Goal: Task Accomplishment & Management: Manage account settings

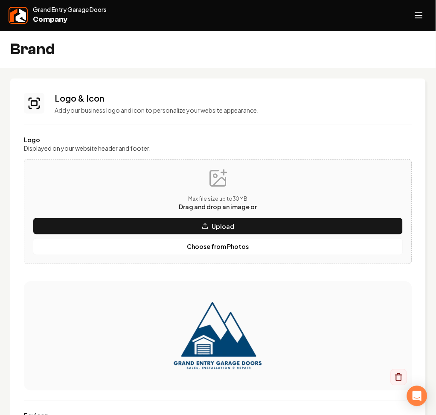
click at [11, 16] on img at bounding box center [18, 16] width 16 height 14
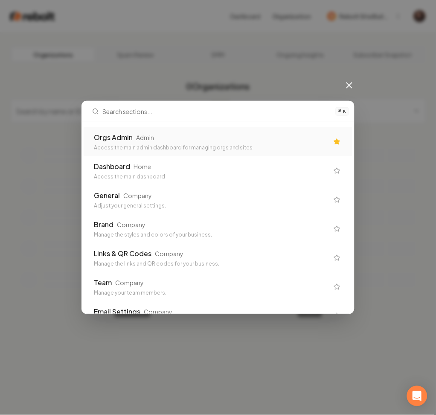
click at [36, 107] on div "⌘ K Orgs Admin Admin Access the main admin dashboard for managing orgs and site…" at bounding box center [218, 207] width 436 height 415
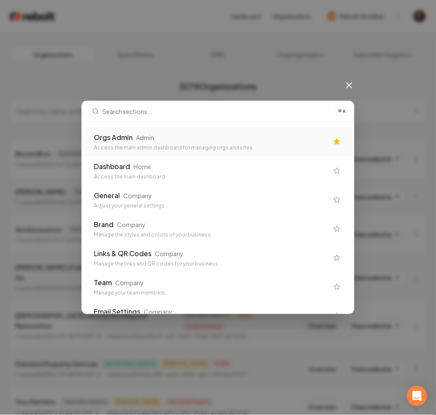
click at [350, 87] on icon at bounding box center [349, 85] width 10 height 10
click at [250, 138] on div "3274 Organizations Filter by subscription status Broom Bros Trial Subscription …" at bounding box center [217, 308] width 415 height 463
click at [200, 143] on li "Broom Bros Trial Subscription Created October 14, 2025, 11:47:22 AM GMT-3 Websi…" at bounding box center [217, 159] width 415 height 38
click at [189, 170] on li "Broom Bros Trial Subscription Created October 14, 2025, 11:47:22 AM GMT-3 Websi…" at bounding box center [217, 159] width 415 height 38
click at [351, 86] on nav "3274 Organizations Filter by subscription status" at bounding box center [217, 107] width 415 height 60
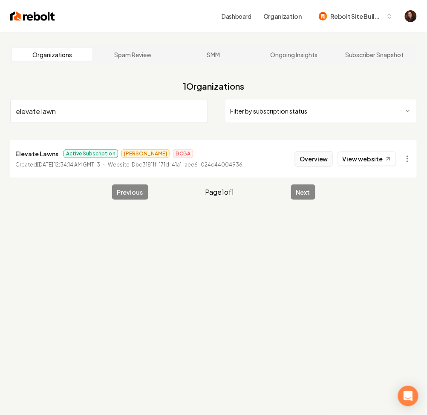
type input "elevate lawn"
click at [322, 162] on button "Overview" at bounding box center [314, 158] width 38 height 15
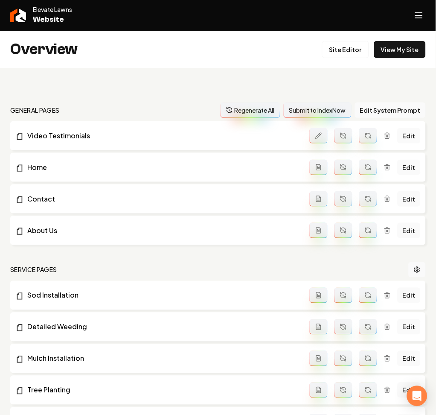
click at [399, 137] on link "Edit" at bounding box center [409, 135] width 23 height 15
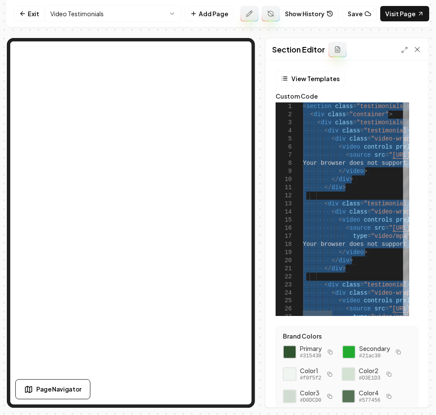
drag, startPoint x: 347, startPoint y: 224, endPoint x: 322, endPoint y: 113, distance: 113.6
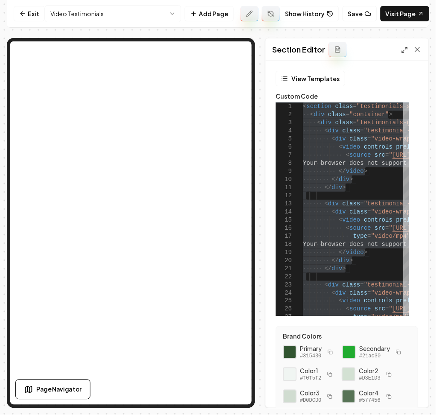
click at [406, 52] on icon at bounding box center [404, 49] width 7 height 7
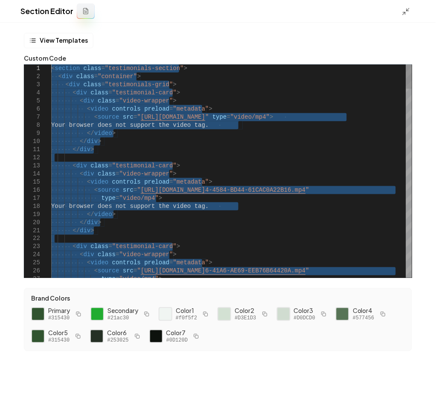
drag, startPoint x: 37, startPoint y: 84, endPoint x: -1, endPoint y: -50, distance: 138.8
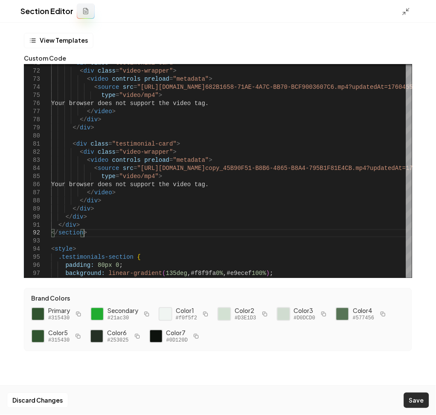
click at [408, 400] on button "Save" at bounding box center [416, 399] width 25 height 15
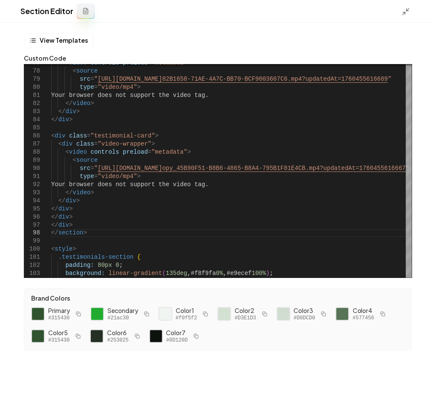
click at [403, 14] on icon at bounding box center [406, 11] width 9 height 9
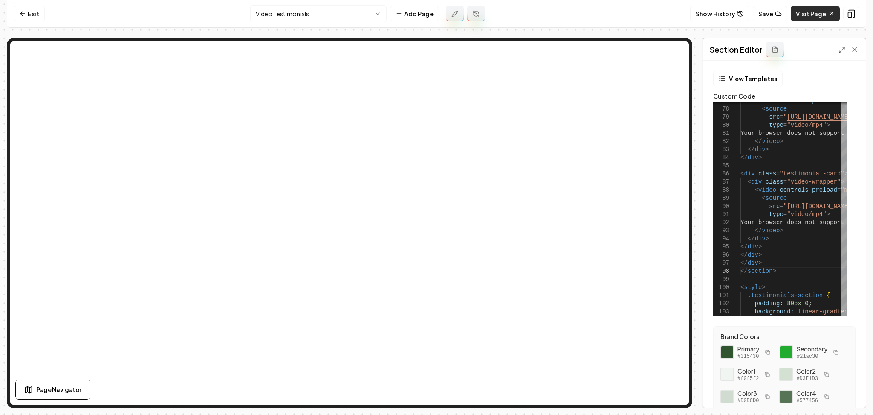
click at [435, 15] on link "Visit Page" at bounding box center [815, 13] width 49 height 15
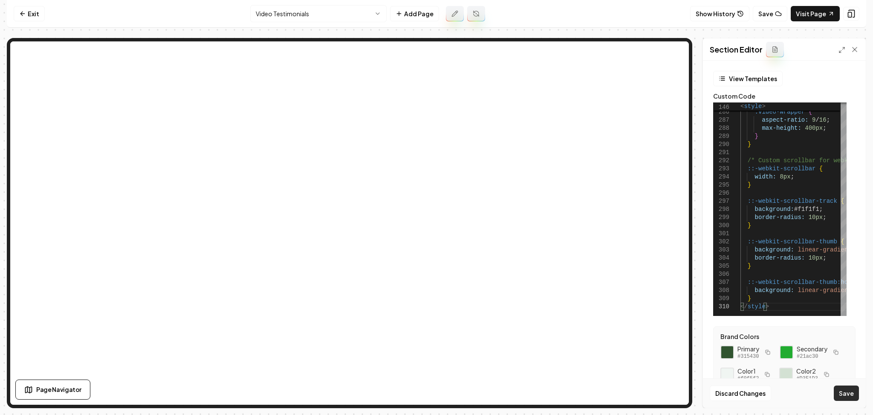
click at [435, 398] on button "Save" at bounding box center [846, 392] width 25 height 15
type textarea "**********"
click at [435, 13] on link "Visit Page" at bounding box center [815, 13] width 49 height 15
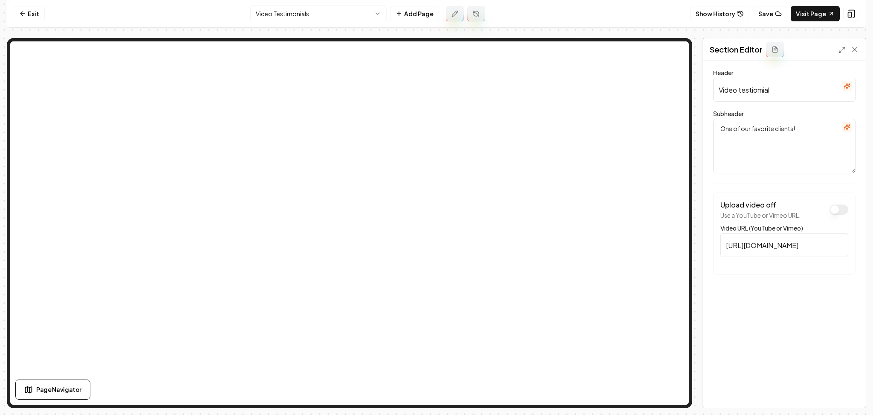
click at [435, 90] on input "Video testiomial" at bounding box center [785, 90] width 142 height 24
type input "Video testimonial"
click at [435, 388] on button "Save" at bounding box center [846, 392] width 25 height 15
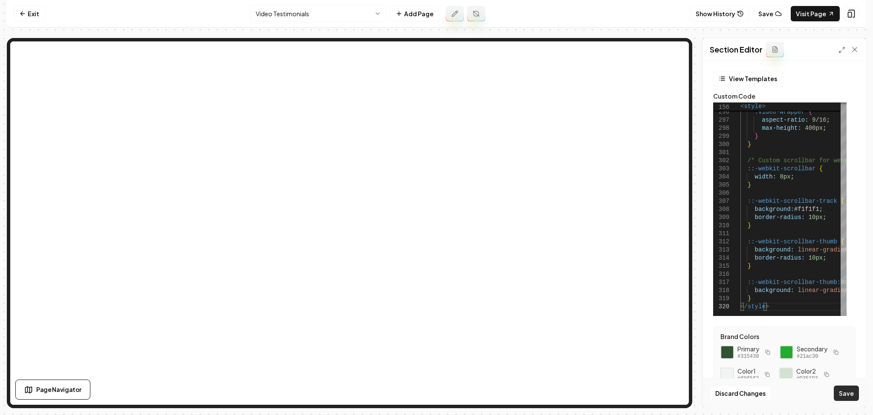
click at [435, 396] on button "Save" at bounding box center [846, 392] width 25 height 15
type textarea "**********"
click at [435, 17] on button "Save" at bounding box center [770, 13] width 35 height 15
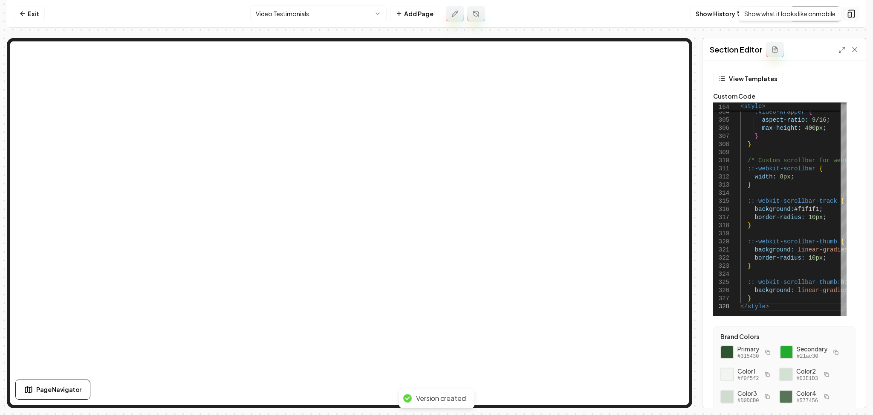
click at [435, 16] on button at bounding box center [852, 14] width 16 height 14
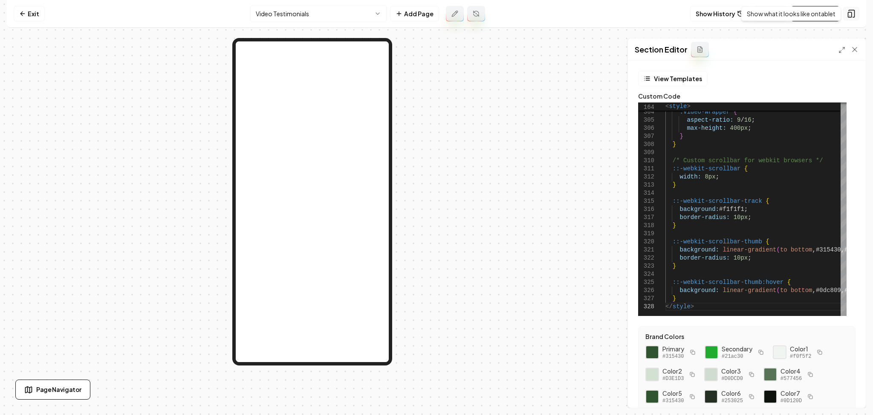
click at [435, 12] on rect at bounding box center [850, 14] width 3 height 5
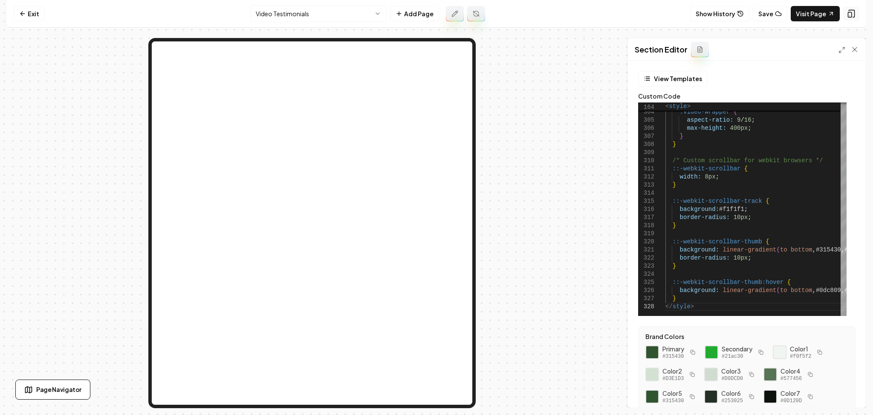
click at [435, 12] on rect at bounding box center [850, 14] width 3 height 5
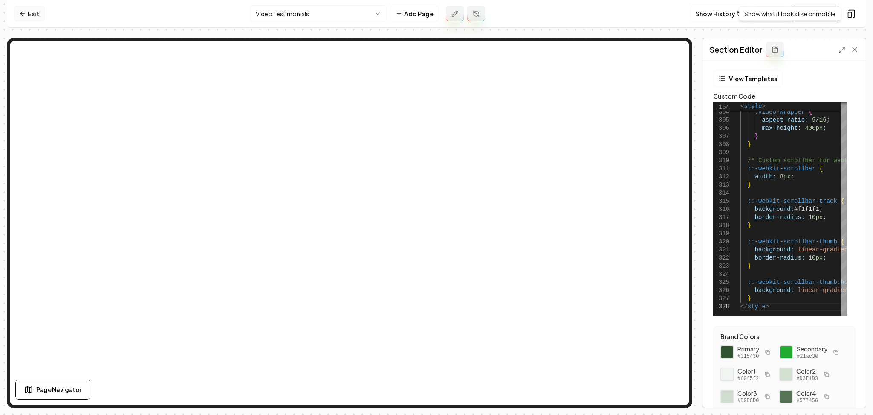
click at [41, 19] on link "Exit" at bounding box center [29, 13] width 31 height 15
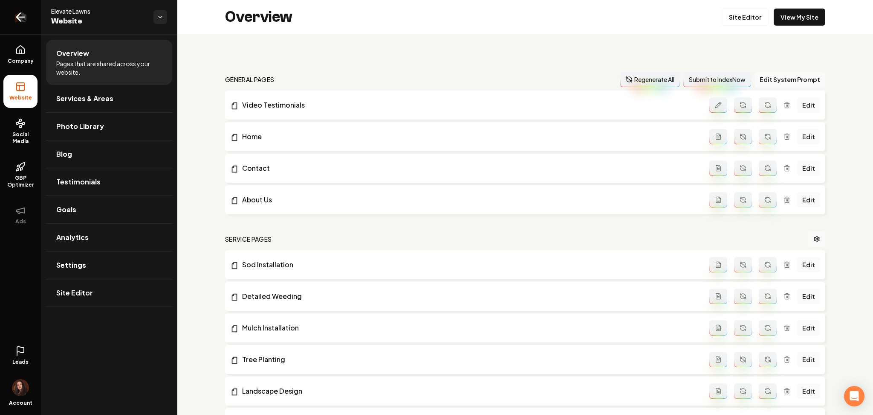
click at [27, 17] on link "Return to dashboard" at bounding box center [20, 17] width 41 height 34
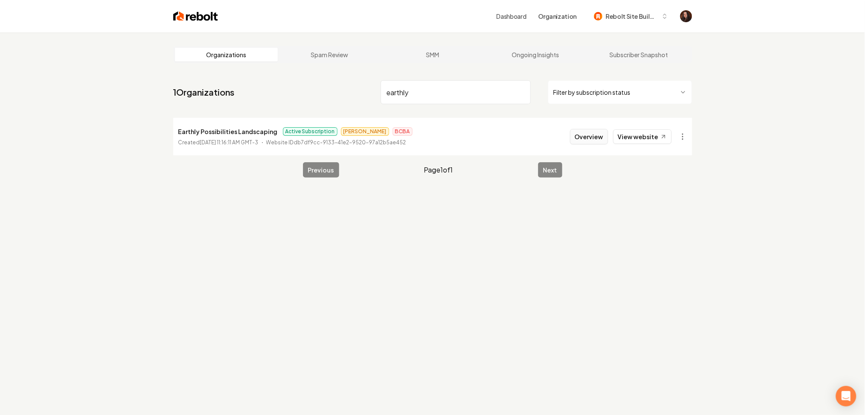
type input "earthly"
click at [435, 133] on button "Overview" at bounding box center [589, 136] width 38 height 15
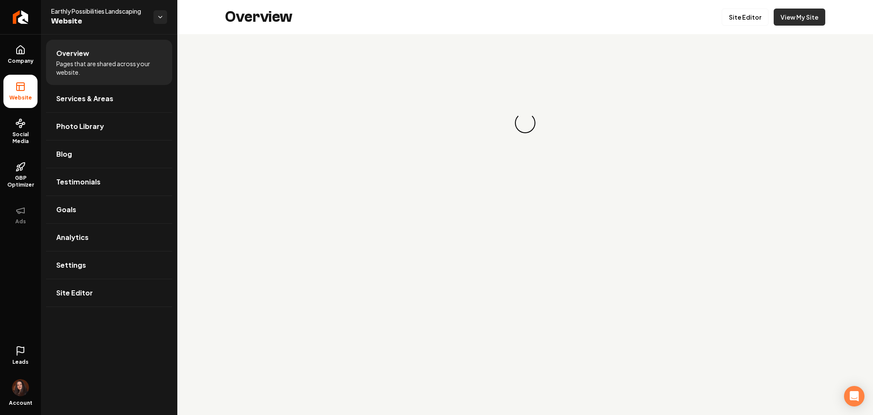
click at [435, 17] on link "View My Site" at bounding box center [800, 17] width 52 height 17
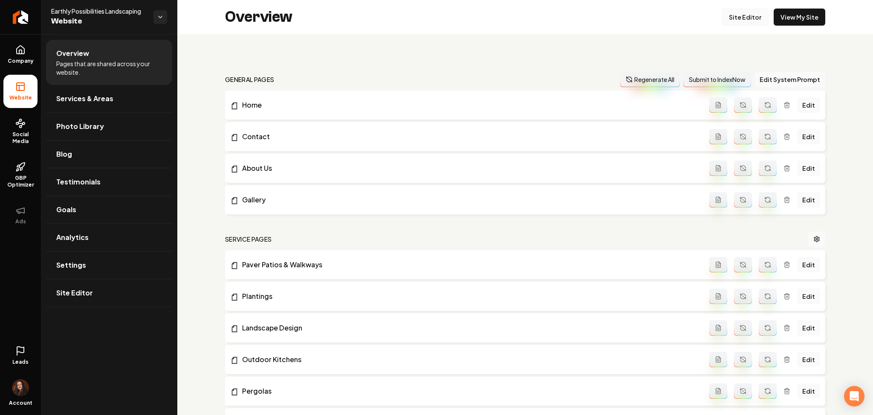
click at [435, 19] on link "Site Editor" at bounding box center [745, 17] width 47 height 17
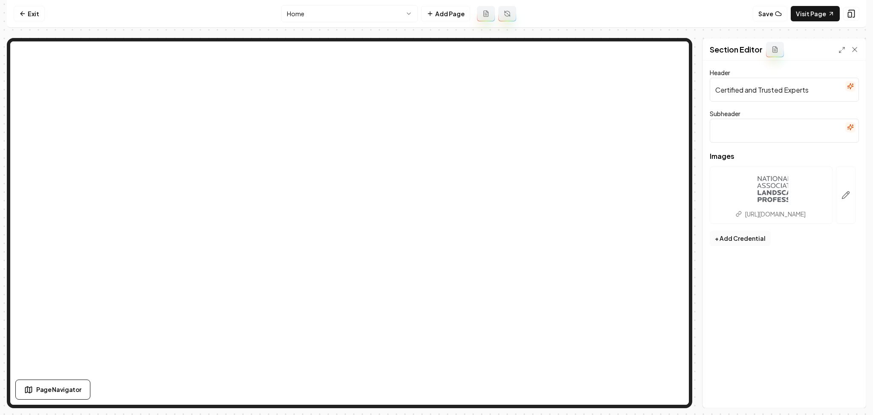
click at [435, 246] on button "+ Add Credential" at bounding box center [740, 237] width 61 height 15
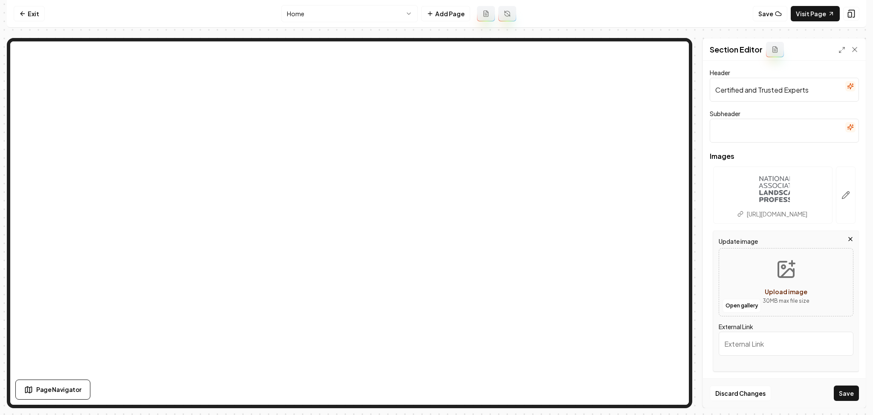
click at [435, 267] on div "Open gallery Upload image 30 MB max file size" at bounding box center [786, 282] width 135 height 68
type input "**********"
click at [435, 355] on input "External Link" at bounding box center [786, 343] width 135 height 24
paste input "https://contractor.unilock.com/business-support/become-an-authorized-contractor/"
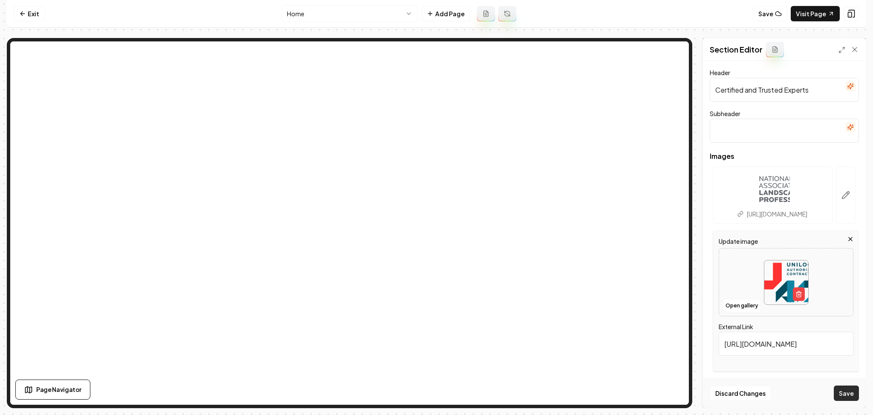
type input "https://contractor.unilock.com/business-support/become-an-authorized-contractor/"
click at [435, 393] on button "Save" at bounding box center [846, 392] width 25 height 15
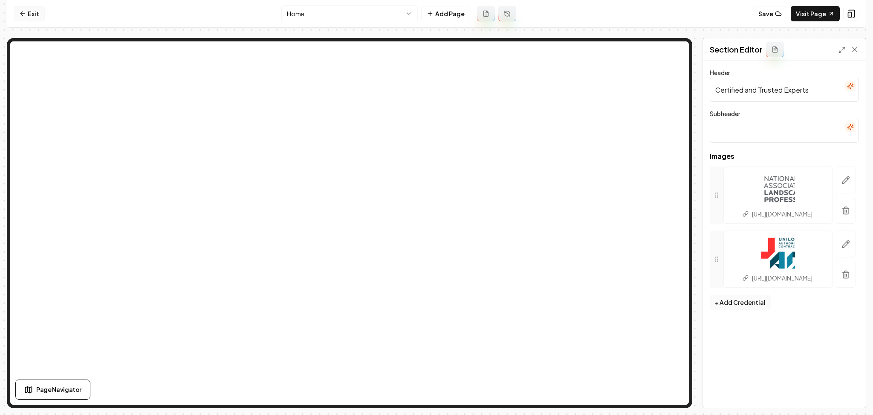
click at [22, 20] on link "Exit" at bounding box center [29, 13] width 31 height 15
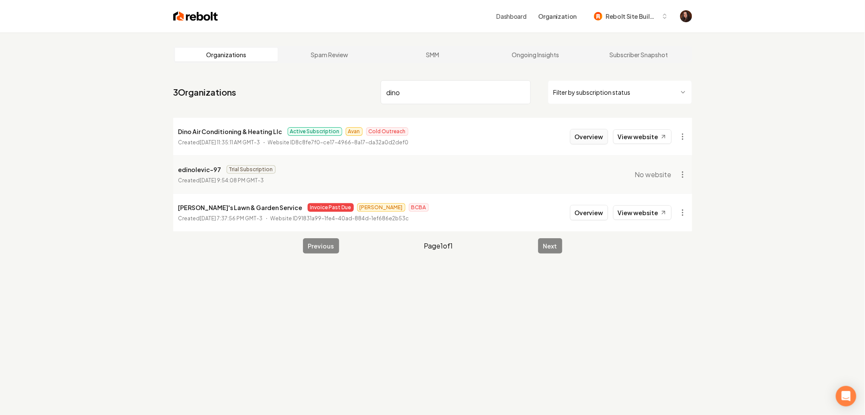
type input "dino"
click at [435, 133] on button "Overview" at bounding box center [589, 136] width 38 height 15
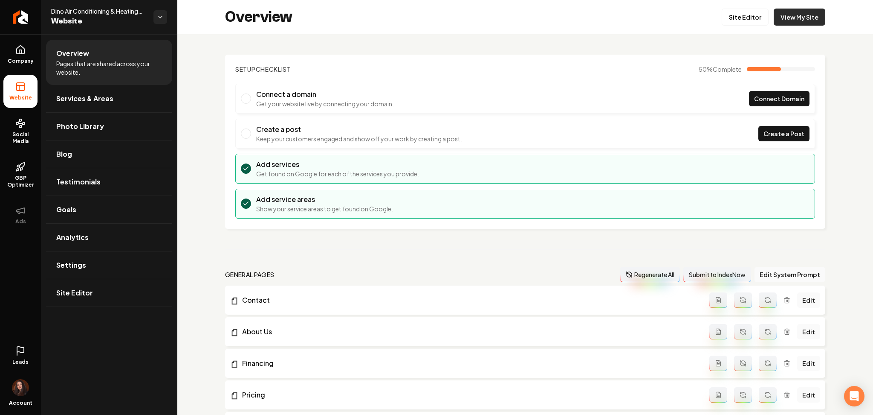
click at [435, 17] on link "View My Site" at bounding box center [800, 17] width 52 height 17
click at [435, 14] on link "Site Editor" at bounding box center [745, 17] width 47 height 17
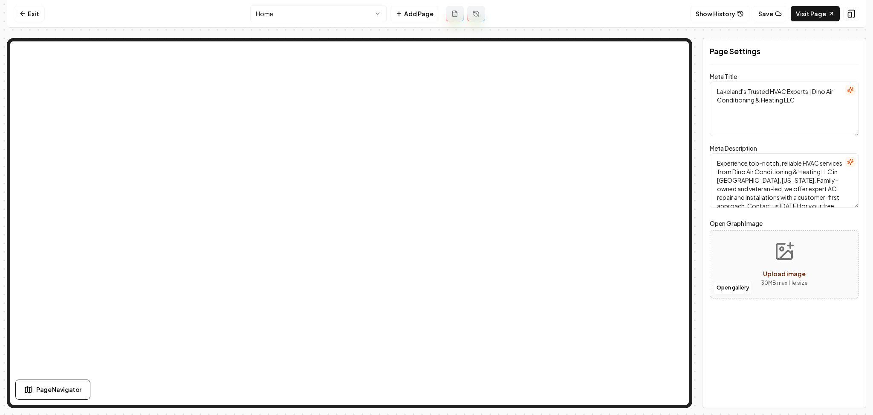
click at [335, 20] on html "Computer Required This feature is only available on a computer. Please switch t…" at bounding box center [436, 207] width 873 height 415
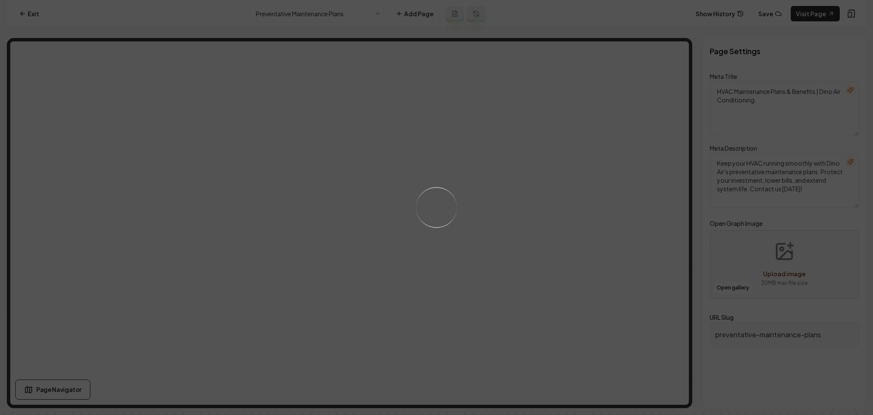
click at [342, 168] on div "Loading..." at bounding box center [436, 207] width 873 height 415
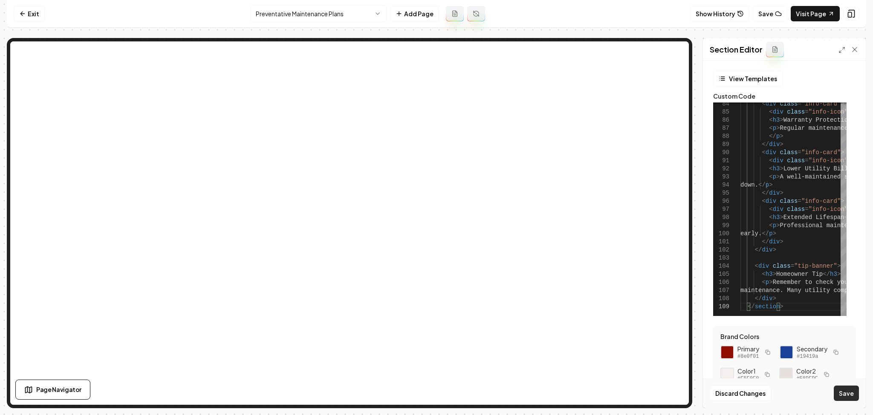
click at [435, 392] on button "Save" at bounding box center [846, 392] width 25 height 15
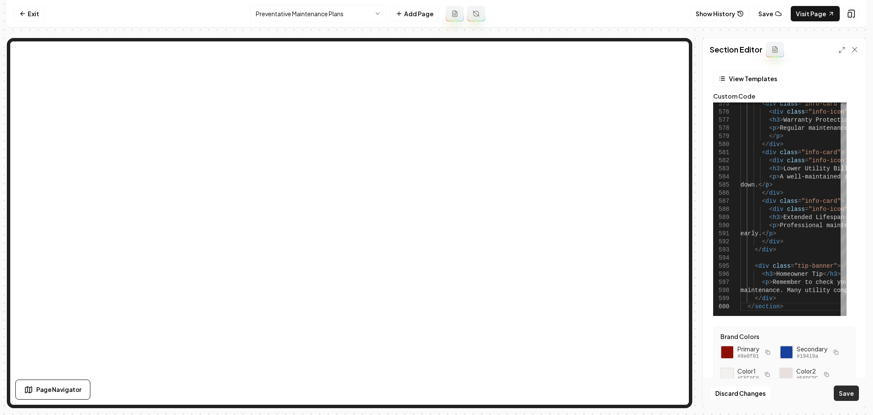
click at [435, 392] on button "Save" at bounding box center [846, 392] width 25 height 15
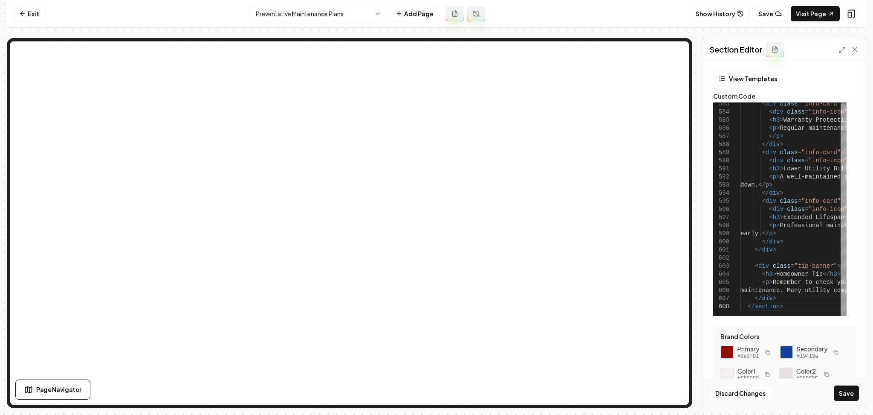
click at [435, 388] on button "Save" at bounding box center [846, 392] width 25 height 15
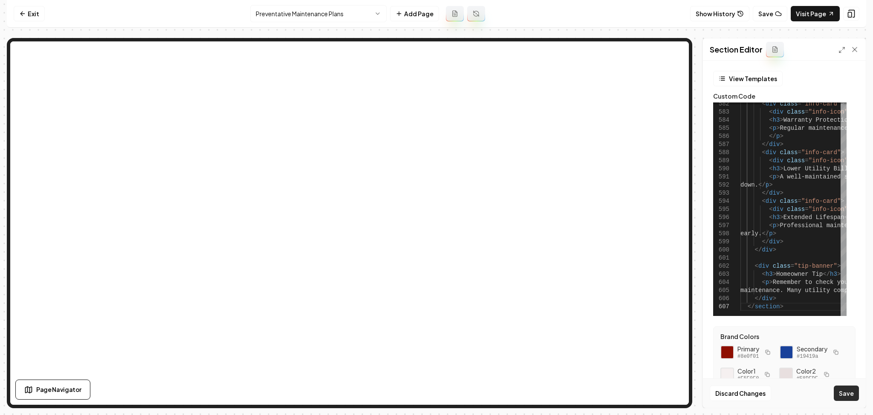
click at [435, 395] on button "Save" at bounding box center [846, 392] width 25 height 15
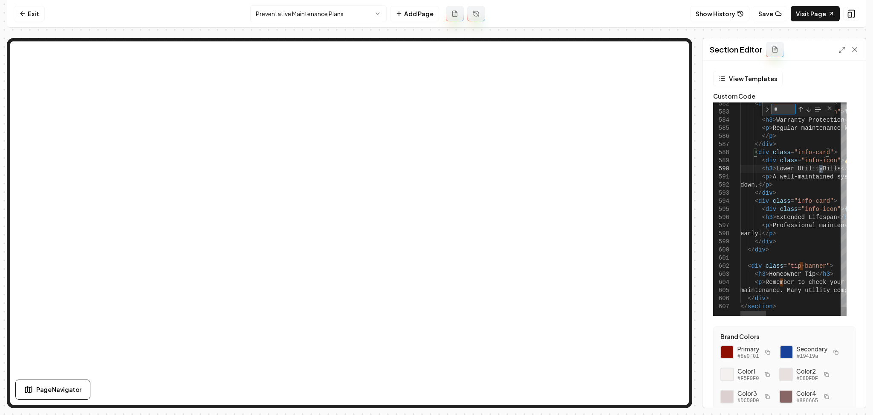
type textarea "**********"
type textarea "**"
type textarea "**********"
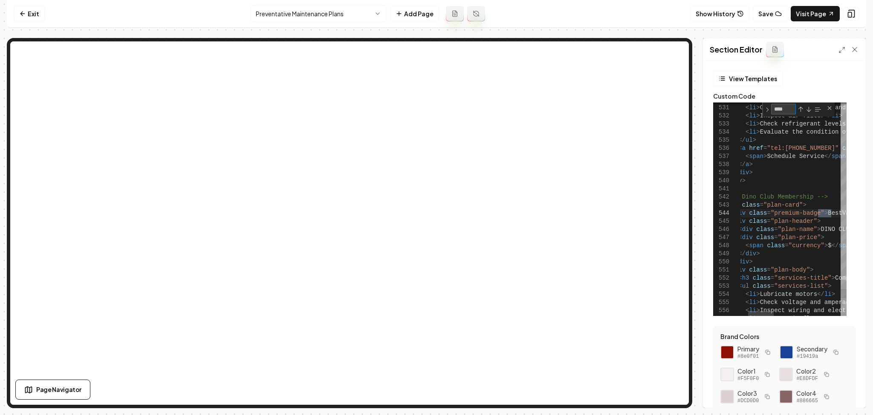
type textarea "***"
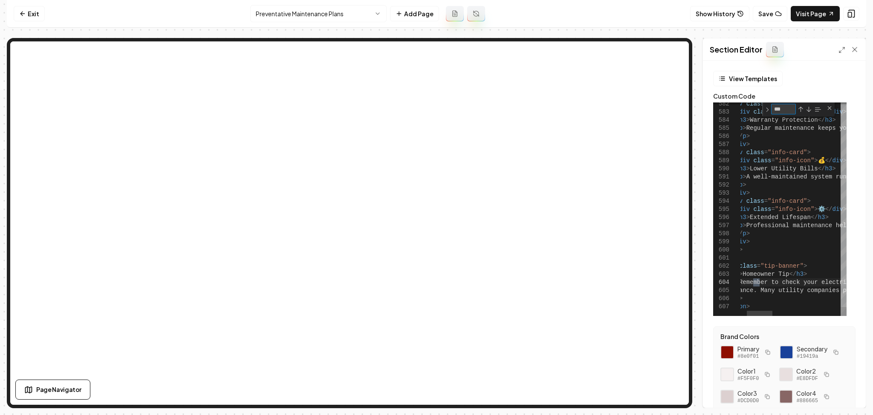
type textarea "**********"
type textarea "**"
type textarea "**********"
type textarea "*"
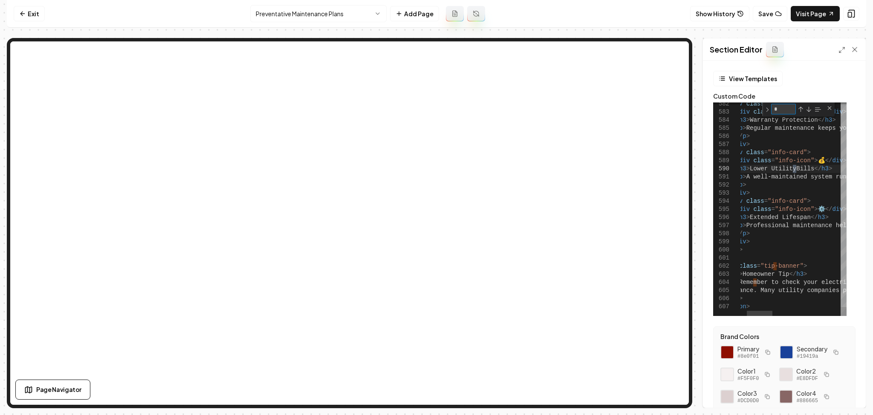
type textarea "**********"
type textarea "**"
type textarea "**********"
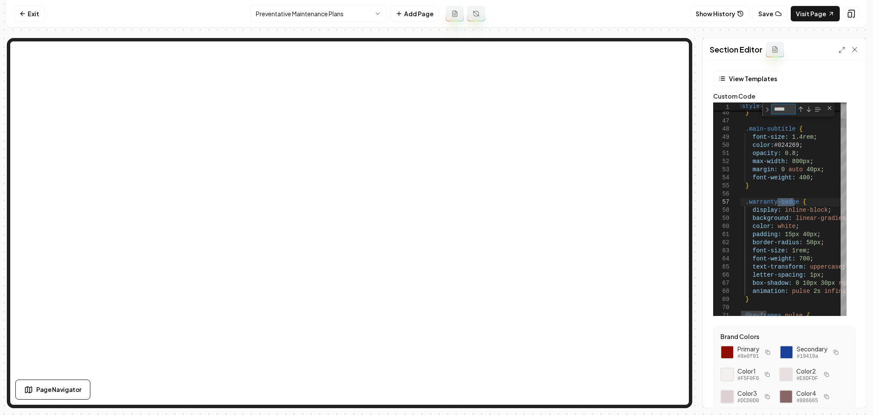
type textarea "*****"
drag, startPoint x: 805, startPoint y: 237, endPoint x: 798, endPoint y: 238, distance: 7.7
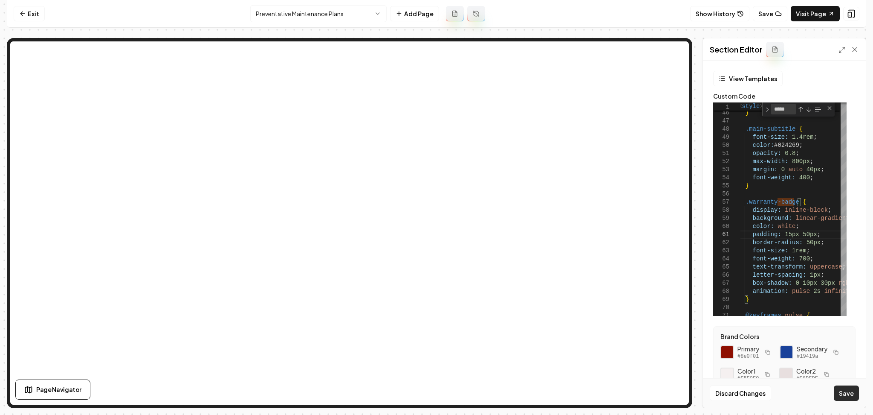
click at [435, 392] on button "Save" at bounding box center [846, 392] width 25 height 15
drag, startPoint x: 806, startPoint y: 234, endPoint x: 797, endPoint y: 236, distance: 9.3
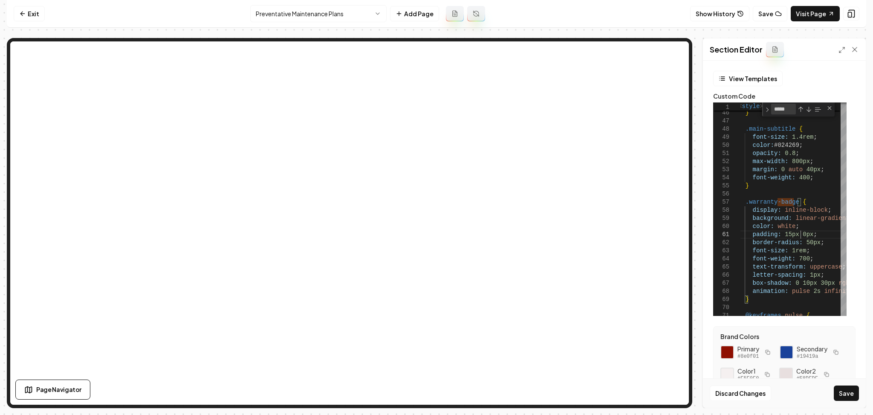
click at [435, 395] on button "Save" at bounding box center [846, 392] width 25 height 15
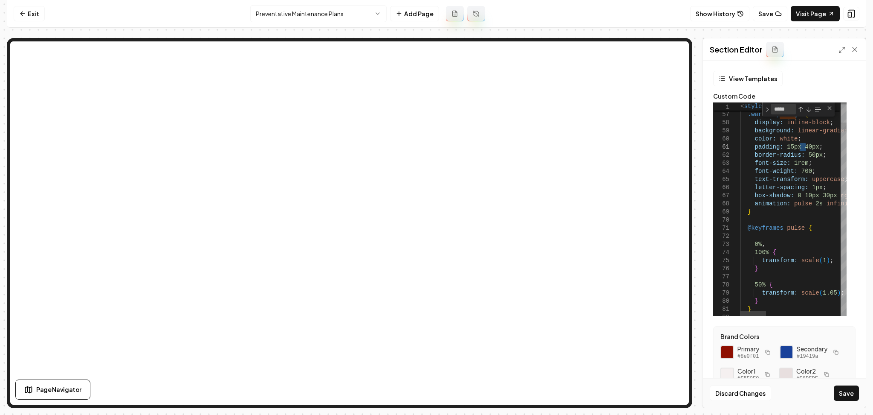
click at [435, 113] on textarea "*****" at bounding box center [784, 109] width 24 height 10
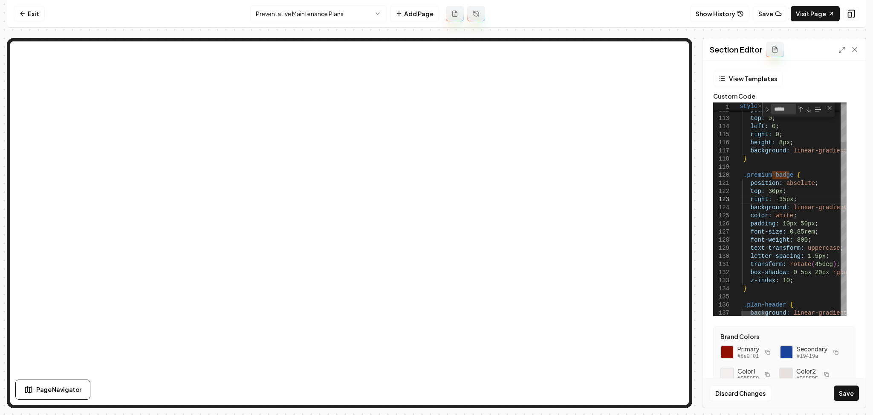
scroll to position [0, 0]
click at [435, 389] on button "Save" at bounding box center [846, 392] width 25 height 15
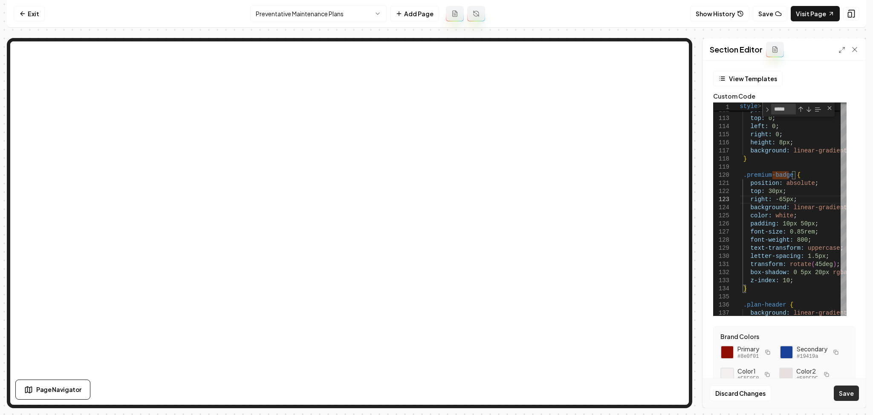
click at [435, 397] on button "Save" at bounding box center [846, 392] width 25 height 15
click at [435, 402] on div "Discard Changes Save" at bounding box center [784, 392] width 163 height 29
click at [435, 398] on button "Save" at bounding box center [846, 392] width 25 height 15
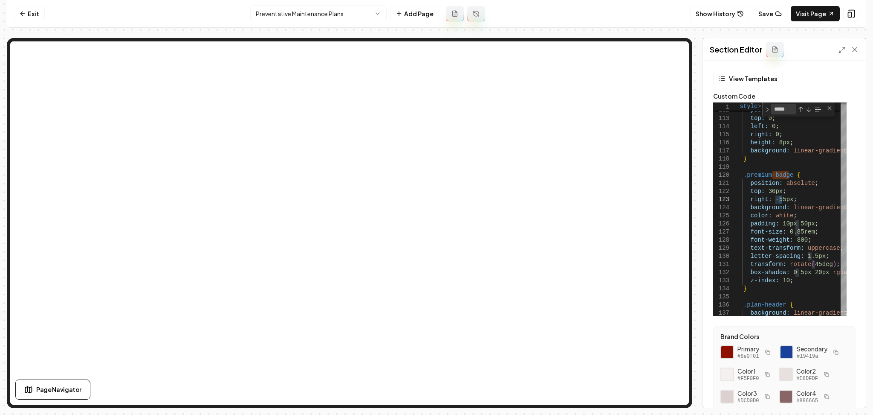
scroll to position [16, 45]
click at [435, 403] on div "Discard Changes Save" at bounding box center [784, 392] width 163 height 29
click at [435, 399] on button "Save" at bounding box center [846, 392] width 25 height 15
click at [435, 17] on button at bounding box center [852, 14] width 16 height 14
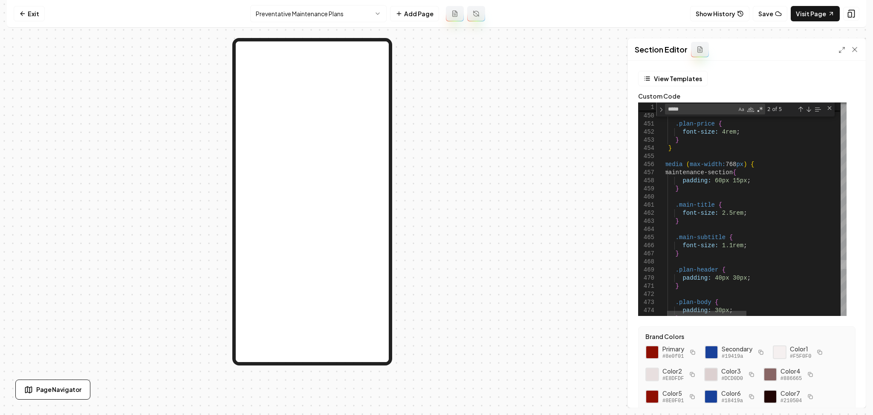
click at [435, 261] on div at bounding box center [844, 264] width 6 height 9
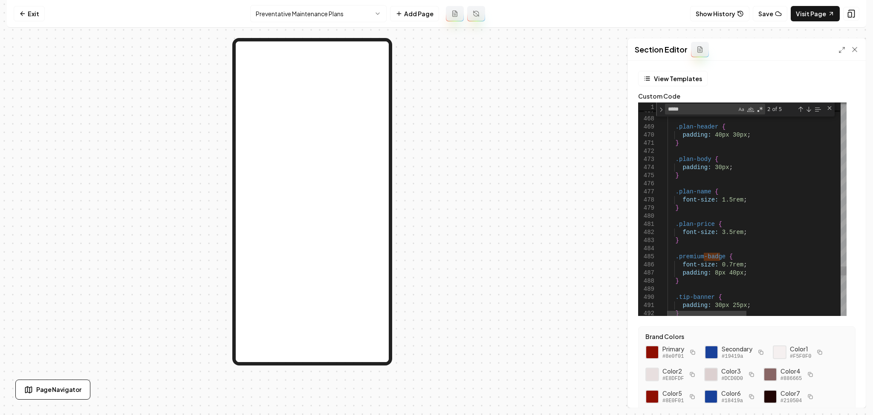
scroll to position [16, 45]
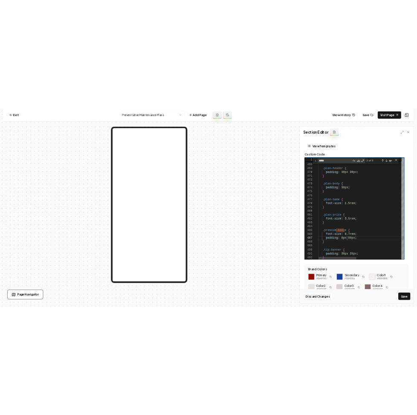
scroll to position [49, 65]
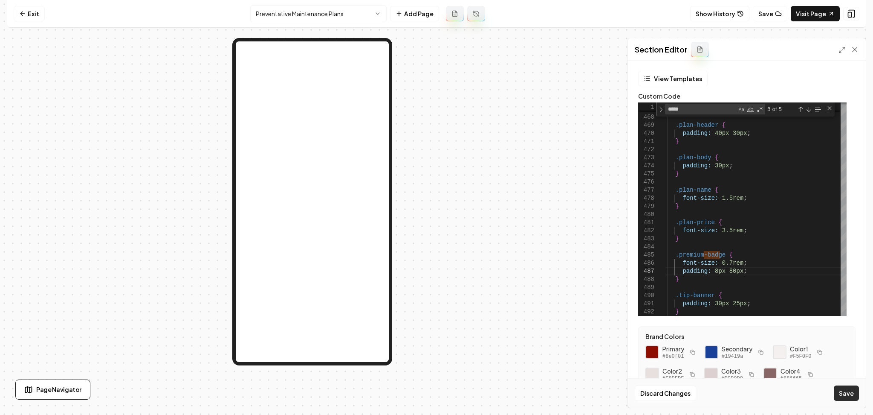
click at [435, 397] on button "Save" at bounding box center [846, 392] width 25 height 15
type textarea "**********"
click at [435, 385] on div "Discard Changes Save" at bounding box center [747, 392] width 238 height 29
click at [435, 389] on button "Save" at bounding box center [846, 392] width 25 height 15
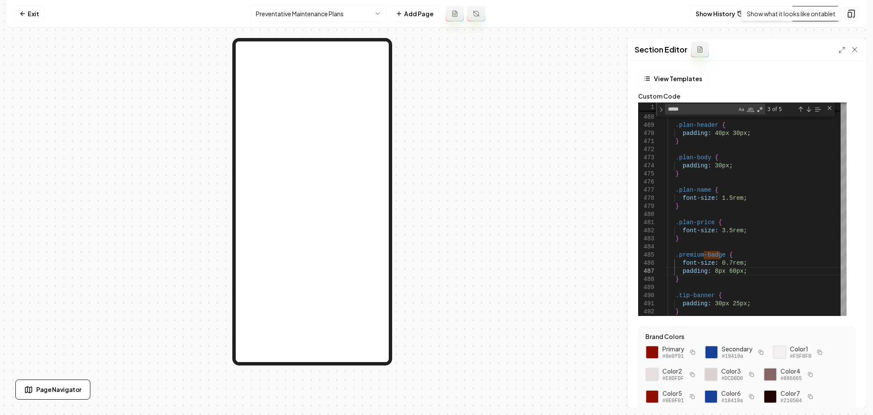
click at [435, 12] on icon at bounding box center [851, 13] width 9 height 9
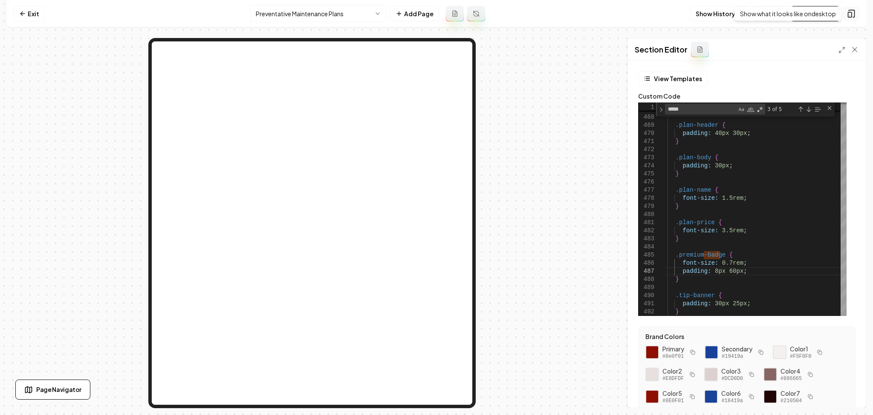
click at [435, 11] on icon at bounding box center [851, 13] width 9 height 9
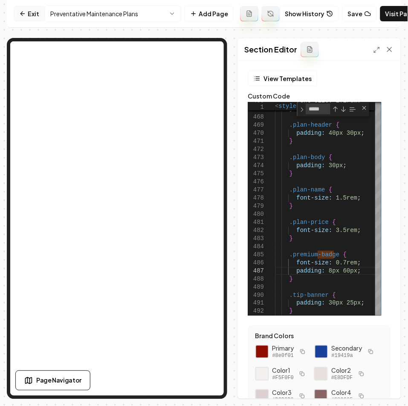
click at [33, 11] on link "Exit" at bounding box center [29, 13] width 31 height 15
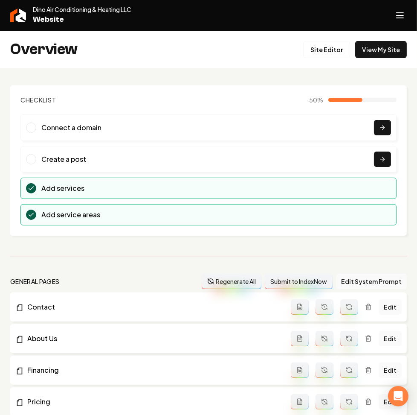
click at [18, 23] on div "Dino Air Conditioning & Heating LLC Website" at bounding box center [200, 15] width 380 height 20
click at [16, 15] on img at bounding box center [18, 16] width 16 height 14
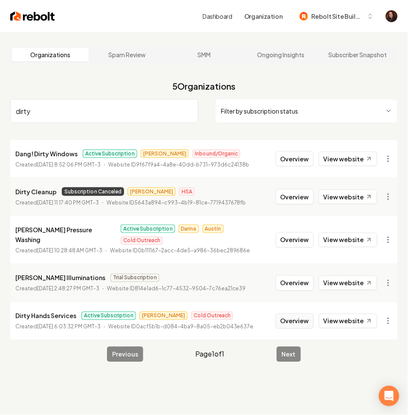
type input "dirty"
click at [302, 313] on button "Overview" at bounding box center [295, 320] width 38 height 15
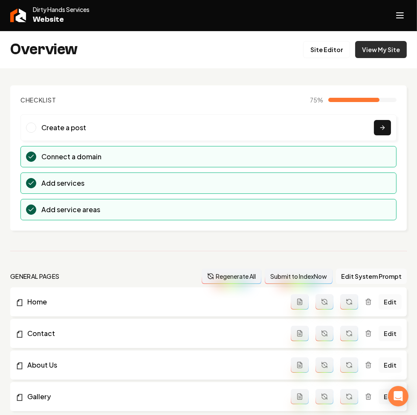
click at [372, 49] on link "View My Site" at bounding box center [381, 49] width 52 height 17
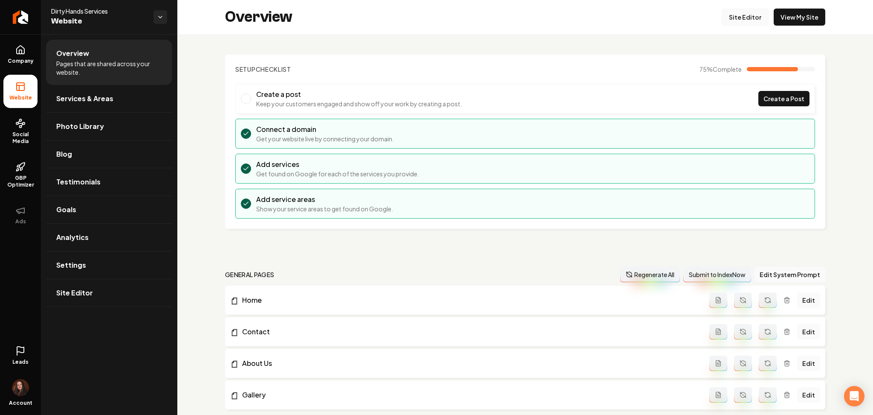
click at [408, 19] on link "Site Editor" at bounding box center [745, 17] width 47 height 17
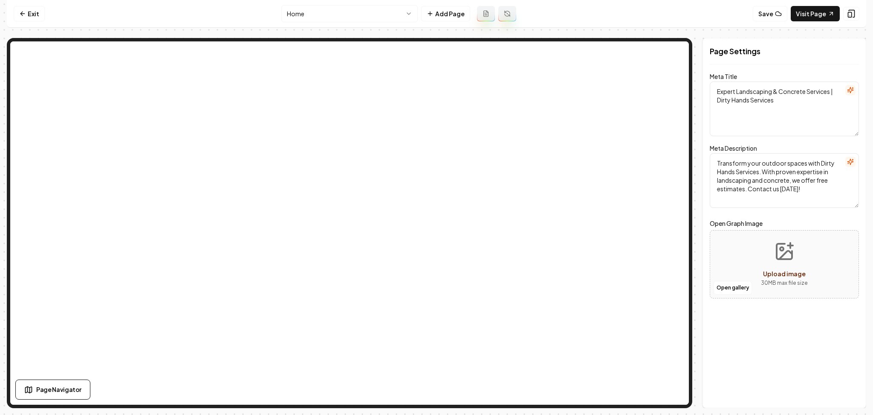
click at [303, 16] on html "Computer Required This feature is only available on a computer. Please switch t…" at bounding box center [436, 207] width 873 height 415
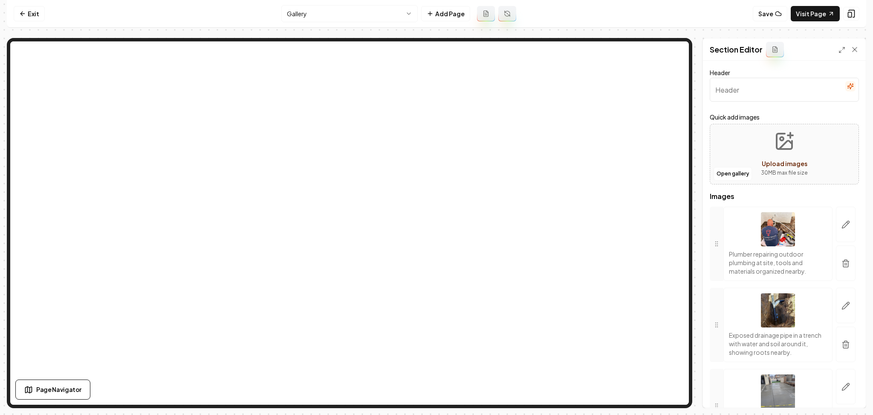
click at [408, 146] on button "Upload images 30 MB max file size" at bounding box center [784, 154] width 61 height 60
click at [408, 142] on button "Upload images 30 MB max file size" at bounding box center [784, 154] width 61 height 60
type input "**********"
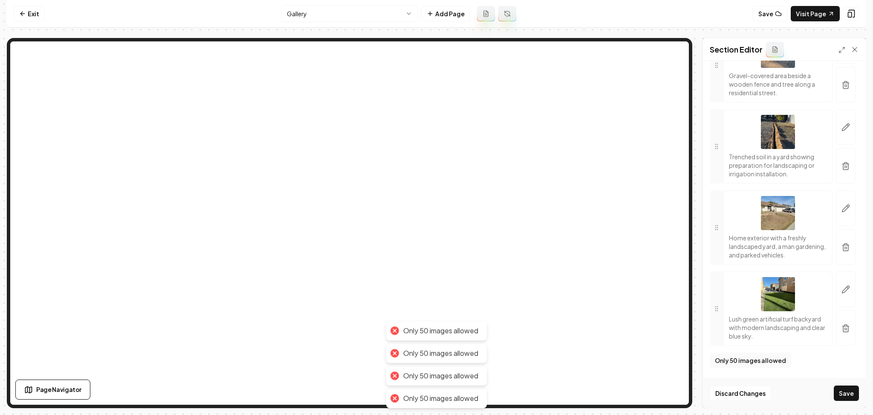
scroll to position [7689, 0]
click at [408, 396] on button "Save" at bounding box center [846, 392] width 25 height 15
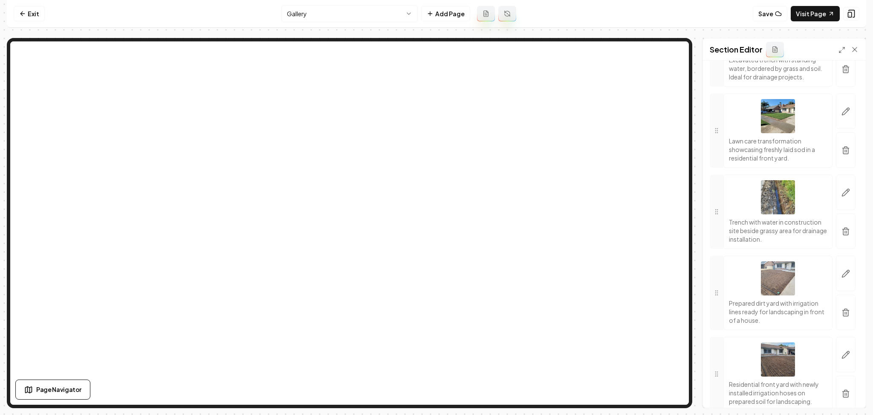
scroll to position [0, 0]
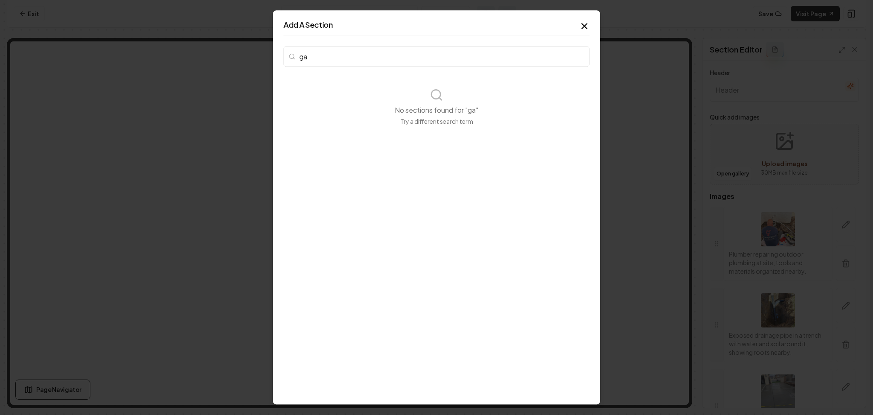
type input "g"
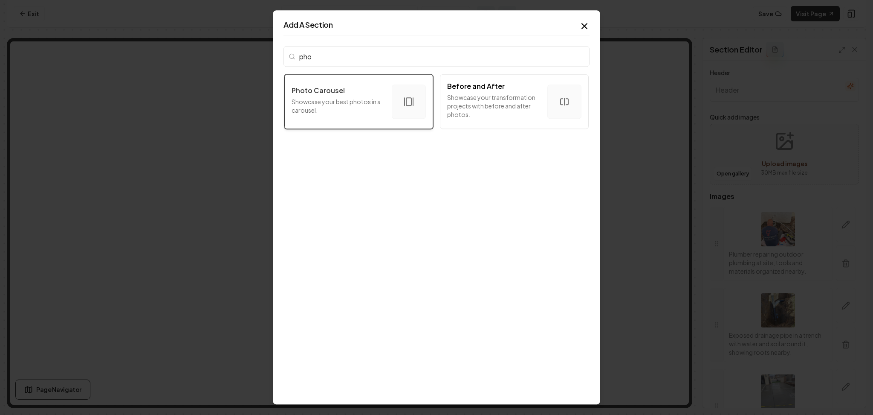
type input "pho"
click at [342, 105] on p "Showcase your best photos in a carousel." at bounding box center [338, 105] width 93 height 17
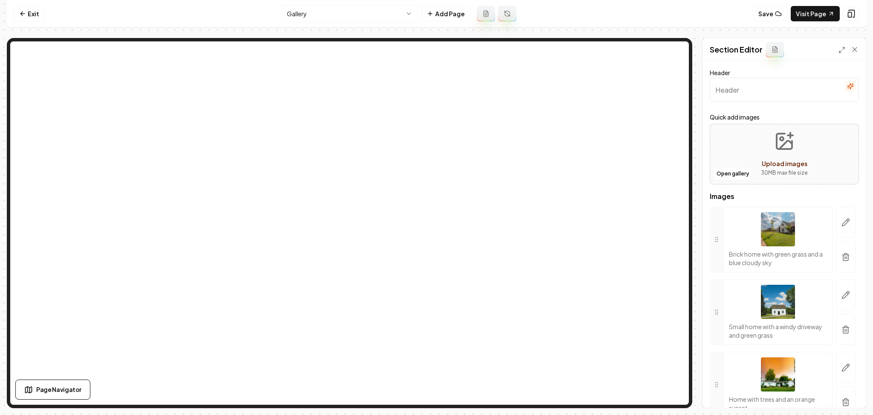
click at [408, 141] on div "Open gallery Upload images 30 MB max file size" at bounding box center [784, 154] width 149 height 61
type input "**********"
click at [408, 261] on button "button" at bounding box center [846, 256] width 20 height 31
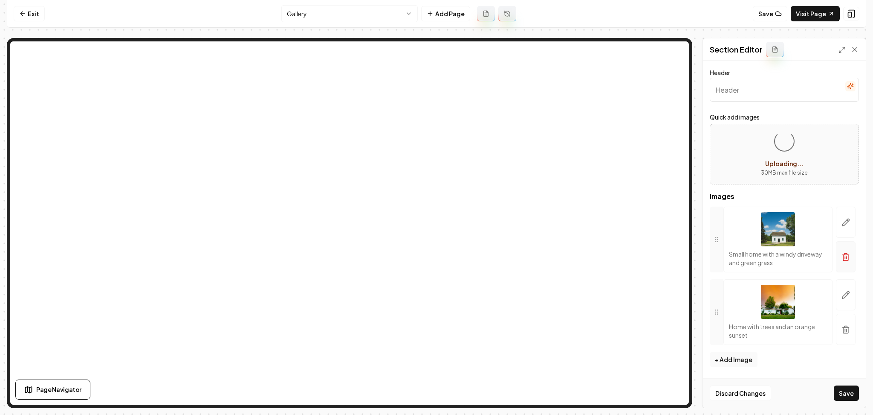
click at [408, 264] on button "button" at bounding box center [846, 256] width 20 height 31
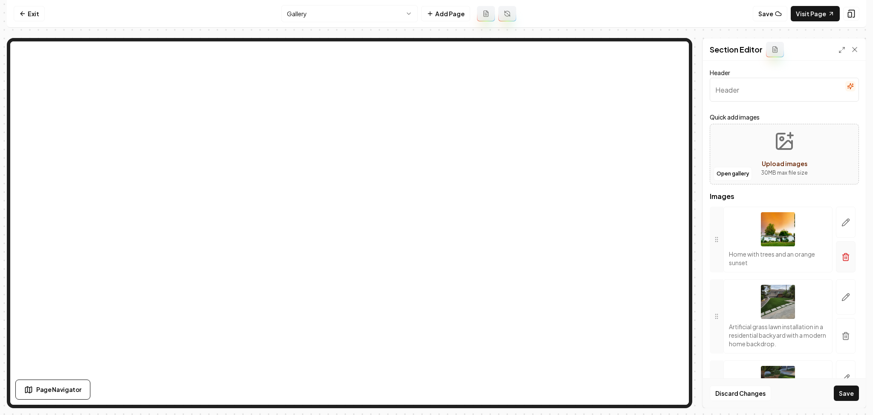
click at [408, 259] on icon "button" at bounding box center [846, 256] width 9 height 9
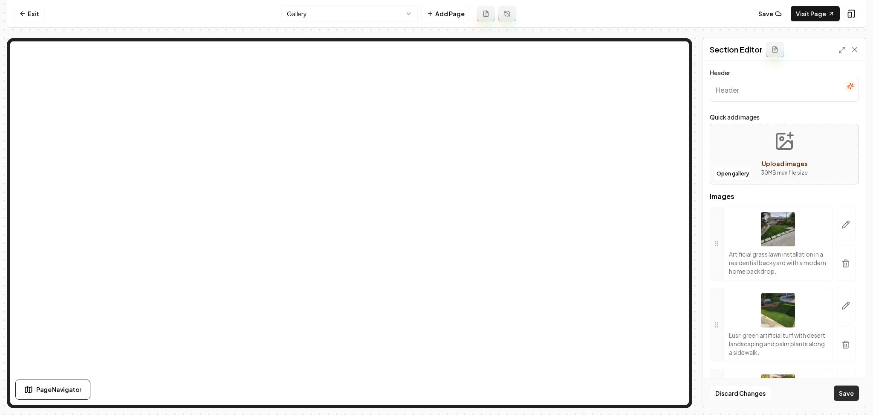
click at [408, 395] on button "Save" at bounding box center [846, 392] width 25 height 15
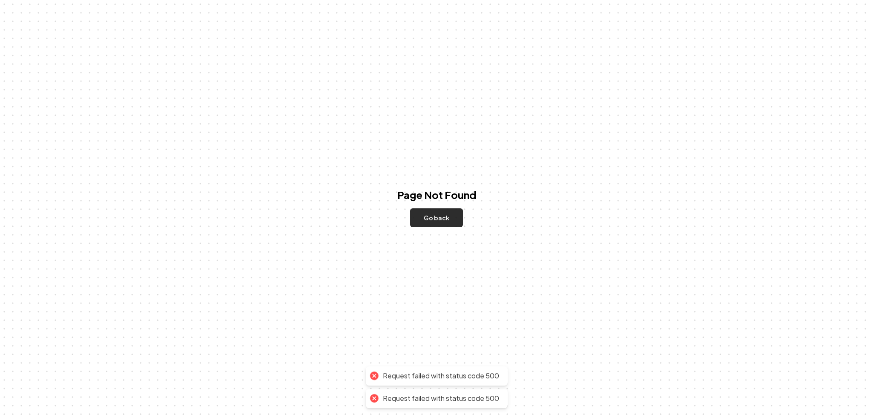
click at [408, 211] on button "Go back" at bounding box center [436, 217] width 53 height 19
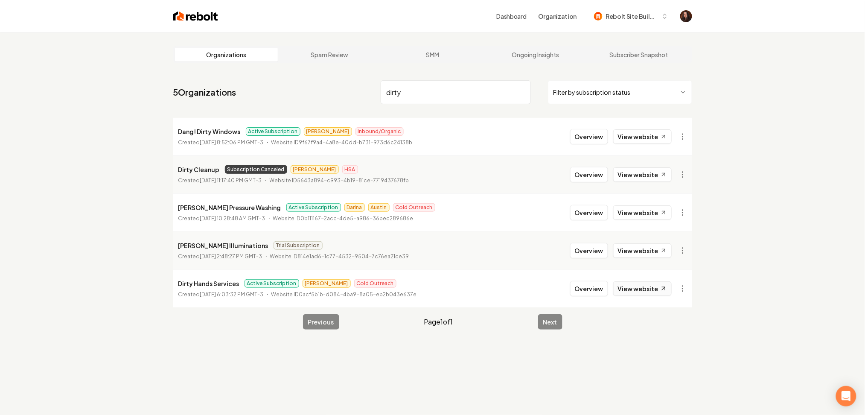
type input "dirty"
click at [643, 289] on link "View website" at bounding box center [642, 288] width 58 height 15
click at [601, 292] on button "Overview" at bounding box center [589, 288] width 38 height 15
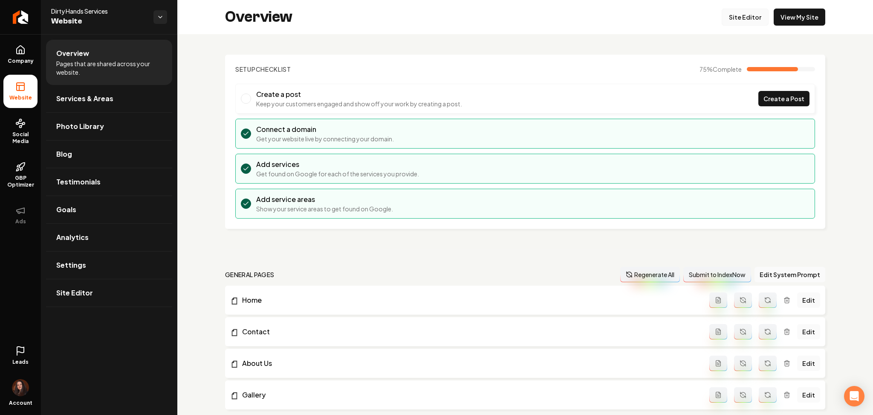
click at [740, 20] on link "Site Editor" at bounding box center [745, 17] width 47 height 17
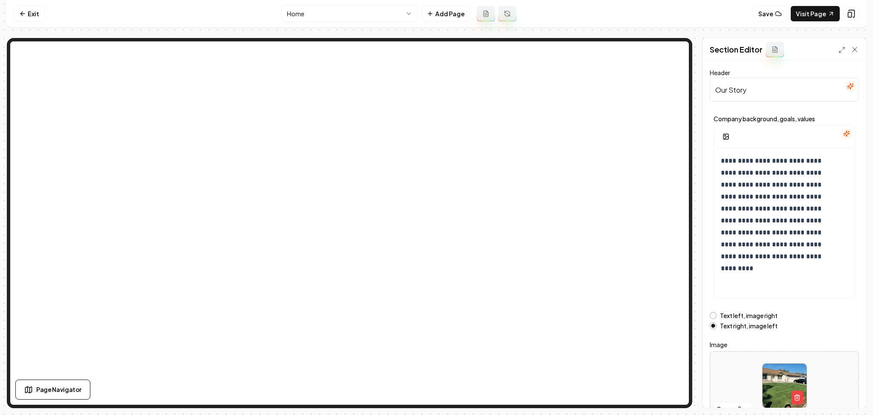
scroll to position [46, 0]
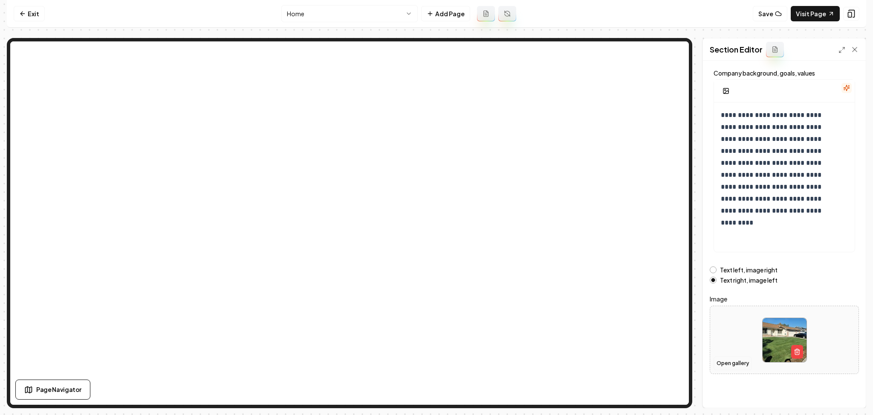
click at [741, 367] on button "Open gallery" at bounding box center [733, 363] width 38 height 14
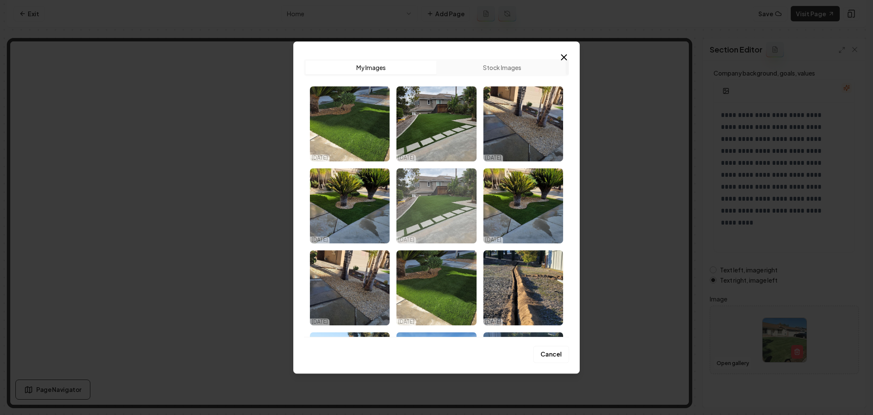
click at [441, 226] on img "Select image image_68ee80c95c7cd75eb87641d5.jpeg" at bounding box center [437, 205] width 80 height 75
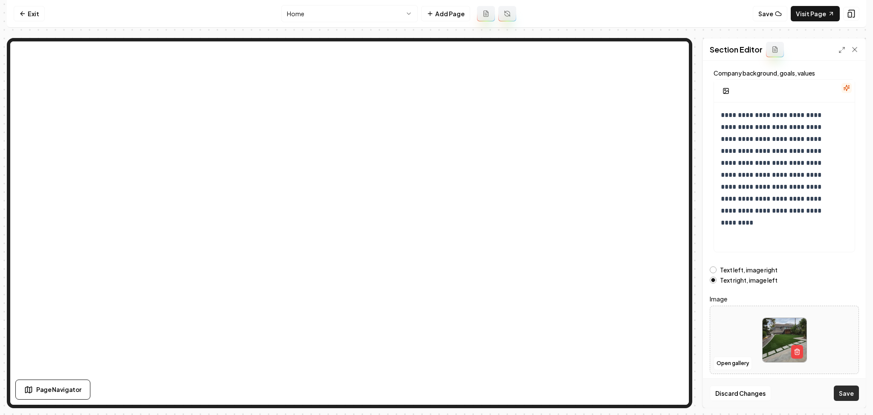
click at [850, 393] on button "Save" at bounding box center [846, 392] width 25 height 15
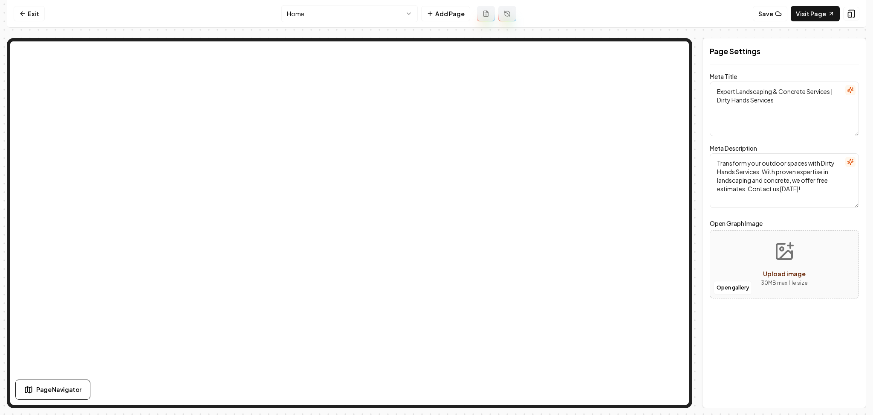
scroll to position [0, 0]
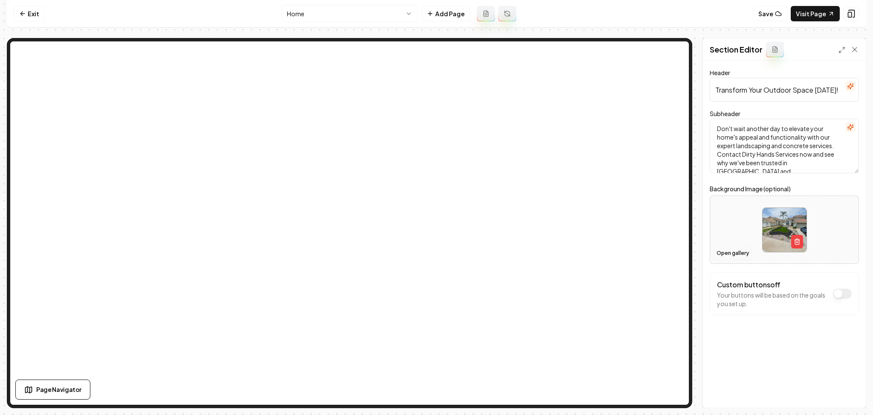
click at [725, 251] on button "Open gallery" at bounding box center [733, 253] width 38 height 14
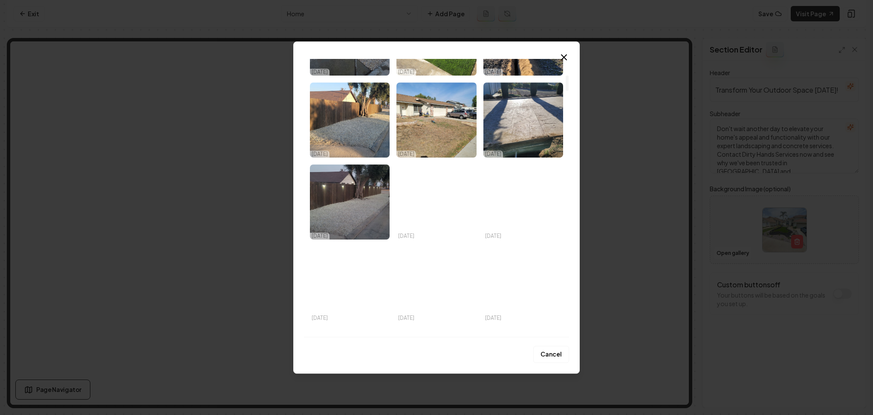
scroll to position [284, 0]
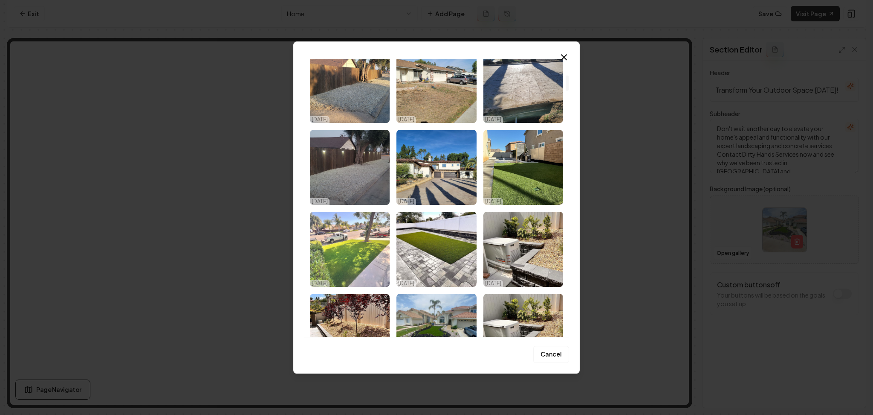
click at [366, 230] on img "Select image image_685d53d1b13a102537b6dd54.png" at bounding box center [350, 249] width 80 height 75
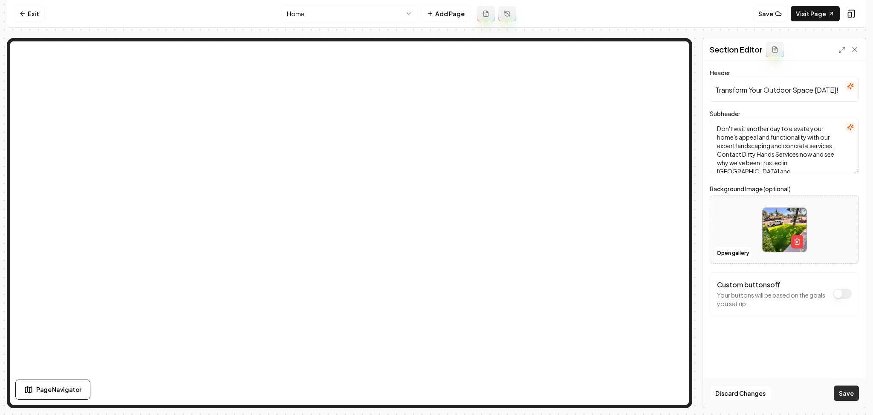
click at [855, 393] on button "Save" at bounding box center [846, 392] width 25 height 15
click at [28, 15] on link "Exit" at bounding box center [29, 13] width 31 height 15
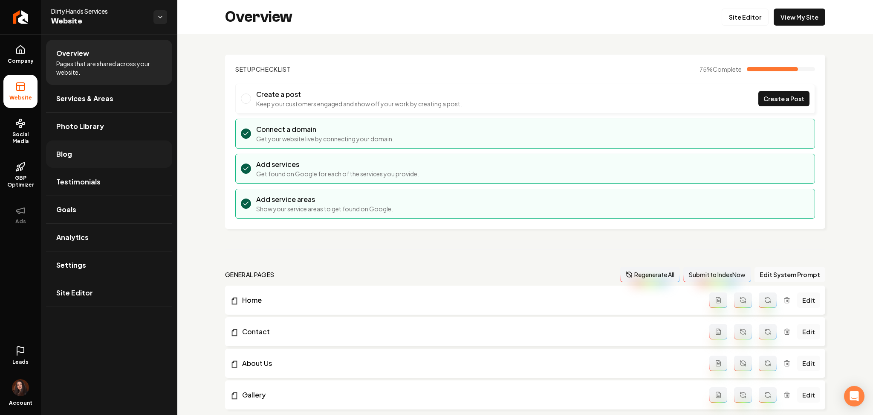
click at [152, 160] on link "Blog" at bounding box center [109, 153] width 126 height 27
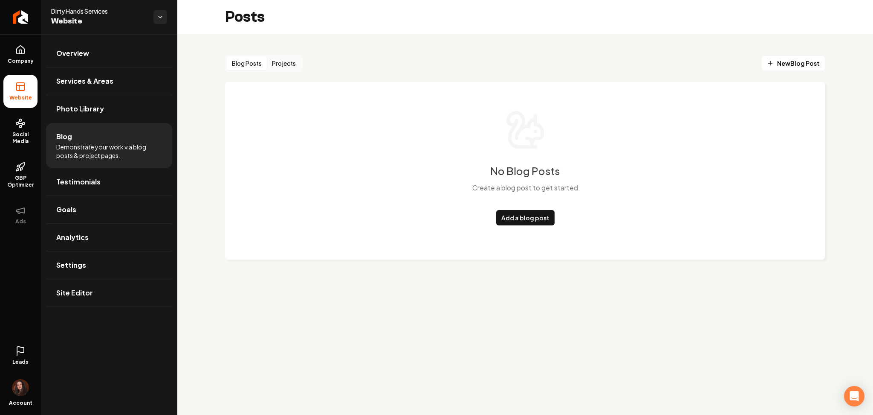
click at [272, 60] on button "Projects" at bounding box center [284, 63] width 34 height 14
click at [519, 212] on link "Add a project" at bounding box center [526, 217] width 52 height 15
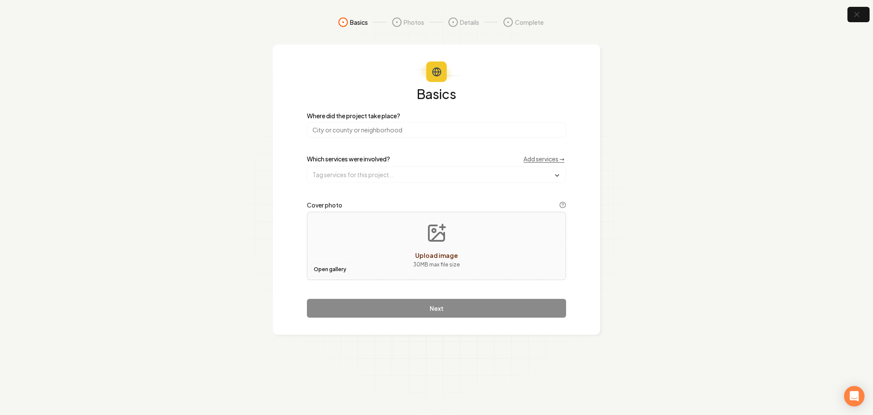
click at [326, 269] on button "Open gallery" at bounding box center [330, 269] width 38 height 14
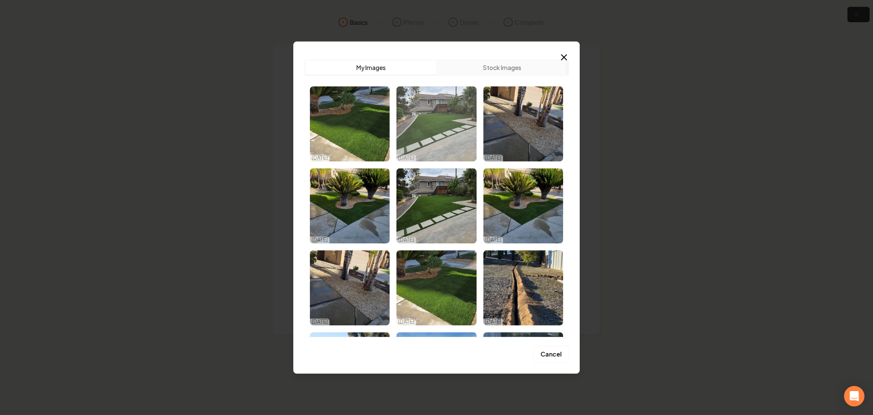
click at [409, 119] on img "Select image image_68ee80fa5c7cd75eb8777470.jpeg" at bounding box center [437, 123] width 80 height 75
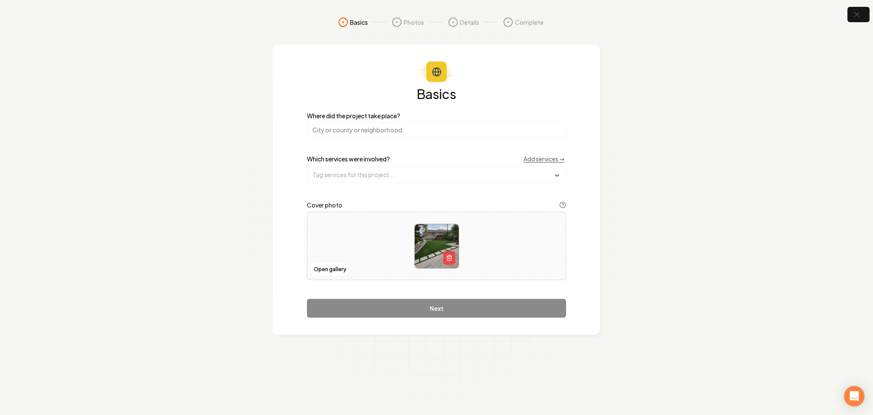
click at [339, 129] on input "search" at bounding box center [436, 129] width 259 height 15
click at [864, 21] on button "button" at bounding box center [859, 14] width 28 height 19
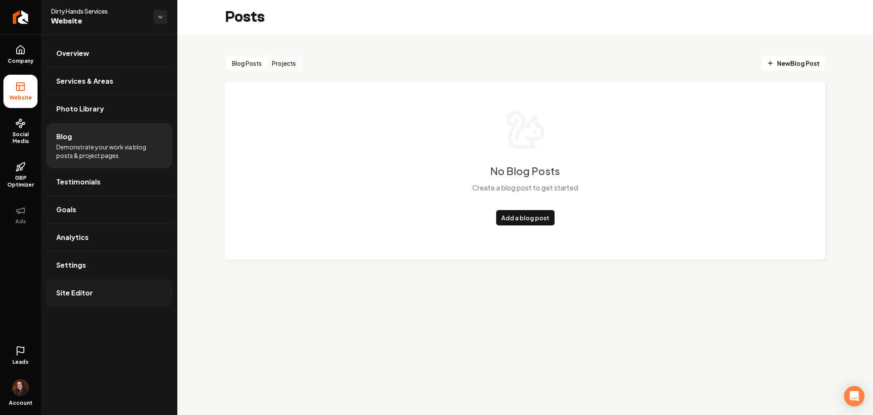
click at [151, 290] on link "Site Editor" at bounding box center [109, 292] width 126 height 27
click at [99, 106] on span "Photo Library" at bounding box center [80, 109] width 48 height 10
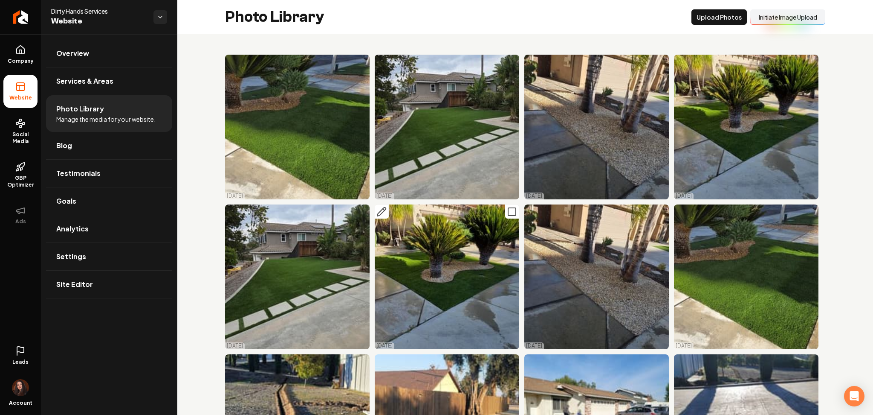
click at [508, 209] on icon "Main content area" at bounding box center [512, 211] width 10 height 10
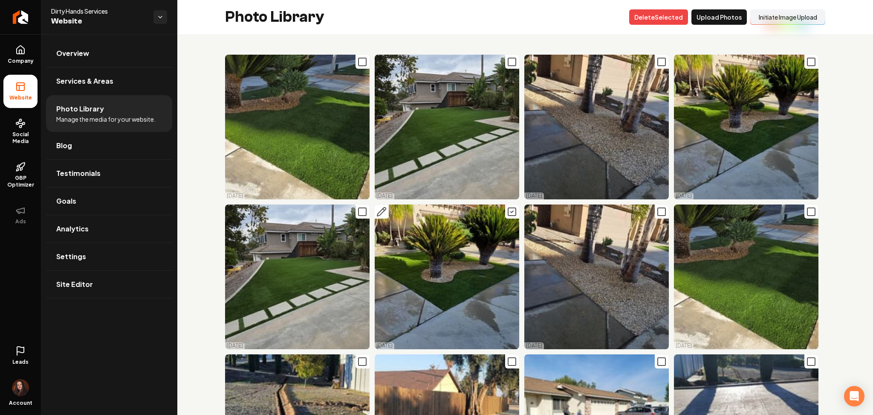
drag, startPoint x: 359, startPoint y: 213, endPoint x: 478, endPoint y: 212, distance: 119.0
click at [360, 213] on rect "Main content area" at bounding box center [363, 212] width 8 height 8
click at [657, 208] on icon "Main content area" at bounding box center [662, 211] width 10 height 10
drag, startPoint x: 799, startPoint y: 211, endPoint x: 793, endPoint y: 219, distance: 10.4
click at [808, 211] on rect "Main content area" at bounding box center [812, 212] width 8 height 8
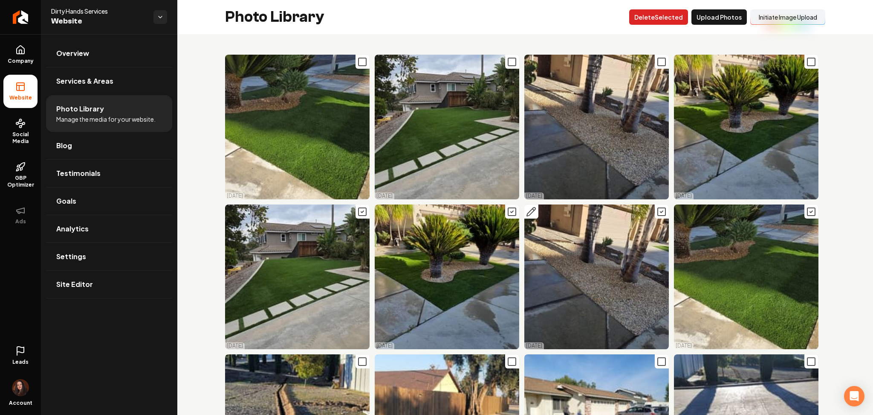
click at [659, 19] on button "Delet e Selected" at bounding box center [659, 16] width 59 height 15
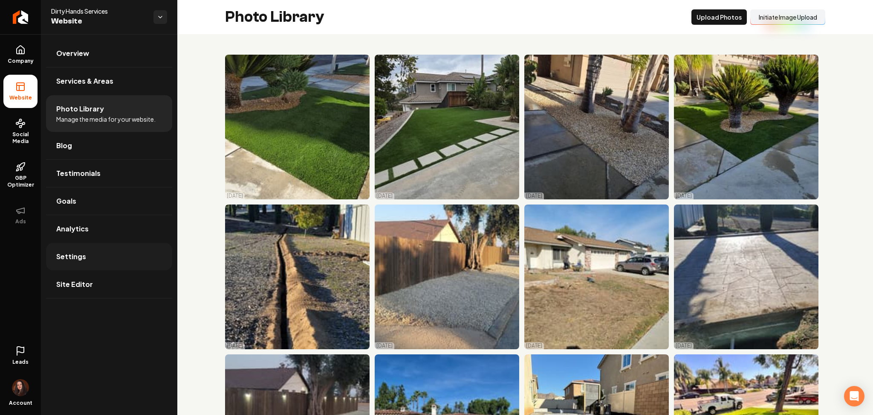
click at [64, 265] on link "Settings" at bounding box center [109, 256] width 126 height 27
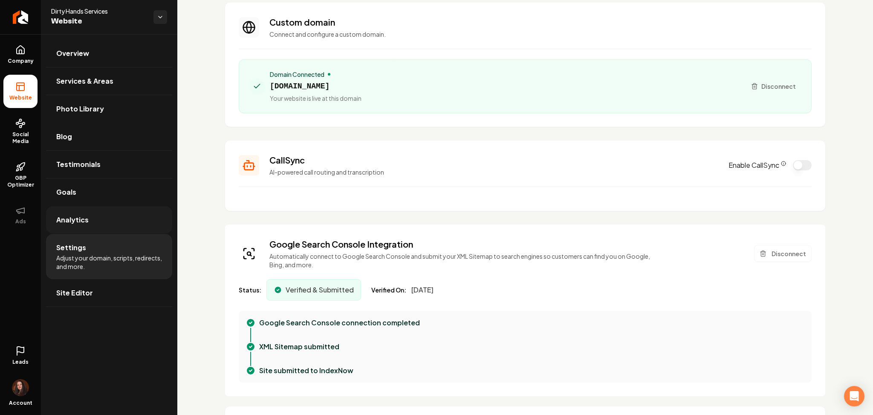
scroll to position [57, 0]
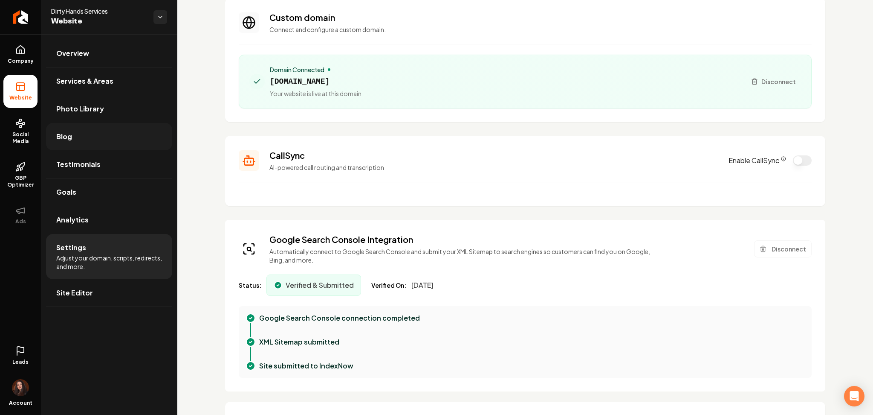
click at [63, 138] on span "Blog" at bounding box center [64, 136] width 16 height 10
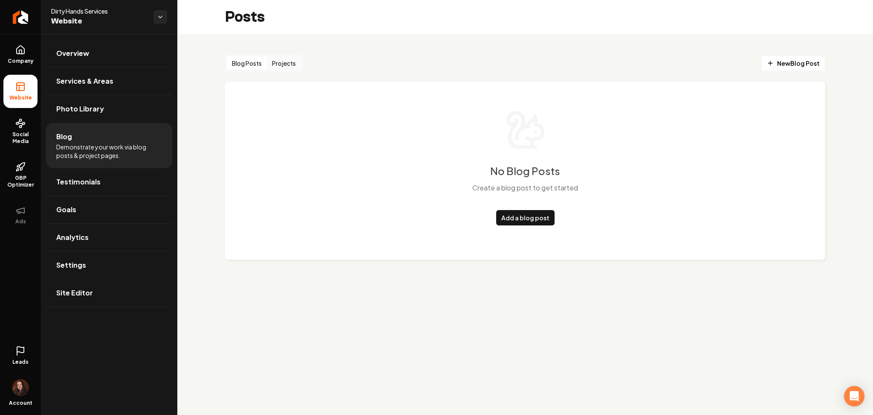
click at [295, 61] on button "Projects" at bounding box center [284, 63] width 34 height 14
click at [537, 221] on link "Add a project" at bounding box center [526, 217] width 52 height 15
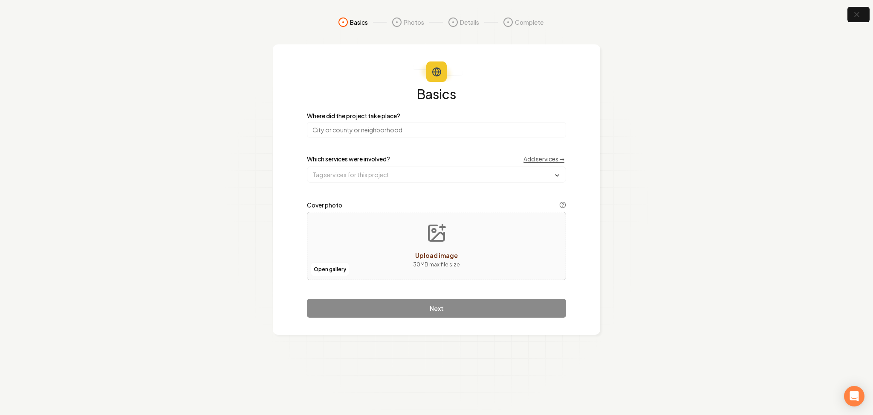
click at [438, 131] on input "search" at bounding box center [436, 129] width 259 height 15
type input "CA"
click at [368, 173] on input "text" at bounding box center [437, 174] width 258 height 15
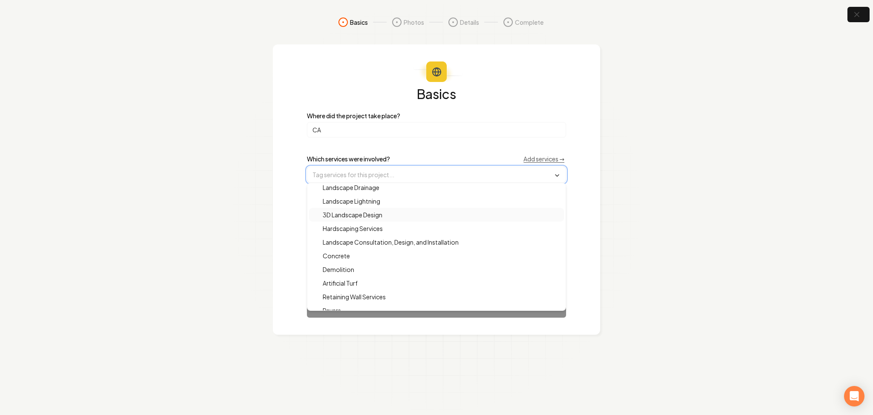
scroll to position [32, 0]
click at [261, 261] on section "Basics Photos Details Complete Basics Where did the project take place? CA Whic…" at bounding box center [436, 207] width 873 height 415
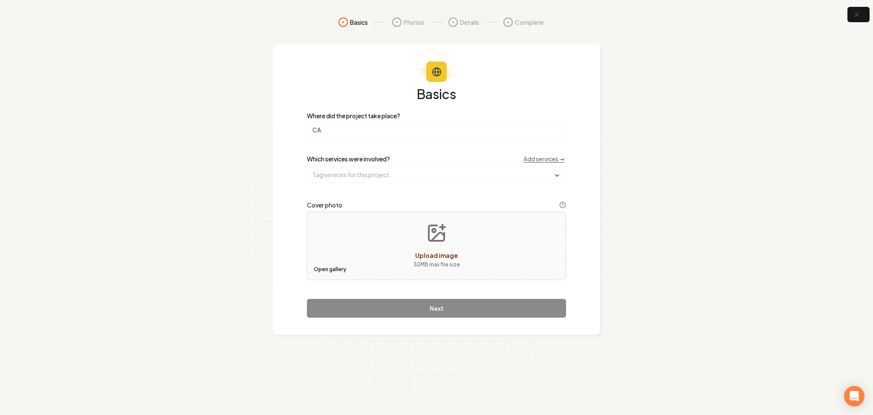
click at [338, 270] on button "Open gallery" at bounding box center [330, 269] width 38 height 14
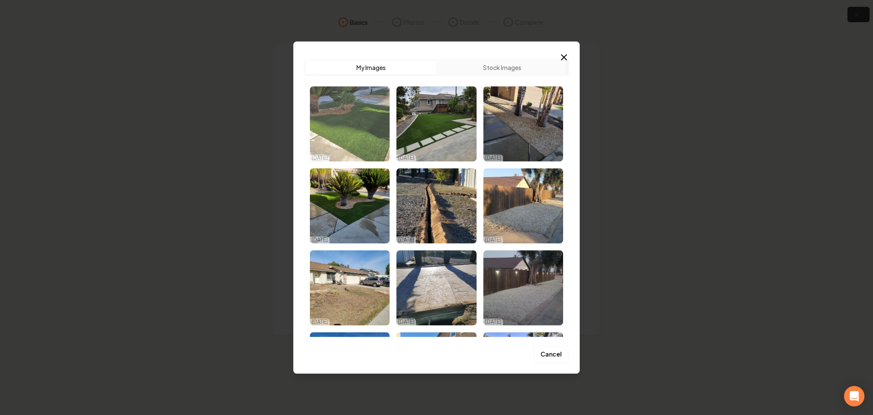
click at [360, 123] on img "Select image image_68ee80fa5c7cd75eb877749a.jpeg" at bounding box center [350, 123] width 80 height 75
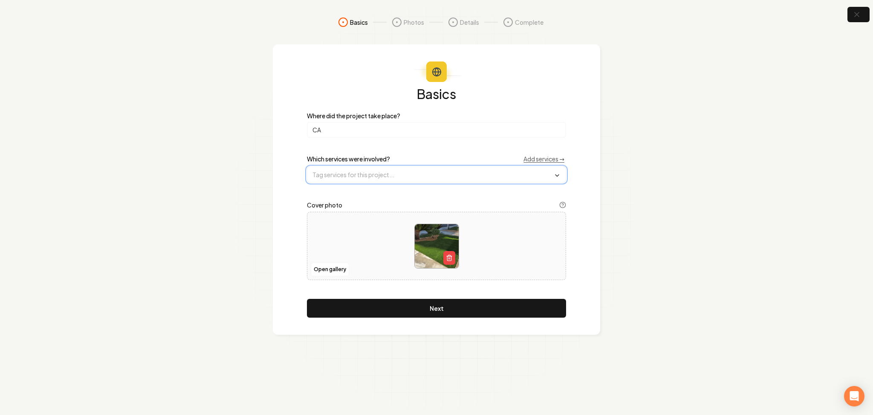
click at [328, 173] on input "text" at bounding box center [437, 174] width 258 height 15
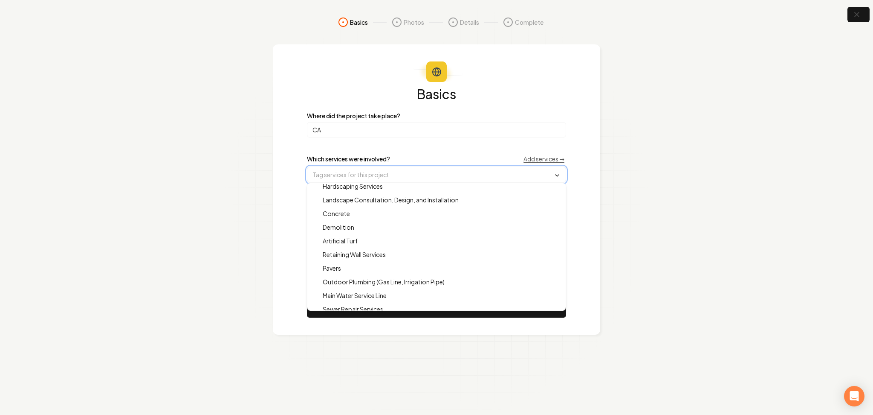
scroll to position [81, 0]
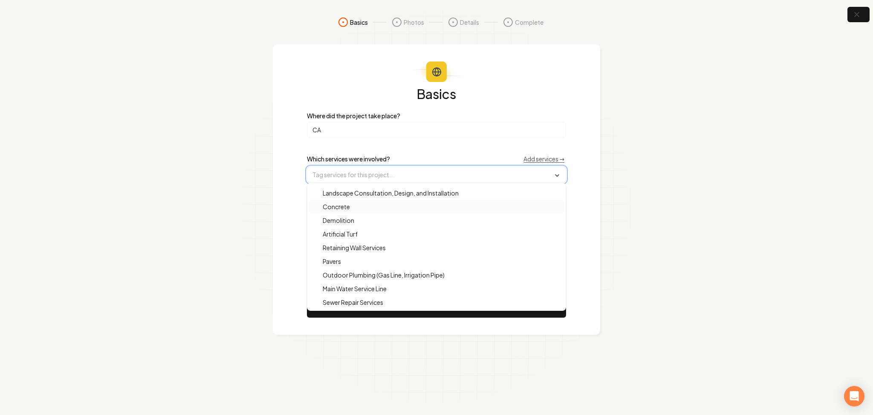
click at [343, 213] on div "Demolition" at bounding box center [436, 220] width 255 height 14
click at [340, 223] on span "Demolition" at bounding box center [334, 221] width 42 height 9
click at [331, 204] on span "Concrete" at bounding box center [332, 206] width 38 height 9
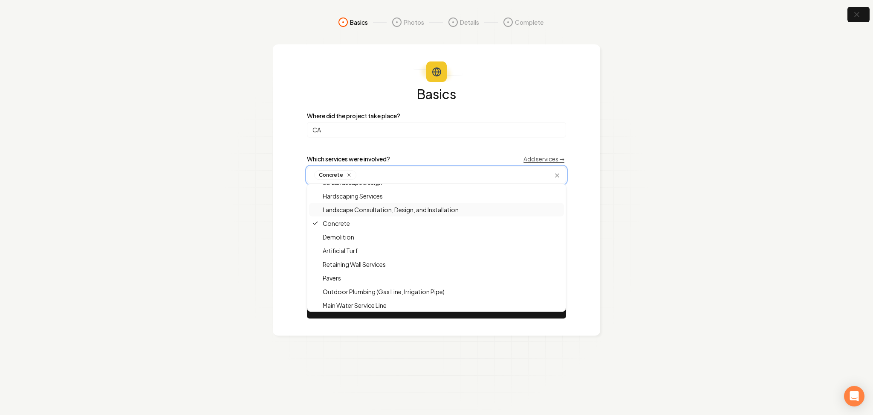
click at [331, 207] on span "Landscape Consultation, Design, and Installation" at bounding box center [386, 209] width 146 height 9
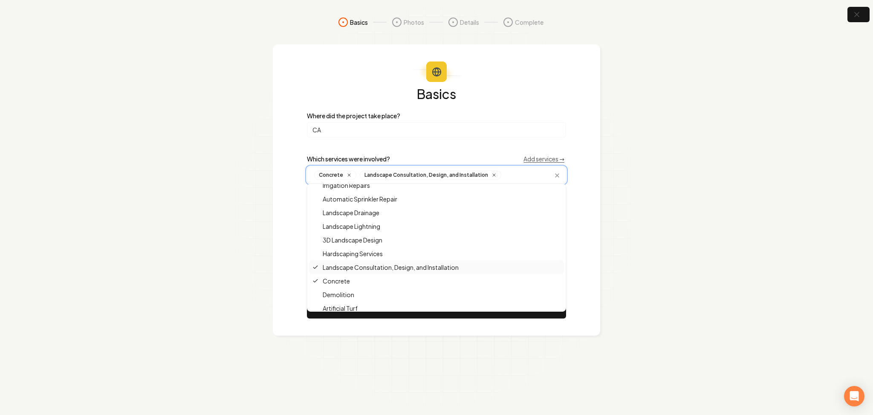
scroll to position [0, 0]
click at [256, 238] on section "Basics Photos Details Complete Basics Where did the project take place? CA Whic…" at bounding box center [436, 207] width 873 height 415
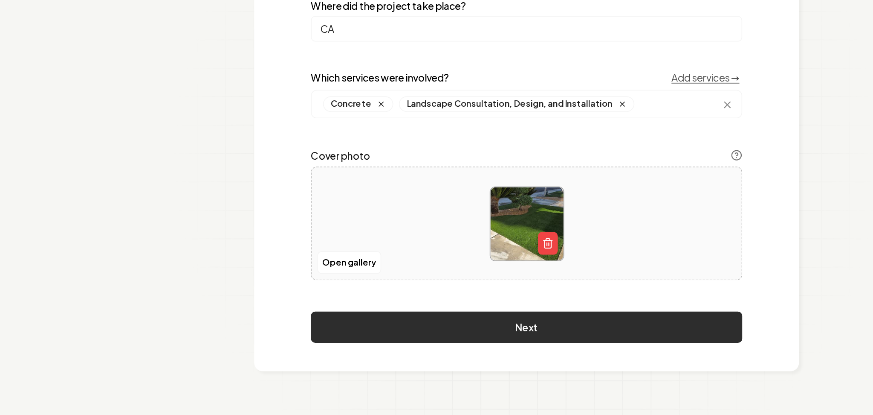
click at [371, 307] on button "Next" at bounding box center [436, 308] width 259 height 19
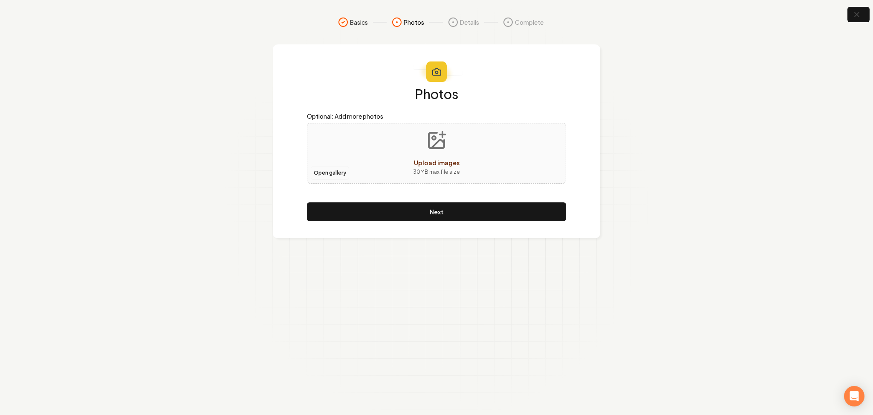
click at [323, 173] on button "Open gallery" at bounding box center [330, 173] width 38 height 14
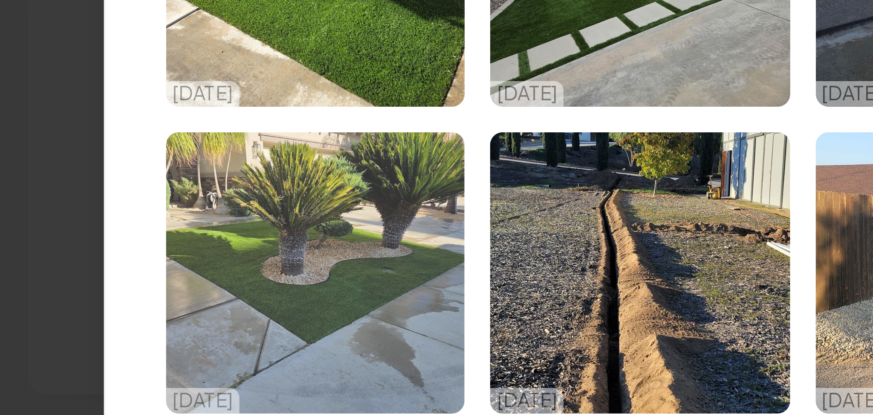
click at [351, 212] on img "Select image image_68ee80fa5c7cd75eb8777496.jpeg" at bounding box center [350, 205] width 80 height 75
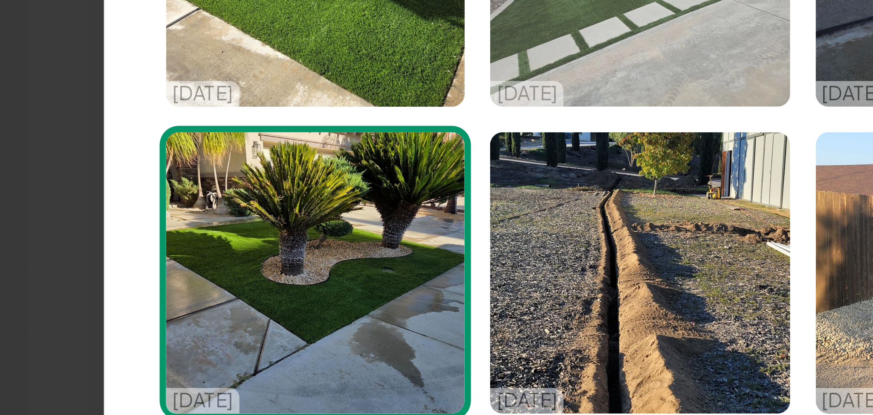
click at [426, 153] on img "Select image image_68ee80fa5c7cd75eb8777470.jpeg" at bounding box center [437, 123] width 80 height 75
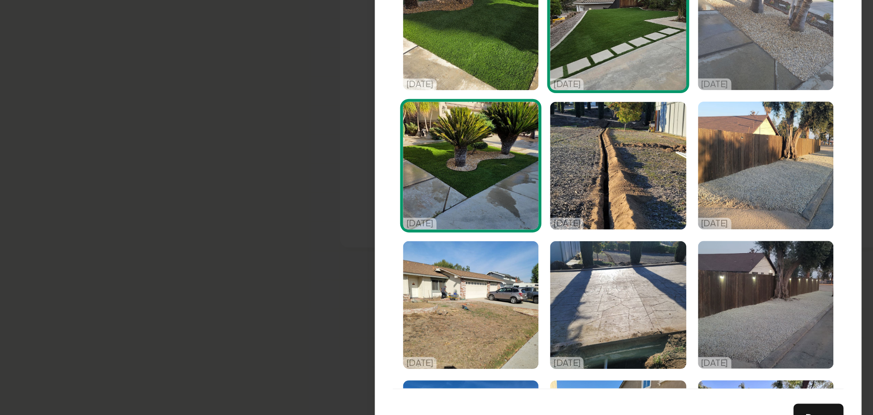
click at [514, 151] on img "Select image image_68ee80fa5c7cd75eb877748c.jpeg" at bounding box center [524, 123] width 80 height 75
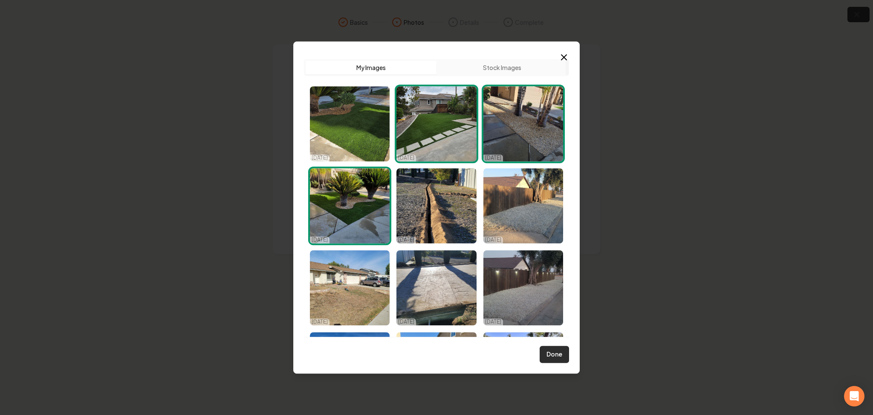
click at [556, 356] on button "Done" at bounding box center [554, 353] width 29 height 17
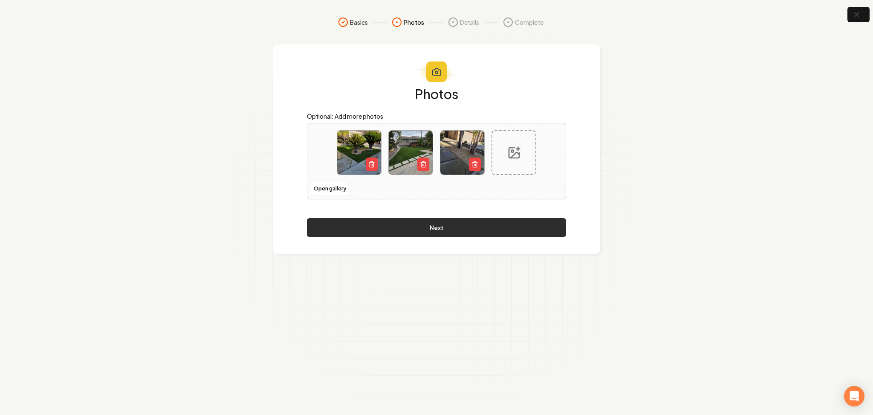
click at [419, 222] on button "Next" at bounding box center [436, 227] width 259 height 19
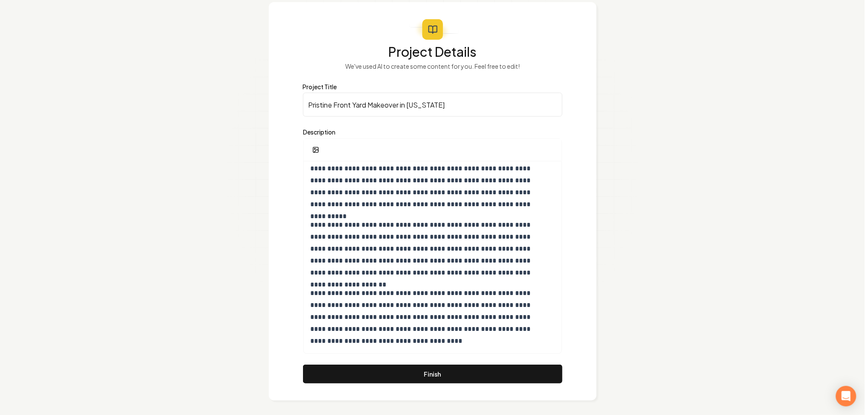
scroll to position [44, 0]
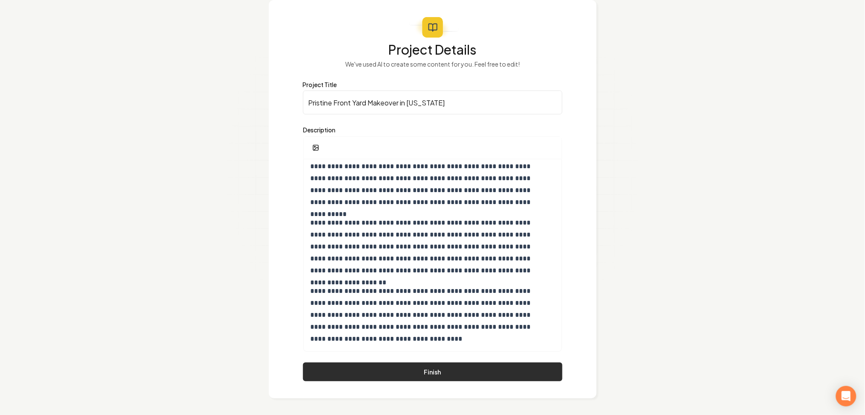
click at [363, 363] on button "Finish" at bounding box center [432, 371] width 259 height 19
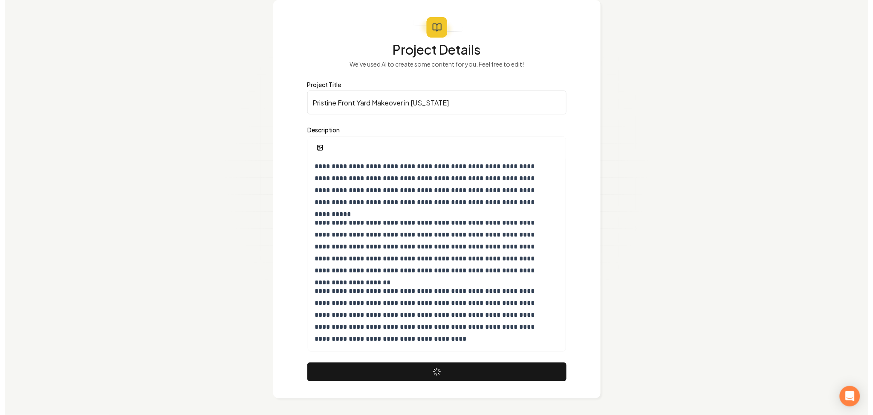
scroll to position [0, 0]
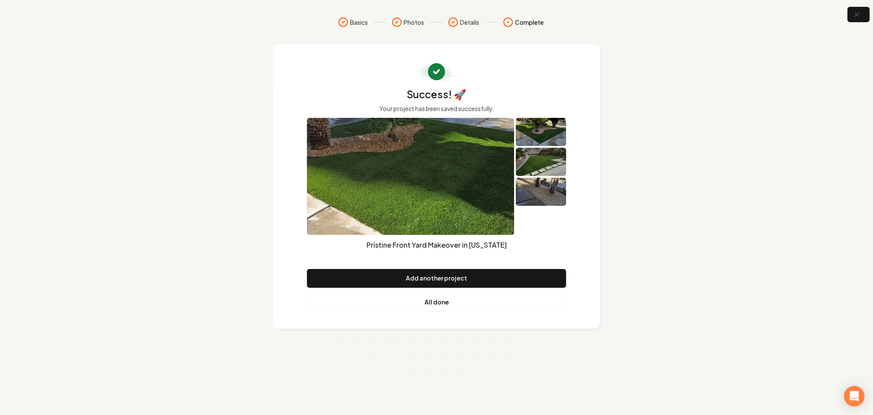
click at [439, 300] on link "All done" at bounding box center [436, 302] width 259 height 19
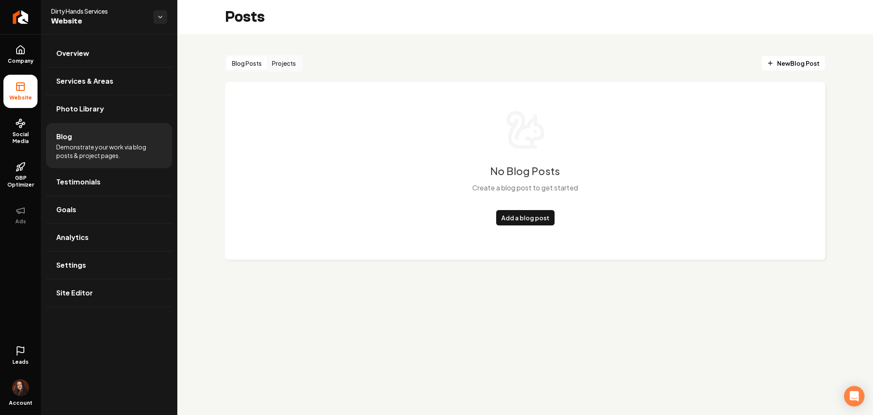
drag, startPoint x: 249, startPoint y: 58, endPoint x: 267, endPoint y: 54, distance: 18.8
click at [248, 58] on button "Blog Posts" at bounding box center [247, 63] width 40 height 14
click at [276, 58] on button "Projects" at bounding box center [284, 63] width 34 height 14
click at [253, 64] on button "Blog Posts" at bounding box center [247, 63] width 40 height 14
click at [275, 65] on button "Projects" at bounding box center [284, 63] width 34 height 14
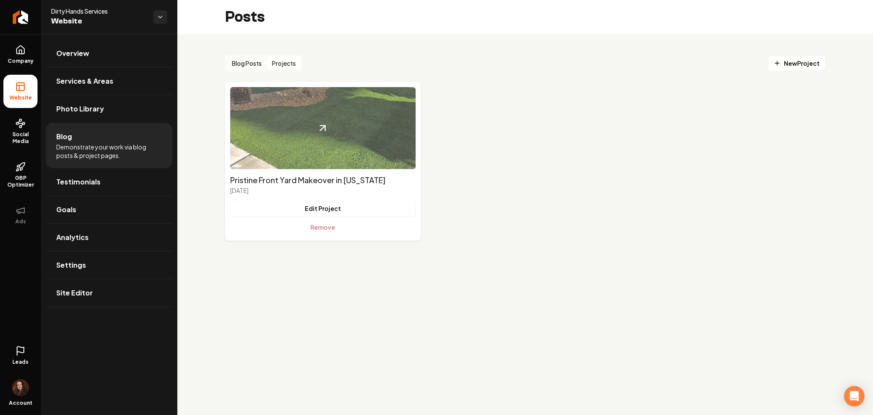
click at [302, 139] on img "Main content area" at bounding box center [323, 128] width 186 height 82
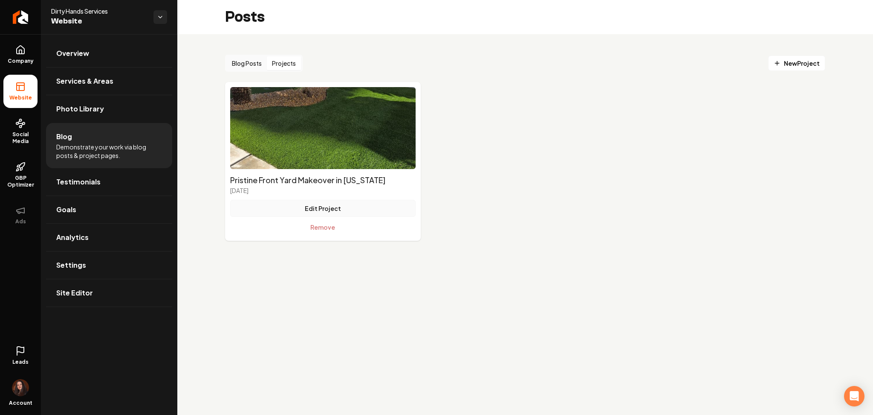
click at [269, 202] on button "Edit Project" at bounding box center [323, 208] width 186 height 17
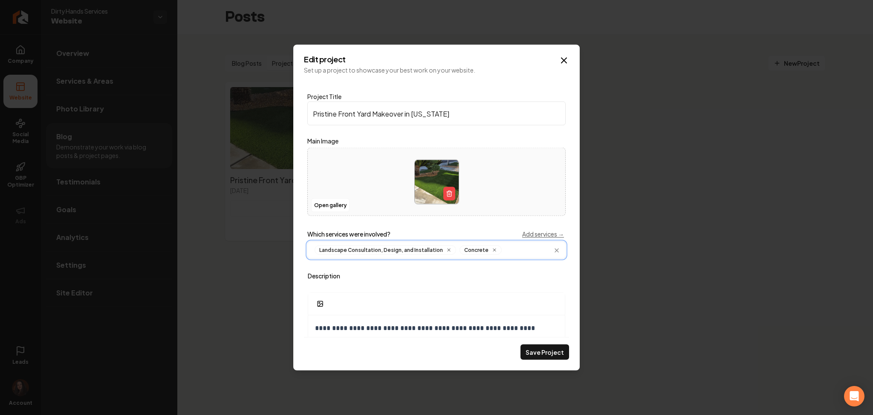
click at [505, 249] on input "Main content area" at bounding box center [532, 249] width 55 height 9
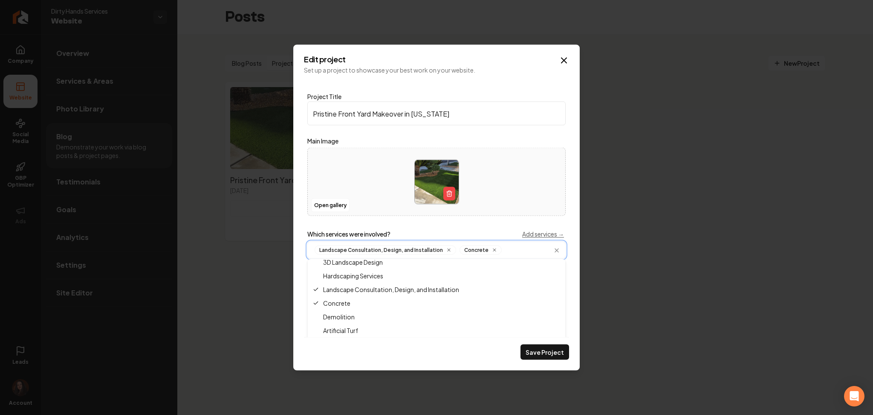
scroll to position [81, 0]
click at [357, 306] on span "Artificial Turf" at bounding box center [335, 309] width 45 height 9
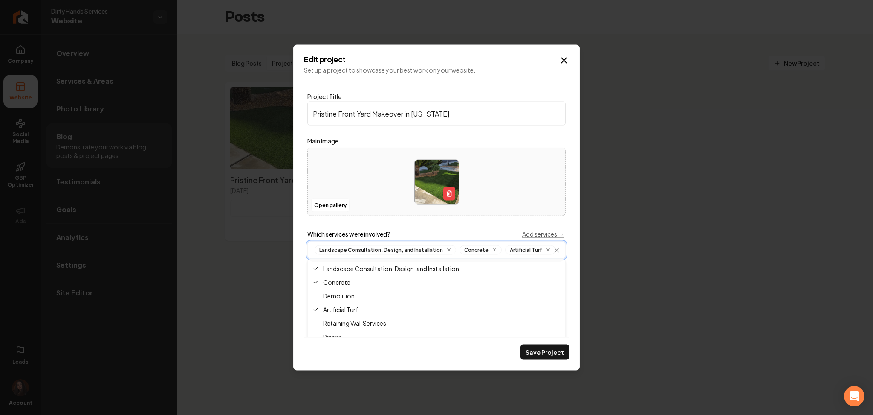
click at [559, 255] on input "Main content area" at bounding box center [559, 249] width 1 height 9
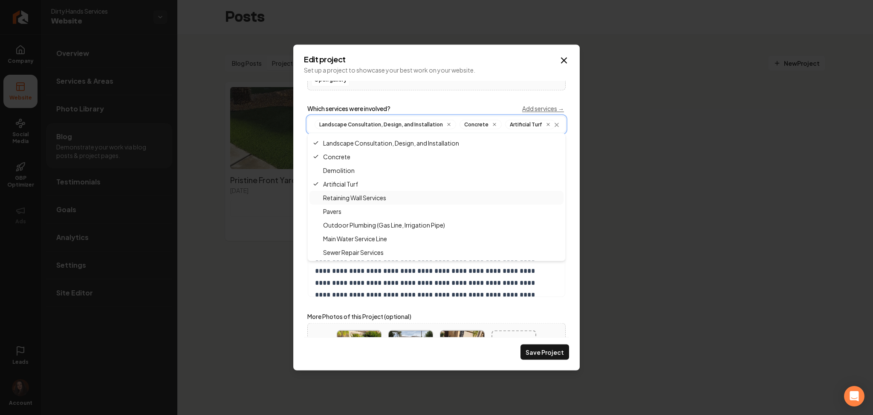
scroll to position [128, 0]
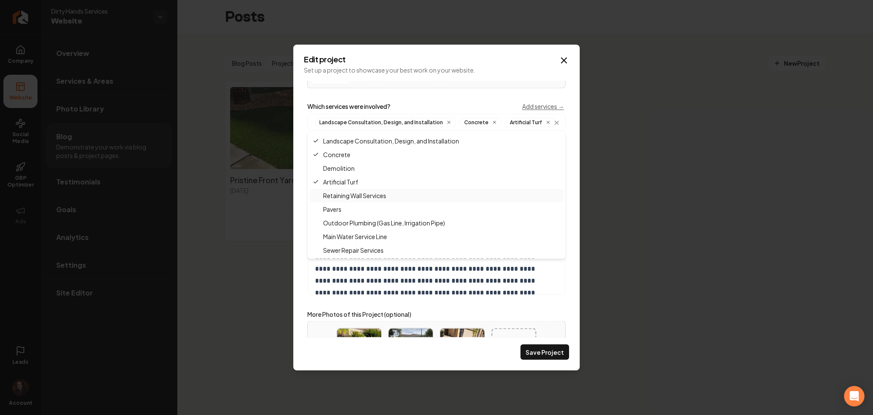
click at [390, 290] on p "**********" at bounding box center [428, 281] width 226 height 60
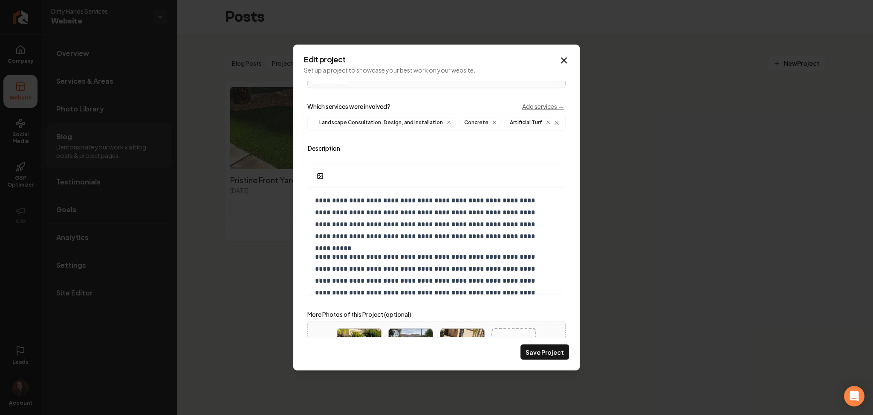
scroll to position [208, 0]
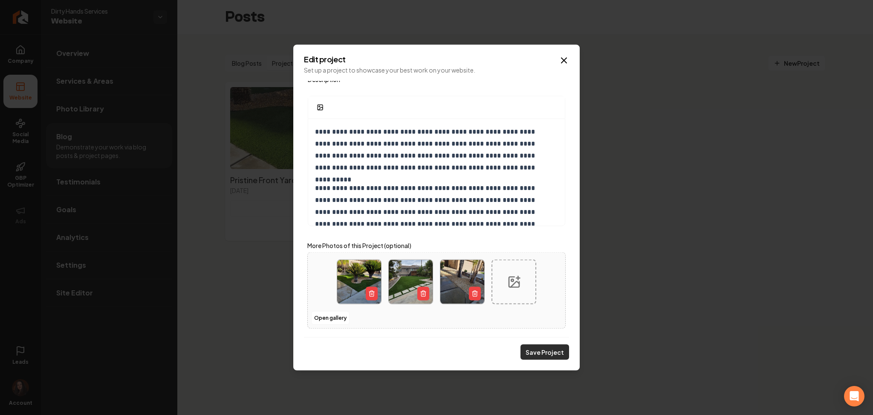
click at [544, 348] on button "Save Project" at bounding box center [545, 351] width 49 height 15
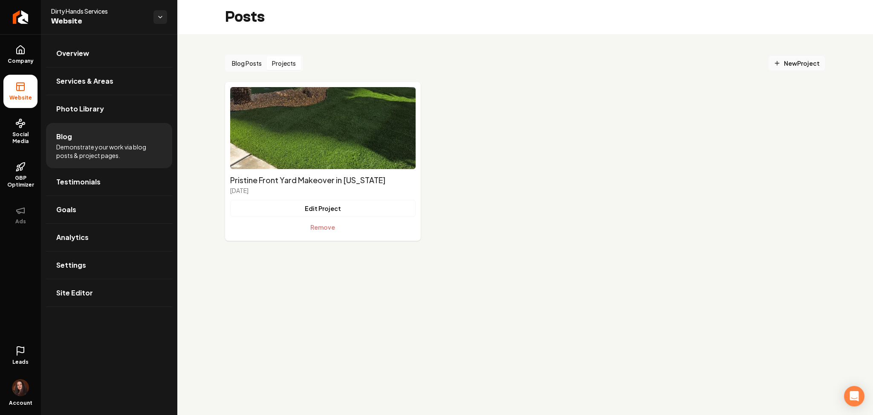
click at [786, 61] on span "New Project" at bounding box center [797, 63] width 46 height 9
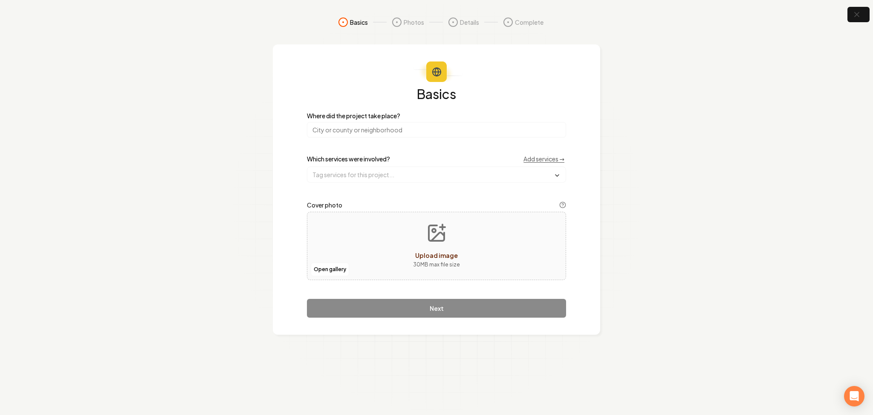
click at [366, 228] on div "Open gallery Upload image 30 MB max file size" at bounding box center [436, 246] width 259 height 68
click at [326, 273] on button "Open gallery" at bounding box center [330, 269] width 38 height 14
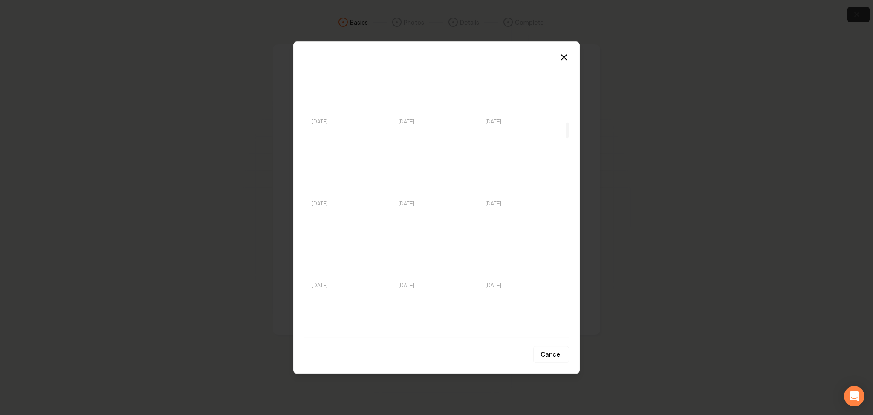
scroll to position [1104, 0]
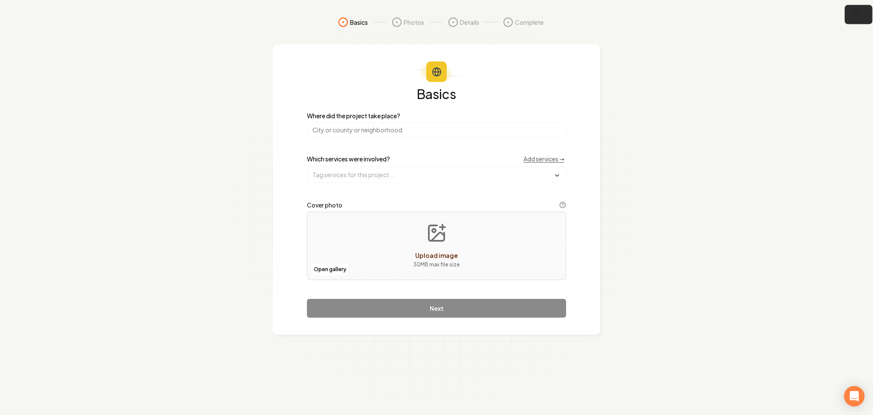
click at [852, 16] on icon "button" at bounding box center [857, 14] width 11 height 11
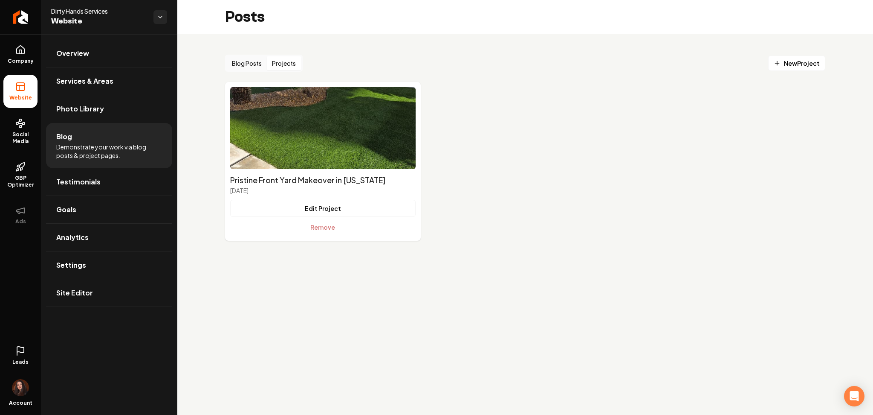
click at [275, 59] on button "Projects" at bounding box center [284, 63] width 34 height 14
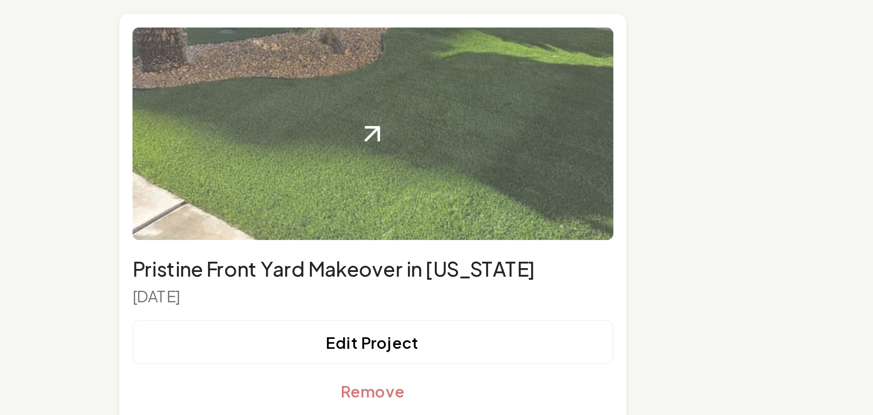
click at [303, 125] on img "Main content area" at bounding box center [323, 128] width 186 height 82
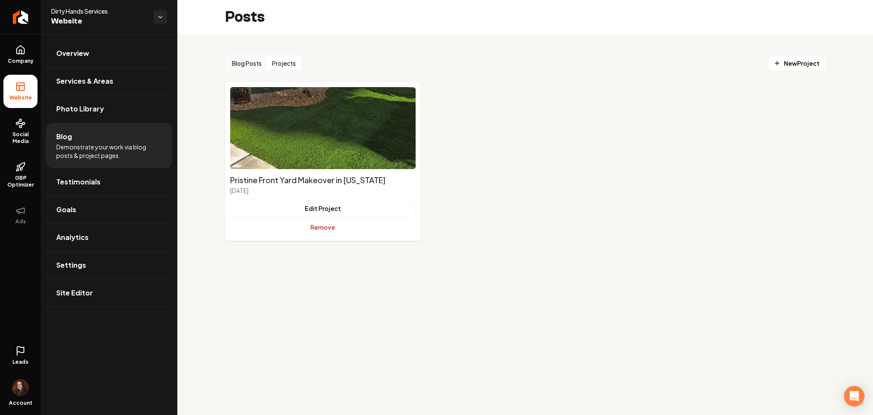
click at [329, 229] on button "Remove" at bounding box center [323, 226] width 186 height 17
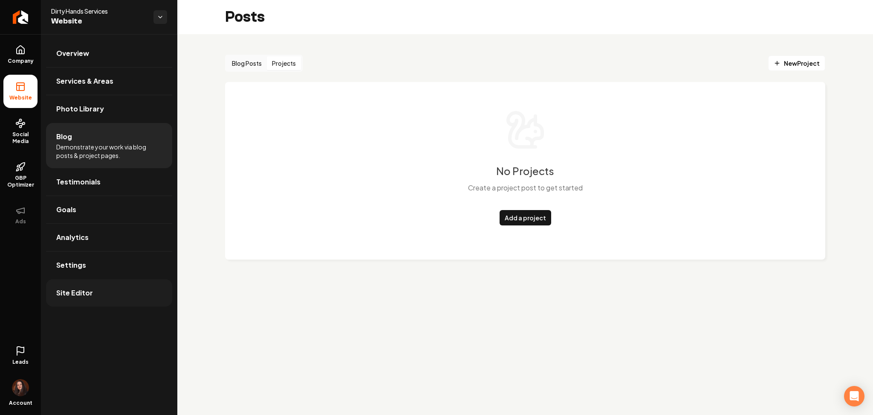
click at [55, 287] on link "Site Editor" at bounding box center [109, 292] width 126 height 27
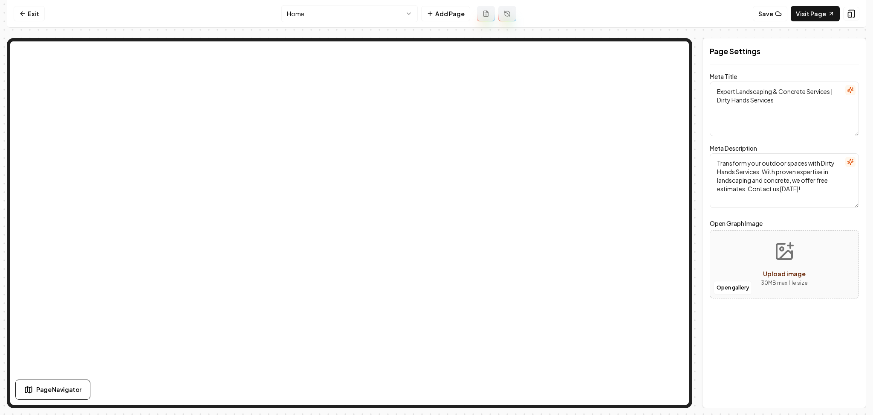
click at [322, 11] on html "Computer Required This feature is only available on a computer. Please switch t…" at bounding box center [436, 207] width 873 height 415
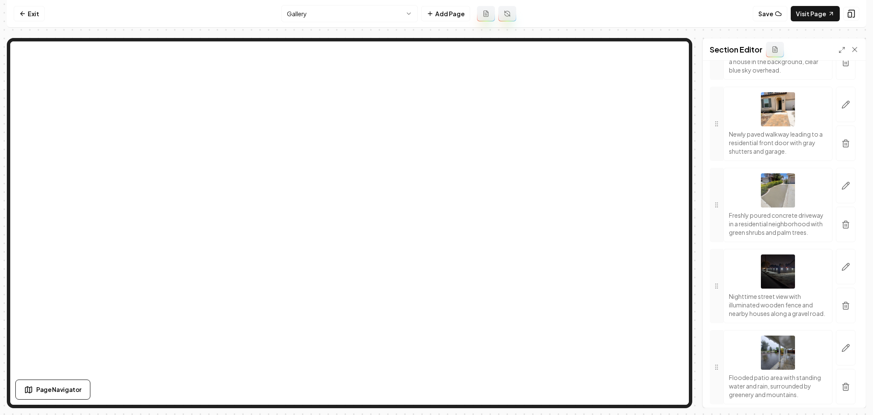
scroll to position [7660, 0]
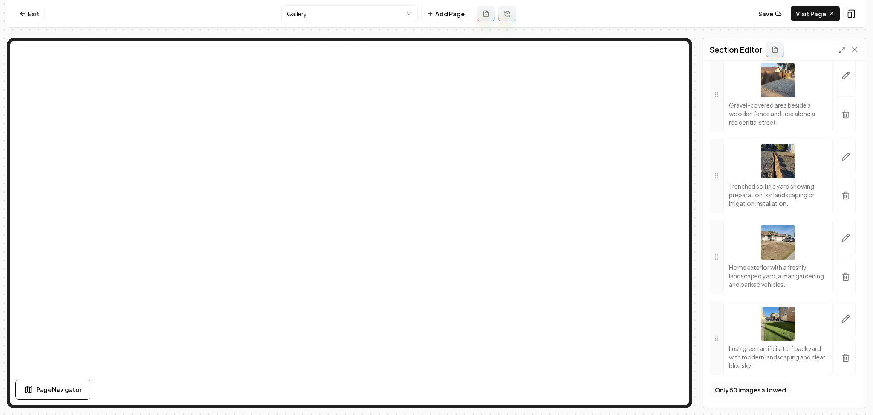
click at [769, 386] on button "Only 50 images allowed" at bounding box center [750, 389] width 81 height 15
click at [769, 389] on button "Only 50 images allowed" at bounding box center [750, 389] width 81 height 15
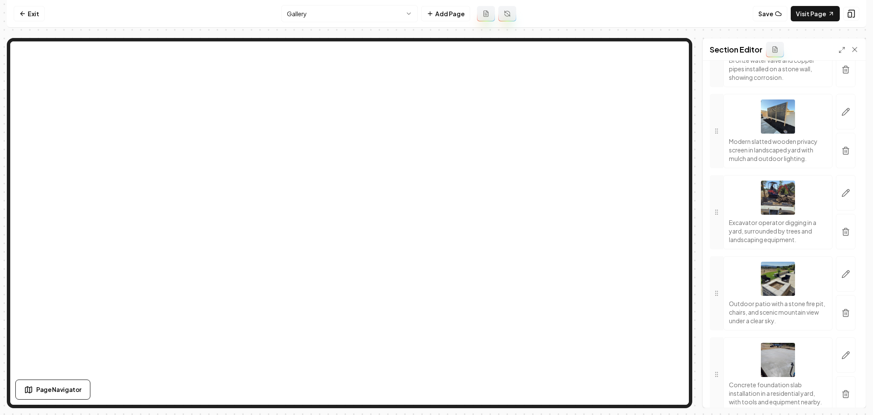
scroll to position [2214, 0]
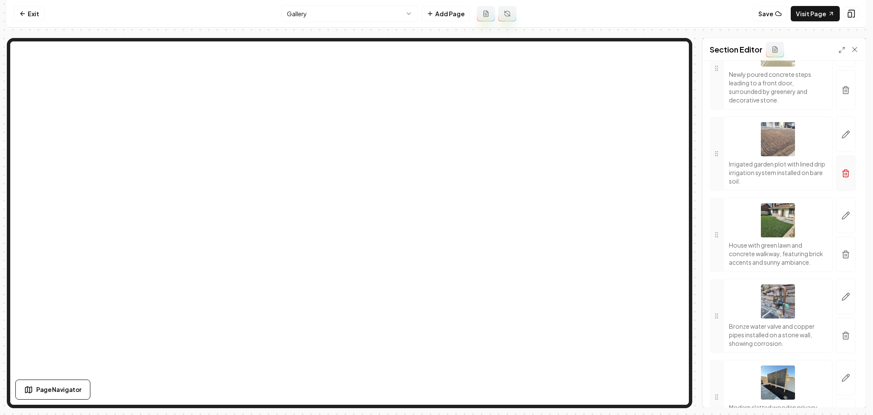
click at [845, 175] on line "button" at bounding box center [845, 174] width 0 height 2
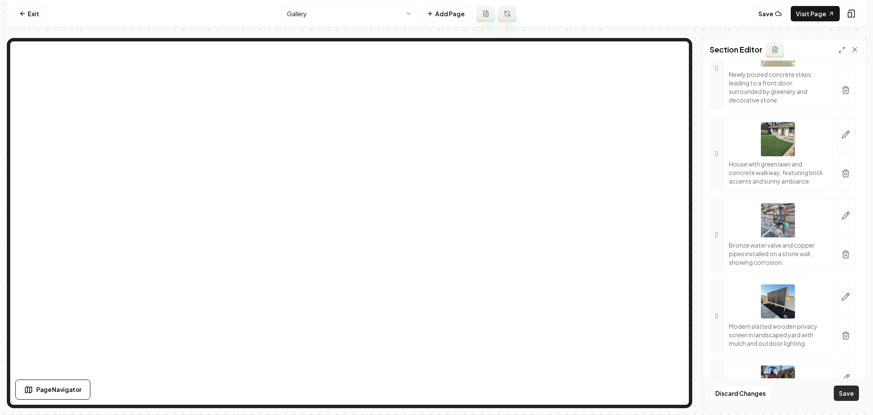
click at [848, 390] on button "Save" at bounding box center [846, 392] width 25 height 15
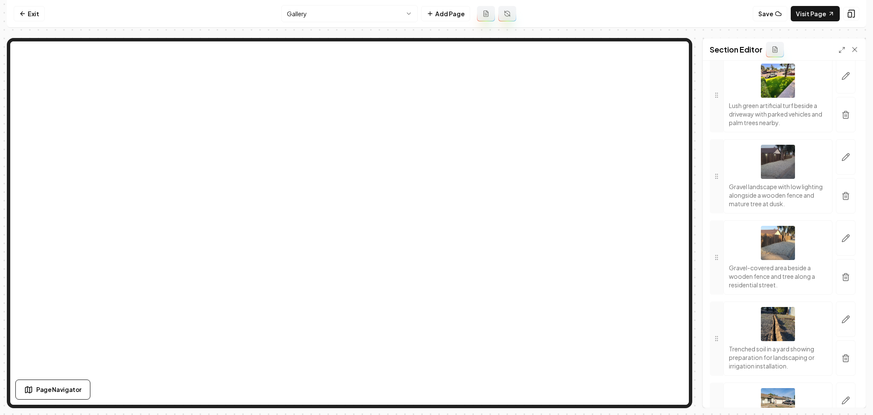
scroll to position [7579, 0]
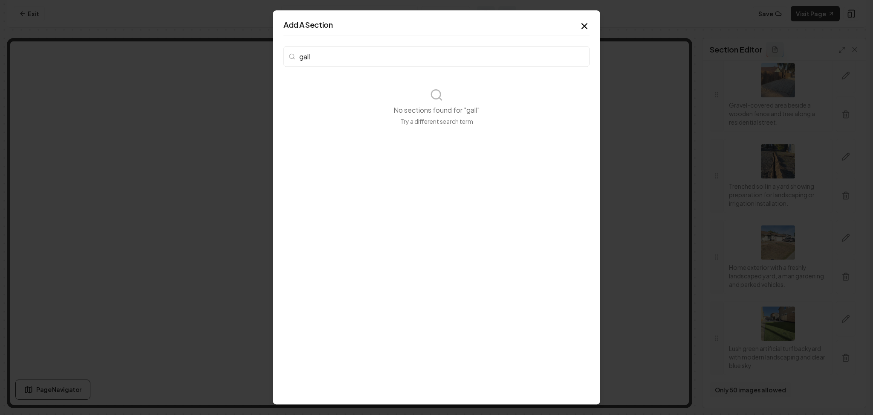
type input "gall"
click at [580, 23] on icon "button" at bounding box center [585, 26] width 10 height 10
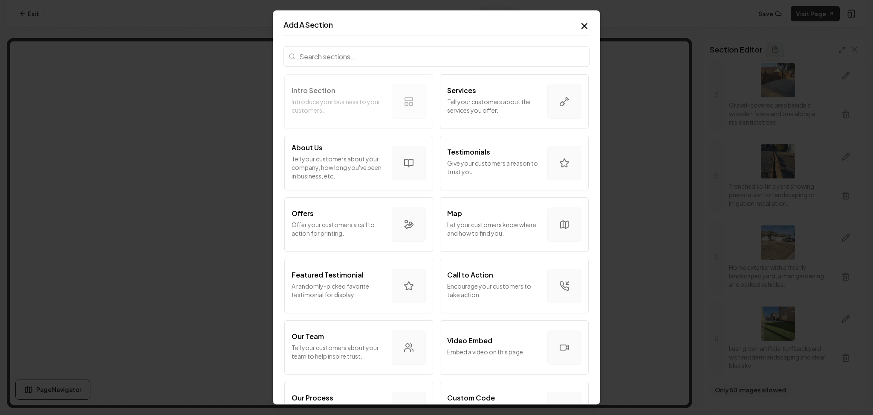
type input "g"
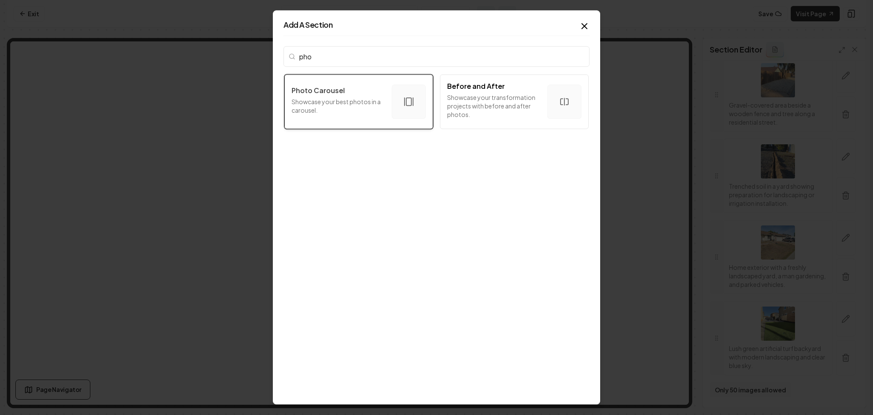
type input "pho"
click at [331, 94] on p "Photo Carousel" at bounding box center [318, 90] width 53 height 10
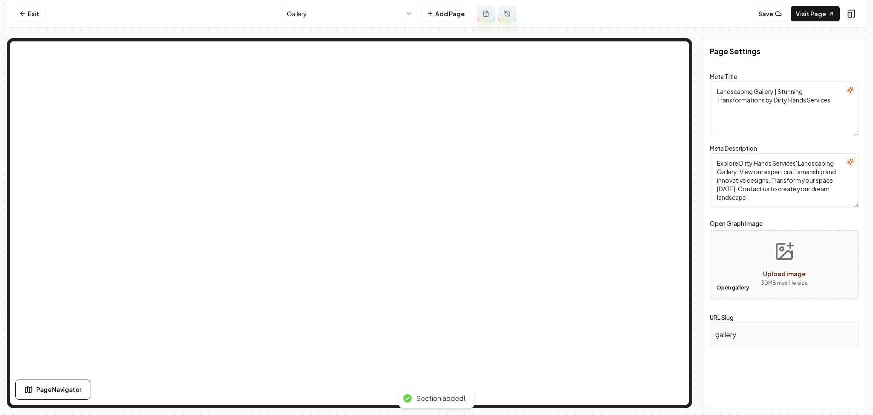
scroll to position [0, 0]
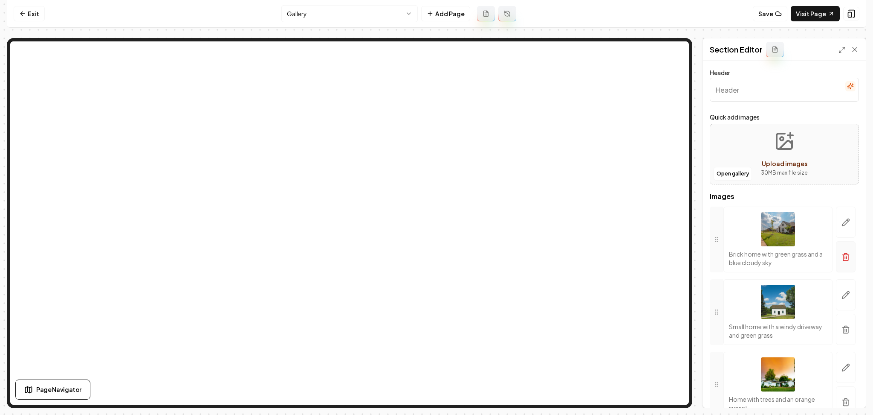
click at [843, 263] on button "button" at bounding box center [846, 256] width 20 height 31
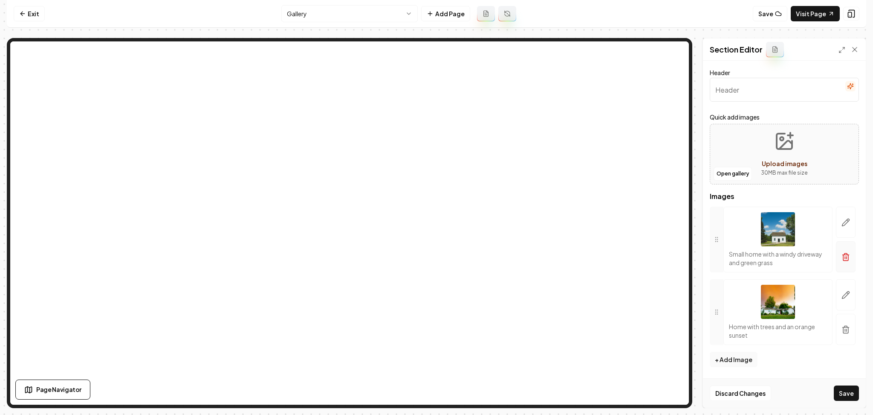
click at [844, 253] on icon "button" at bounding box center [846, 256] width 9 height 9
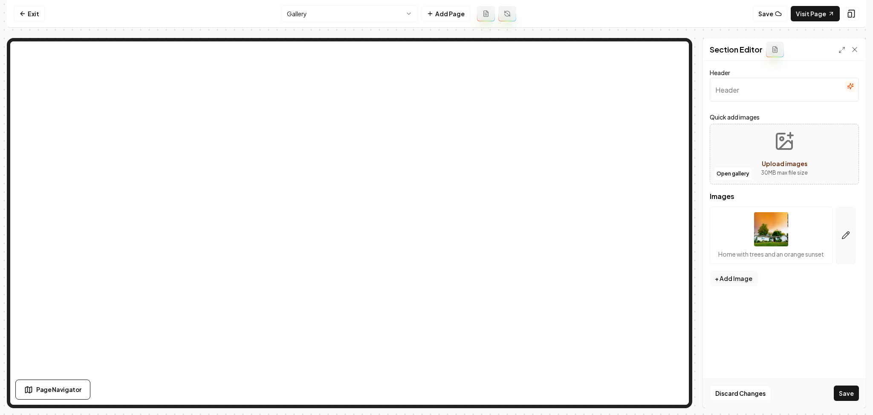
click at [842, 241] on button "button" at bounding box center [846, 234] width 20 height 57
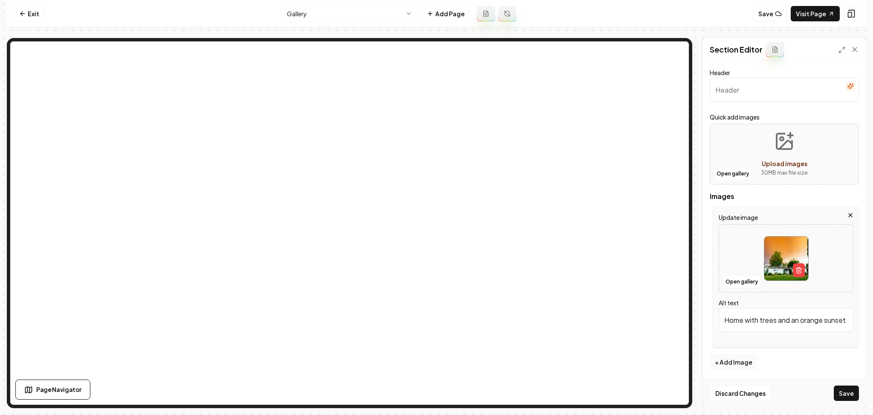
click at [733, 180] on button "Open gallery" at bounding box center [733, 174] width 38 height 14
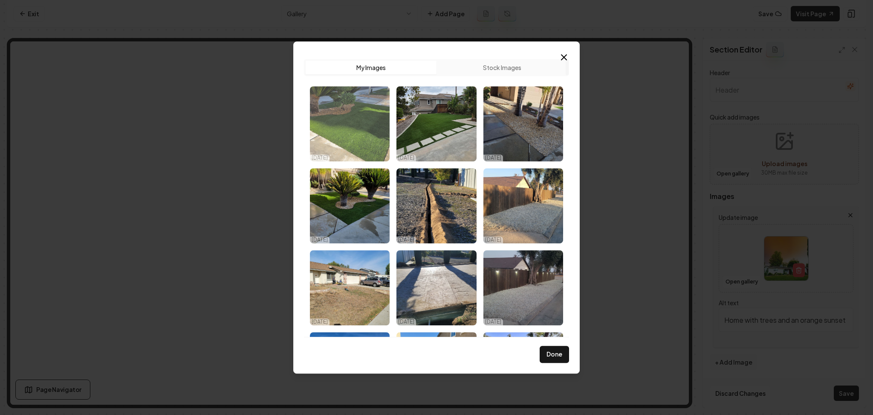
click at [373, 130] on img "Select image image_68ee80fa5c7cd75eb877749a.jpeg" at bounding box center [350, 123] width 80 height 75
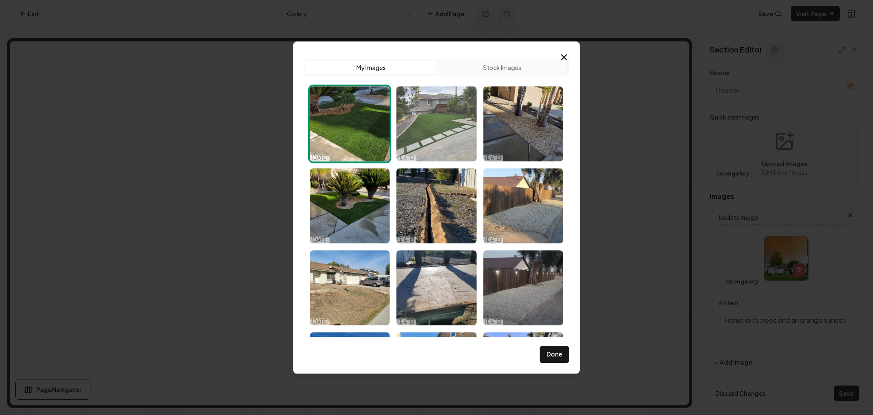
click at [446, 133] on img "Select image image_68ee80fa5c7cd75eb8777470.jpeg" at bounding box center [437, 123] width 80 height 75
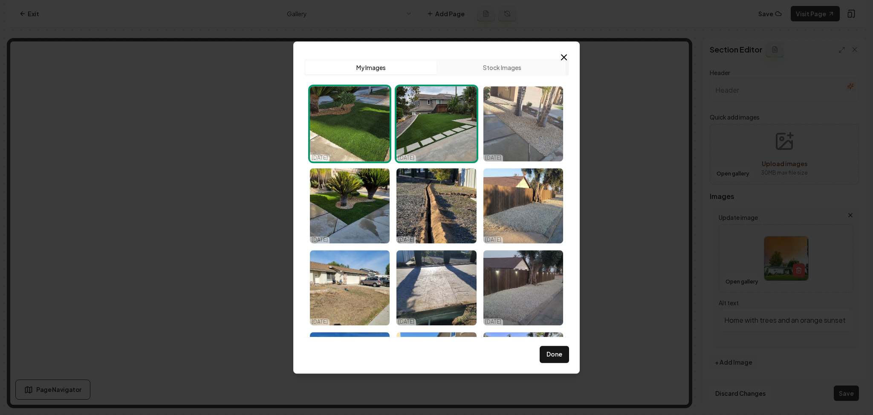
click at [516, 126] on img "Select image image_68ee80fa5c7cd75eb877748c.jpeg" at bounding box center [524, 123] width 80 height 75
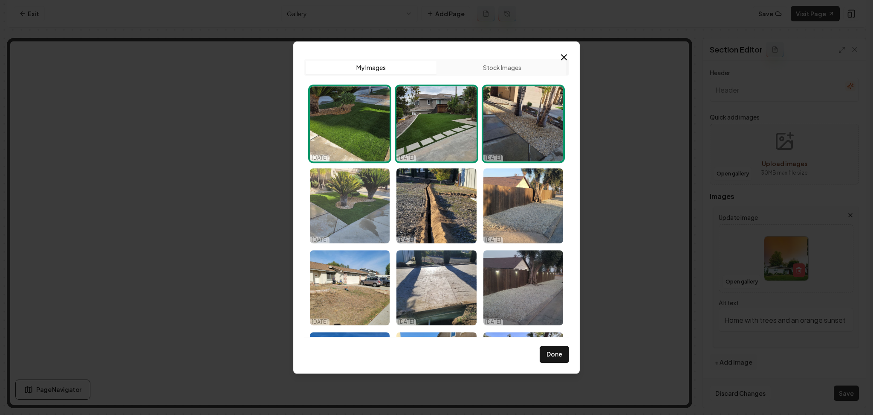
click at [377, 194] on img "Select image image_68ee80fa5c7cd75eb8777496.jpeg" at bounding box center [350, 205] width 80 height 75
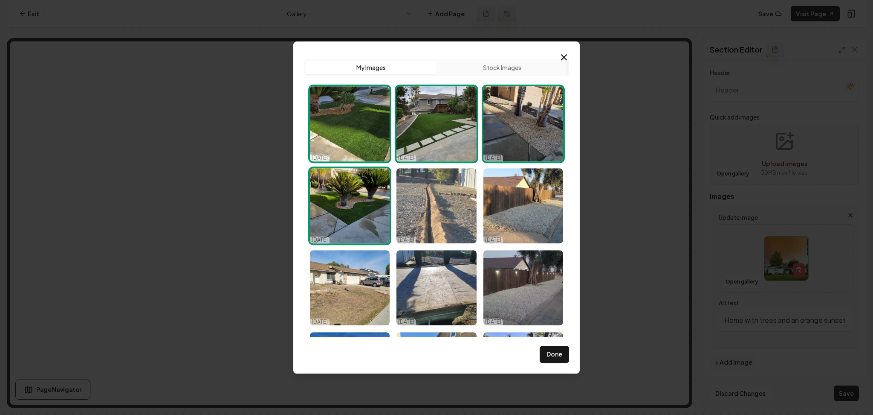
click at [467, 199] on img "Select image image_685d53d2b13a102537b6e1b1.png" at bounding box center [437, 205] width 80 height 75
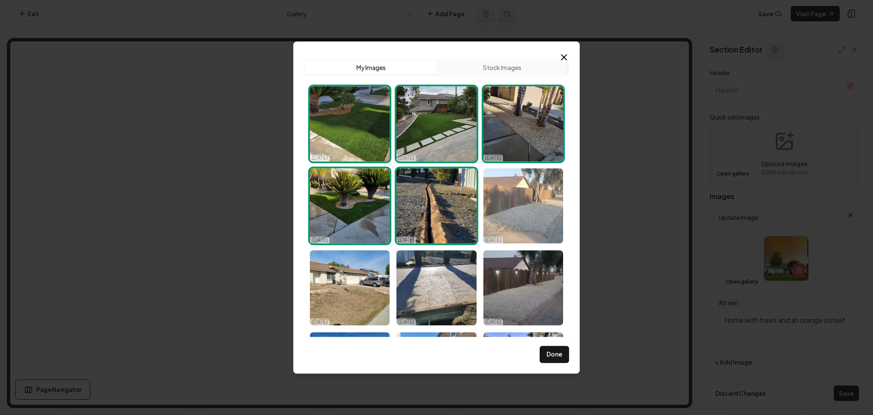
click at [514, 209] on img "Select image image_685d53d2b13a102537b6e148.png" at bounding box center [524, 205] width 80 height 75
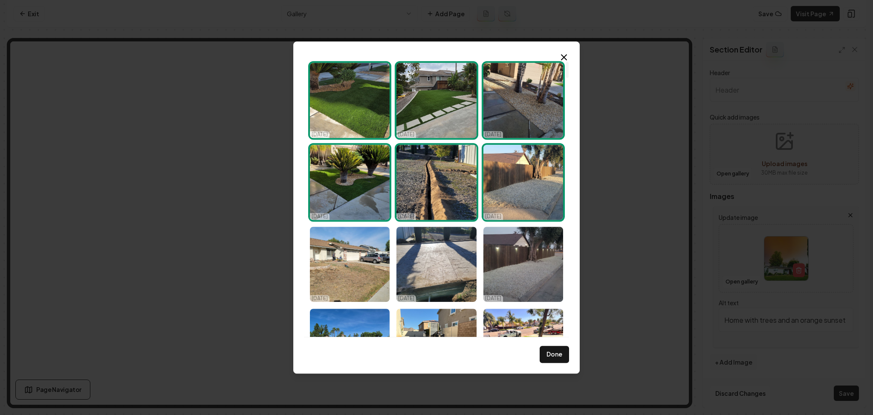
scroll to position [57, 0]
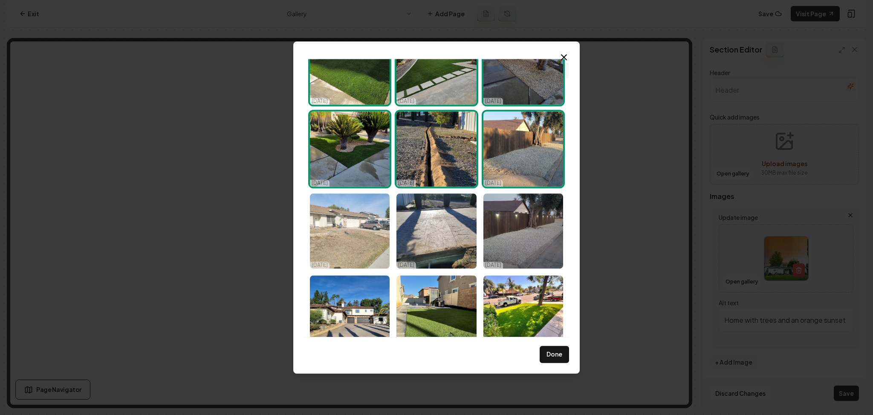
click at [351, 223] on img "Select image image_685d53d2b13a102537b6e0f5.png" at bounding box center [350, 230] width 80 height 75
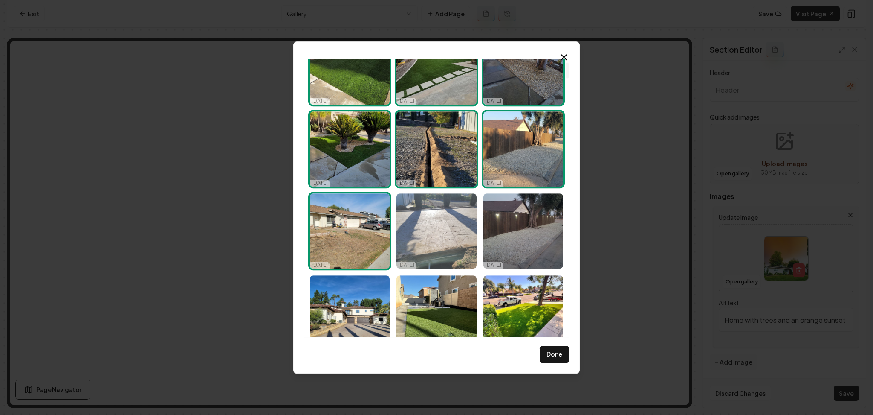
click at [431, 227] on img "Select image image_685d53d2b13a102537b6e009.png" at bounding box center [437, 230] width 80 height 75
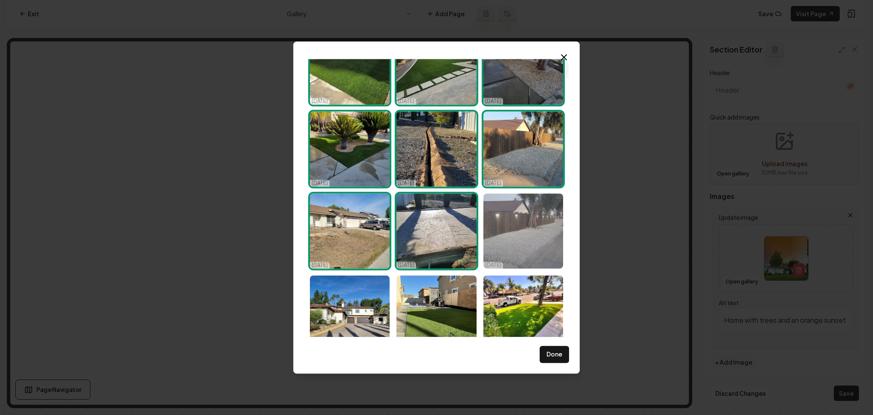
click at [499, 224] on img "Select image image_685d53d1b13a102537b6dc0b.png" at bounding box center [524, 230] width 80 height 75
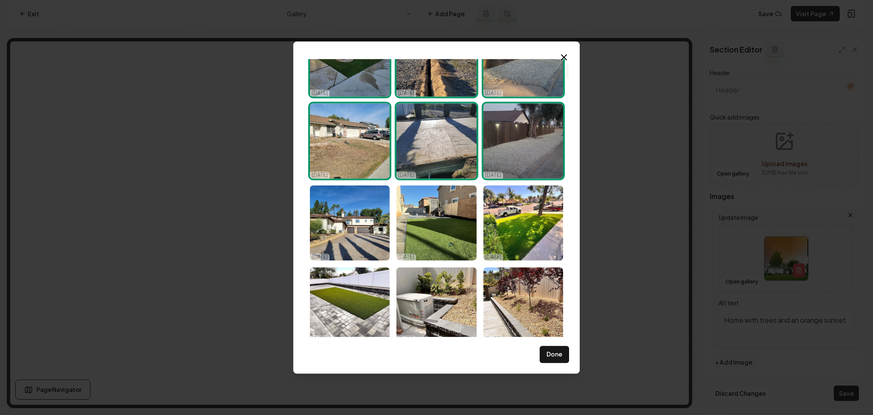
scroll to position [171, 0]
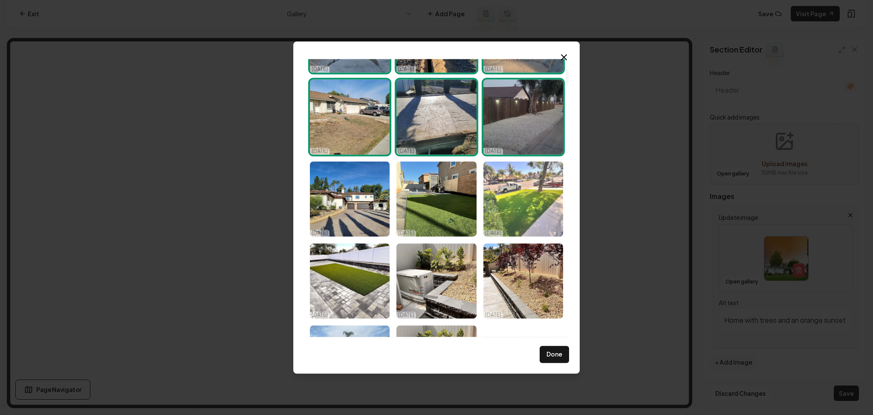
click at [503, 210] on img "Select image image_685d53d1b13a102537b6dd54.png" at bounding box center [524, 198] width 80 height 75
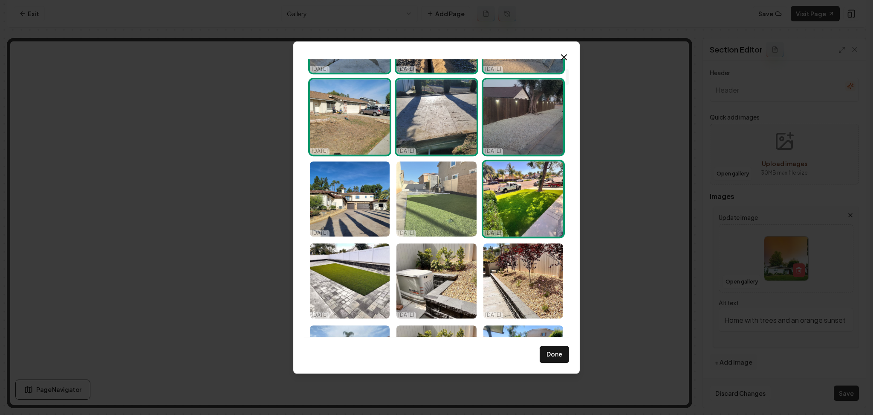
click at [444, 212] on img "Select image image_685d53d1b13a102537b6dc43.heic" at bounding box center [437, 198] width 80 height 75
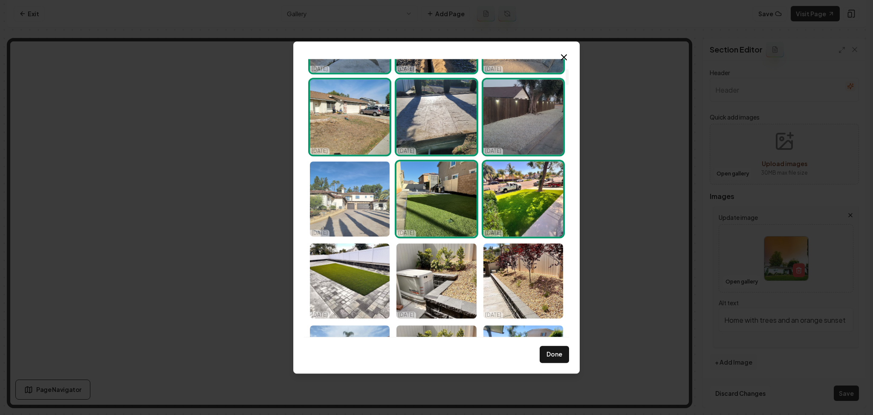
click at [374, 212] on img "Select image image_685d53d1b13a102537b6dd76.png" at bounding box center [350, 198] width 80 height 75
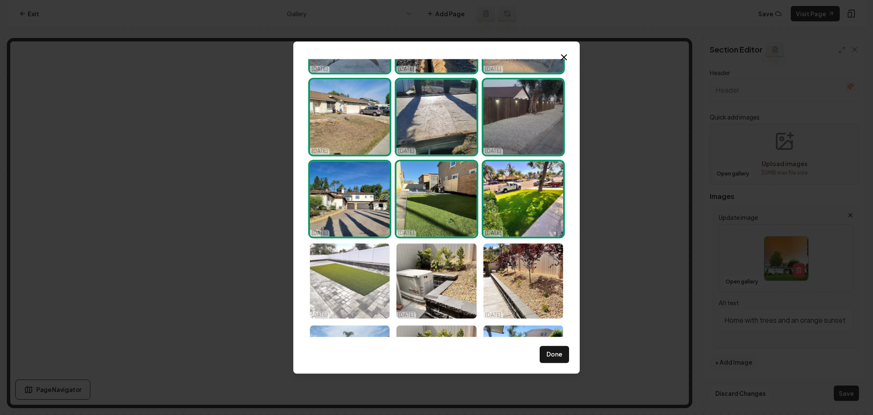
click at [363, 270] on img "Select image image_685d53d1b13a102537b6db72.png" at bounding box center [350, 280] width 80 height 75
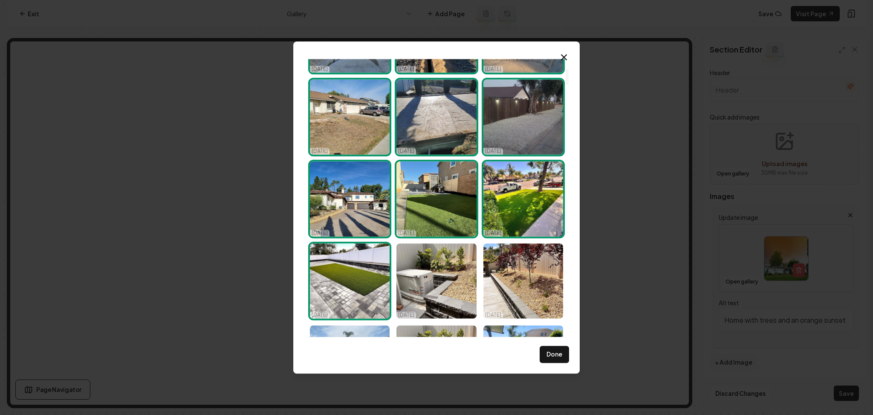
drag, startPoint x: 439, startPoint y: 262, endPoint x: 479, endPoint y: 257, distance: 40.1
click at [438, 262] on img "Select image image_685d53d0b13a102537b6d5b1.png" at bounding box center [437, 280] width 80 height 75
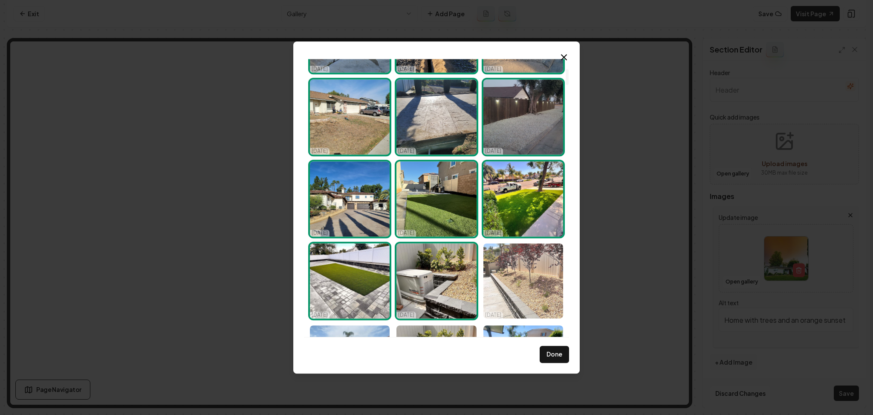
click at [496, 260] on img "Select image image_685d53d0b13a102537b6d6fd.png" at bounding box center [524, 280] width 80 height 75
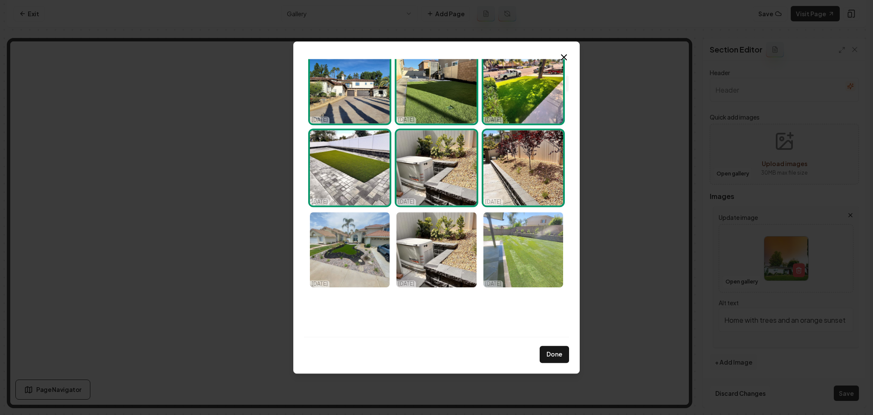
scroll to position [284, 0]
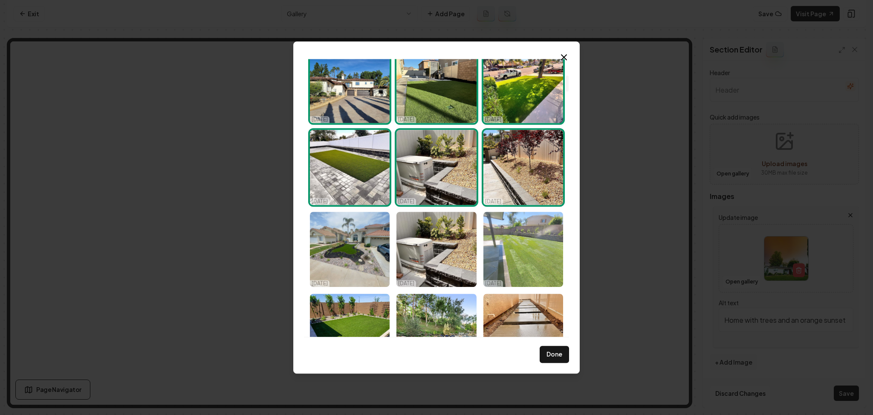
click at [500, 243] on img "Select image image_685d53cfb13a102537b6d081.png" at bounding box center [524, 249] width 80 height 75
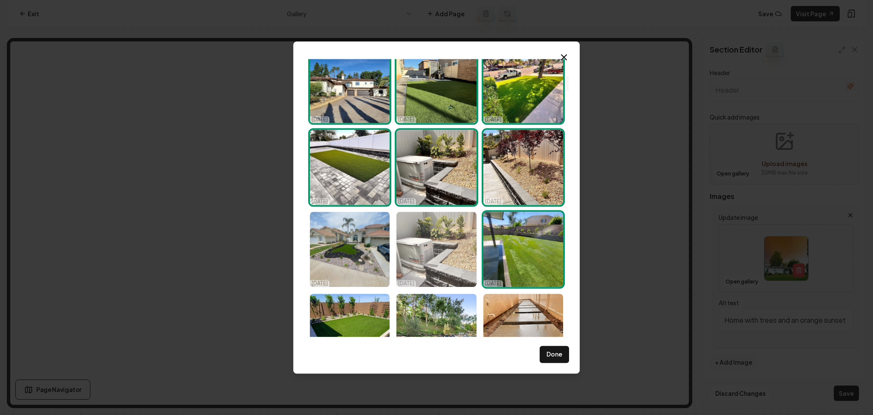
click at [430, 252] on img "Select image image_685d53d0b13a102537b6d5cc.png" at bounding box center [437, 249] width 80 height 75
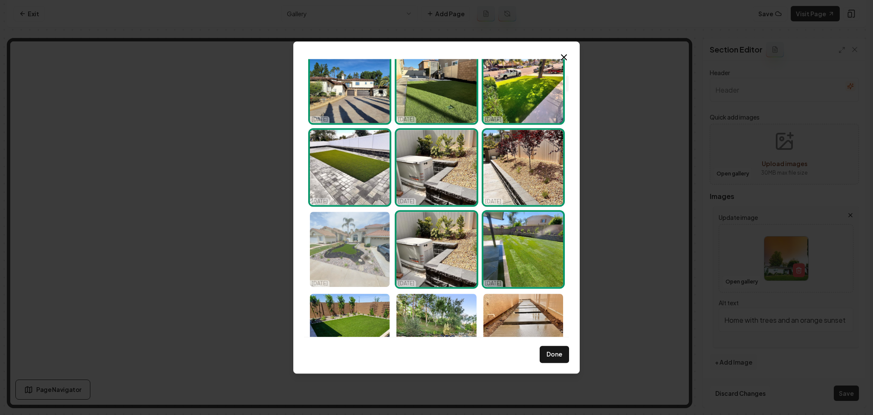
click at [360, 253] on img "Select image image_685d53d0b13a102537b6d4de.png" at bounding box center [350, 249] width 80 height 75
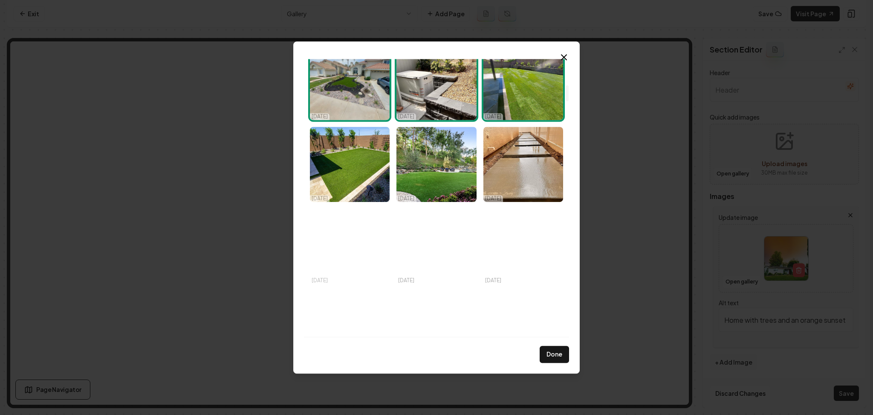
scroll to position [455, 0]
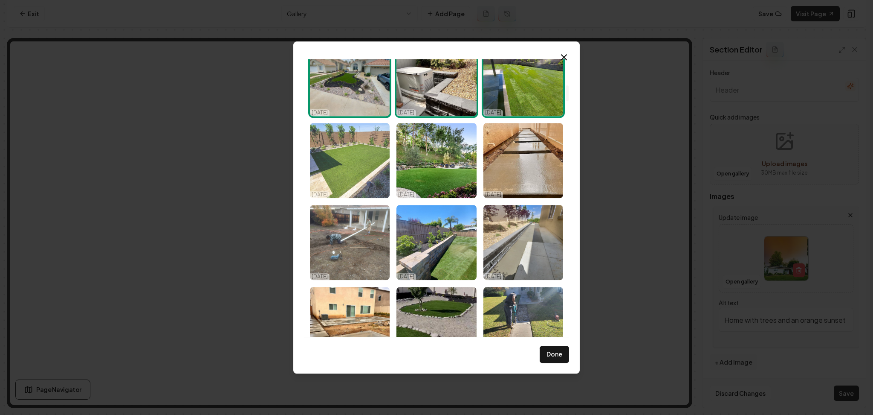
click at [358, 164] on img "Select image image_685d53cfb13a102537b6d085.jpeg" at bounding box center [350, 160] width 80 height 75
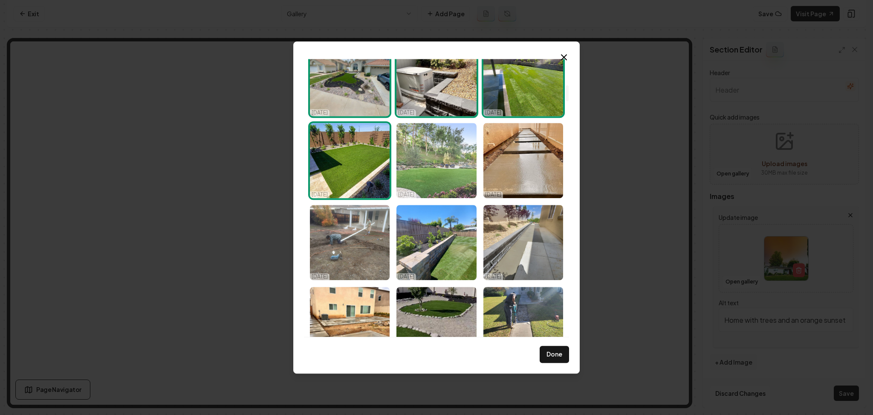
click at [422, 160] on img "Select image image_685d53cfb13a102537b6d0de.jpeg" at bounding box center [437, 160] width 80 height 75
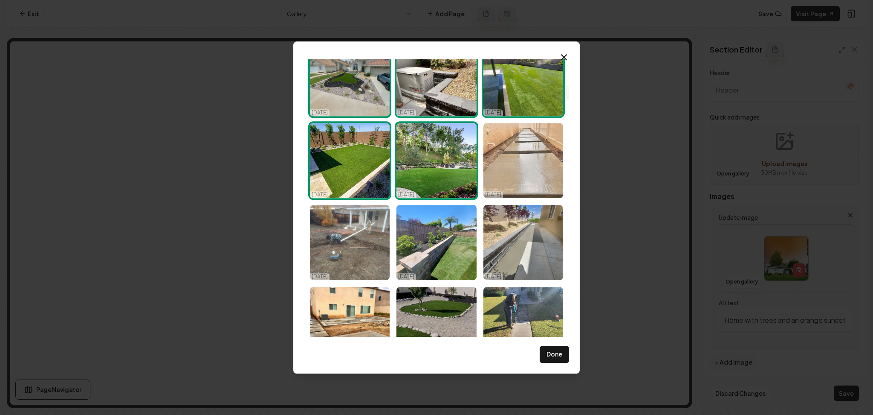
click at [512, 160] on img "Select image image_685d53cfb13a102537b6ce42.png" at bounding box center [524, 160] width 80 height 75
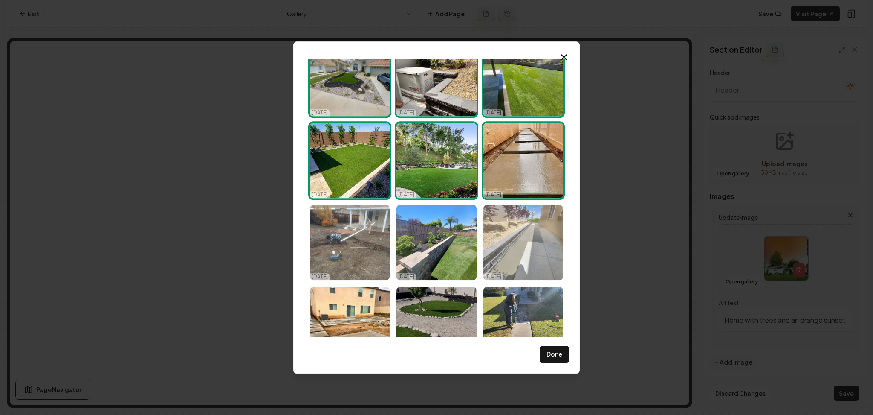
drag, startPoint x: 531, startPoint y: 239, endPoint x: 499, endPoint y: 245, distance: 32.1
click at [531, 240] on img "Select image image_685d53cdb13a102537b6bc15.png" at bounding box center [524, 242] width 80 height 75
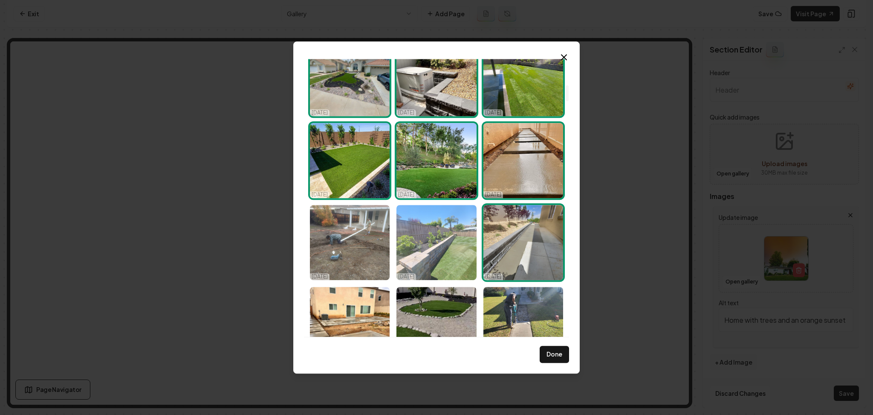
click at [448, 250] on img "Select image image_685d53ceb13a102537b6c916.png" at bounding box center [437, 242] width 80 height 75
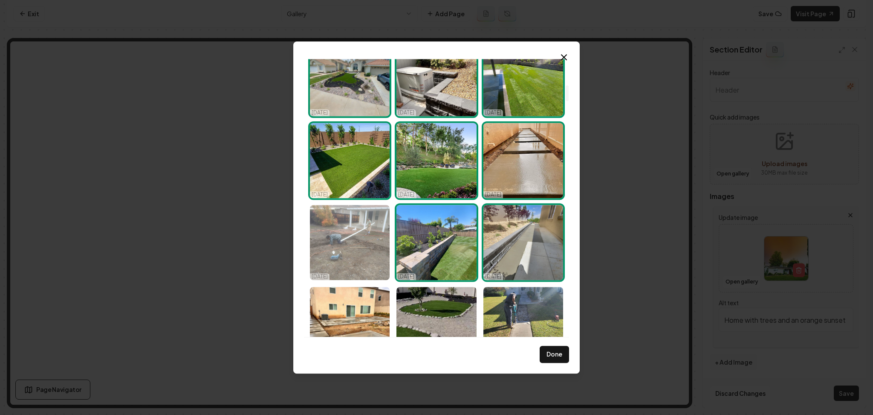
click at [364, 253] on img "Select image image_685d53cfb13a102537b6cd82.png" at bounding box center [350, 242] width 80 height 75
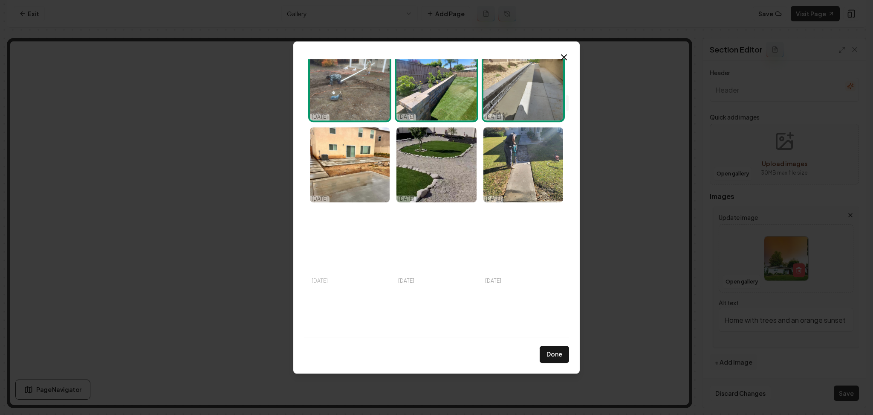
scroll to position [625, 0]
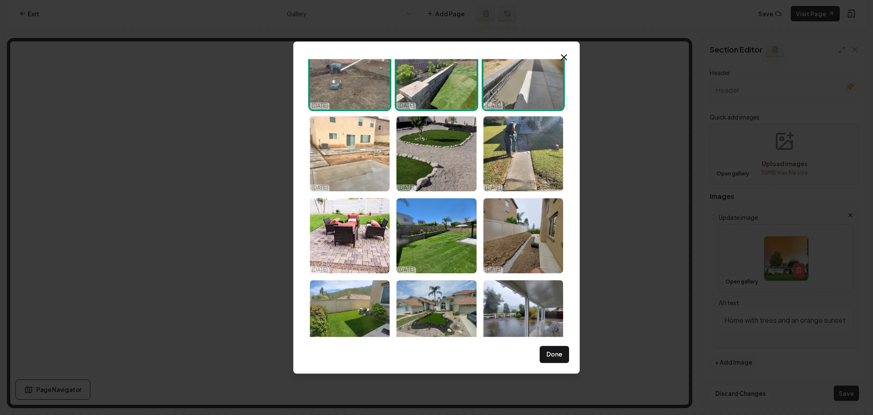
drag, startPoint x: 356, startPoint y: 154, endPoint x: 377, endPoint y: 153, distance: 20.5
click at [356, 154] on img "Select image image_685d53ceb13a102537b6c288.png" at bounding box center [350, 153] width 80 height 75
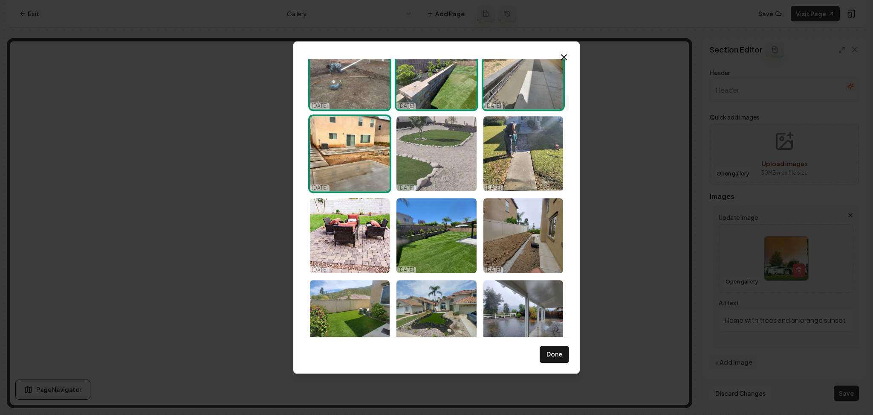
drag, startPoint x: 432, startPoint y: 153, endPoint x: 470, endPoint y: 153, distance: 37.5
click at [433, 153] on img "Select image image_685d53ceb13a102537b6c0cc.jpg" at bounding box center [437, 153] width 80 height 75
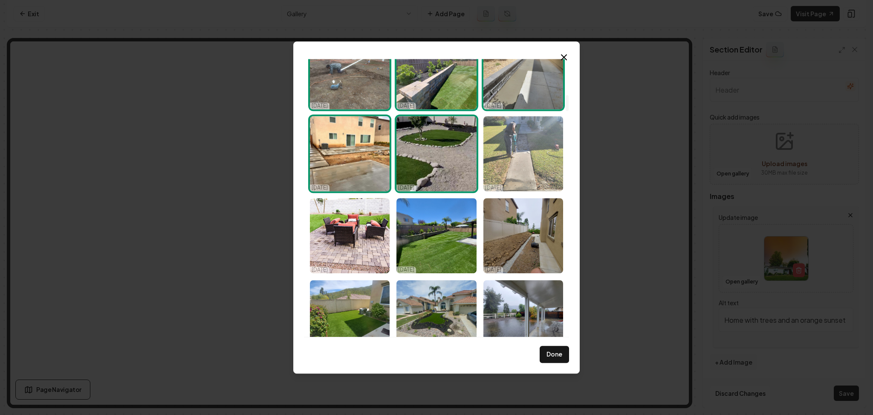
drag, startPoint x: 492, startPoint y: 154, endPoint x: 495, endPoint y: 157, distance: 4.9
click at [493, 154] on img "Select image image_685d53ceb13a102537b6c3d3.png" at bounding box center [524, 153] width 80 height 75
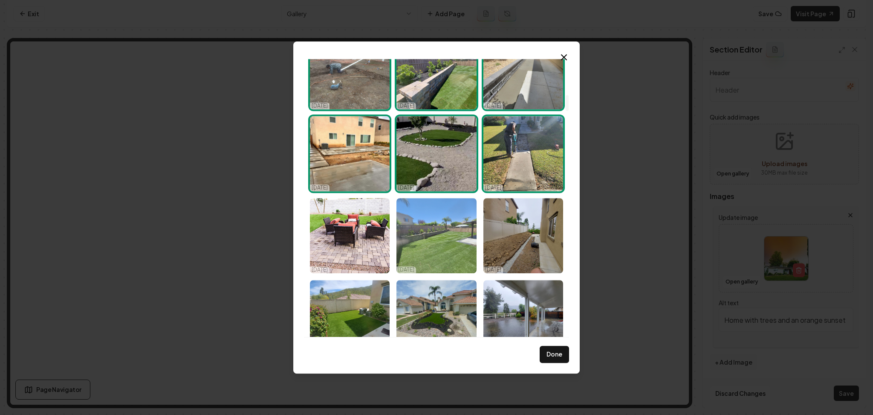
drag, startPoint x: 509, startPoint y: 226, endPoint x: 429, endPoint y: 247, distance: 82.2
click at [509, 228] on img "Select image image_685d53cdb13a102537b6bb92.png" at bounding box center [524, 235] width 80 height 75
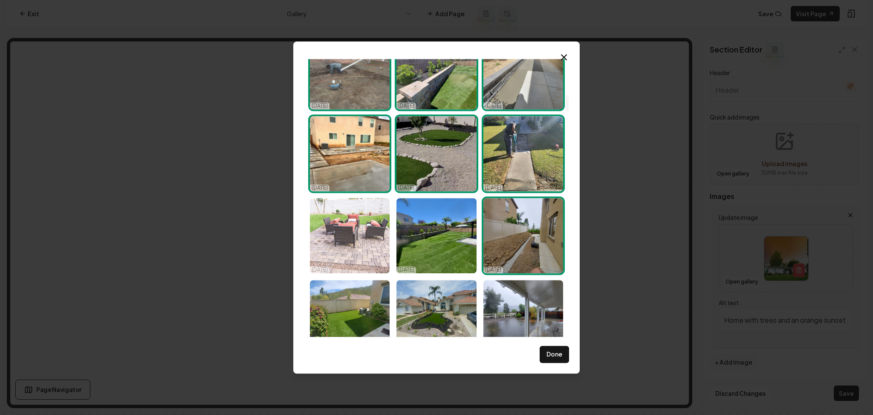
click at [369, 247] on img "Select image image_685d53ceb13a102537b6bfa5.jpeg" at bounding box center [350, 235] width 80 height 75
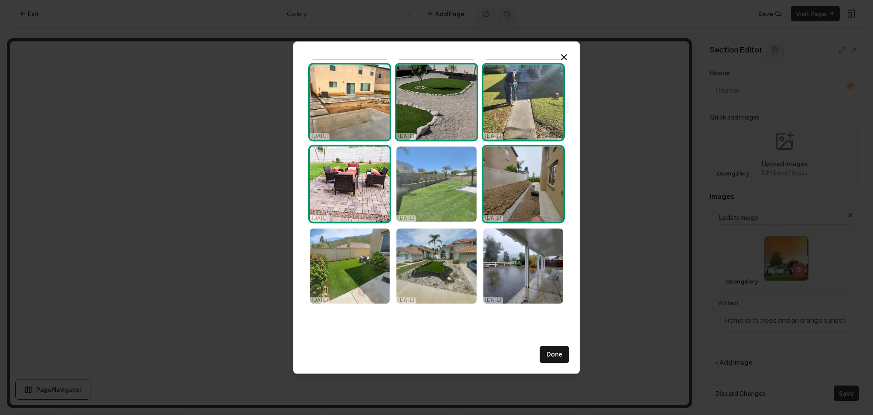
scroll to position [682, 0]
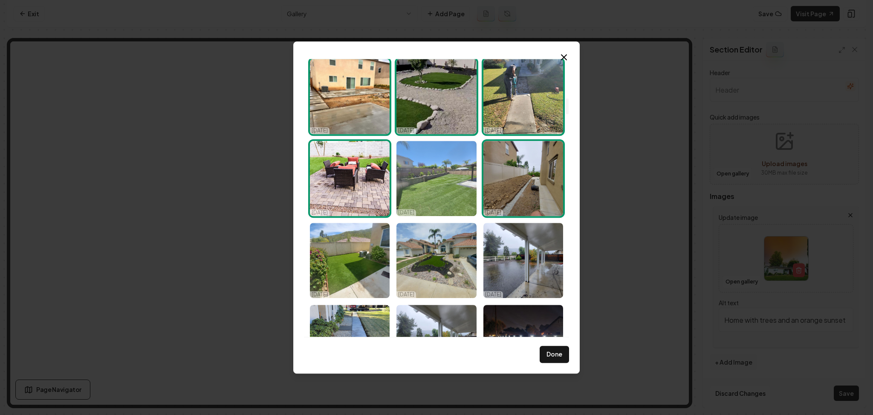
click at [440, 189] on img "Select image image_685d53cdb13a102537b6bd0e.png" at bounding box center [437, 178] width 80 height 75
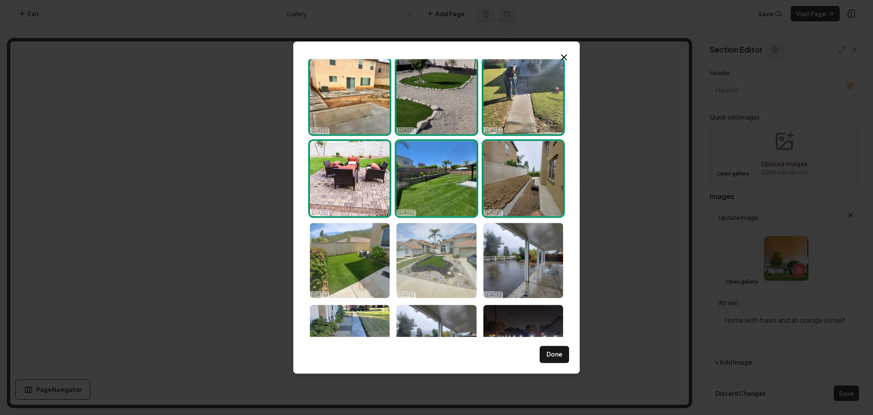
drag, startPoint x: 365, startPoint y: 261, endPoint x: 399, endPoint y: 262, distance: 34.6
click at [364, 262] on img "Select image image_685d53cdb13a102537b6b857.png" at bounding box center [350, 260] width 80 height 75
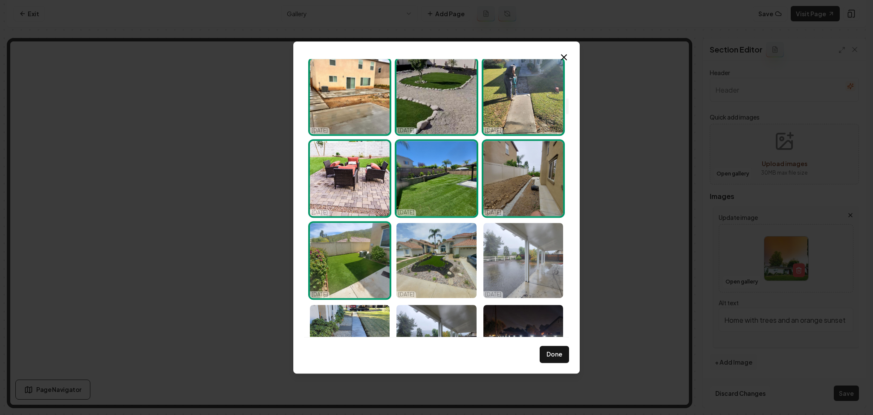
drag, startPoint x: 427, startPoint y: 262, endPoint x: 486, endPoint y: 262, distance: 59.3
click at [428, 262] on img "Select image image_685d53cdb13a102537b6b877.png" at bounding box center [437, 260] width 80 height 75
click at [486, 262] on img "Select image image_685d53cdb13a102537b6b81b.png" at bounding box center [524, 260] width 80 height 75
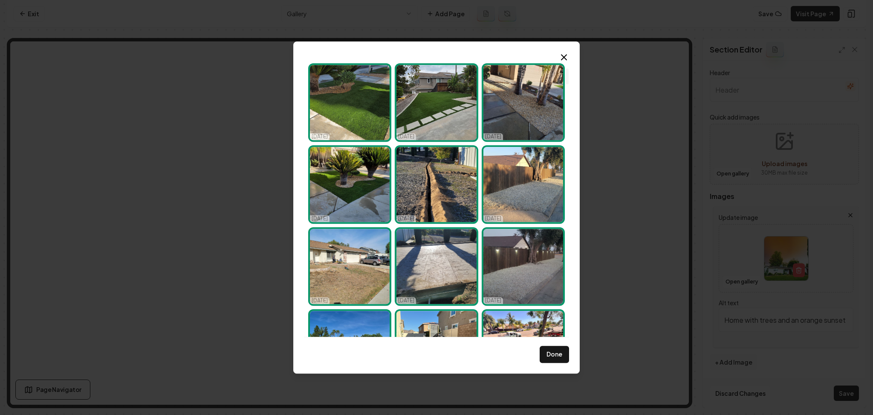
scroll to position [0, 0]
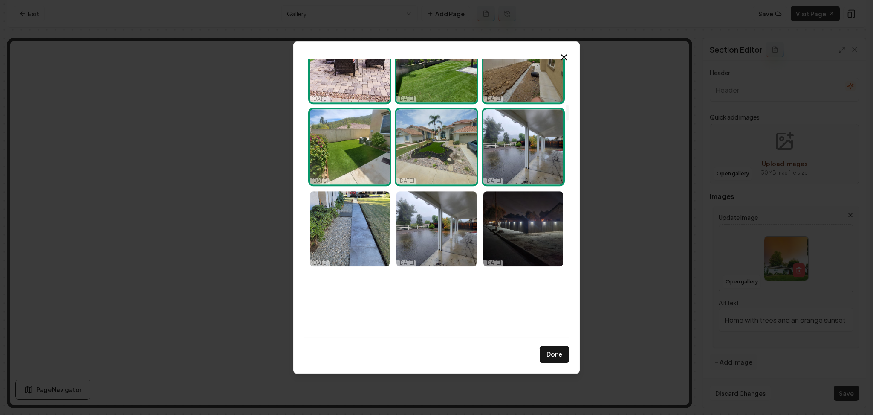
click at [441, 162] on img "Select image image_685d53cdb13a102537b6b877.png" at bounding box center [437, 146] width 80 height 75
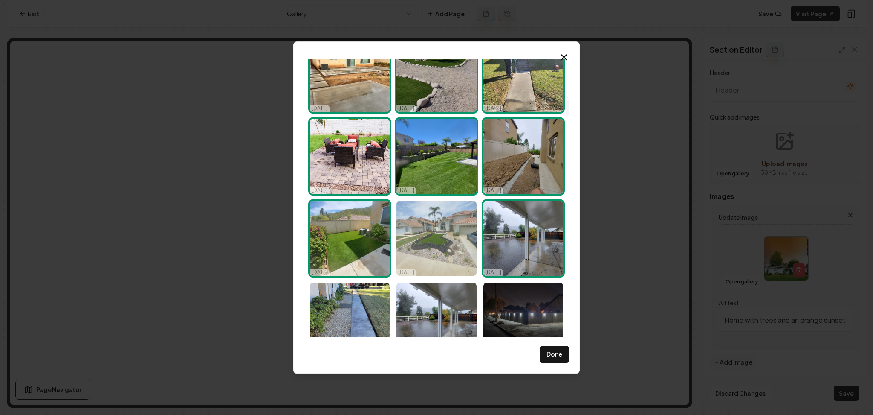
scroll to position [704, 0]
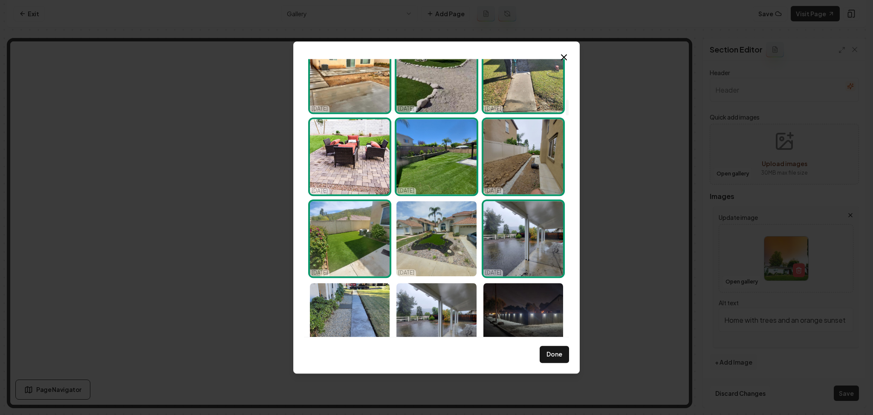
click at [514, 258] on img "Select image image_685d53cdb13a102537b6b81b.png" at bounding box center [524, 238] width 80 height 75
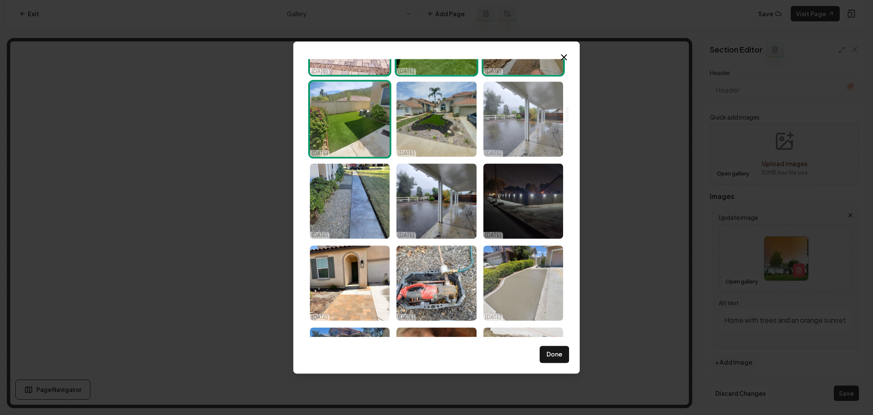
scroll to position [826, 0]
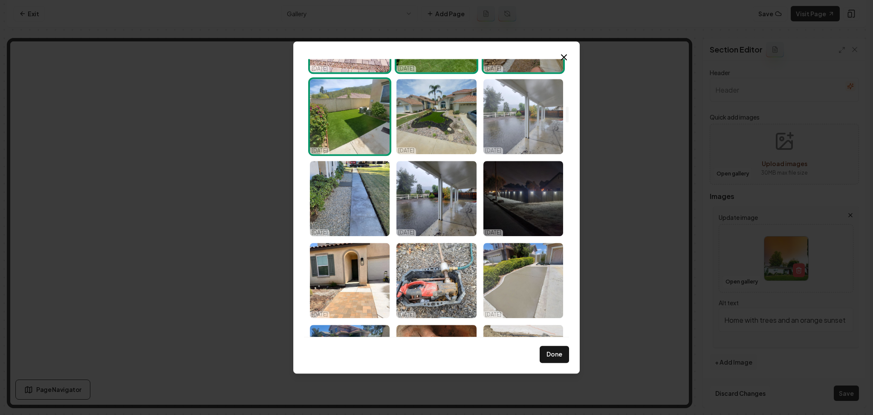
click at [527, 140] on img "Select image image_685d53cdb13a102537b6b81b.png" at bounding box center [524, 116] width 80 height 75
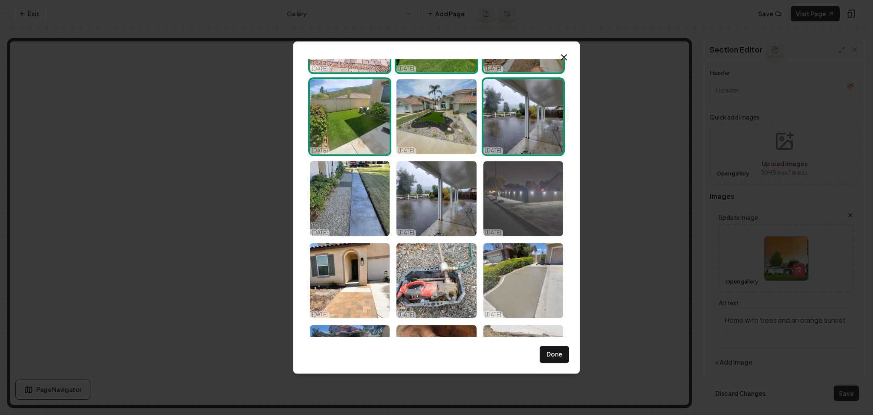
click at [522, 207] on img "Select image image_685d53ccb13a102537b6a521.png" at bounding box center [524, 198] width 80 height 75
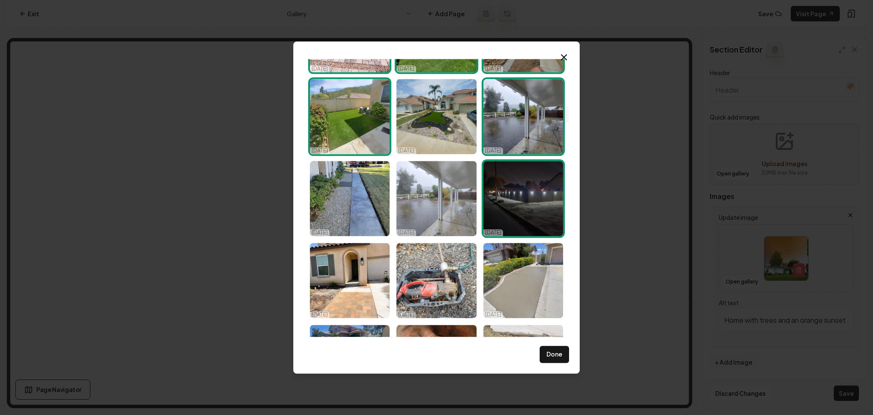
click at [432, 206] on img "Select image image_685d53ccb13a102537b6b303.png" at bounding box center [437, 198] width 80 height 75
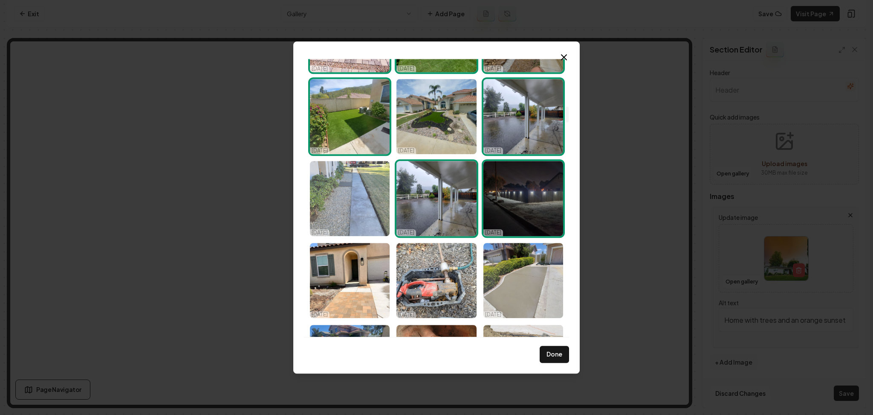
click at [363, 210] on img "Select image image_685d53cdb13a102537b6b83b.png" at bounding box center [350, 198] width 80 height 75
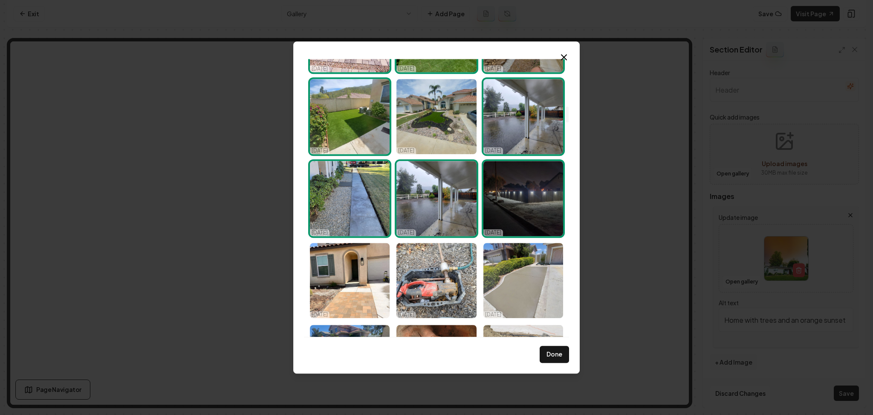
click at [411, 207] on img "Select image image_685d53ccb13a102537b6b303.png" at bounding box center [437, 198] width 80 height 75
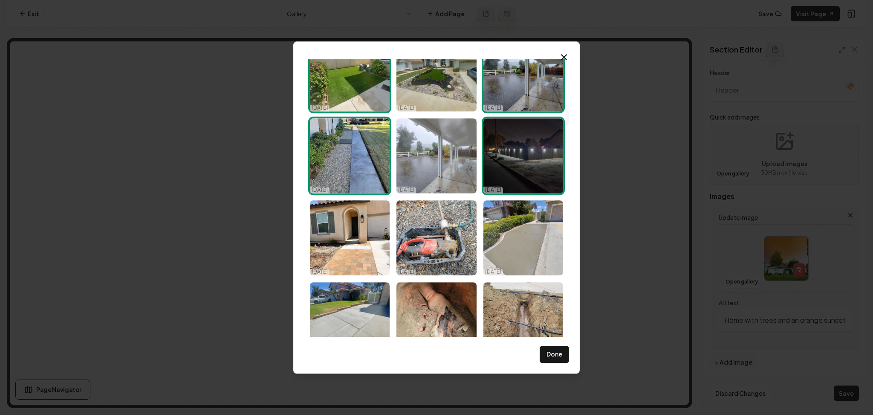
scroll to position [878, 0]
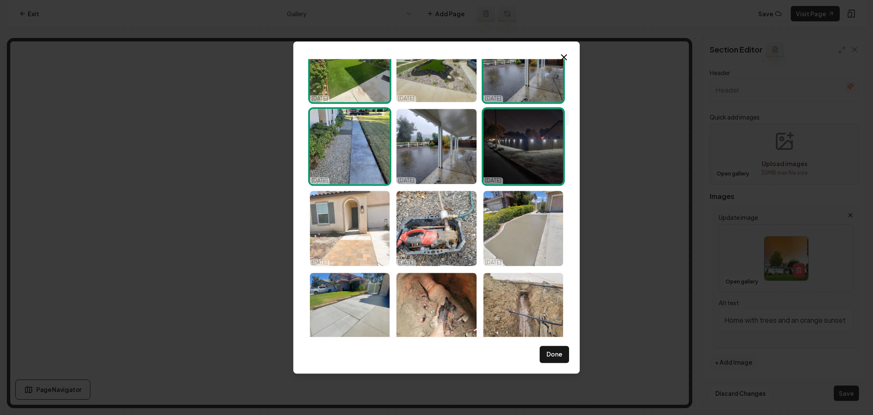
click at [360, 234] on img "Select image image_685d53cbb13a102537b6a2d8.png" at bounding box center [350, 228] width 80 height 75
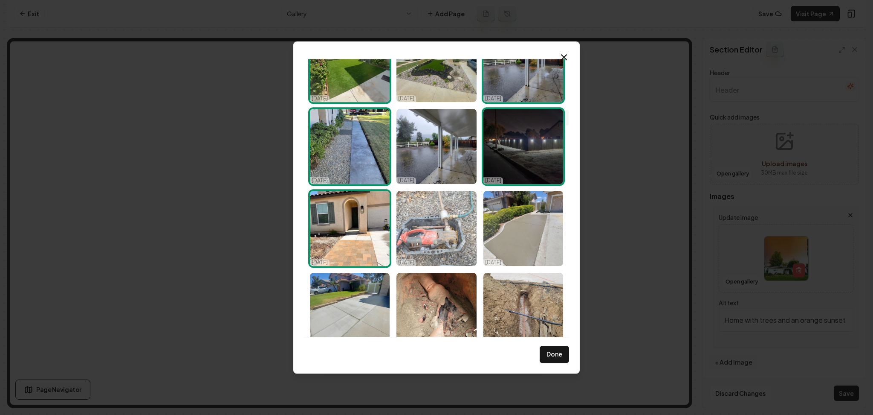
click at [425, 247] on img "Select image image_685d53cbb13a102537b6a14d.png" at bounding box center [437, 228] width 80 height 75
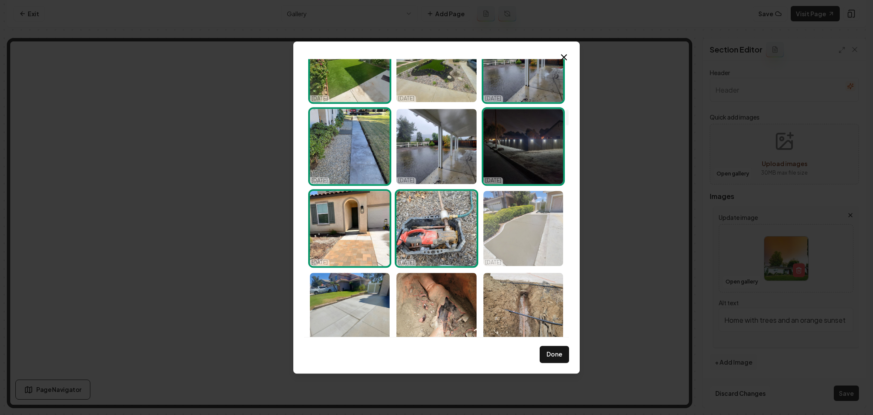
click at [501, 247] on img "Select image image_685d53cbb13a102537b6a18c.png" at bounding box center [524, 228] width 80 height 75
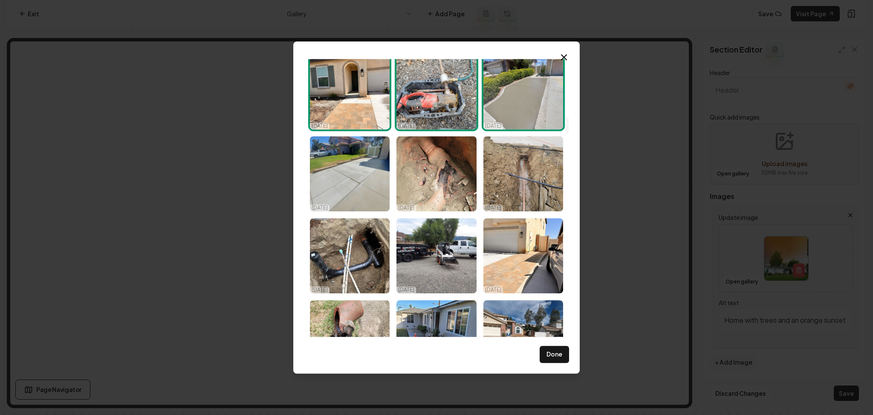
scroll to position [1016, 0]
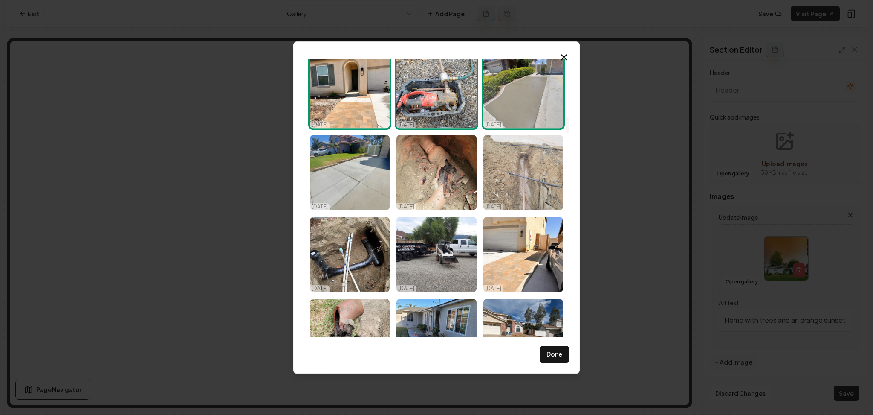
click at [516, 184] on img "Select image image_685d53cab13a102537b693e1.png" at bounding box center [524, 172] width 80 height 75
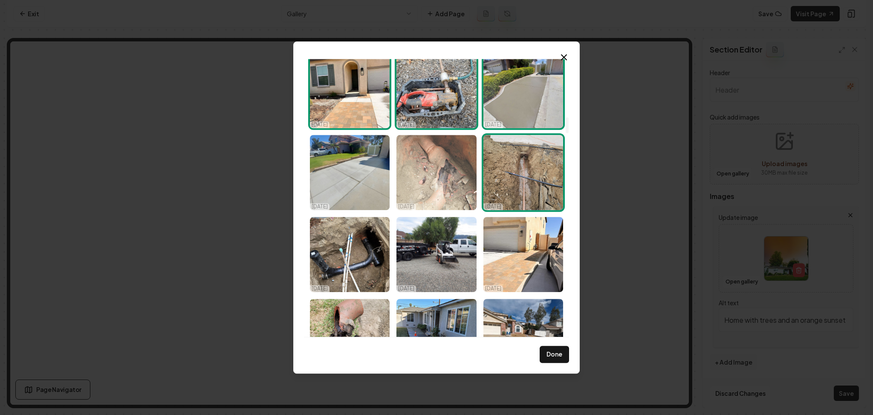
click at [441, 176] on img "Select image image_685d53cbb13a102537b698a3.png" at bounding box center [437, 172] width 80 height 75
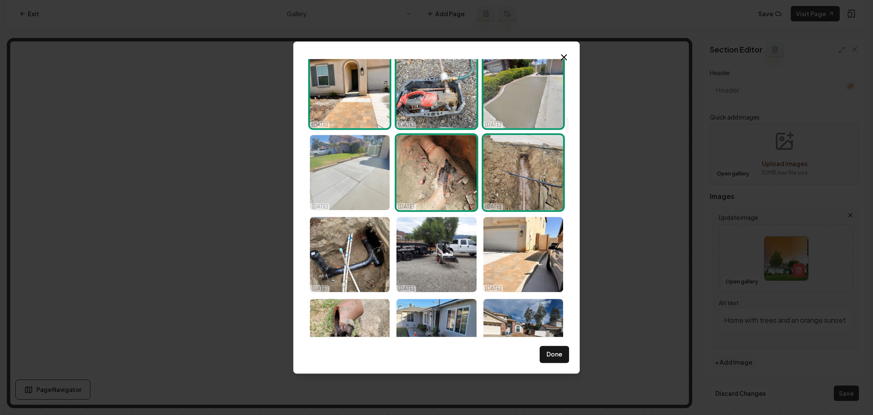
click at [347, 181] on img "Select image image_685d53cab13a102537b69534.png" at bounding box center [350, 172] width 80 height 75
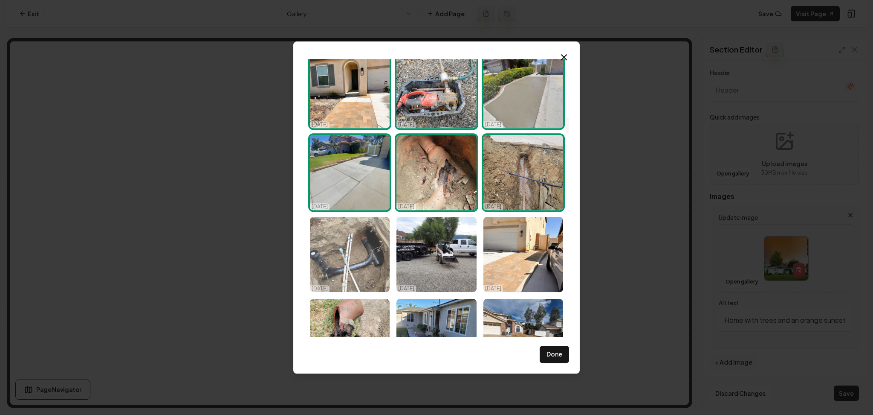
click at [345, 266] on img "Select image image_685d53c9b13a102537b68f73.png" at bounding box center [350, 254] width 80 height 75
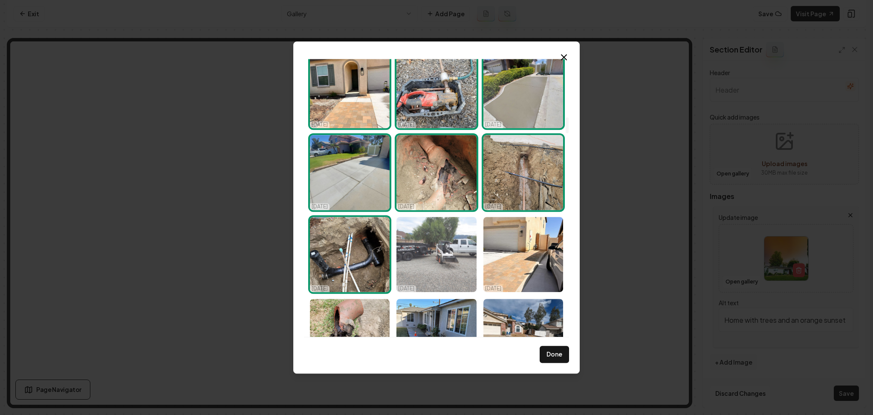
click at [426, 264] on img "Select image image_685d53c8b13a102537b68803.jpg" at bounding box center [437, 254] width 80 height 75
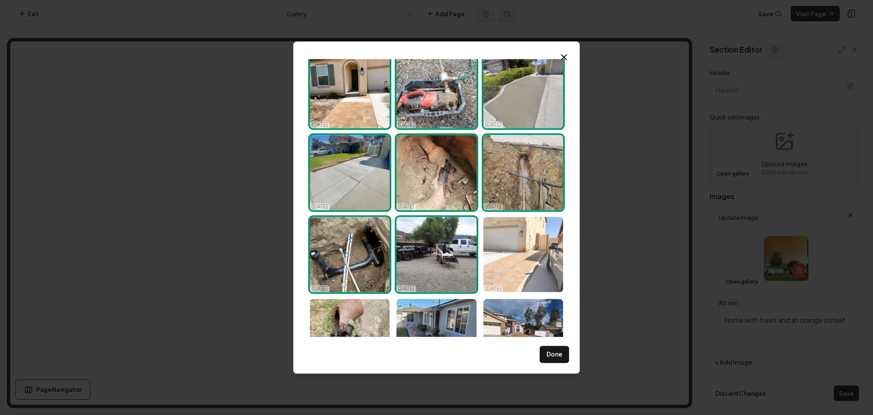
click at [505, 267] on img "Select image image_685d53c8b13a102537b68760.png" at bounding box center [524, 254] width 80 height 75
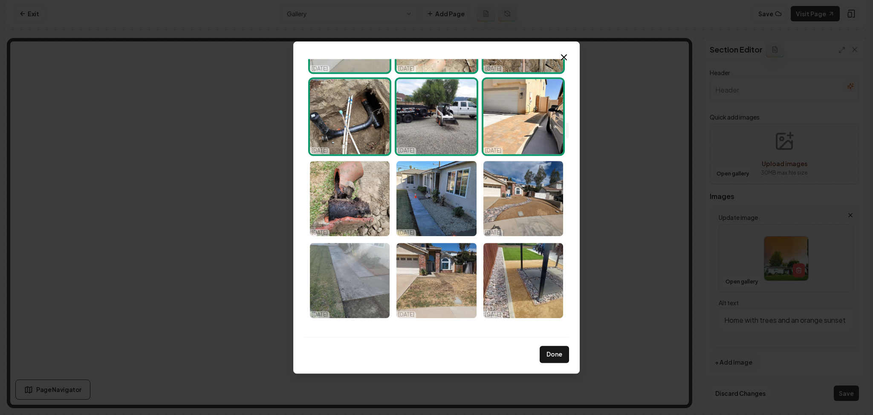
scroll to position [1157, 0]
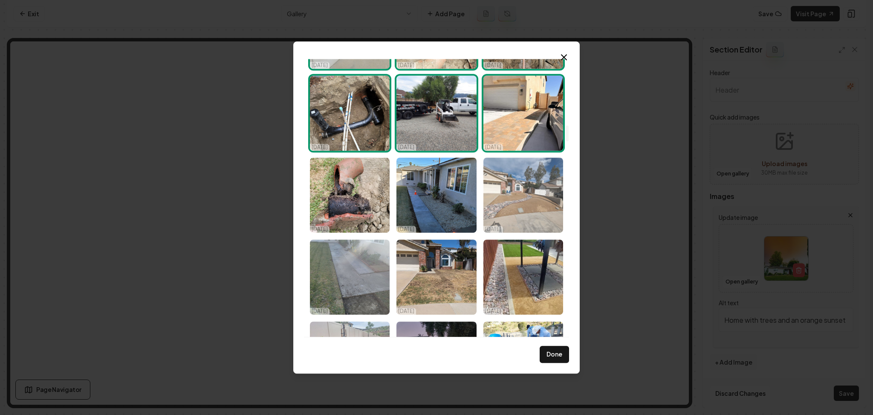
click at [521, 201] on img "Select image image_685d53c5b13a102537b67a26.jpg" at bounding box center [524, 194] width 80 height 75
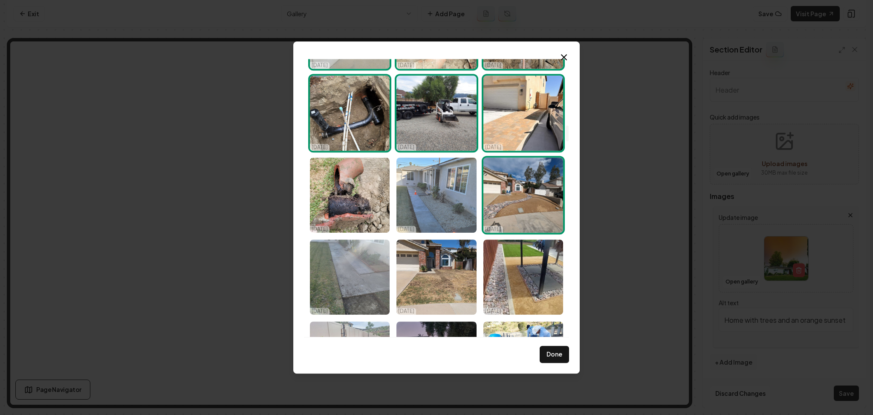
click at [421, 199] on img "Select image image_685d53c6b13a102537b67d5b.png" at bounding box center [437, 194] width 80 height 75
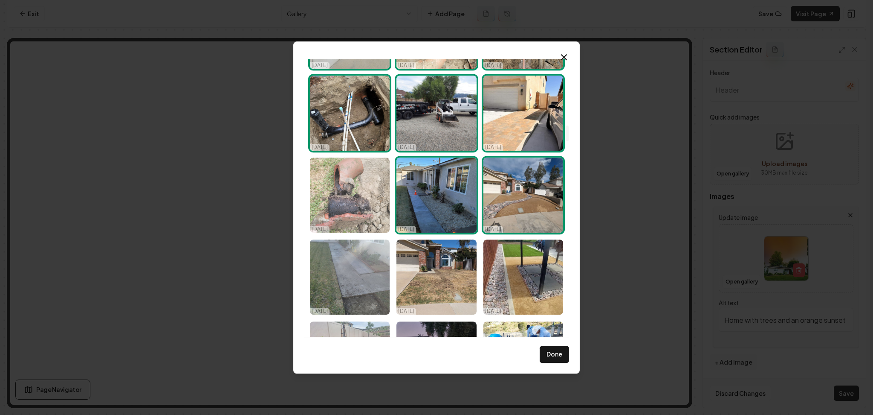
click at [344, 201] on img "Select image image_685d53c8b13a102537b6872c.png" at bounding box center [350, 194] width 80 height 75
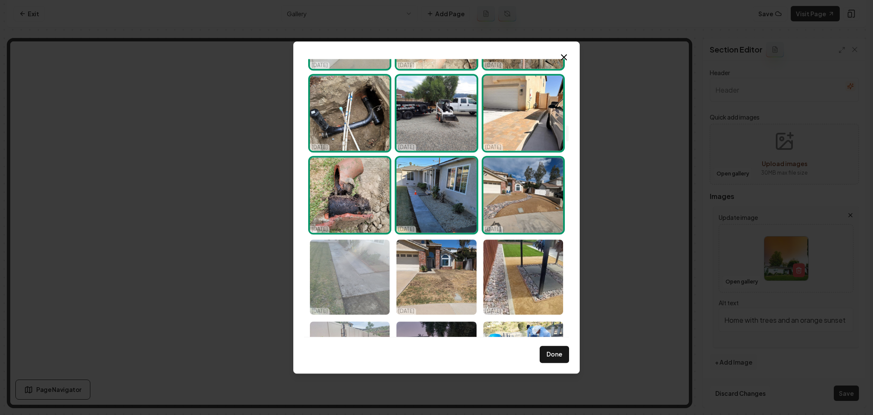
click at [342, 287] on img "Select image image_685d53c5b13a102537b675ff.png" at bounding box center [350, 276] width 80 height 75
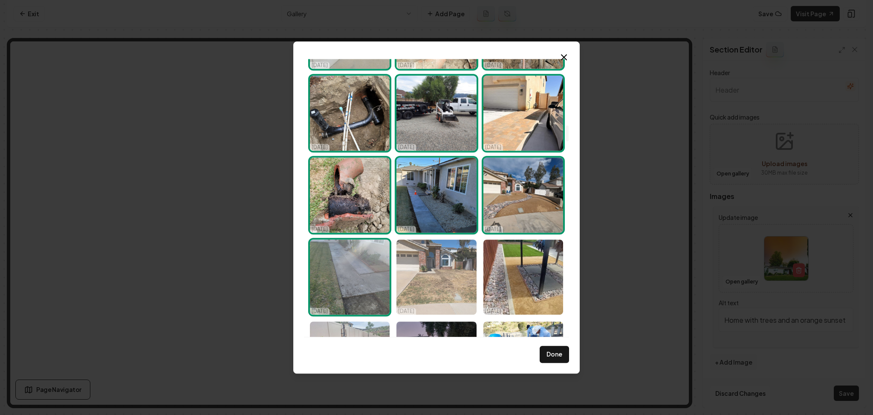
click at [431, 289] on img "Select image image_685d53c4b13a102537b671ef.jpg" at bounding box center [437, 276] width 80 height 75
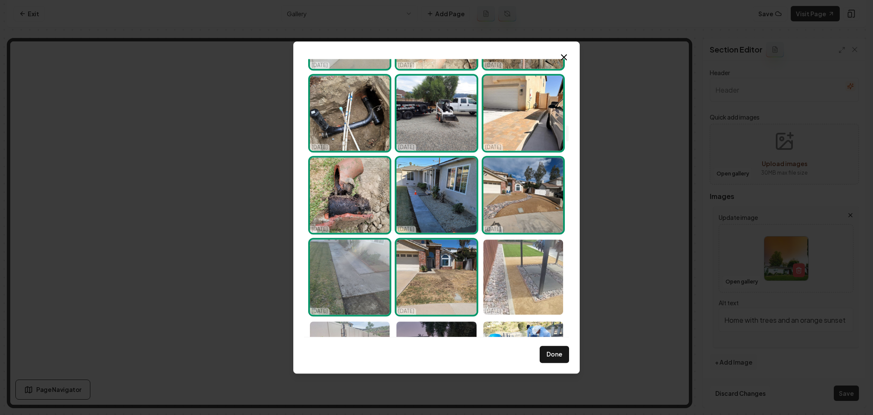
click at [534, 280] on img "Select image image_685d53c4b13a102537b67174.jpg" at bounding box center [524, 276] width 80 height 75
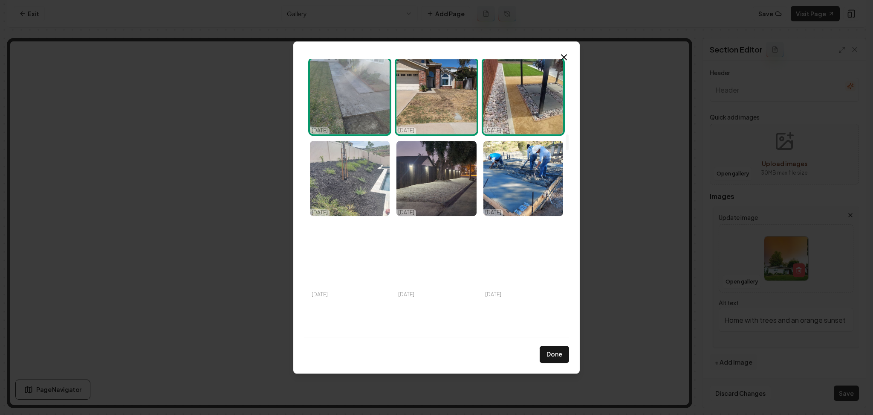
scroll to position [1346, 0]
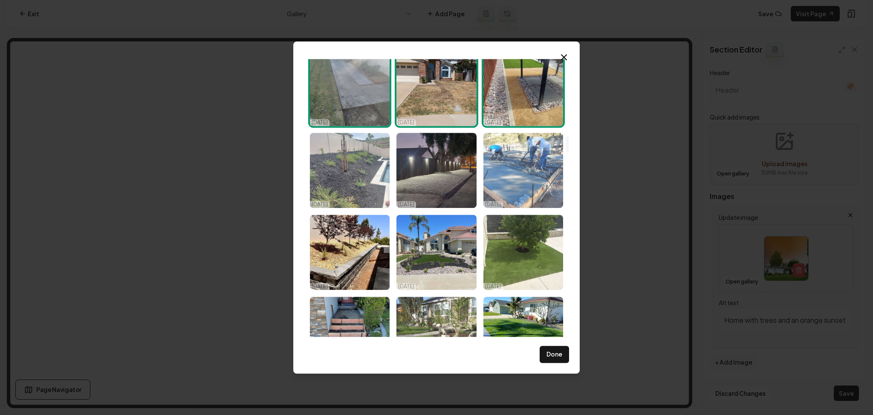
click at [520, 154] on img "Select image image_685d53c3b13a102537b66bed.jpg" at bounding box center [524, 170] width 80 height 75
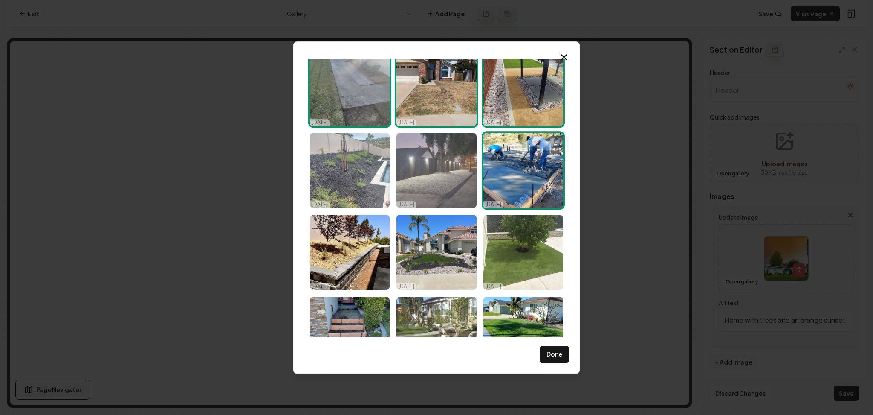
click at [432, 166] on img "Select image image_685d53c3b13a102537b66c18.png" at bounding box center [437, 170] width 80 height 75
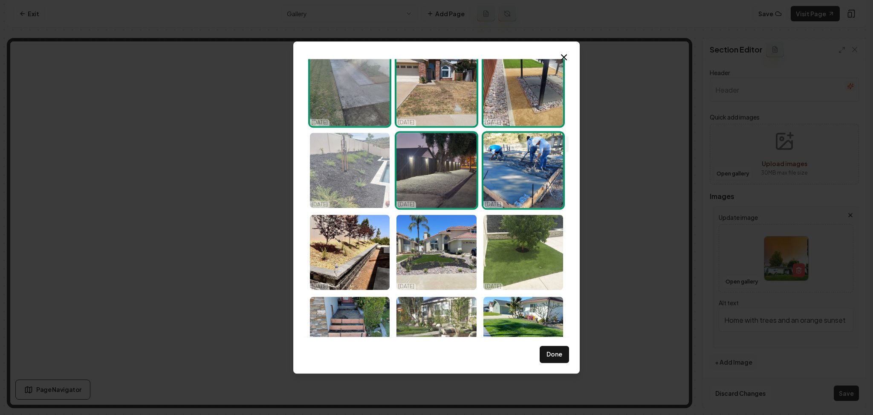
click at [360, 171] on img "Select image image_685d53c3b13a102537b66df7.jpg" at bounding box center [350, 170] width 80 height 75
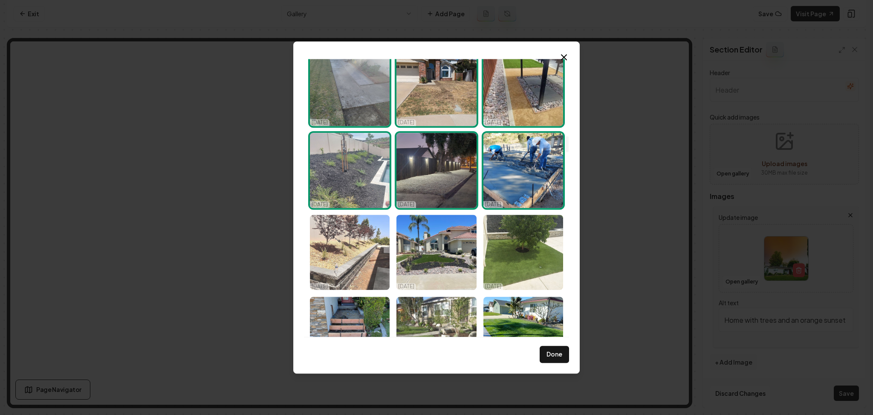
click at [364, 267] on img "Select image image_685d53c3b13a102537b66b26.jpeg" at bounding box center [350, 252] width 80 height 75
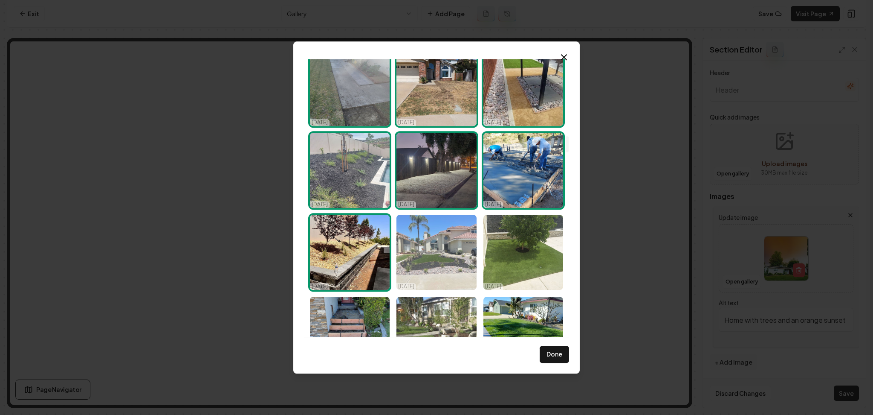
click at [453, 264] on img "Select image image_685d53c2b13a102537b667c7.jpg" at bounding box center [437, 252] width 80 height 75
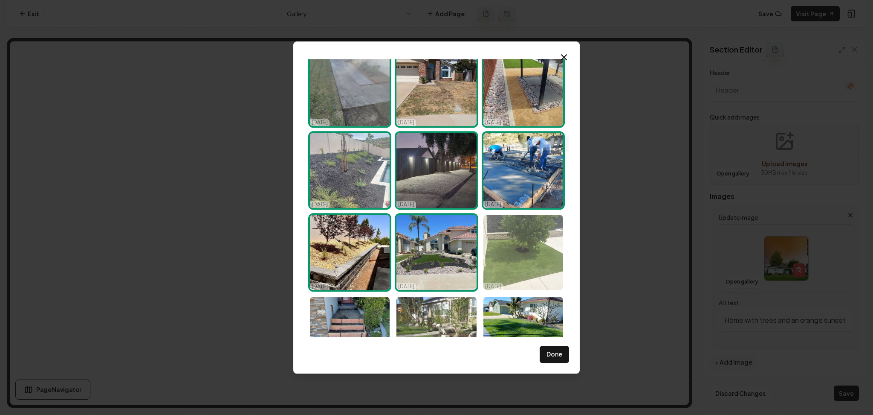
click at [525, 258] on img "Select image image_685d53c2b13a102537b667b6.jpg" at bounding box center [524, 252] width 80 height 75
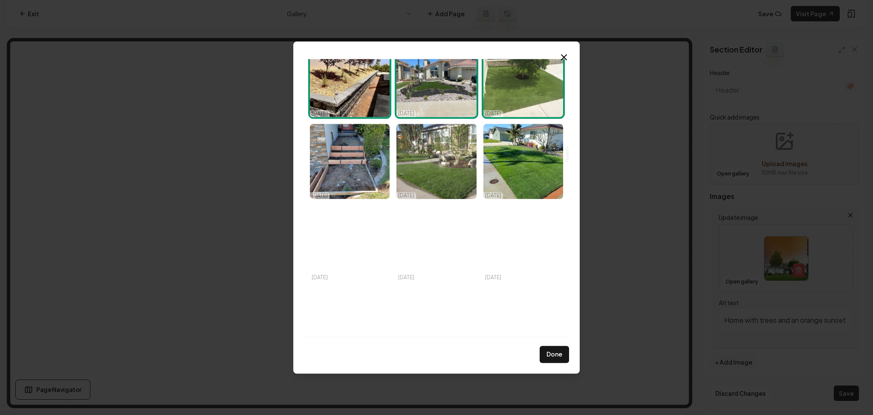
scroll to position [1521, 0]
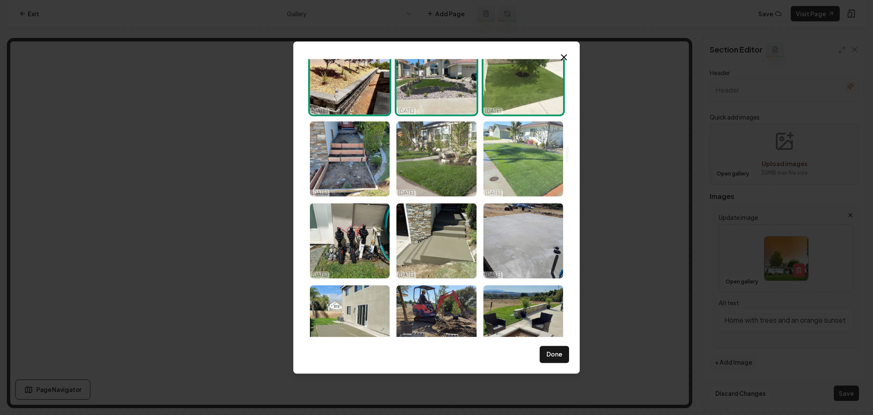
click at [516, 146] on img "Select image image_685d53c1b13a102537b658c3.jpg" at bounding box center [524, 158] width 80 height 75
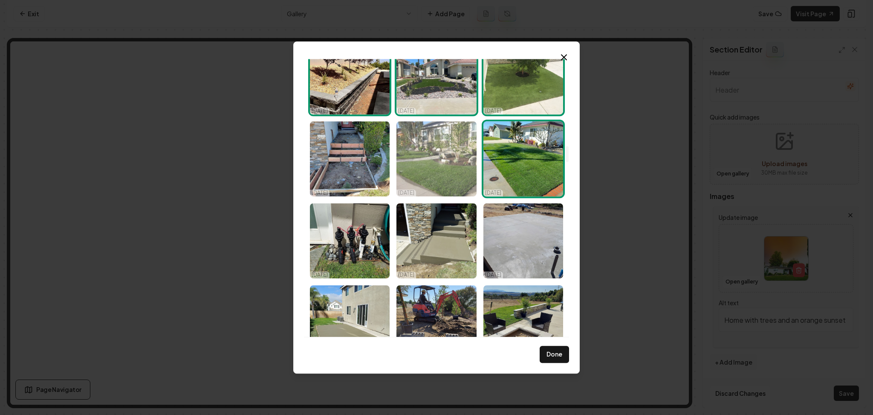
click at [435, 146] on img "Select image image_685d53c2b13a102537b66106.jpeg" at bounding box center [437, 158] width 80 height 75
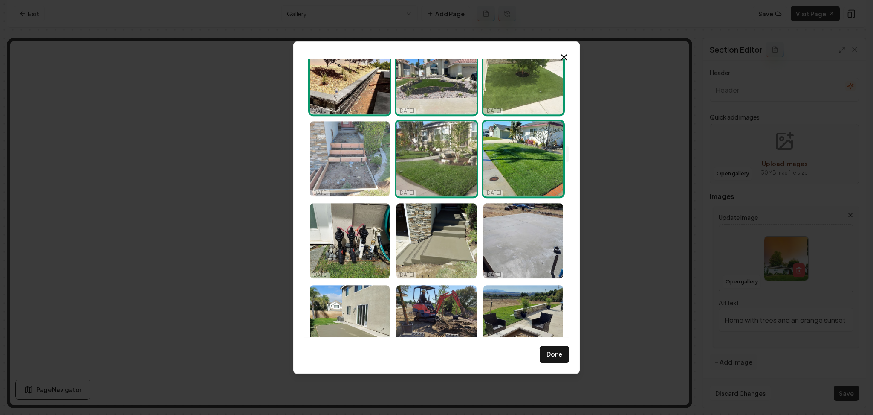
click at [371, 146] on img "Select image image_685d53c2b13a102537b65b46.jpg" at bounding box center [350, 158] width 80 height 75
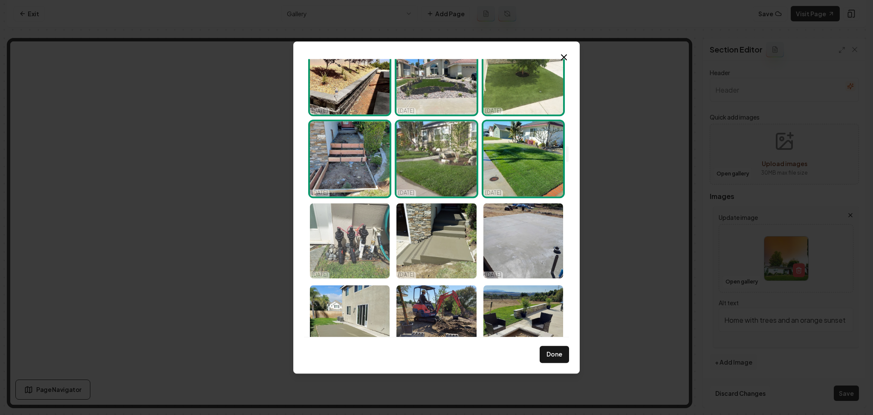
click at [361, 258] on img "Select image image_685d53c1b13a102537b65948.jpg" at bounding box center [350, 240] width 80 height 75
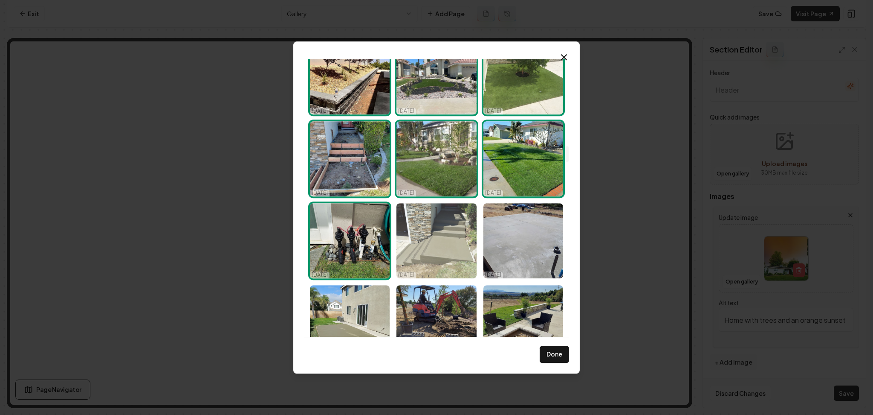
click at [461, 259] on img "Select image image_685d53c1b13a102537b658da.jpg" at bounding box center [437, 240] width 80 height 75
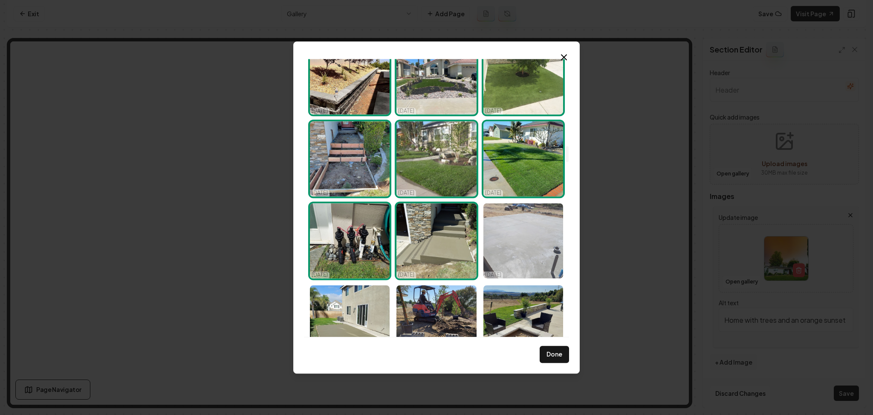
click at [524, 255] on img "Select image image_685d53c0b13a102537b653f5.jpg" at bounding box center [524, 240] width 80 height 75
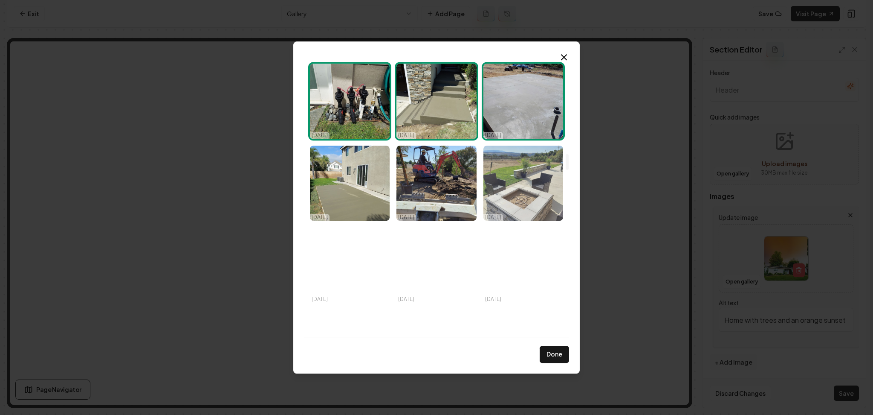
scroll to position [1661, 0]
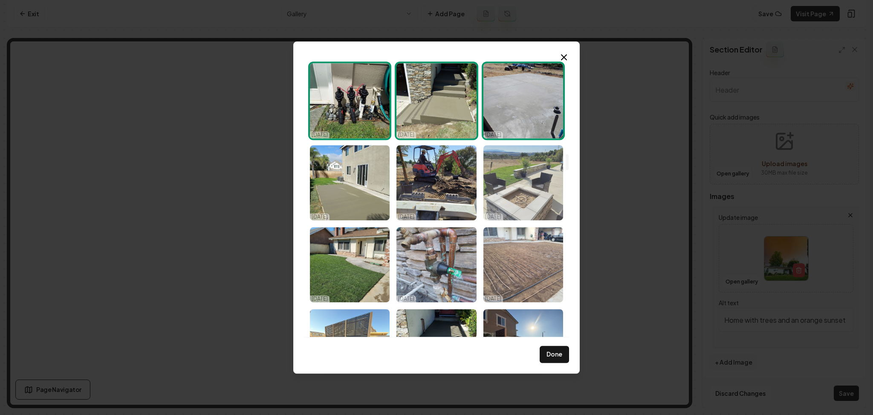
click at [512, 200] on img "Select image image_685d53c0b13a102537b64f4b.jpg" at bounding box center [524, 182] width 80 height 75
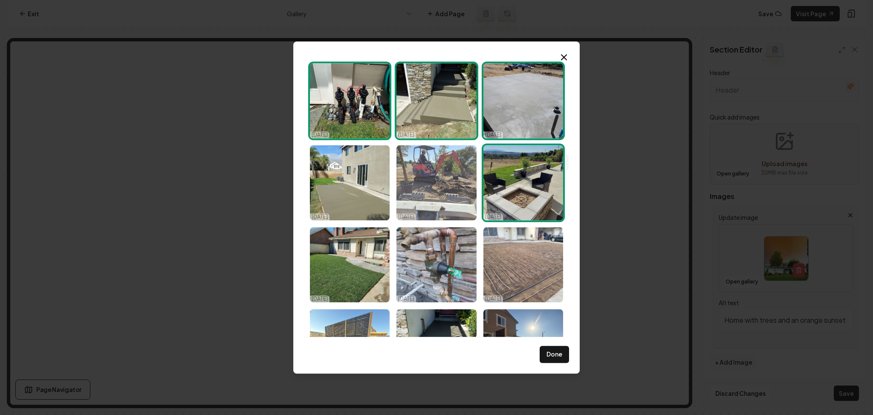
click at [446, 191] on img "Select image image_685d53c0b13a102537b64ee3.jpg" at bounding box center [437, 182] width 80 height 75
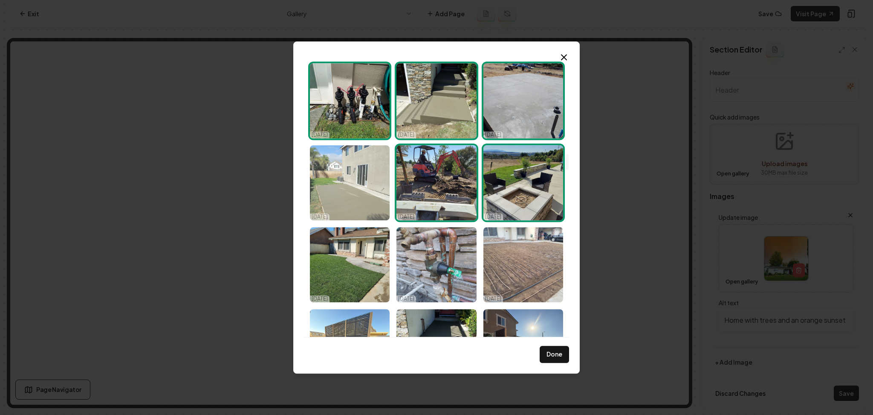
click at [358, 192] on img "Select image image_685d53c0b13a102537b653b2.jpg" at bounding box center [350, 182] width 80 height 75
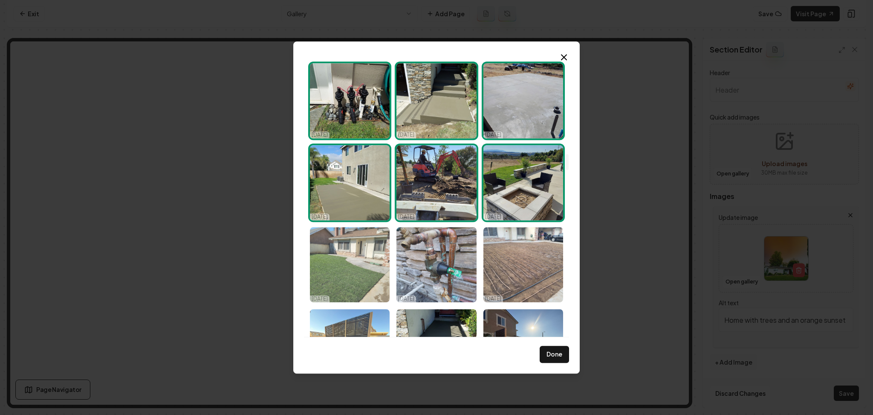
click at [357, 240] on img "Select image image_685d53bfb13a102537b64ab2.jpg" at bounding box center [350, 264] width 80 height 75
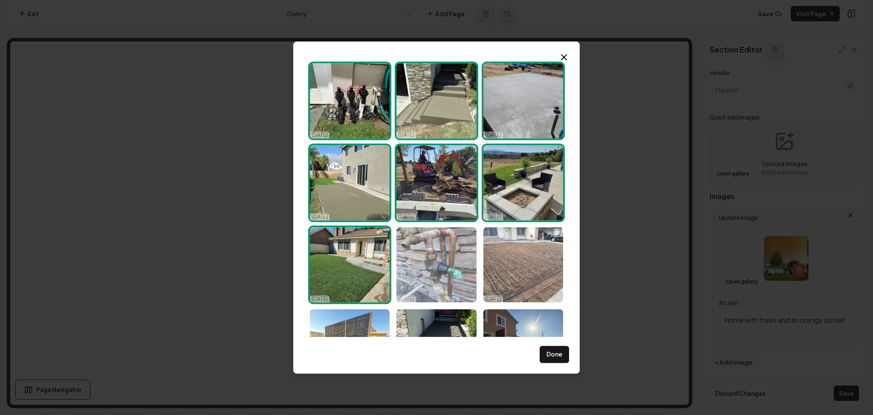
click at [437, 251] on img "Select image image_685d53bfb13a102537b64b75.jpg" at bounding box center [437, 264] width 80 height 75
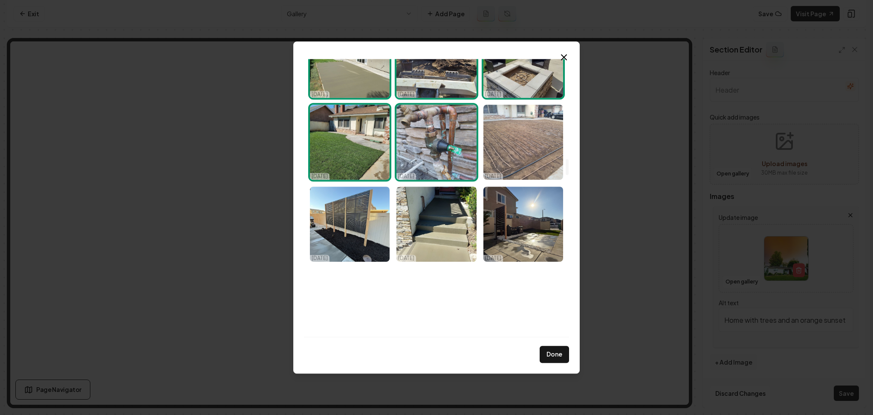
scroll to position [1787, 0]
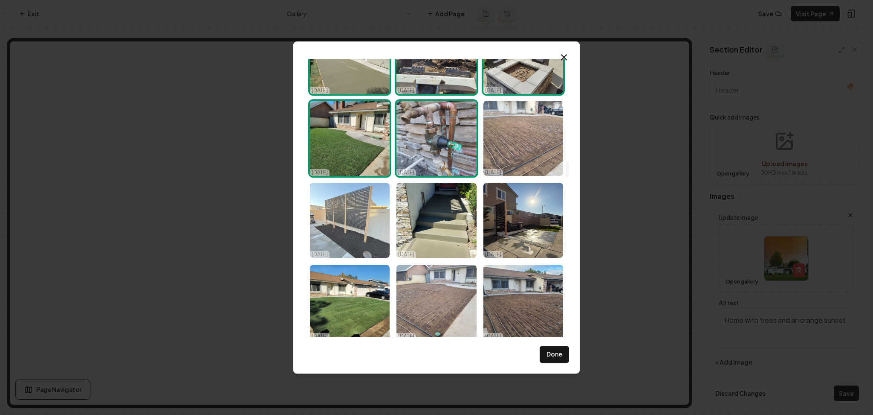
click at [347, 224] on img "Select image image_685d53beb13a102537b6439a.heic" at bounding box center [350, 220] width 80 height 75
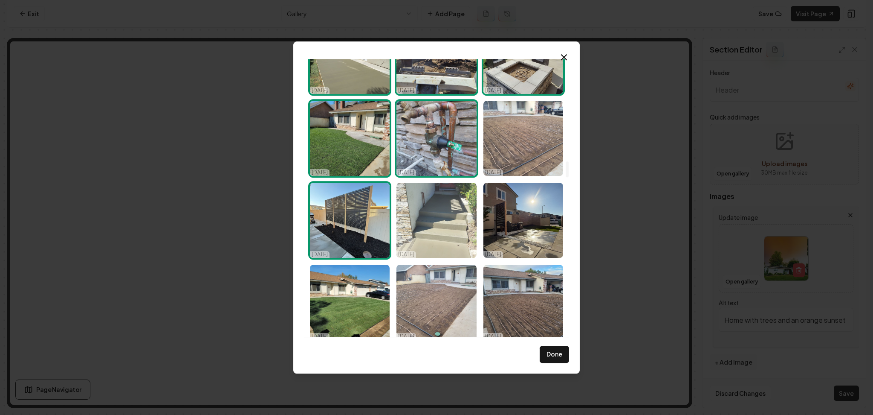
click at [411, 229] on img "Select image image_685d53beb13a102537b6448e.jpg" at bounding box center [437, 220] width 80 height 75
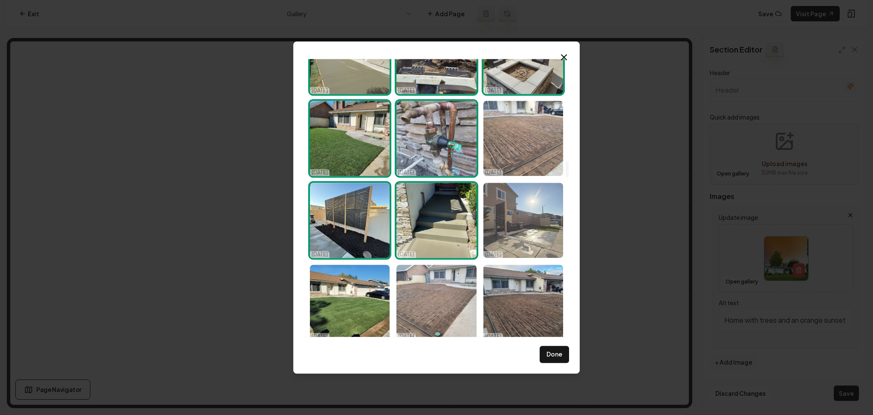
click at [486, 234] on img "Select image image_685d53bcb13a102537b63c7d.heic" at bounding box center [524, 220] width 80 height 75
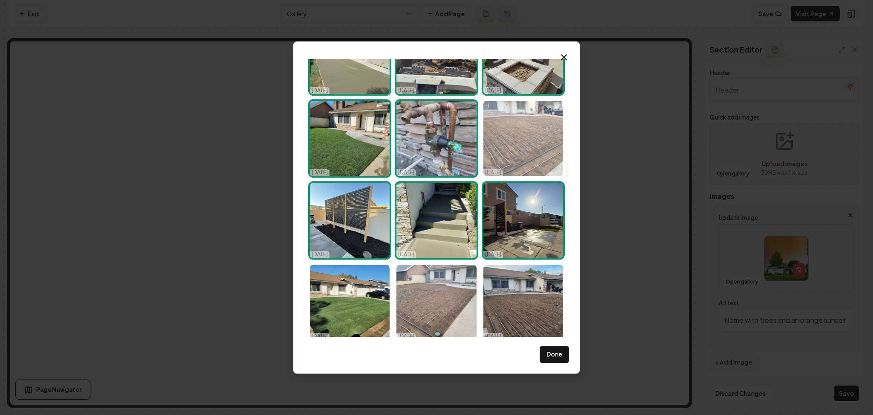
click at [508, 146] on img "Select image image_685d53beb13a102537b646aa.jpg" at bounding box center [524, 138] width 80 height 75
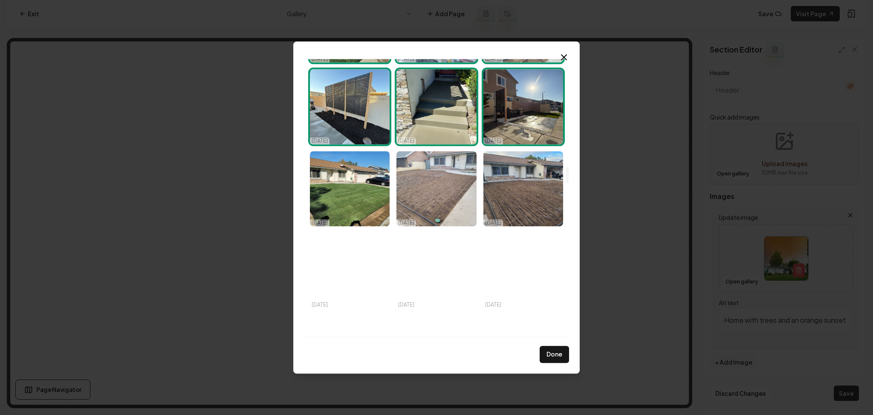
scroll to position [1906, 0]
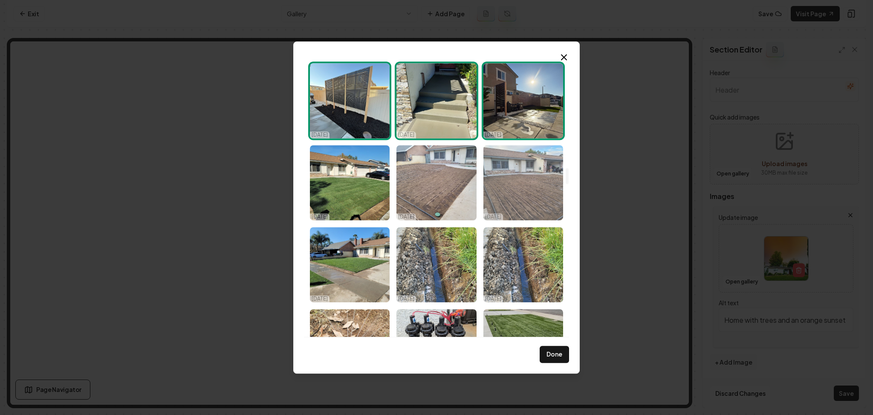
click at [512, 174] on img "Select image image_685d53b9b13a102537b619d7.jpg" at bounding box center [524, 182] width 80 height 75
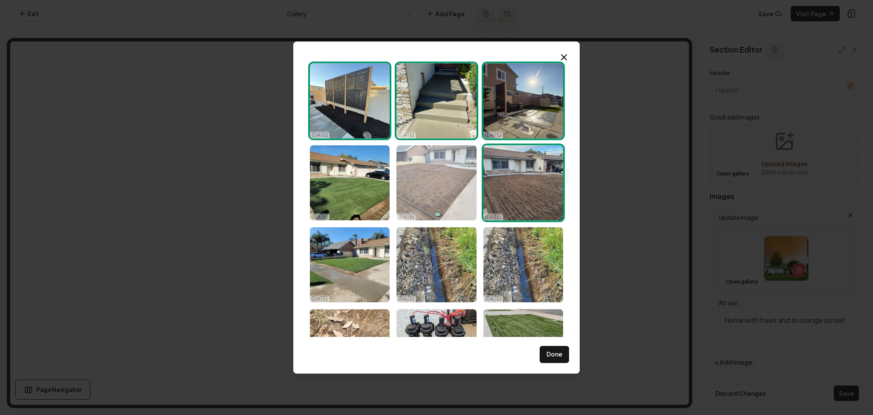
click at [422, 178] on img "Select image image_685d53bab13a102537b621a1.jpg" at bounding box center [437, 182] width 80 height 75
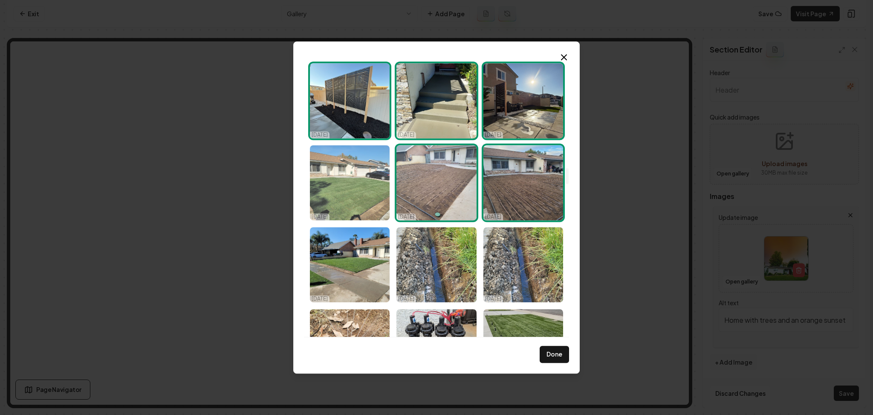
click at [370, 180] on img "Select image image_685d53bbb13a102537b62c40.jpg" at bounding box center [350, 182] width 80 height 75
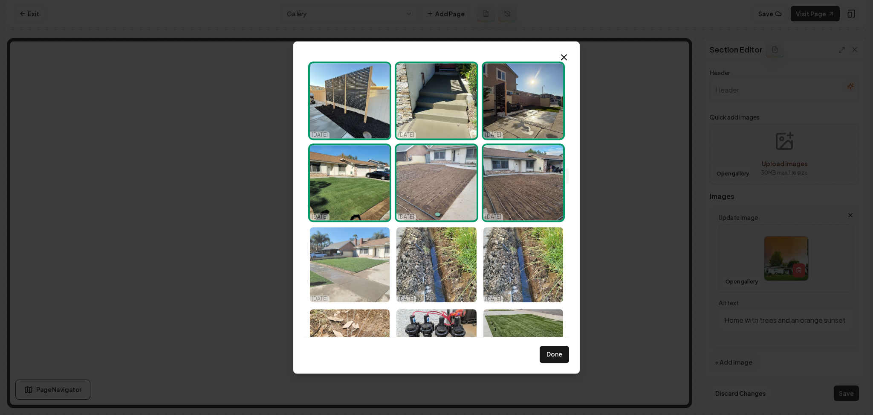
click at [355, 240] on img "Select image image_685d53b7b13a102537b60acf.jpg" at bounding box center [350, 264] width 80 height 75
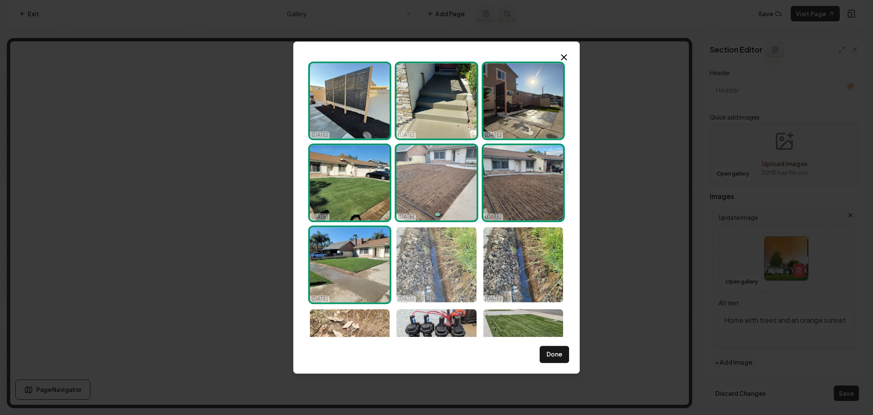
click at [438, 261] on img "Select image image_685d53b7b13a102537b609f6.jpg" at bounding box center [437, 264] width 80 height 75
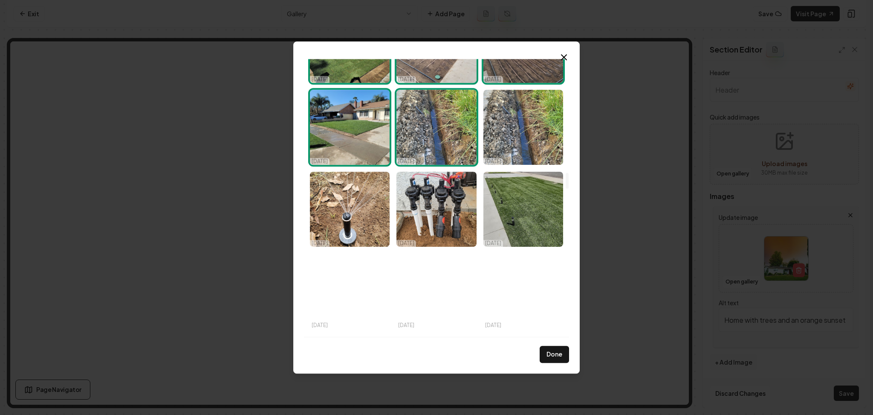
scroll to position [2070, 0]
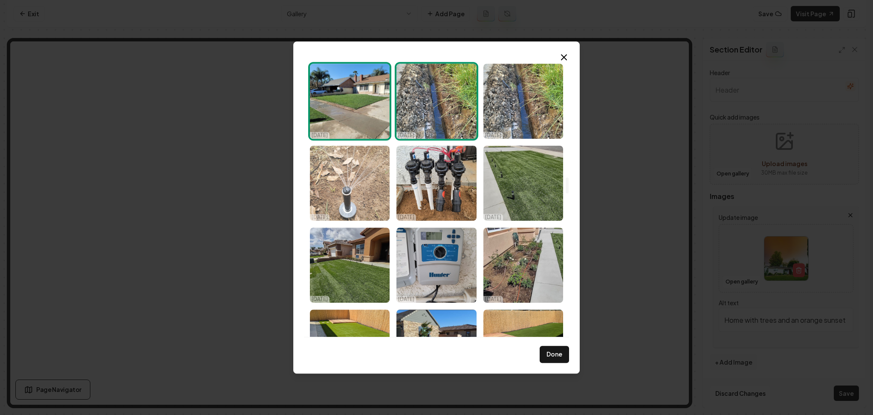
click at [345, 188] on img "Select image image_685d53b5b13a102537b5ff2e.jpg" at bounding box center [350, 182] width 80 height 75
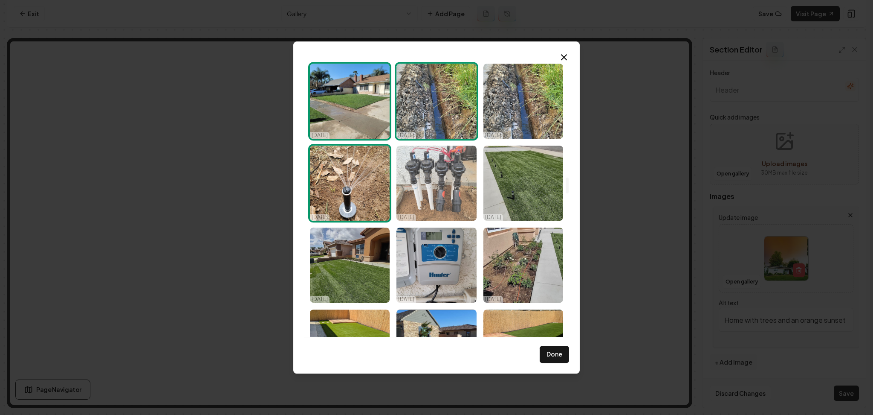
click at [433, 186] on img "Select image image_685d53b5b13a102537b5fb5b.jpg" at bounding box center [437, 182] width 80 height 75
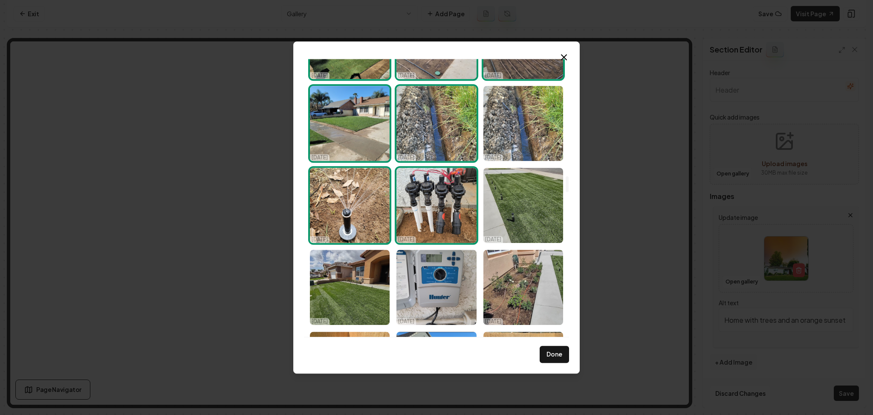
scroll to position [2047, 0]
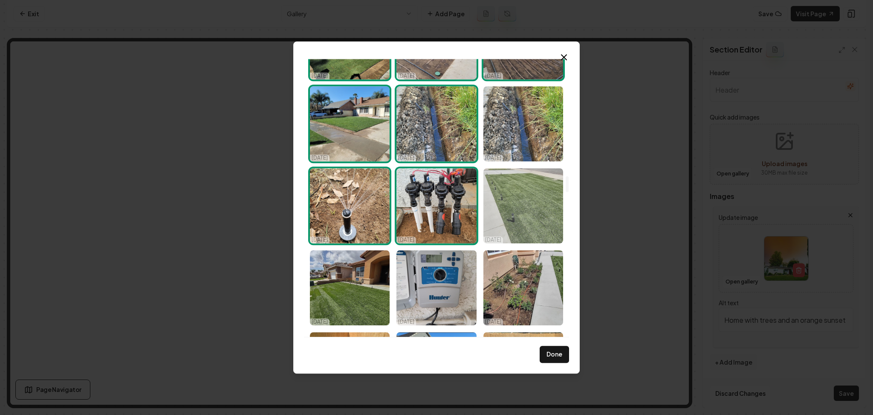
click at [538, 201] on img "Select image image_685d53b4b13a102537b5f775.jpg" at bounding box center [524, 205] width 80 height 75
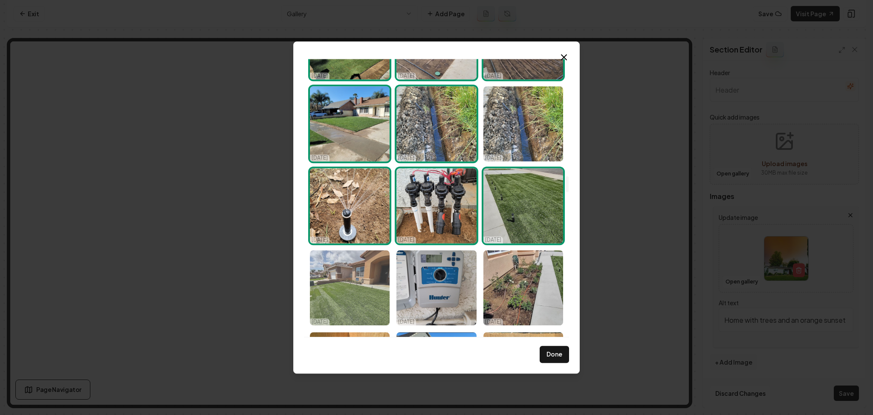
click at [340, 314] on img "Select image image_685d53b4b13a102537b5f635.jpg" at bounding box center [350, 287] width 80 height 75
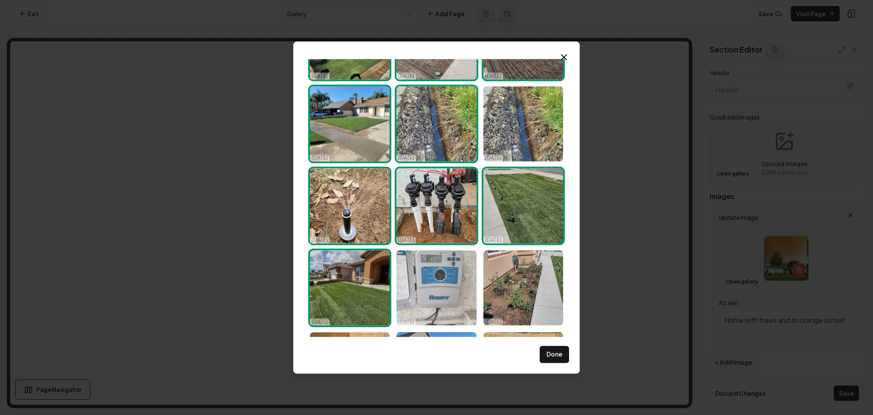
click at [425, 309] on img "Select image image_685d53b3b13a102537b5efb8.jpg" at bounding box center [437, 287] width 80 height 75
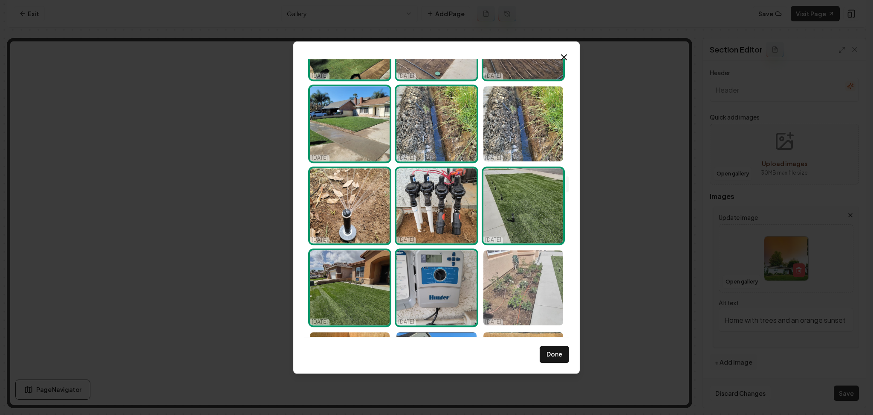
click at [515, 302] on img "Select image image_685d53b3b13a102537b5eacc.jpg" at bounding box center [524, 287] width 80 height 75
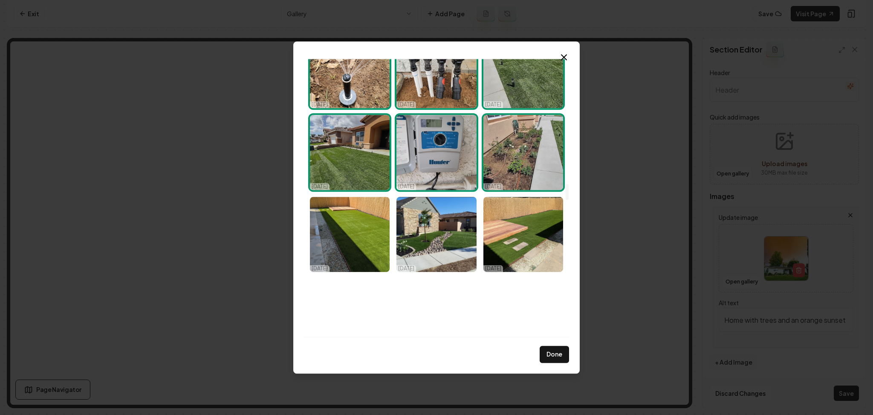
scroll to position [2184, 0]
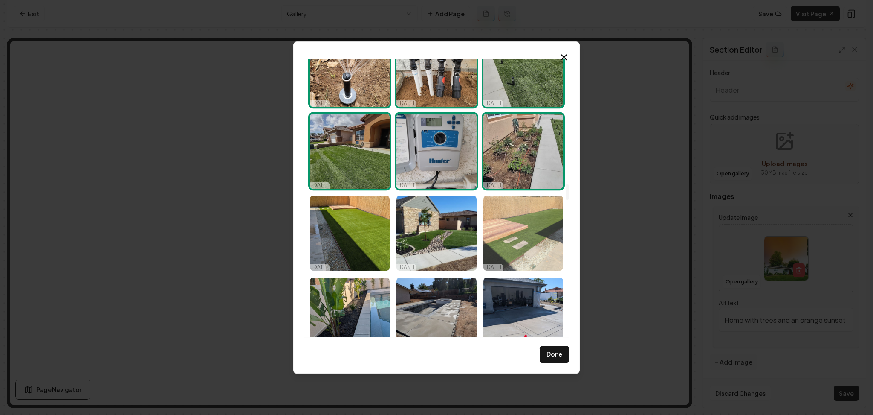
click at [515, 231] on img "Select image image_685d53afb13a102537b5cd02.jpg" at bounding box center [524, 232] width 80 height 75
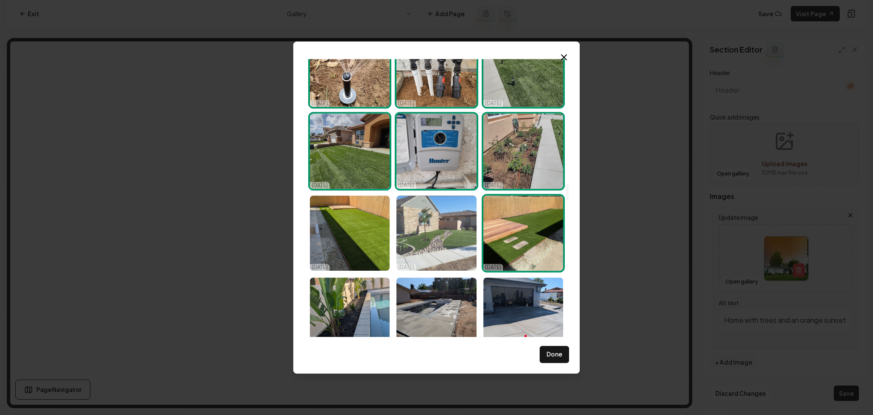
click at [422, 237] on img "Select image image_685d53b2b13a102537b5e731.jpg" at bounding box center [437, 232] width 80 height 75
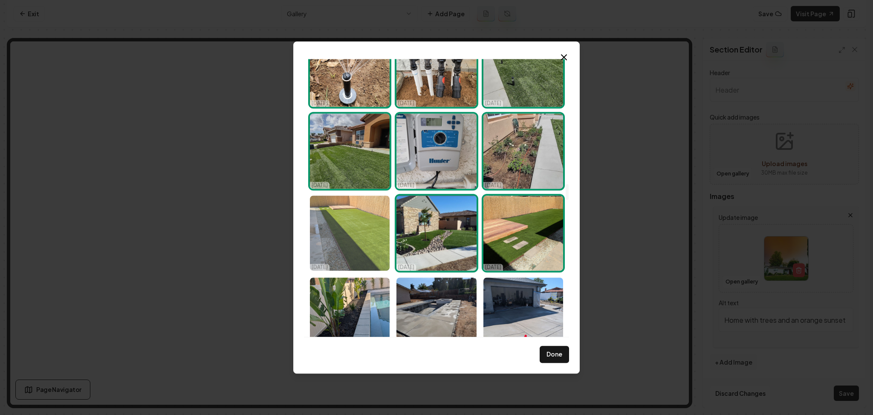
click at [356, 241] on img "Select image image_685d53b2b13a102537b5e864.jpg" at bounding box center [350, 232] width 80 height 75
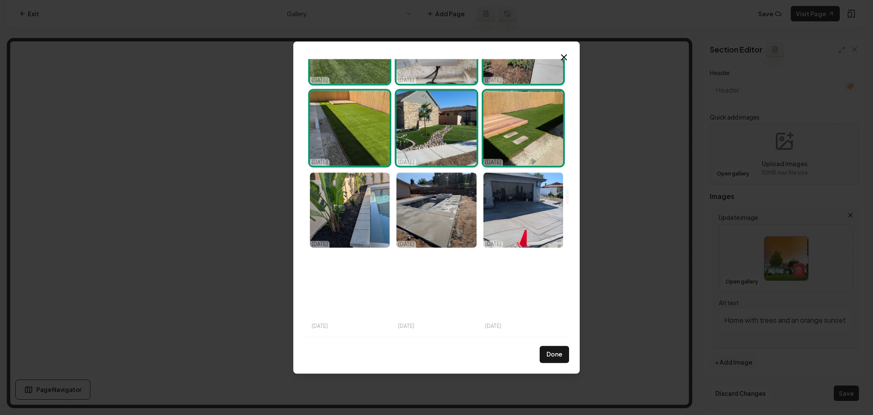
scroll to position [2290, 0]
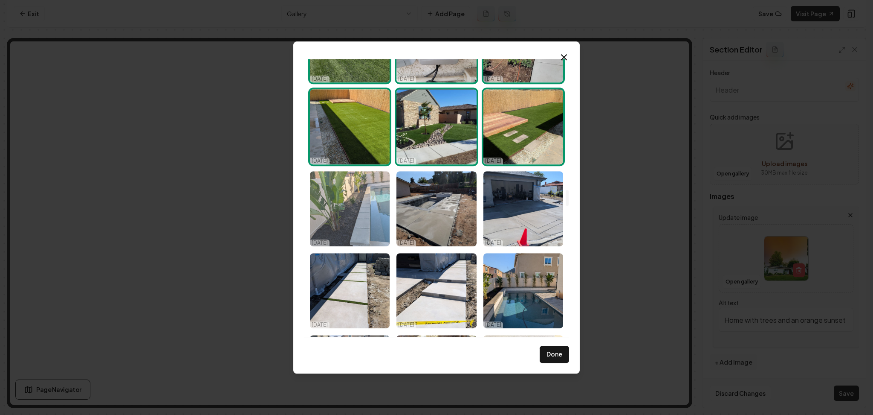
click at [354, 223] on img "Select image image_685d53afb13a102537b5cd0d.jpg" at bounding box center [350, 208] width 80 height 75
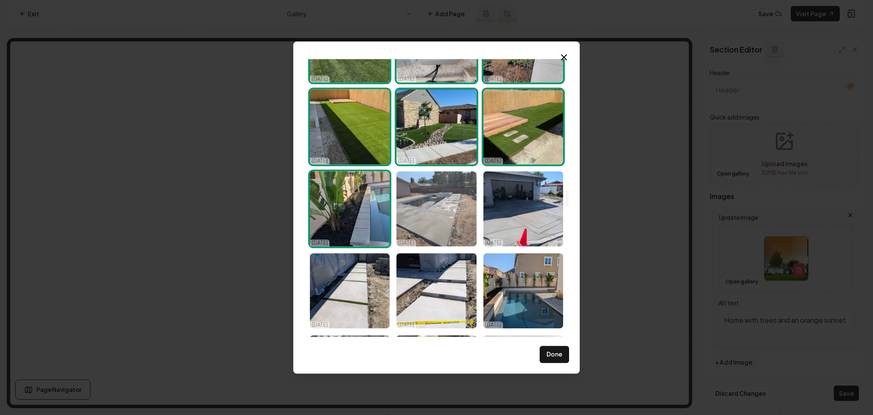
click at [413, 223] on img "Select image image_685d53aeb13a102537b5c307.jpeg" at bounding box center [437, 208] width 80 height 75
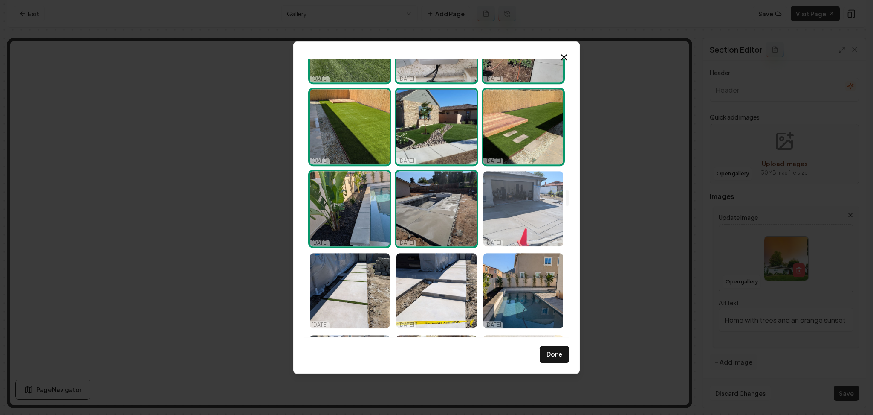
click at [525, 217] on img "Select image image_685d53adb13a102537b5bc3c.jpeg" at bounding box center [524, 208] width 80 height 75
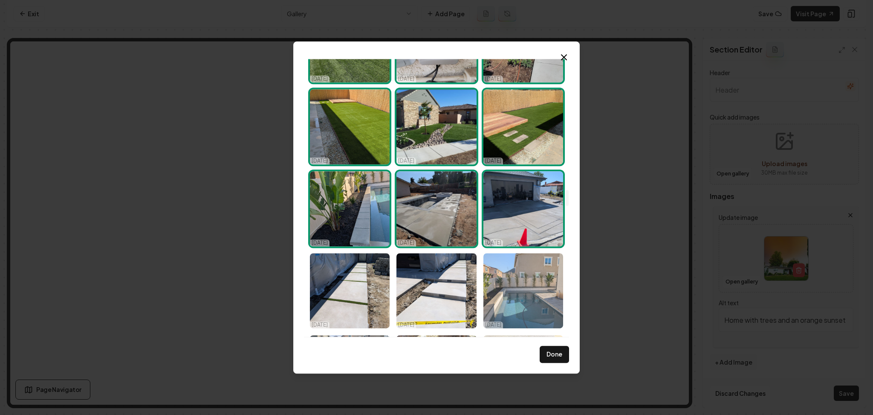
click at [519, 293] on img "Select image image_685d53adb13a102537b5b4f7.jpg" at bounding box center [524, 290] width 80 height 75
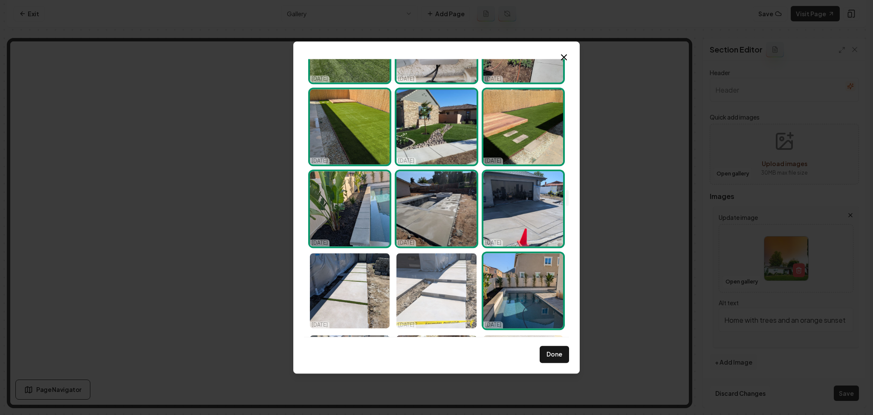
click at [448, 290] on img "Select image image_685d53adb13a102537b5b80d.jpeg" at bounding box center [437, 290] width 80 height 75
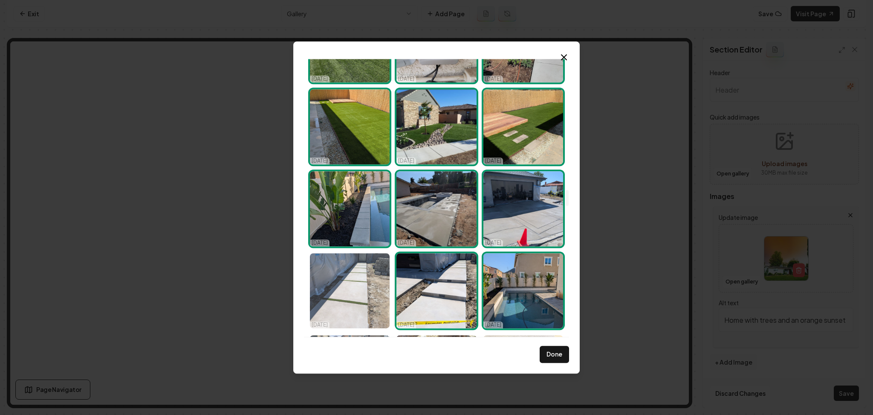
click at [368, 290] on img "Select image image_685d53adb13a102537b5bbba.jpeg" at bounding box center [350, 290] width 80 height 75
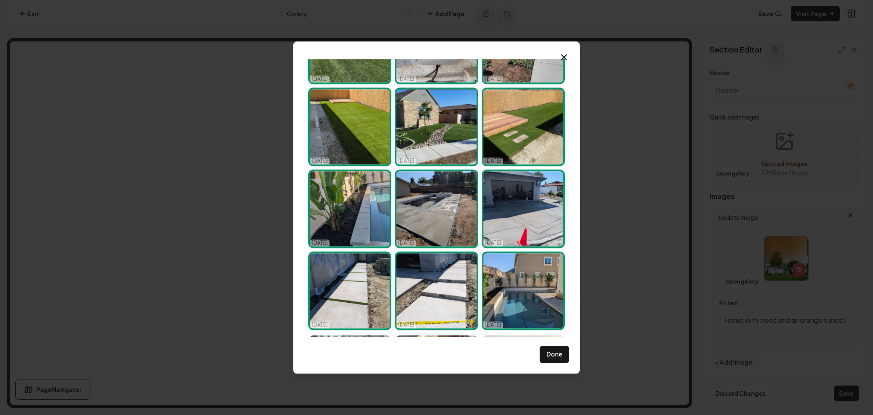
scroll to position [2446, 0]
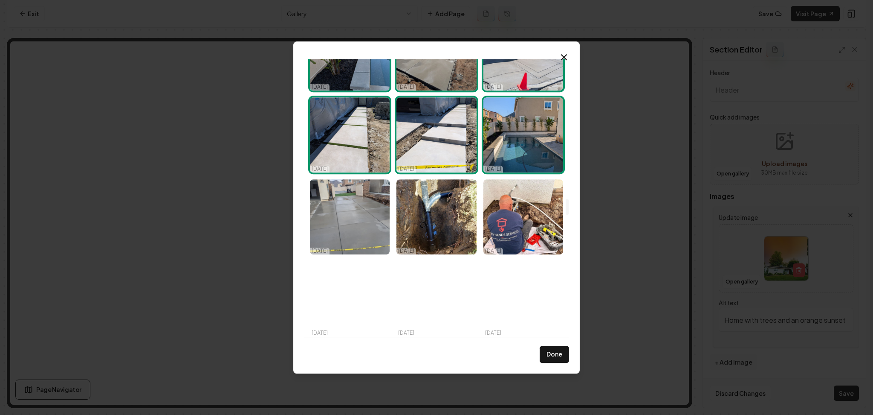
click at [444, 144] on img "Select image image_685d53adb13a102537b5b80d.jpeg" at bounding box center [437, 134] width 80 height 75
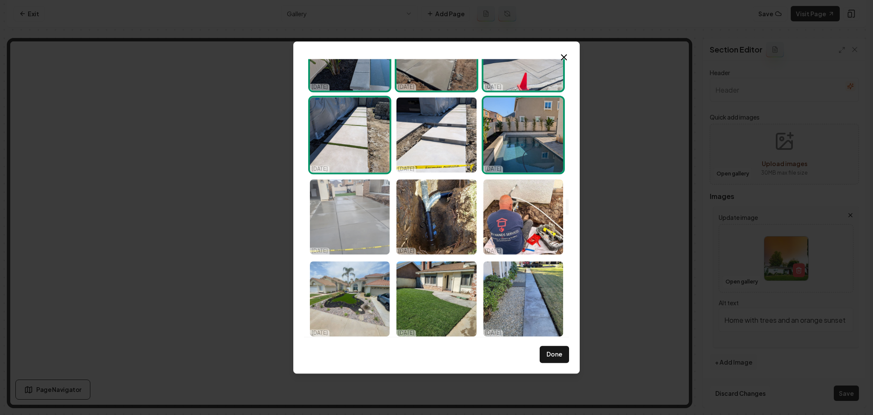
click at [377, 221] on img "Select image image_685d53abb13a102537b5a504.jpg" at bounding box center [350, 216] width 80 height 75
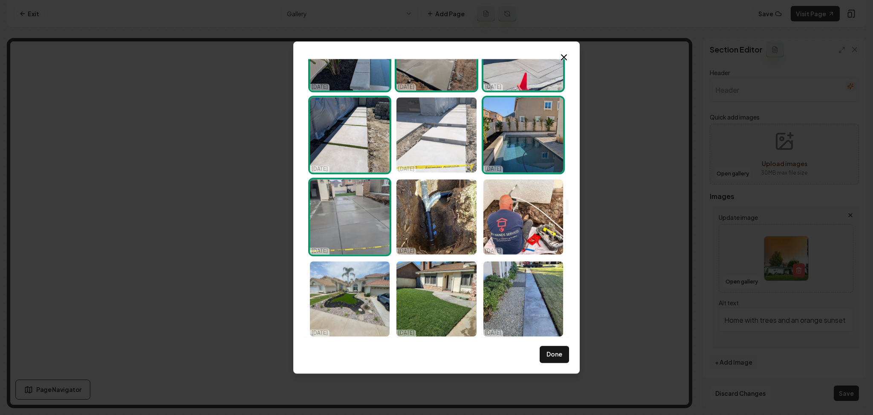
click at [453, 139] on img "Select image image_685d53adb13a102537b5b80d.jpeg" at bounding box center [437, 134] width 80 height 75
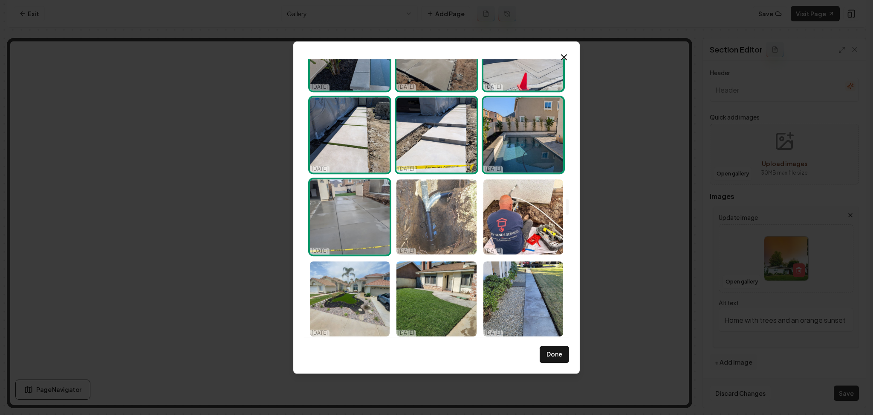
click at [439, 223] on img "Select image image_685d53a9b13a102537b59945.jpg" at bounding box center [437, 216] width 80 height 75
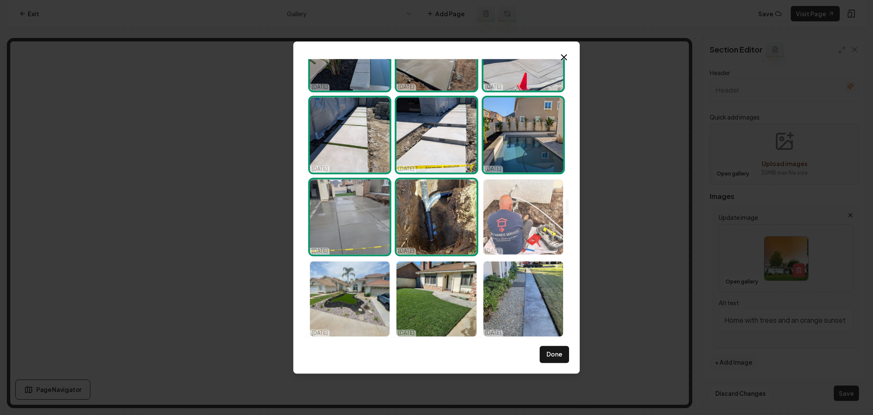
click at [496, 226] on img "Select image image_685d53a8b13a102537b59032.jpg" at bounding box center [524, 216] width 80 height 75
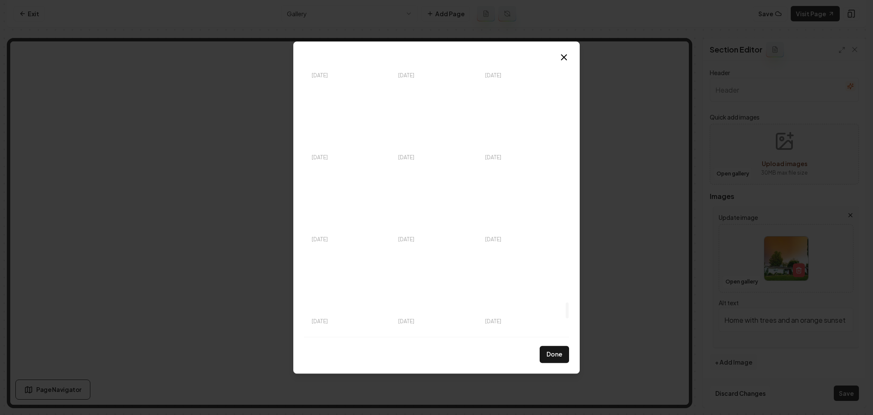
scroll to position [4258, 0]
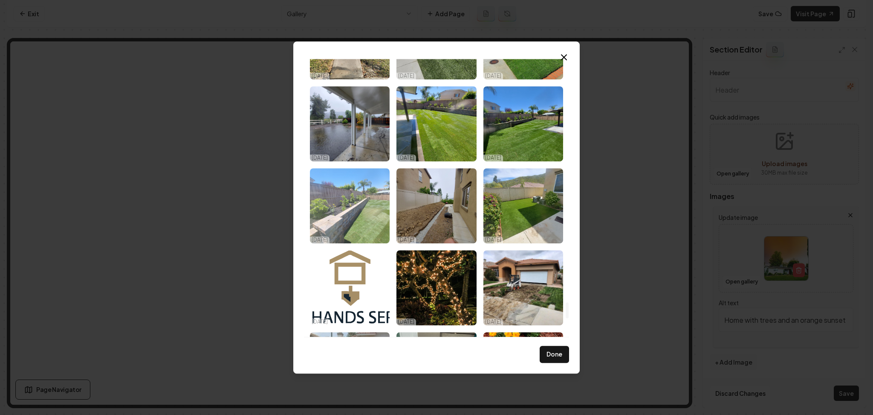
click at [359, 208] on img "Select image image_66f47b4de375273f607a14e3.webp" at bounding box center [350, 205] width 80 height 75
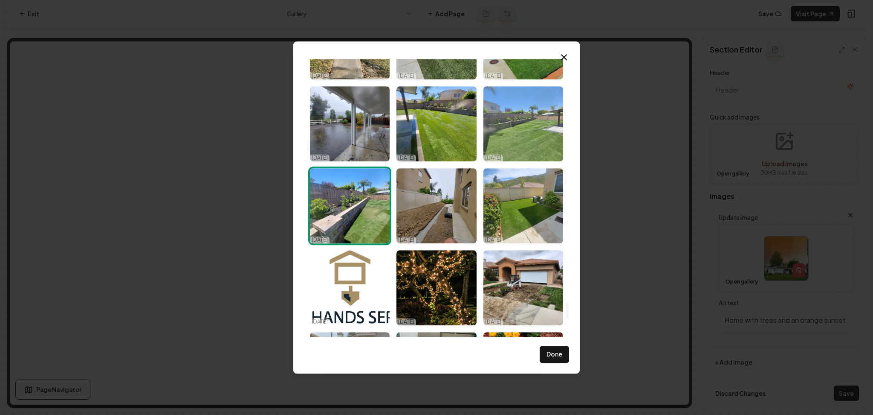
click at [512, 139] on img "Select image image_66f47b4de375273f607a139a.webp" at bounding box center [524, 123] width 80 height 75
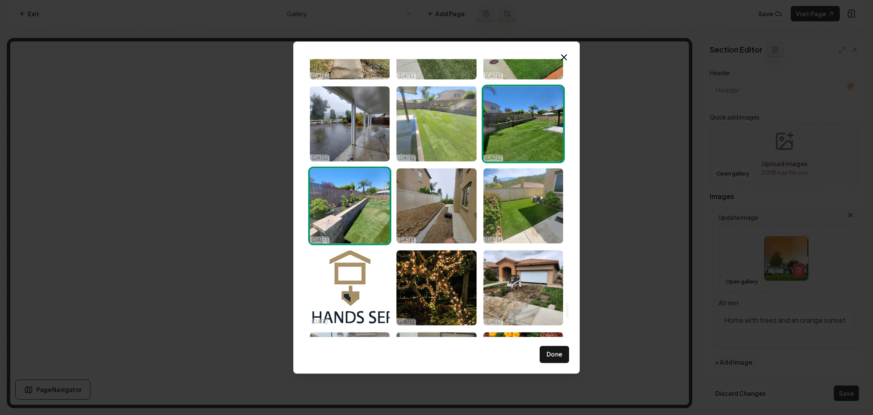
click at [436, 141] on img "Select image image_66f47b4de375273f607a132e.webp" at bounding box center [437, 123] width 80 height 75
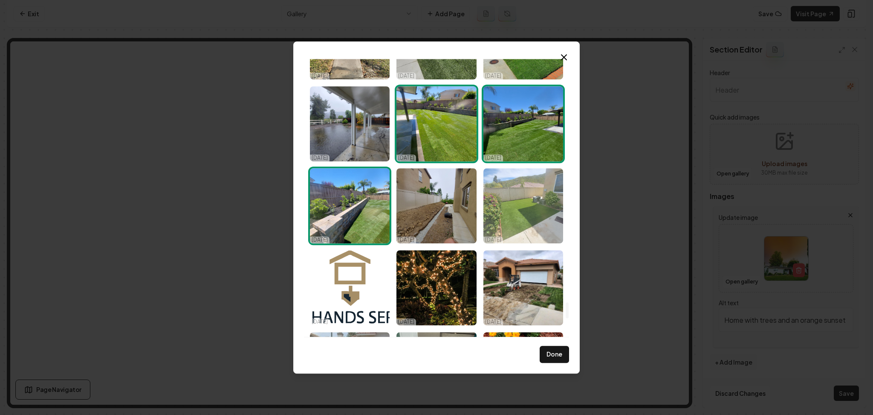
click at [505, 219] on img "Select image image_66f47b4de375273f607a1511.webp" at bounding box center [524, 205] width 80 height 75
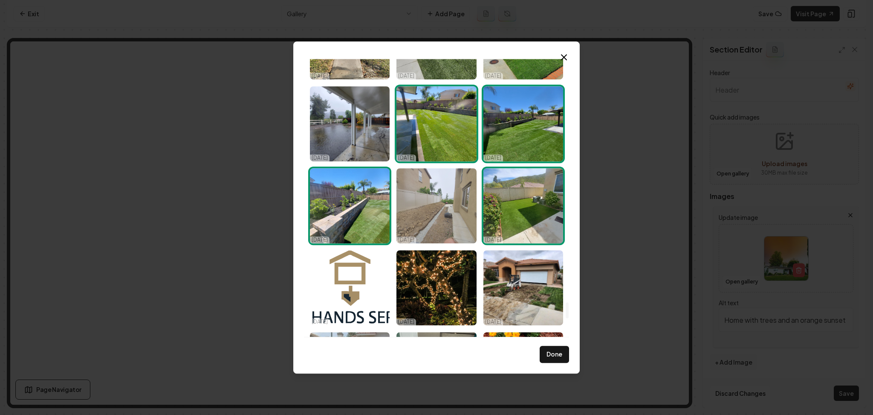
click at [433, 202] on img "Select image image_66f47b4ee375273f607a1622.webp" at bounding box center [437, 205] width 80 height 75
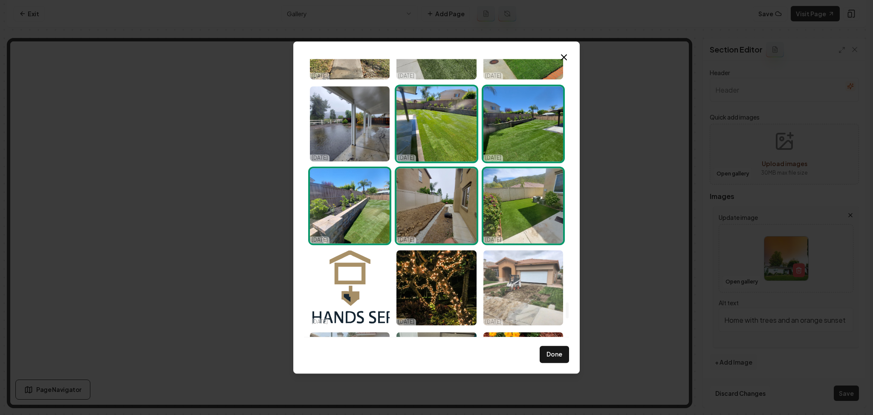
click at [513, 269] on img "Select image image_66fbfbc8e375273f60bc66a2.webp" at bounding box center [524, 287] width 80 height 75
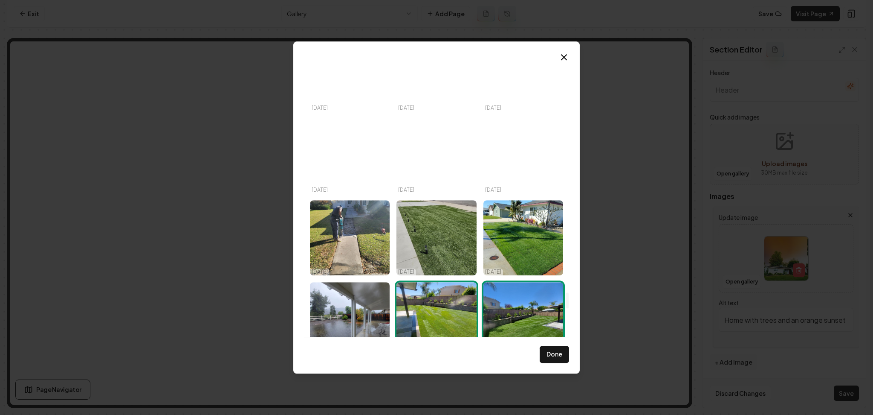
scroll to position [4062, 0]
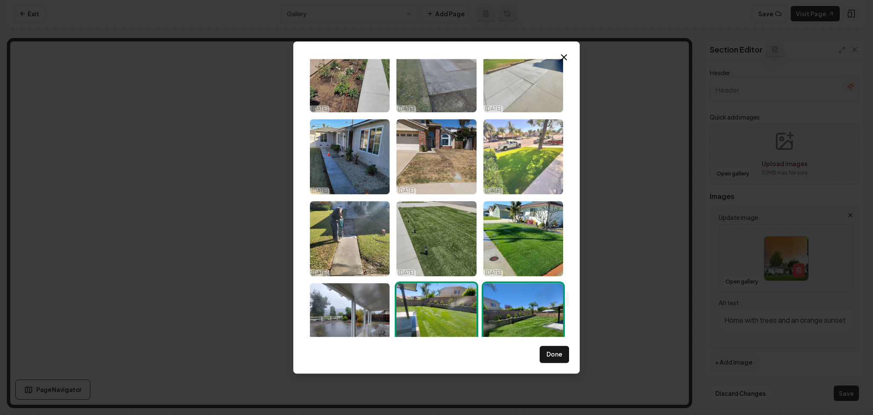
click at [516, 161] on img "Select image image_66f47b4ee375273f607a15cf.webp" at bounding box center [524, 156] width 80 height 75
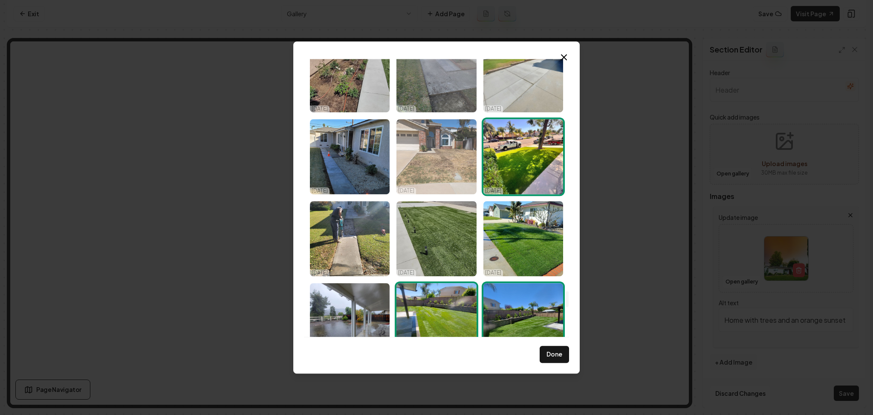
click at [432, 162] on img "Select image image_66f47b4ee375273f607a16c2.webp" at bounding box center [437, 156] width 80 height 75
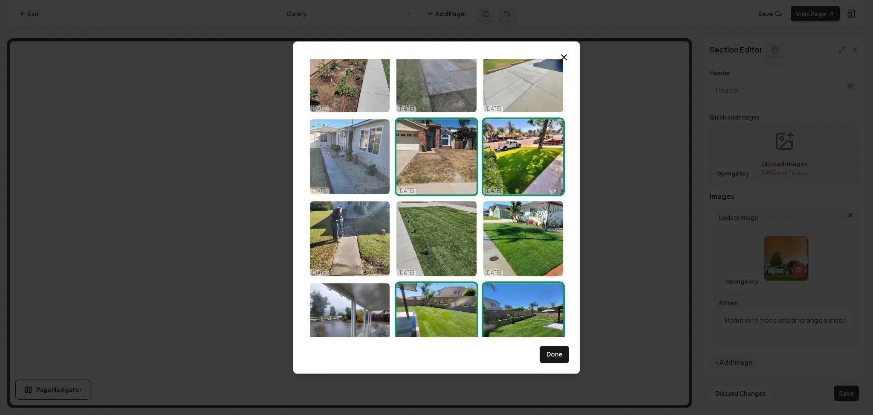
click at [363, 160] on img "Select image image_66f47b54e375273f607a246b.webp" at bounding box center [350, 156] width 80 height 75
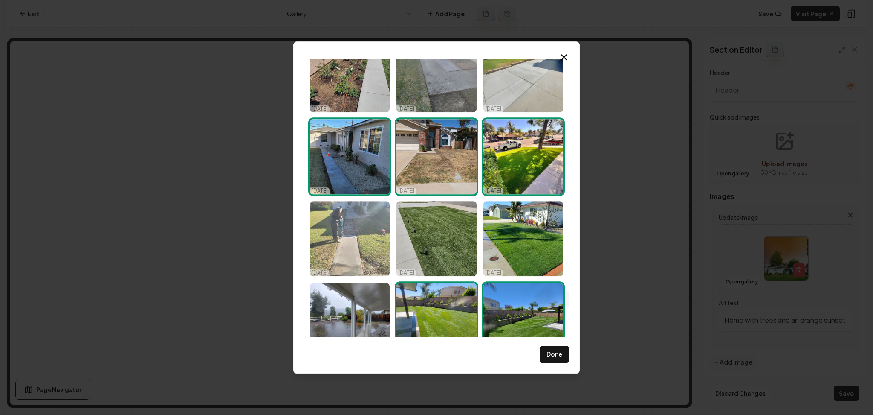
click at [355, 212] on img "Select image image_66f47b56e375273f607a29ce.webp" at bounding box center [350, 238] width 80 height 75
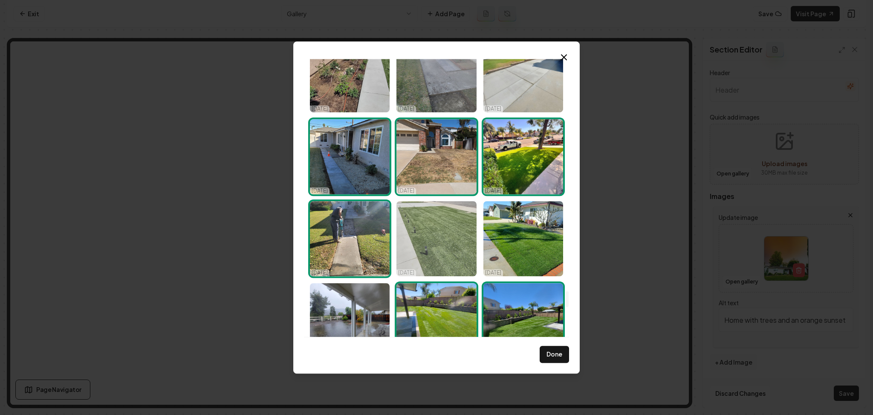
click at [421, 229] on img "Select image image_66f47b4de375273f607a14bb.webp" at bounding box center [437, 238] width 80 height 75
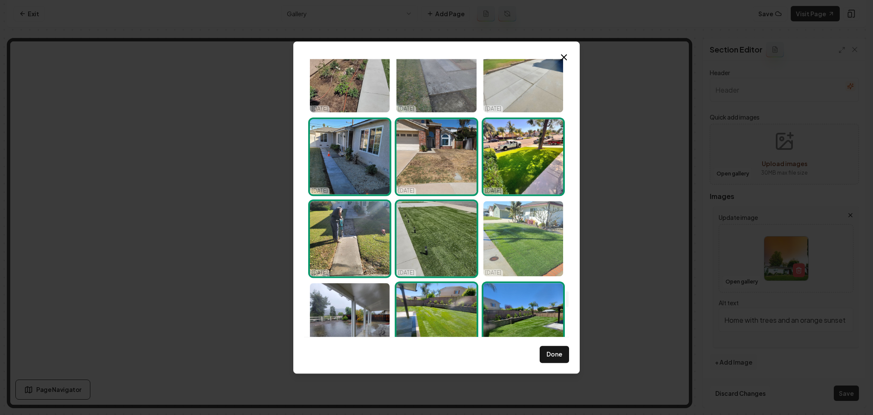
click at [484, 231] on img "Select image image_66f47b4ee375273f607a199b.webp" at bounding box center [524, 238] width 80 height 75
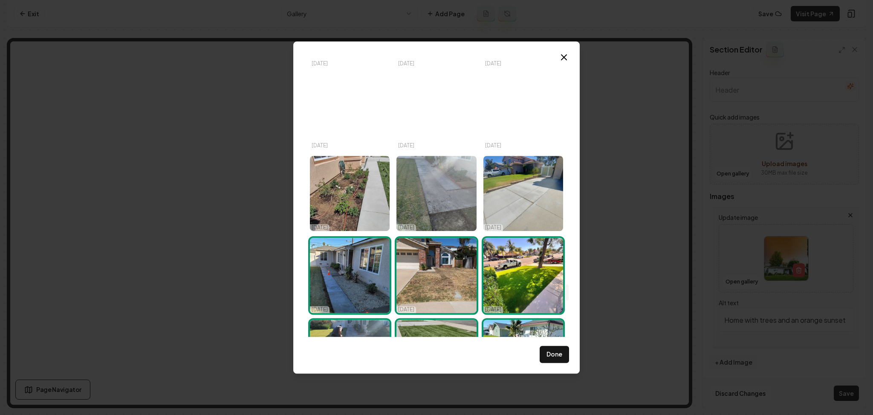
scroll to position [3944, 0]
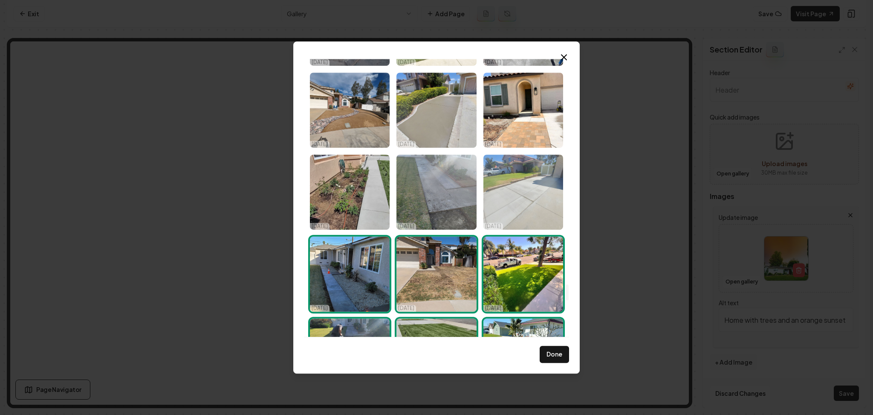
click at [510, 201] on img "Select image image_66f47b4de375273f607a150a.webp" at bounding box center [524, 191] width 80 height 75
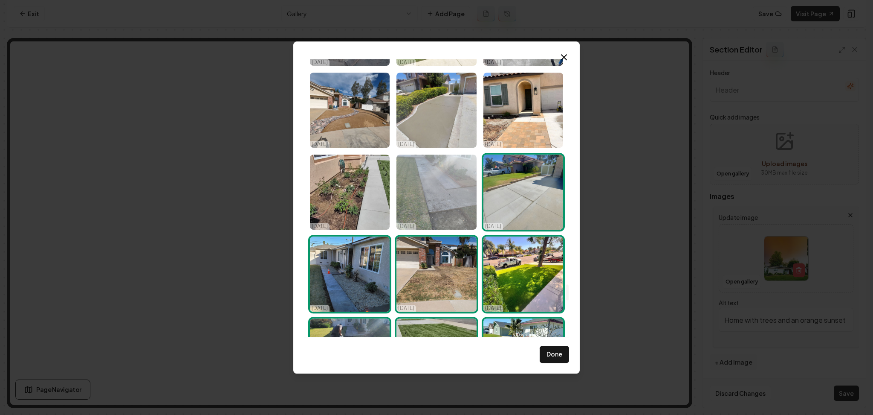
click at [427, 190] on img "Select image image_66f47b54e375273f607a25b6.webp" at bounding box center [437, 191] width 80 height 75
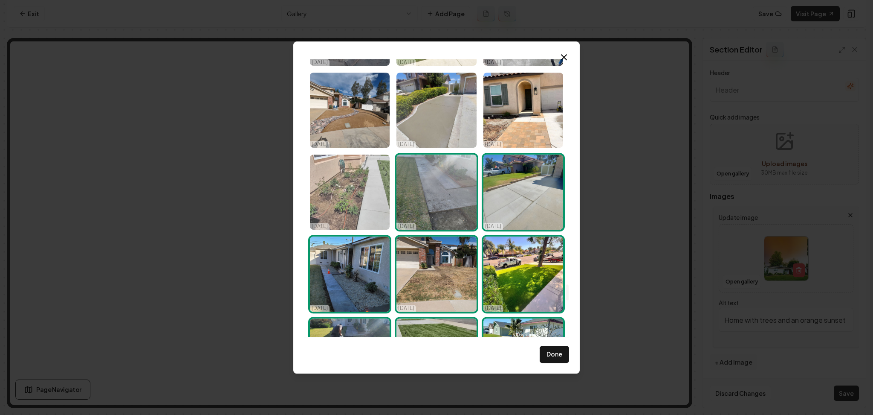
click at [371, 189] on img "Select image image_66f47b4de375273f607a1522.webp" at bounding box center [350, 191] width 80 height 75
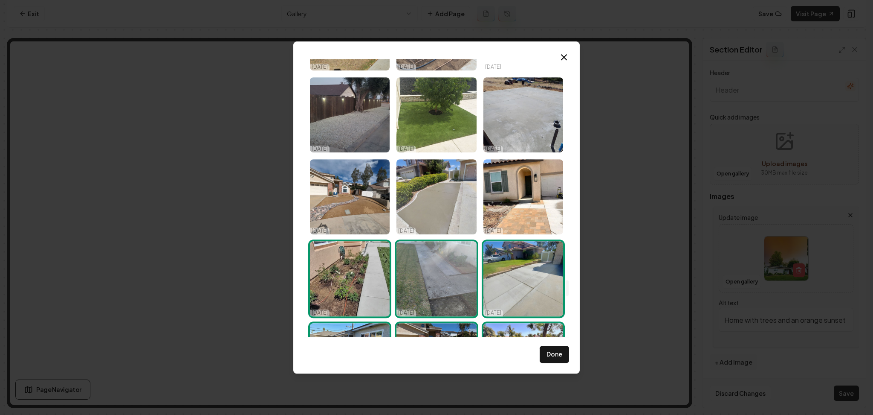
scroll to position [3850, 0]
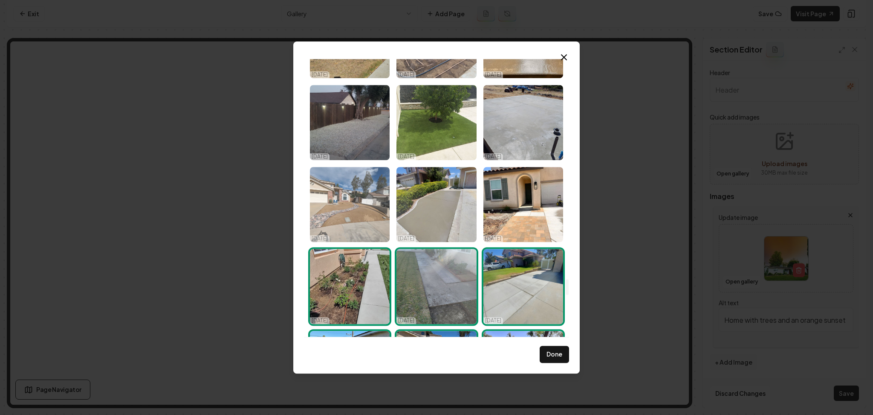
click at [353, 215] on img "Select image image_66f47b4de375273f607a14fd.webp" at bounding box center [350, 204] width 80 height 75
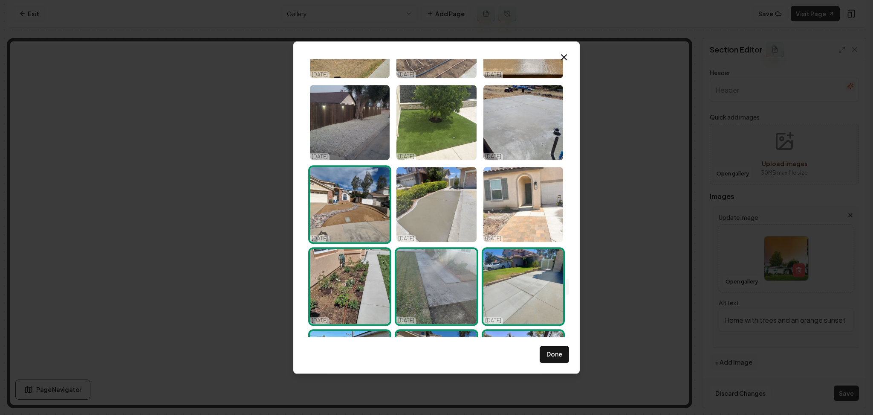
click at [527, 212] on img "Select image image_66f47b4de375273f607a1296.webp" at bounding box center [524, 204] width 80 height 75
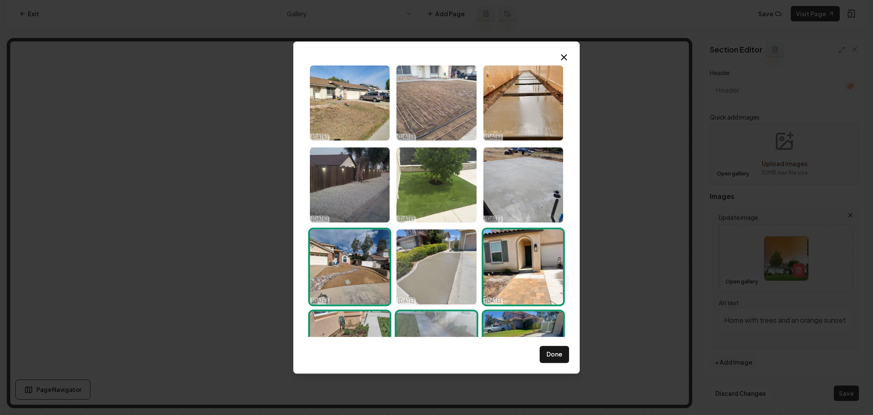
scroll to position [3787, 0]
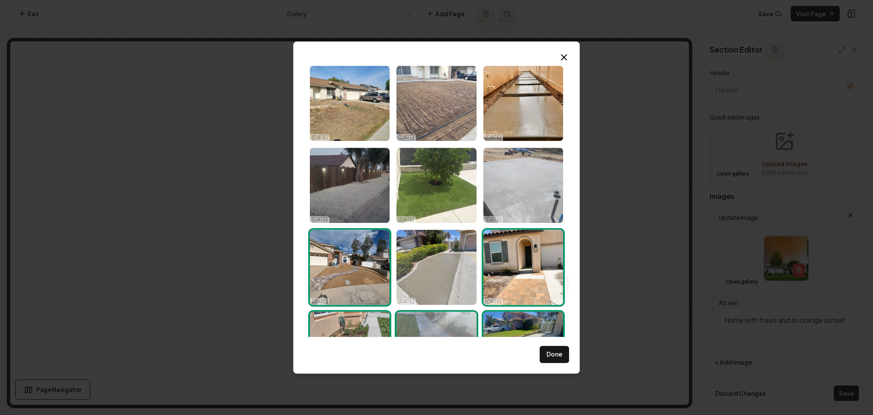
click at [521, 195] on img "Select image image_66f47b4ee375273f607a1812.webp" at bounding box center [524, 185] width 80 height 75
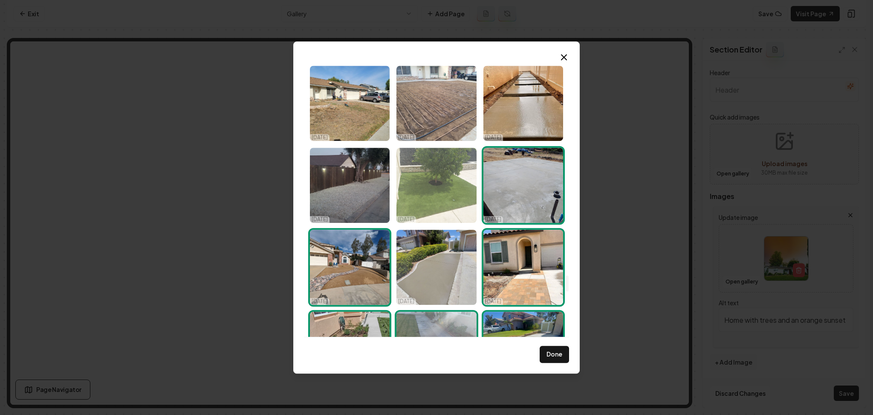
click at [440, 192] on img "Select image image_66f47b4fe375273f607a1b97.webp" at bounding box center [437, 185] width 80 height 75
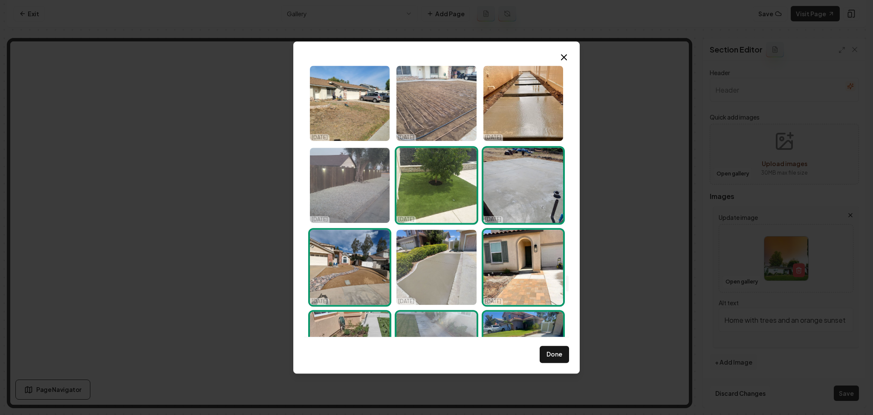
click at [359, 192] on img "Select image image_66f47b52e375273f607a215a.webp" at bounding box center [350, 185] width 80 height 75
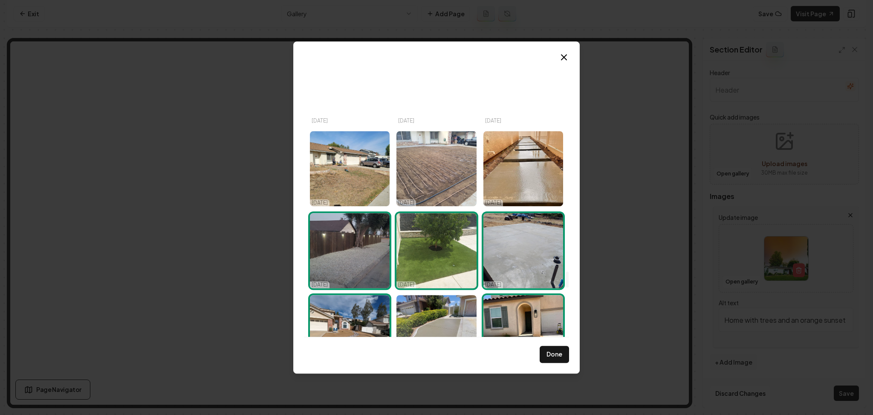
scroll to position [3715, 0]
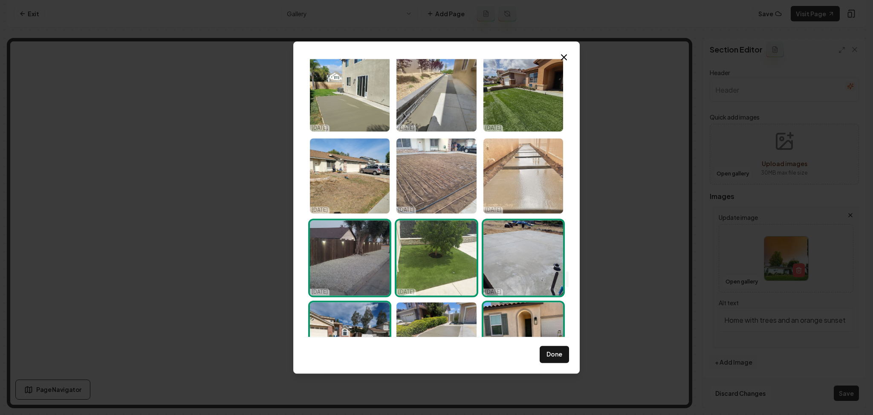
click at [507, 177] on img "Select image image_66f47b4de375273f607a1530.webp" at bounding box center [524, 175] width 80 height 75
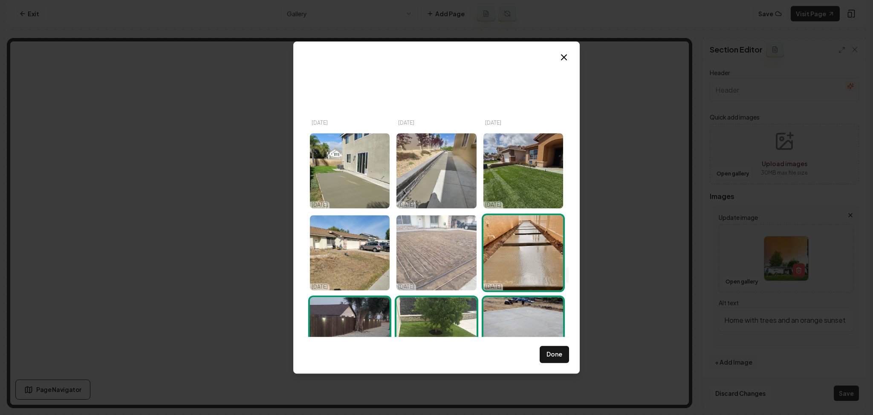
scroll to position [3633, 0]
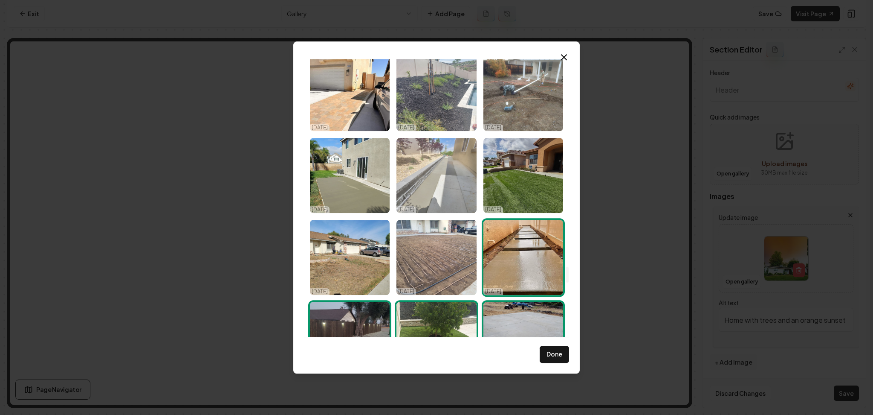
click at [444, 176] on img "Select image image_66f47b4de375273f607a1355.webp" at bounding box center [437, 175] width 80 height 75
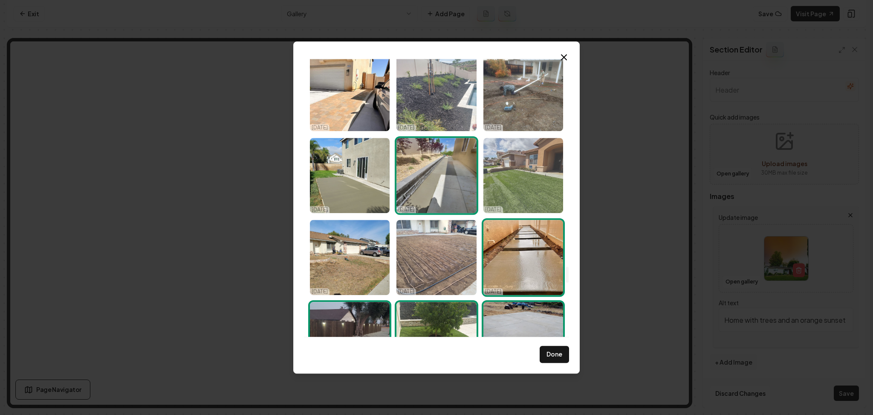
click at [508, 183] on img "Select image image_66f47b4de375273f607a1466.webp" at bounding box center [524, 175] width 80 height 75
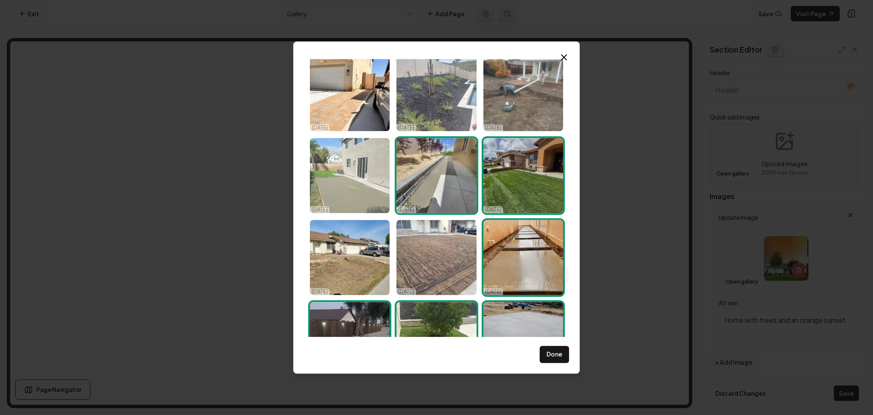
click at [361, 191] on img "Select image image_66f47b4fe375273f607a1a25.webp" at bounding box center [350, 175] width 80 height 75
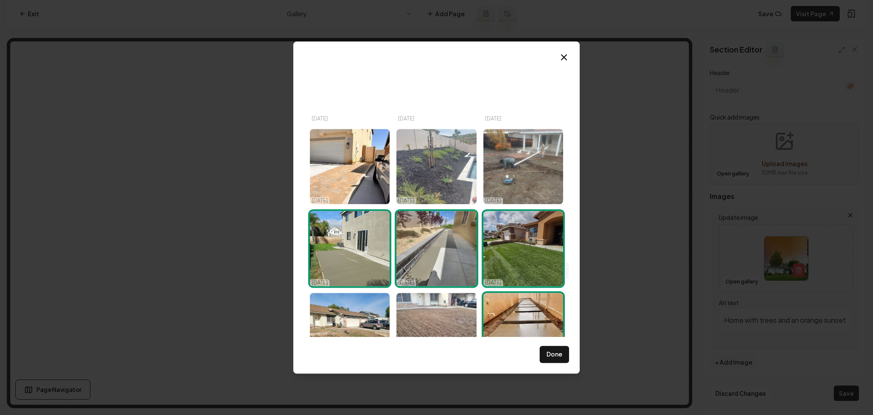
scroll to position [3559, 0]
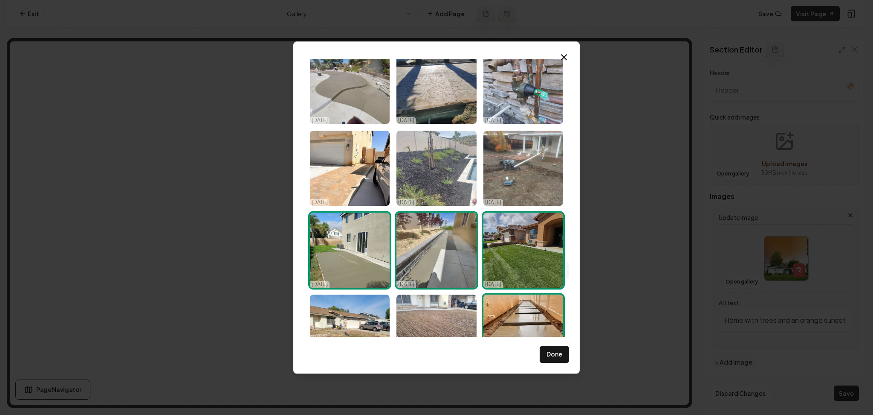
click at [358, 232] on img "Select image image_66f47b4fe375273f607a1a25.webp" at bounding box center [350, 249] width 80 height 75
click at [429, 245] on img "Select image image_66f47b4de375273f607a1355.webp" at bounding box center [437, 249] width 80 height 75
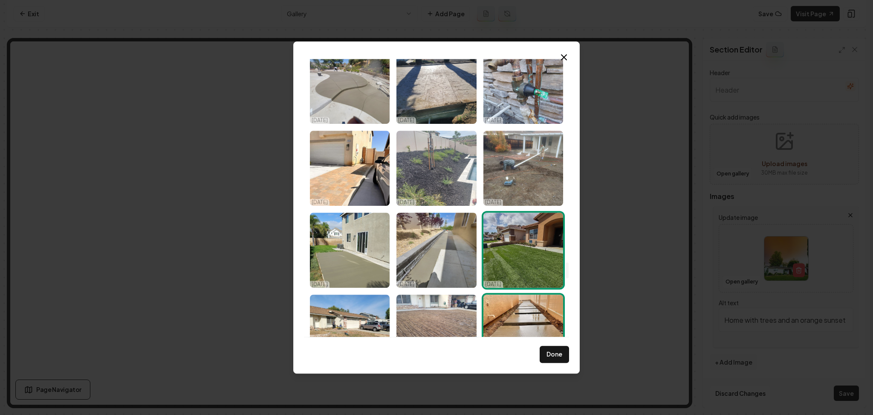
click at [513, 247] on img "Select image image_66f47b4de375273f607a1466.webp" at bounding box center [524, 249] width 80 height 75
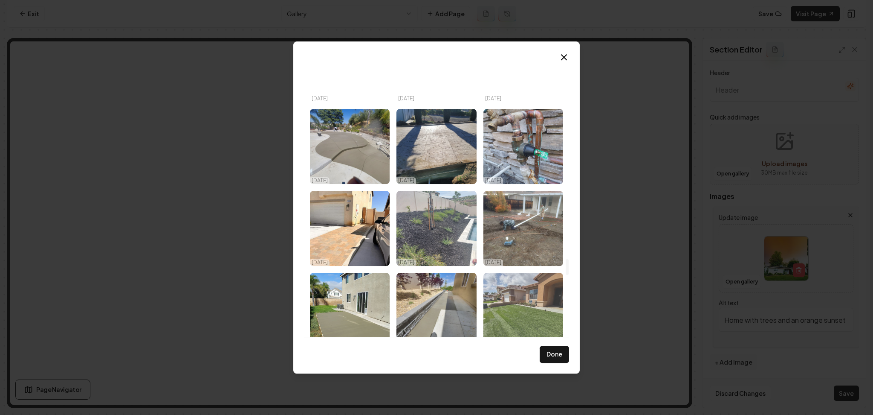
scroll to position [3497, 0]
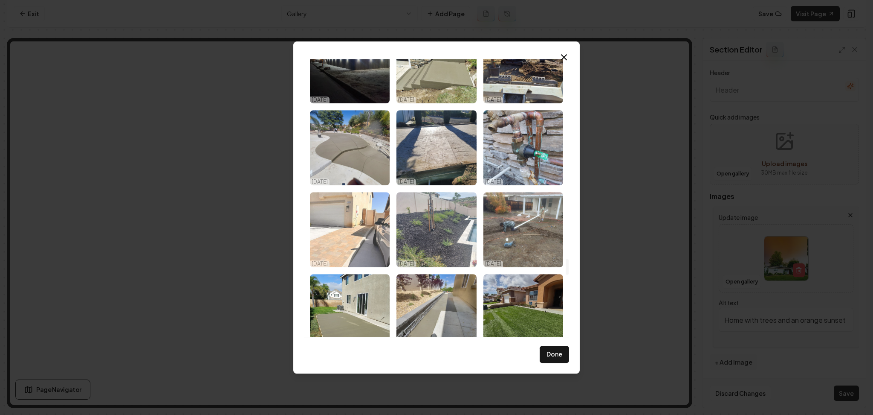
click at [335, 248] on img "Select image image_66f47b4de375273f607a129b.webp" at bounding box center [350, 229] width 80 height 75
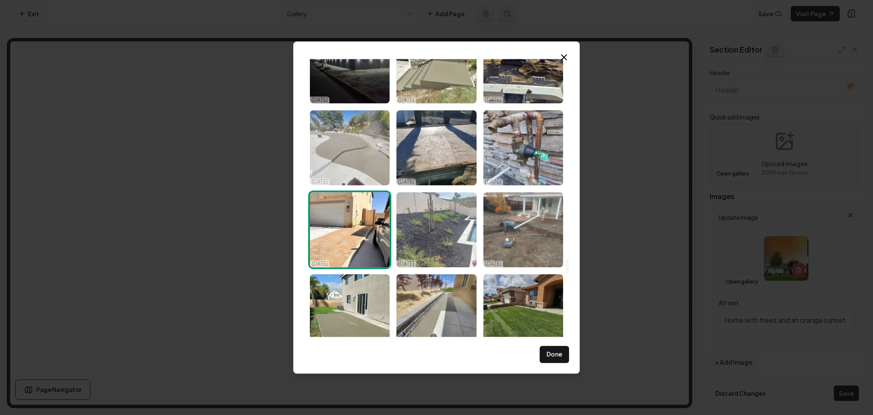
click at [364, 156] on img "Select image image_66f47b4de375273f607a14d8.webp" at bounding box center [350, 147] width 80 height 75
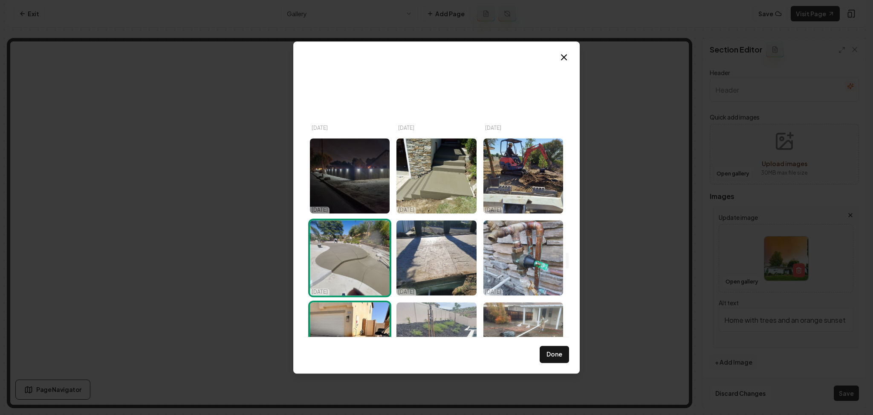
scroll to position [3387, 0]
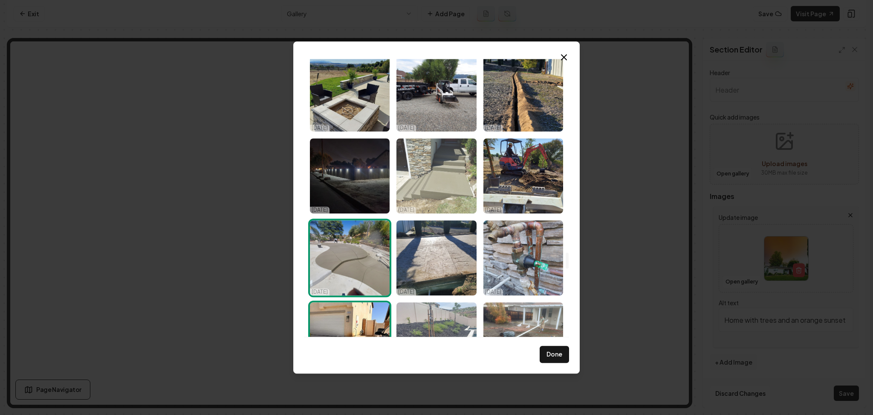
click at [448, 171] on img "Select image image_66f47b4fe375273f607a19f8.webp" at bounding box center [437, 175] width 80 height 75
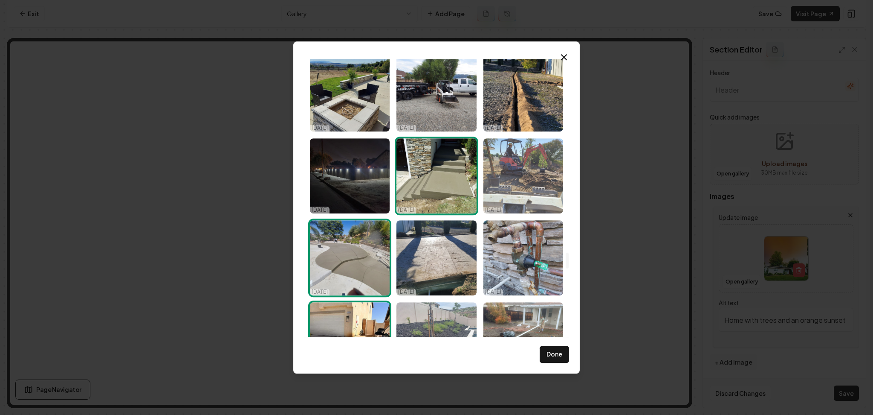
click at [510, 196] on img "Select image image_66f47b4fe375273f607a19e9.webp" at bounding box center [524, 175] width 80 height 75
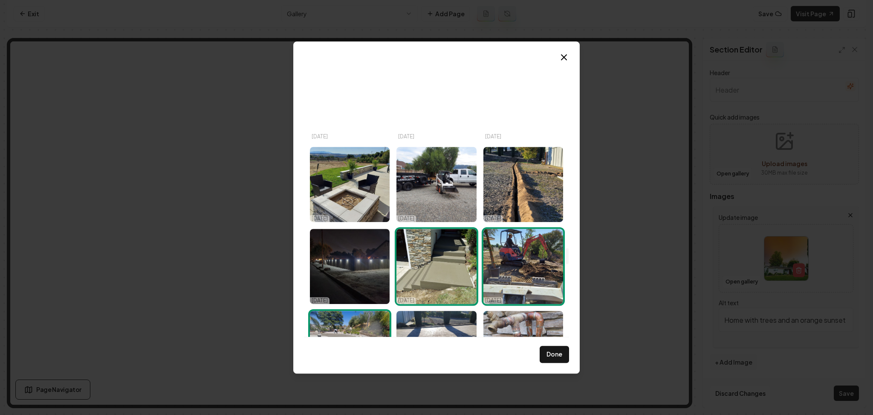
scroll to position [3294, 0]
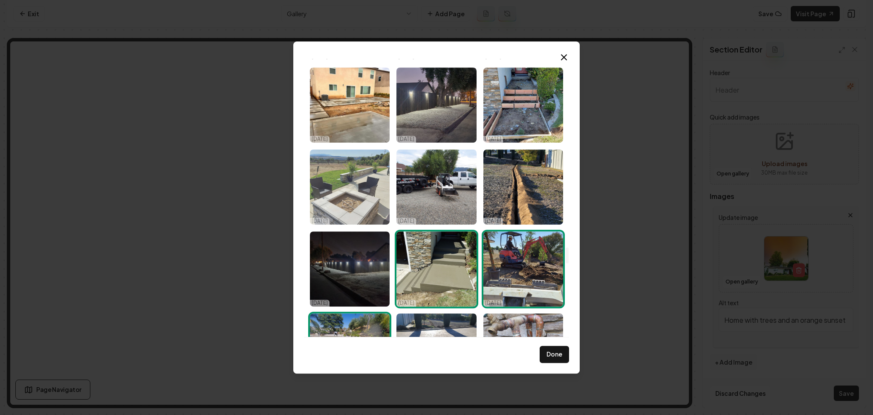
click at [348, 173] on img "Select image image_66f47b4ee375273f607a1771.webp" at bounding box center [350, 186] width 80 height 75
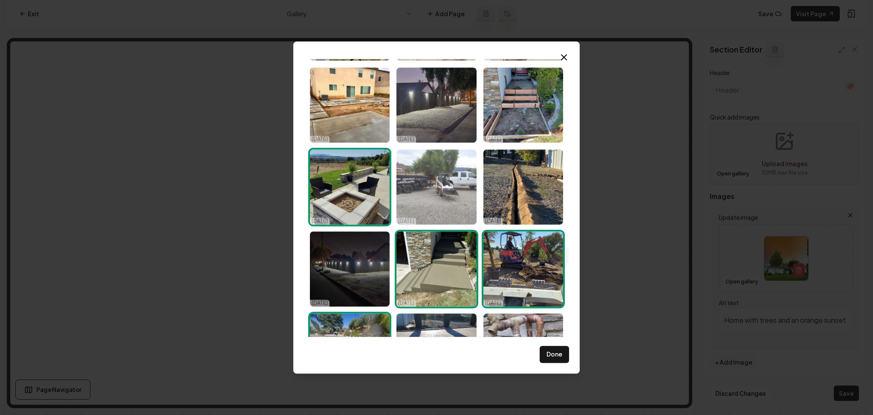
click at [439, 187] on img "Select image image_66f47b4fe375273f607a1a6f.webp" at bounding box center [437, 186] width 80 height 75
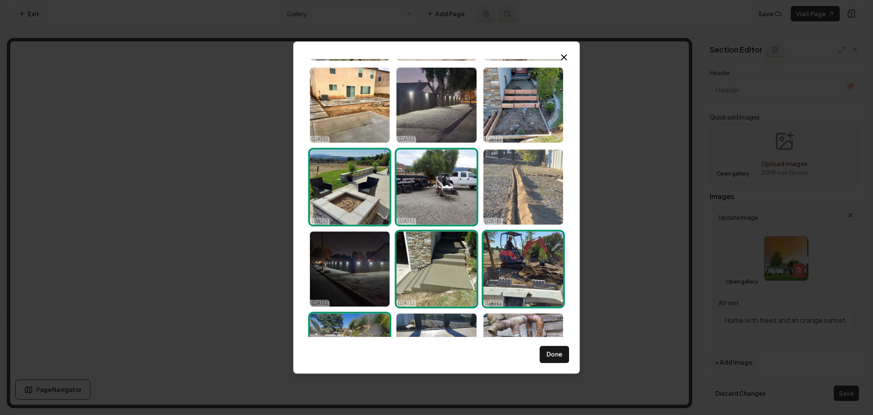
click at [518, 187] on img "Select image image_66f47b54e375273f607a247e.webp" at bounding box center [524, 186] width 80 height 75
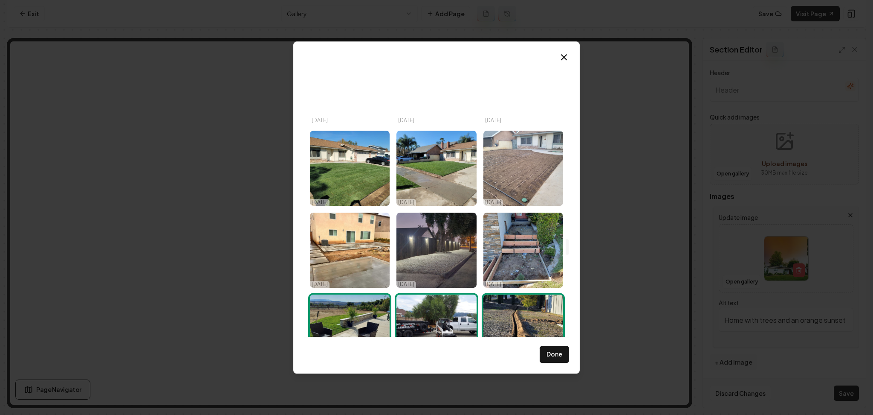
scroll to position [3148, 0]
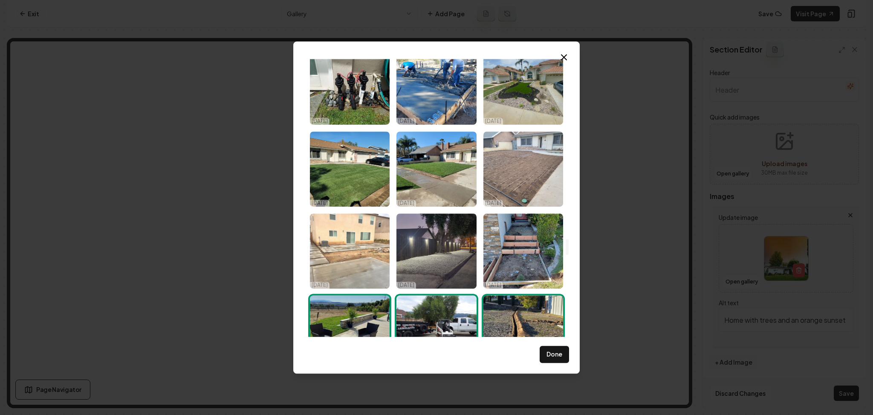
click at [360, 246] on img "Select image image_66f47b4de375273f607a151e.webp" at bounding box center [350, 250] width 80 height 75
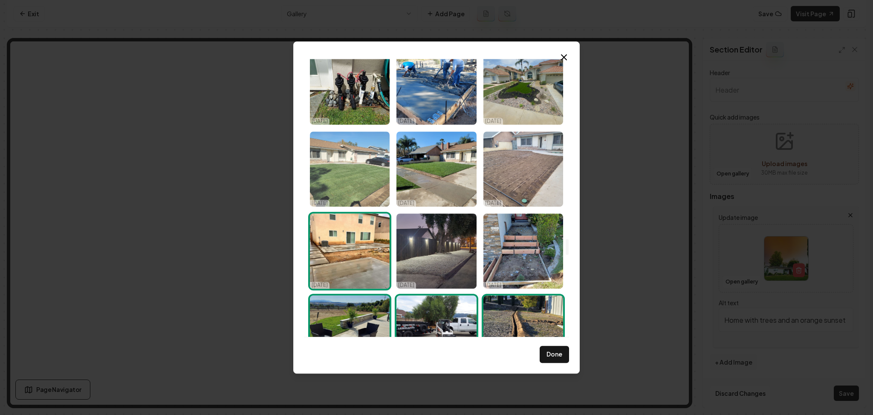
click at [364, 162] on img "Select image image_66f47b4ee375273f607a16dd.webp" at bounding box center [350, 168] width 80 height 75
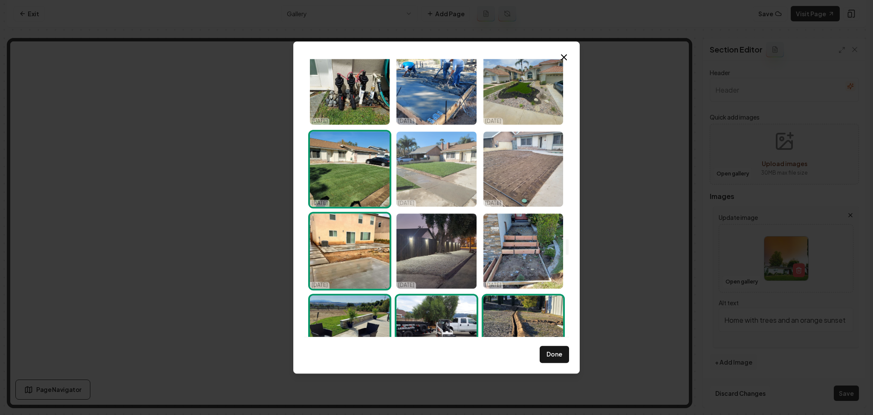
click at [424, 165] on img "Select image image_66f47b4de375273f607a1360.webp" at bounding box center [437, 168] width 80 height 75
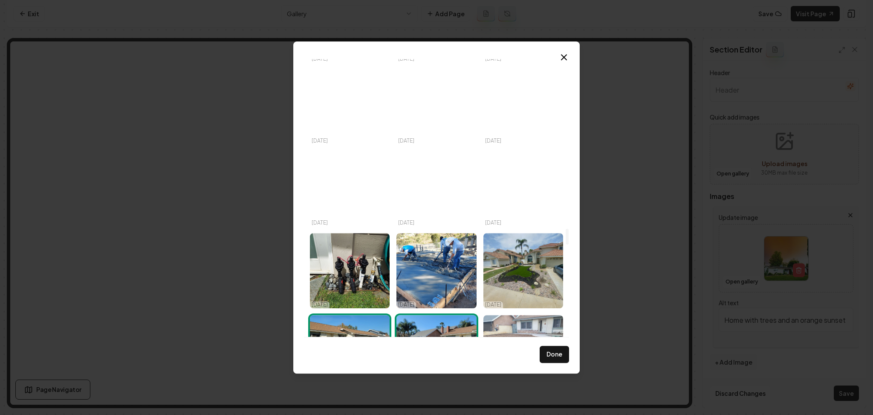
scroll to position [2963, 0]
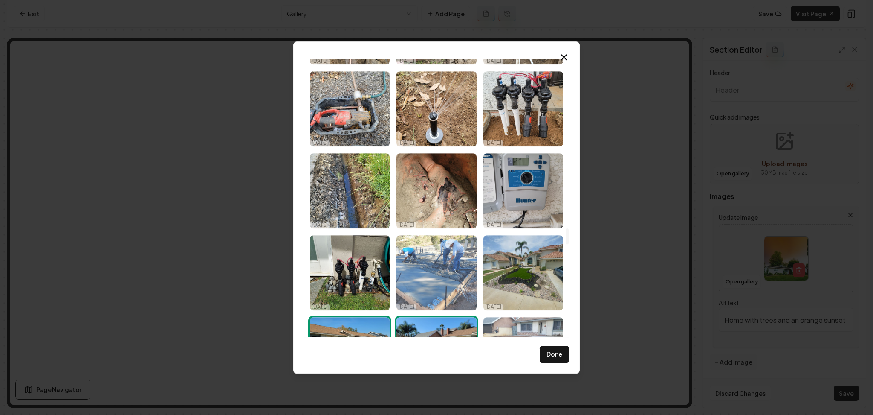
click at [433, 278] on img "Select image image_66f47b4ee375273f607a19b0.webp" at bounding box center [437, 272] width 80 height 75
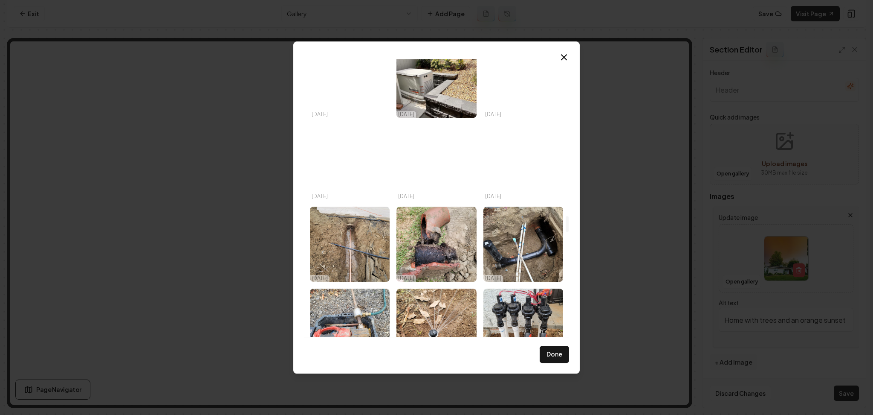
scroll to position [2744, 0]
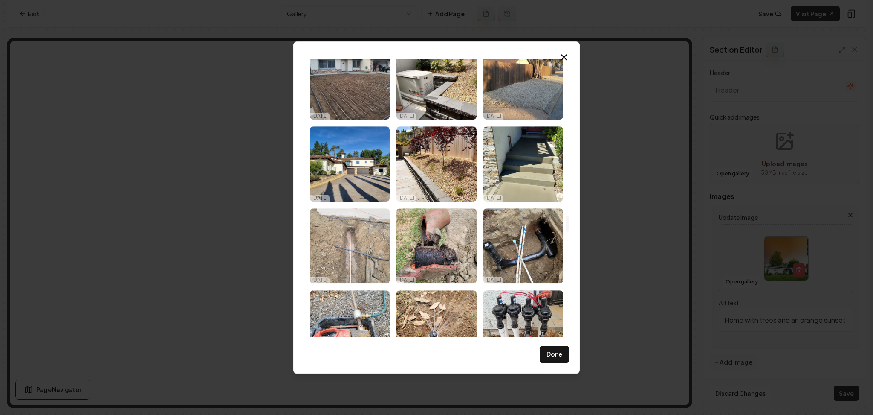
click at [341, 232] on img "Select image image_66f47b54e375273f607a2672.webp" at bounding box center [350, 245] width 80 height 75
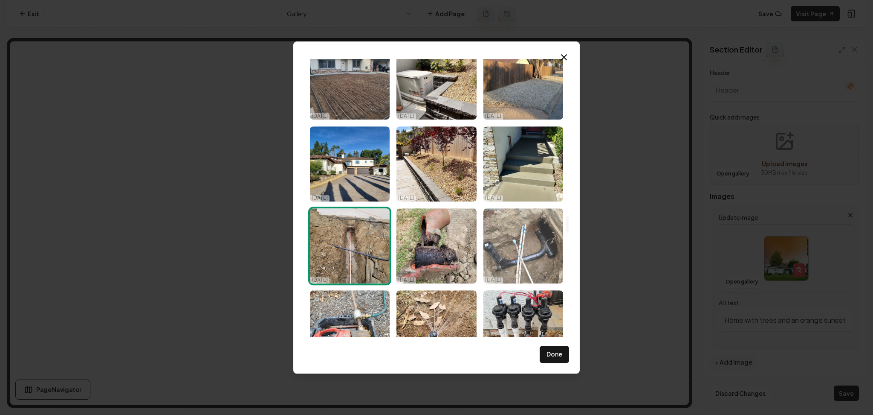
click at [516, 248] on img "Select image image_66f47b54e375273f607a25dd.webp" at bounding box center [524, 245] width 80 height 75
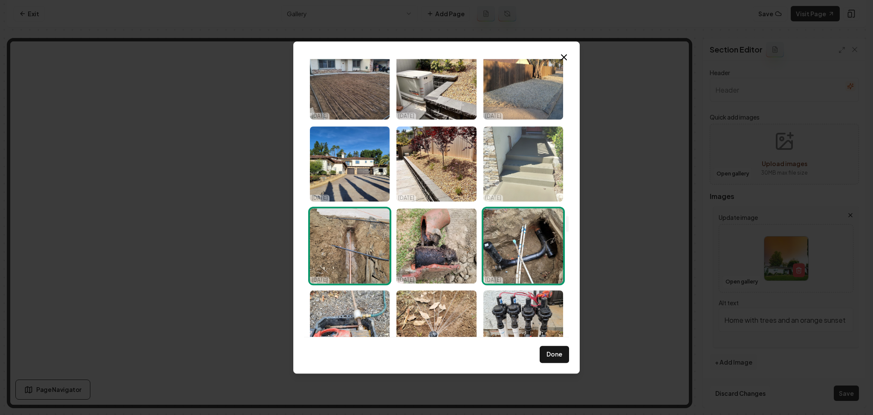
click at [518, 178] on img "Select image image_66f47b4fe375273f607a1a79.webp" at bounding box center [524, 163] width 80 height 75
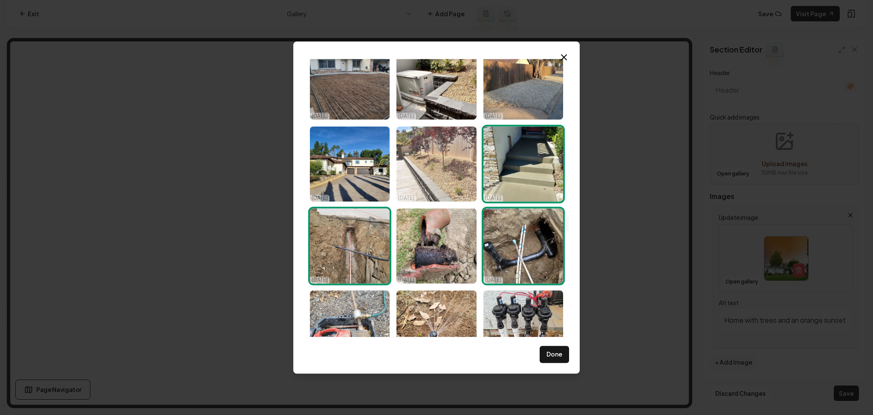
click at [441, 178] on img "Select image image_66f47b4de375273f607a1462.webp" at bounding box center [437, 163] width 80 height 75
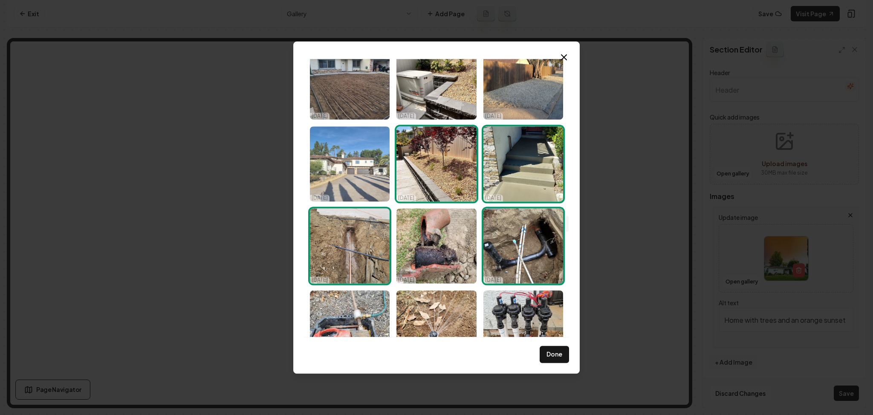
click at [368, 170] on img "Select image image_66f47b52e375273f607a2139.webp" at bounding box center [350, 163] width 80 height 75
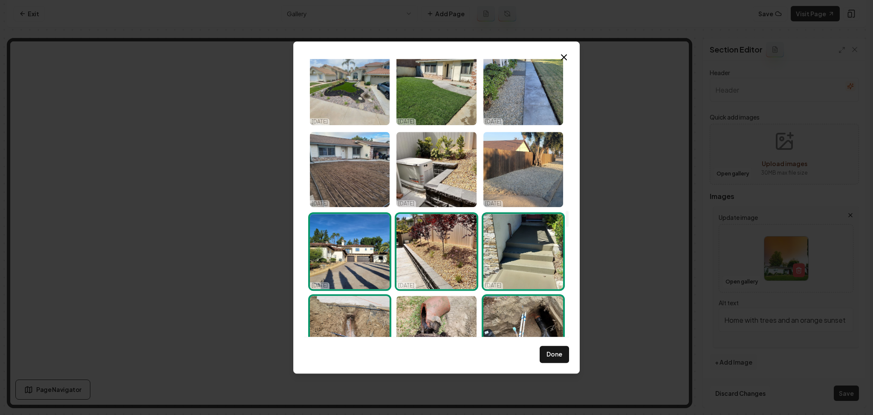
scroll to position [2653, 0]
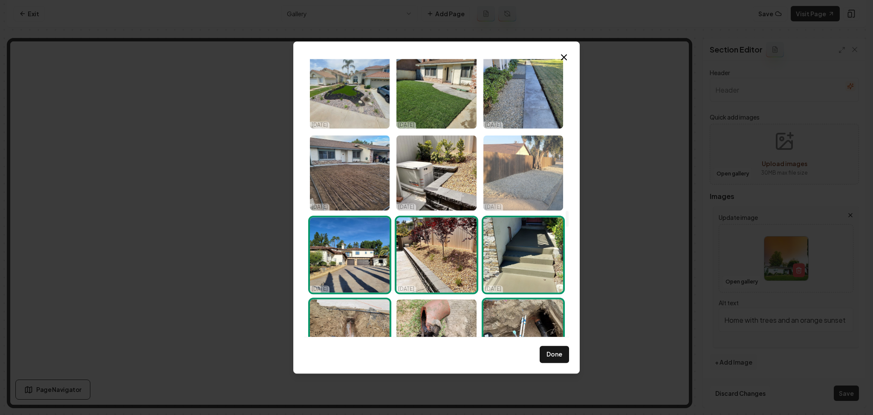
click at [527, 180] on img "Select image image_66f47b54e375273f607a24d2.webp" at bounding box center [524, 172] width 80 height 75
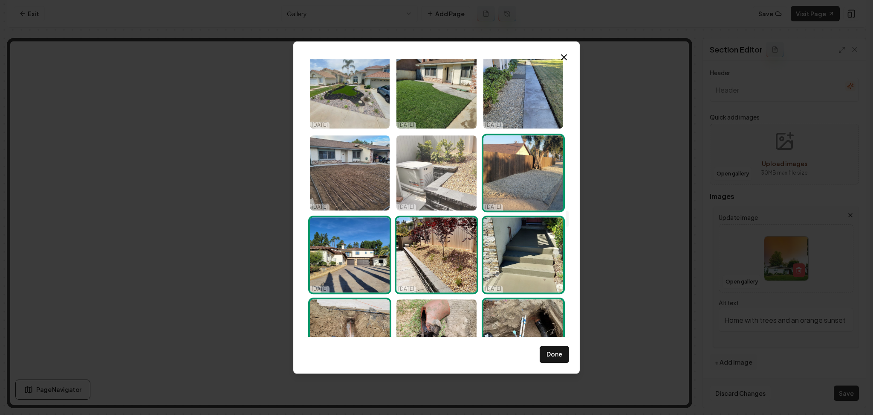
click at [456, 181] on img "Select image image_66f47b4de375273f607a11a6.webp" at bounding box center [437, 172] width 80 height 75
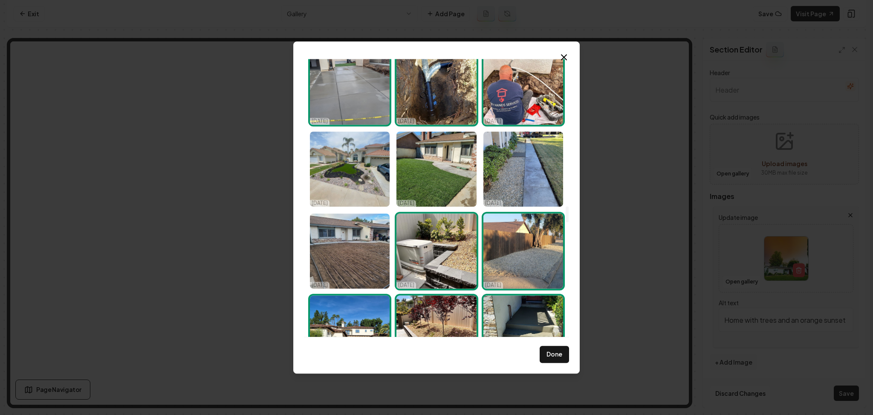
scroll to position [2575, 0]
click at [554, 355] on button "Done" at bounding box center [554, 353] width 29 height 17
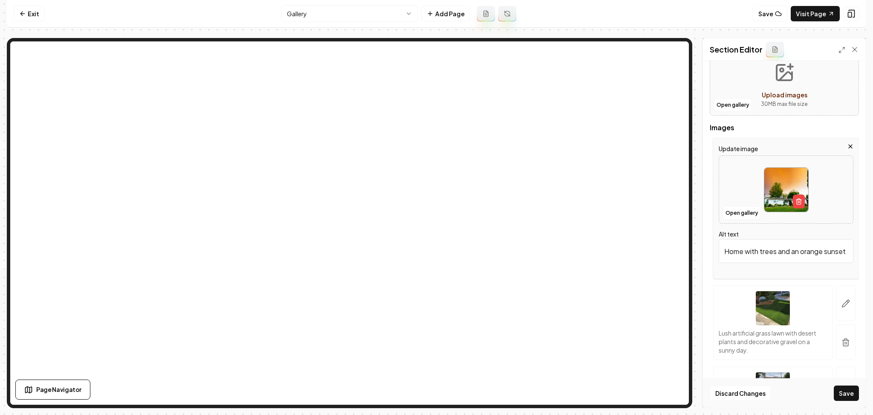
scroll to position [57, 0]
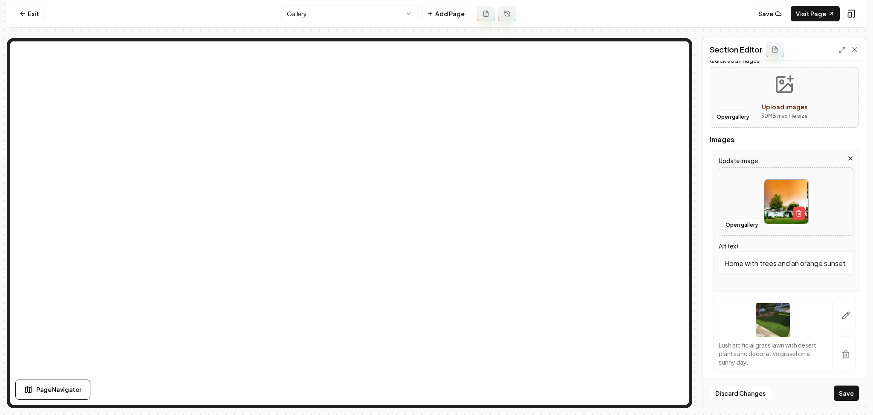
click at [847, 158] on icon "button" at bounding box center [850, 158] width 7 height 7
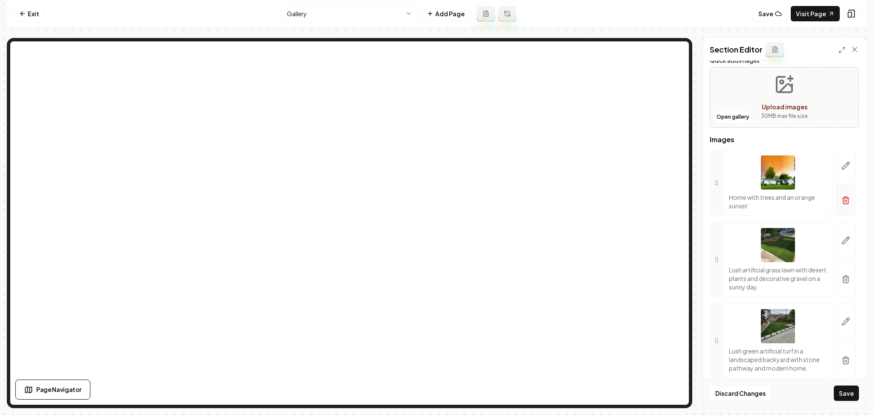
click at [843, 198] on icon "button" at bounding box center [846, 198] width 6 height 0
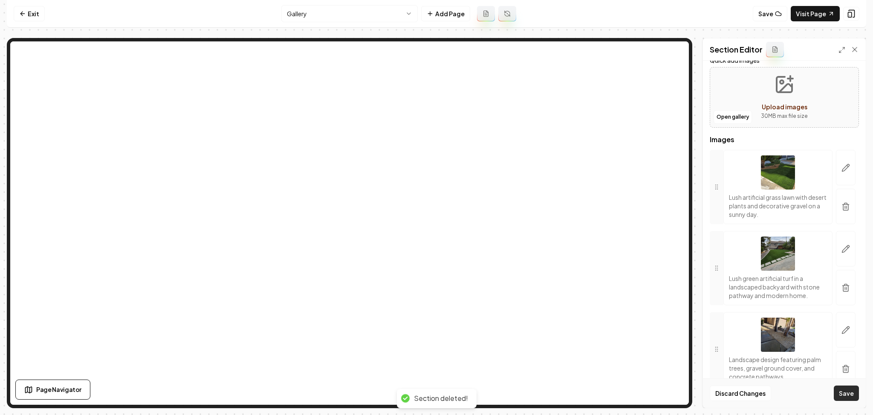
click at [842, 395] on button "Save" at bounding box center [846, 392] width 25 height 15
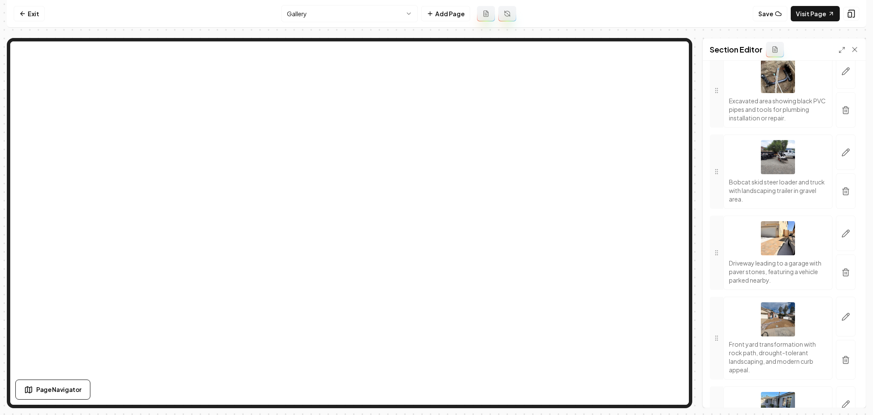
scroll to position [0, 0]
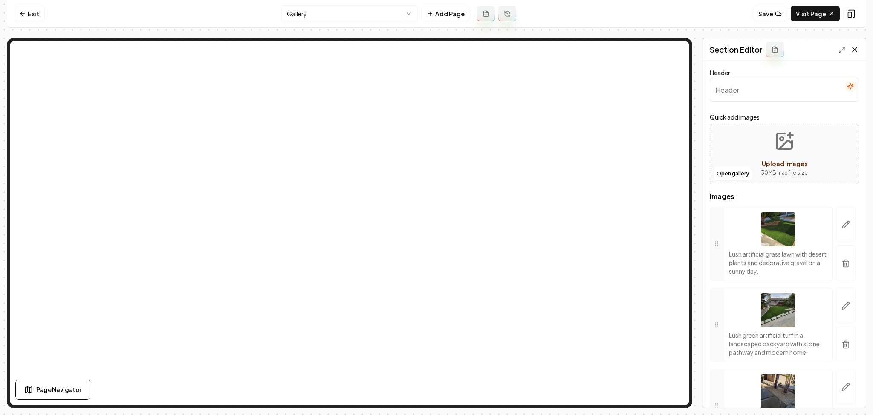
click at [851, 48] on icon at bounding box center [855, 49] width 9 height 9
click at [310, 10] on html "Computer Required This feature is only available on a computer. Please switch t…" at bounding box center [436, 207] width 873 height 415
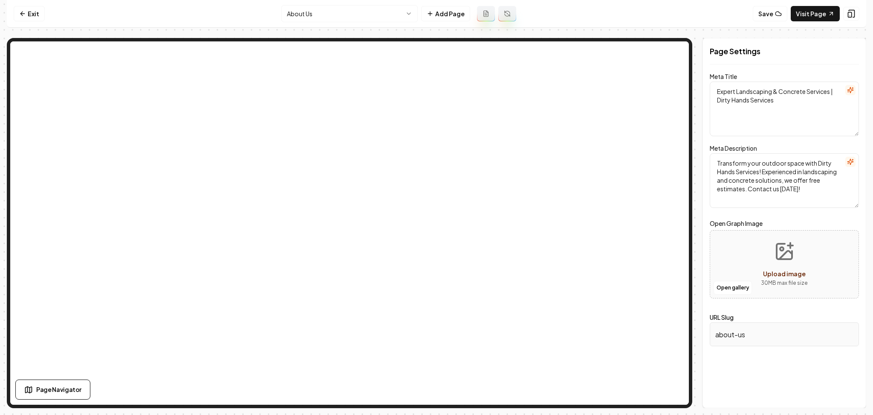
click at [325, 20] on html "Computer Required This feature is only available on a computer. Please switch t…" at bounding box center [436, 207] width 873 height 415
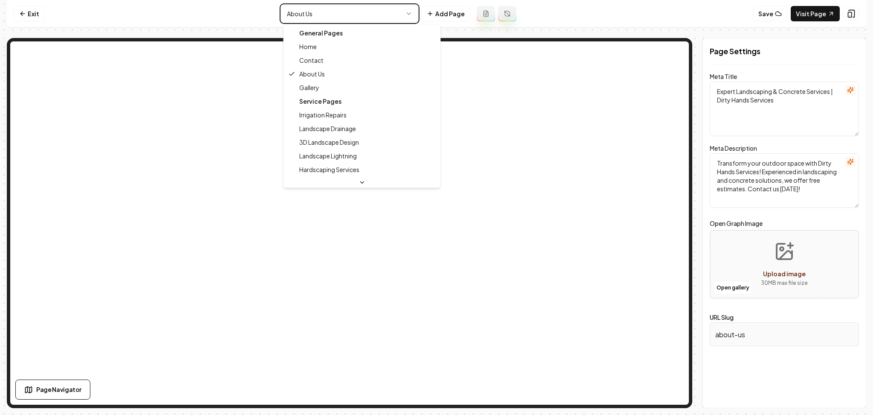
type textarea "Landscaping Gallery | Stunning Transformations by Dirty Hands Services"
type textarea "Explore Dirty Hands Services' Landscaping Gallery! View our expert craftsmanshi…"
type input "gallery"
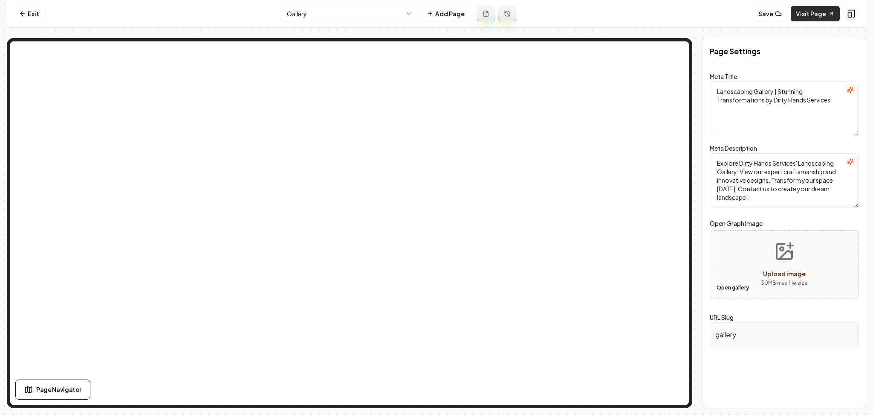
click at [828, 13] on icon at bounding box center [831, 13] width 7 height 7
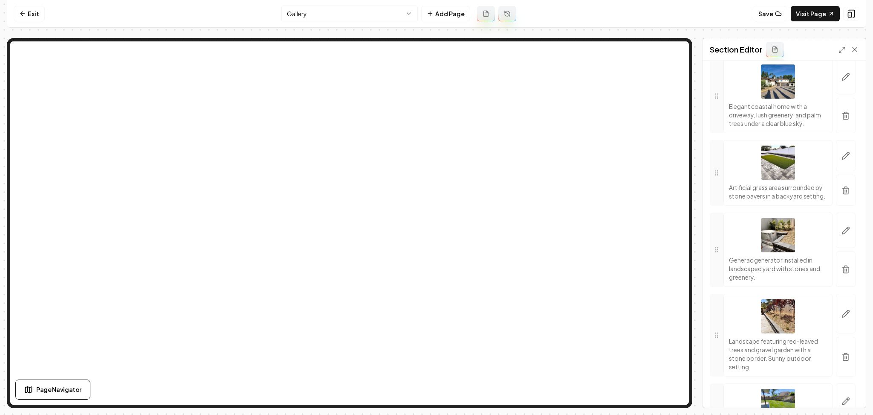
scroll to position [1080, 0]
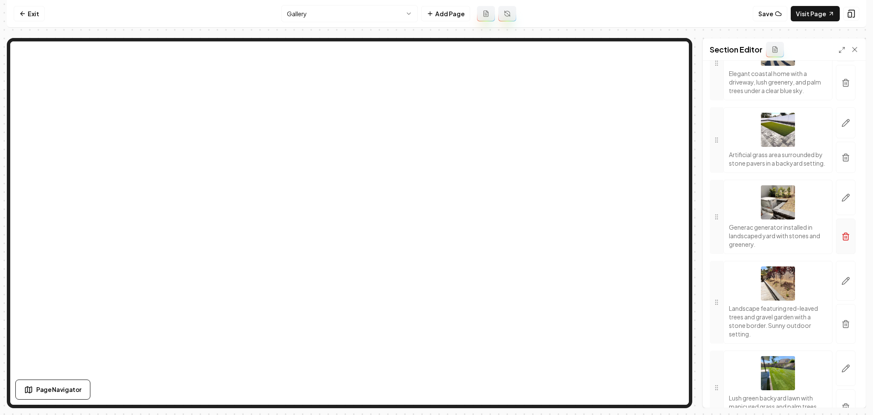
click at [836, 254] on button "button" at bounding box center [846, 235] width 20 height 35
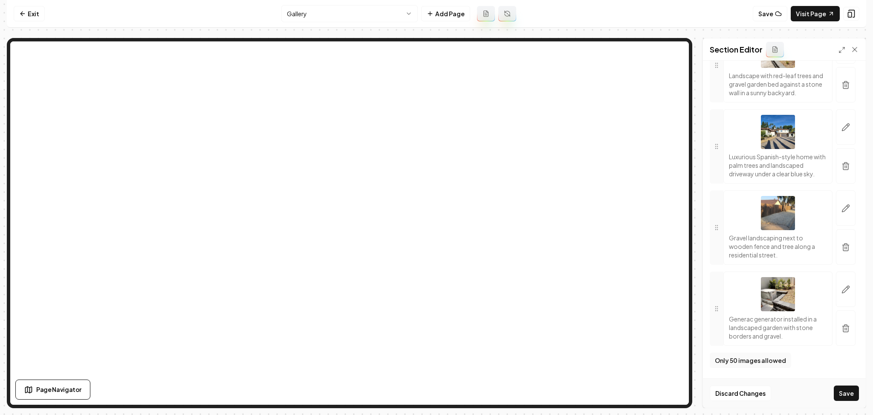
scroll to position [10835, 0]
click at [844, 336] on button "button" at bounding box center [846, 327] width 20 height 35
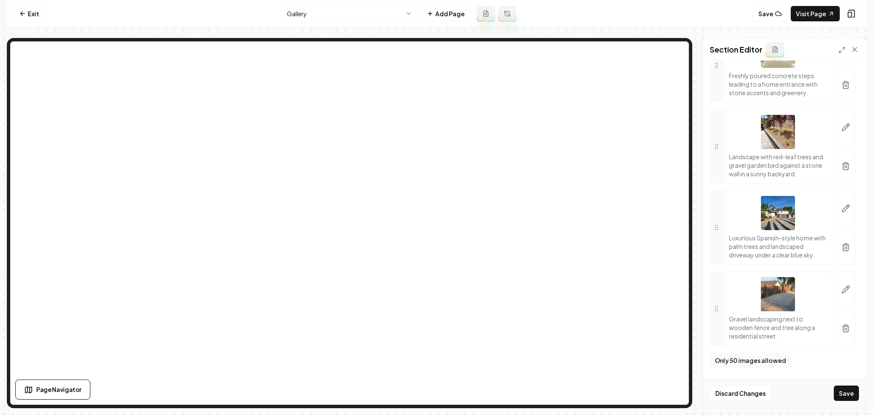
scroll to position [10755, 0]
click at [842, 243] on icon "button" at bounding box center [846, 247] width 9 height 9
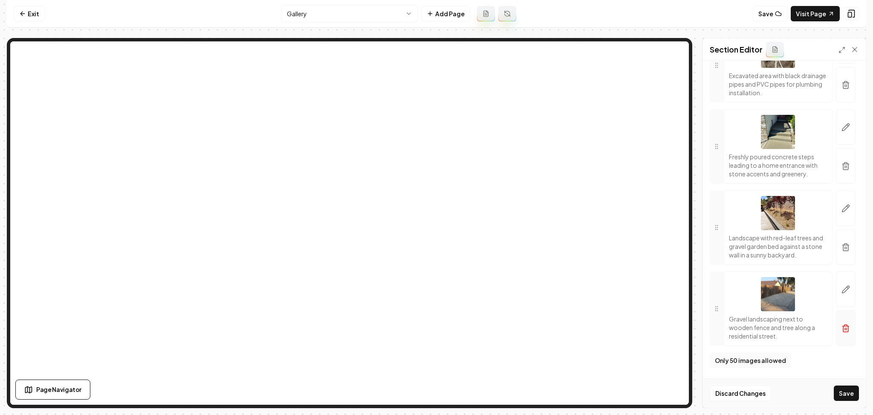
click at [836, 333] on button "button" at bounding box center [846, 327] width 20 height 35
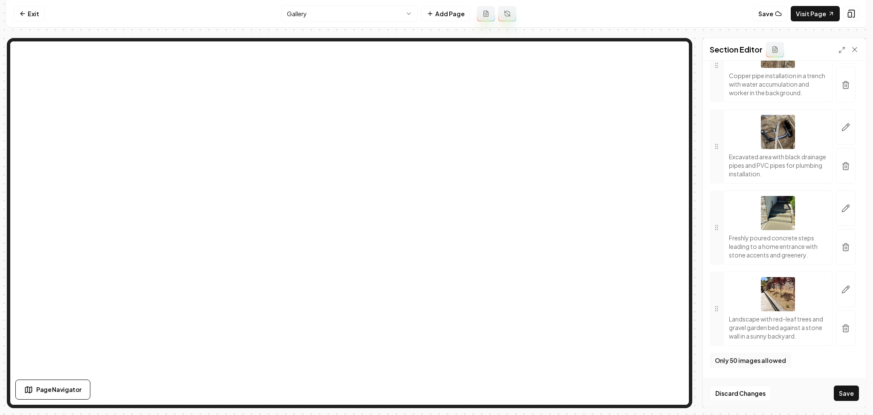
scroll to position [10583, 0]
click at [838, 393] on button "Save" at bounding box center [846, 392] width 25 height 15
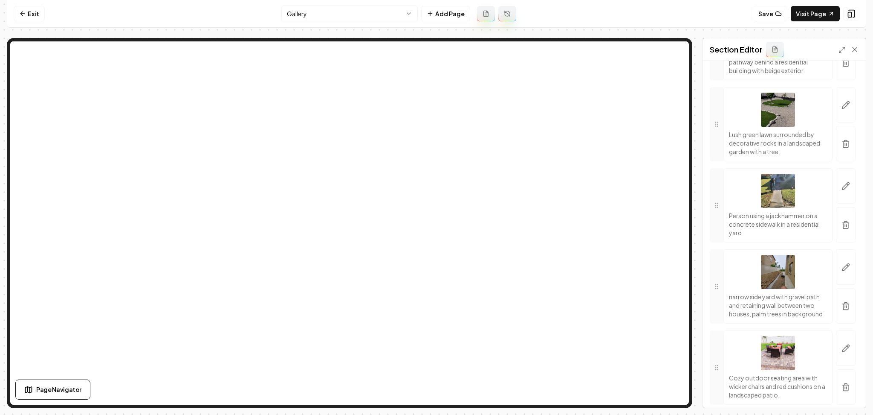
scroll to position [2104, 0]
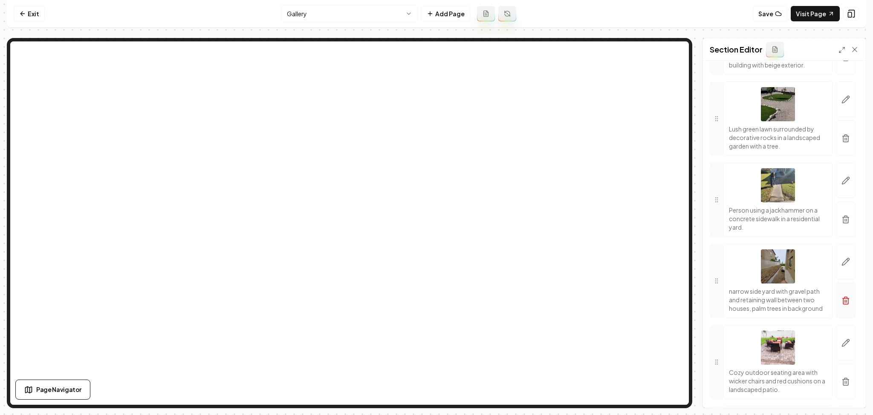
click at [836, 318] on button "button" at bounding box center [846, 299] width 20 height 35
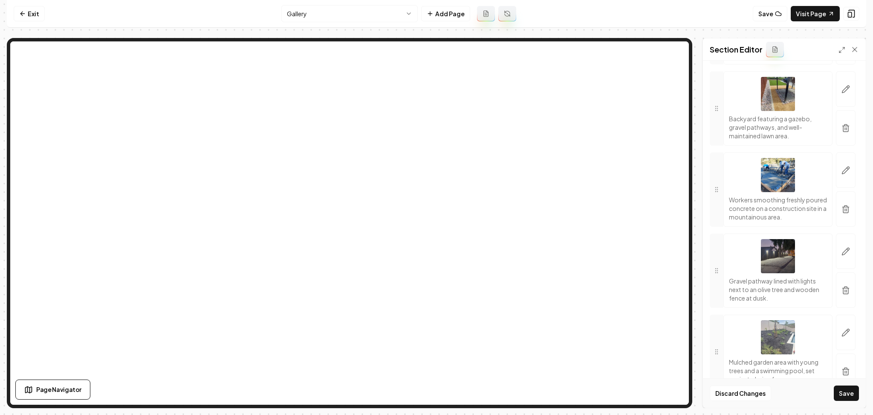
scroll to position [3981, 0]
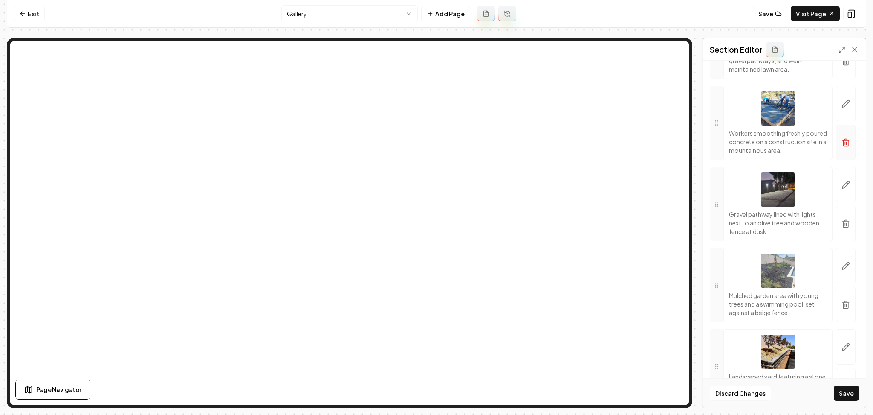
click at [842, 147] on icon "button" at bounding box center [846, 142] width 9 height 9
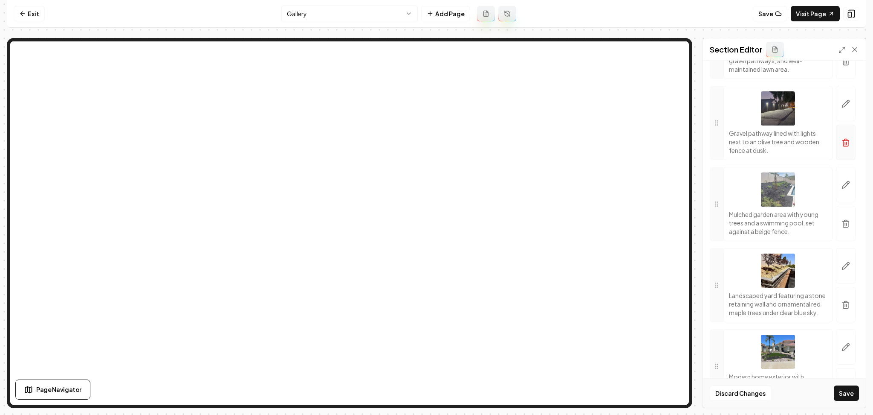
click at [836, 160] on button "button" at bounding box center [846, 142] width 20 height 35
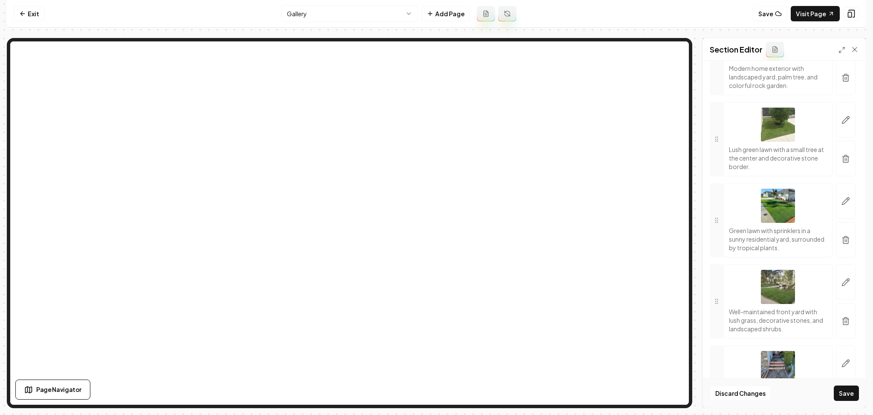
scroll to position [4208, 0]
click at [842, 81] on icon "button" at bounding box center [846, 77] width 9 height 9
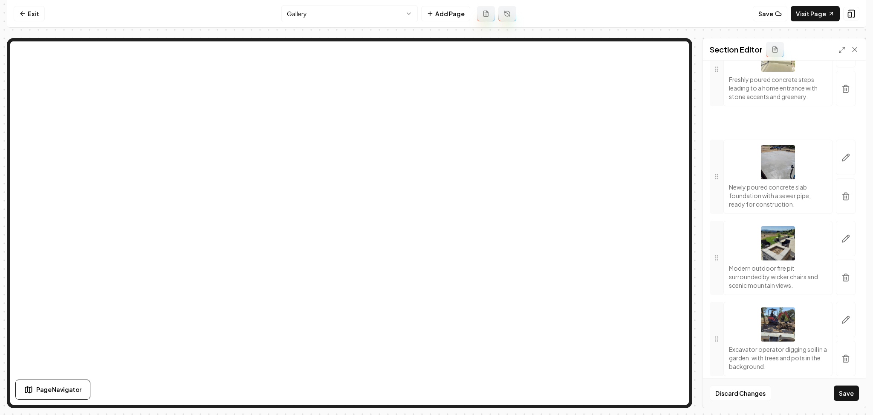
scroll to position [4663, 0]
drag, startPoint x: 721, startPoint y: 259, endPoint x: 700, endPoint y: 269, distance: 22.7
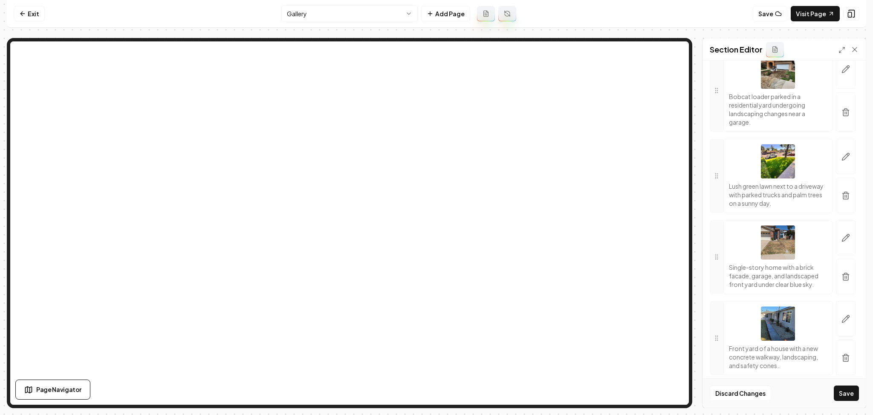
scroll to position [7740, 0]
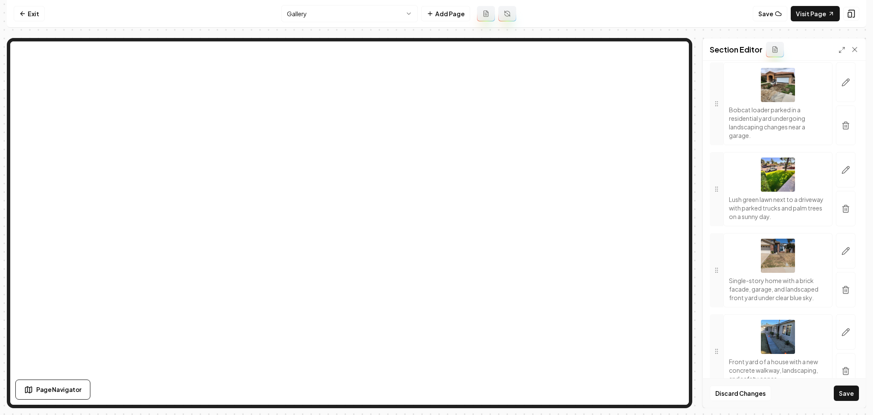
click at [845, 36] on icon "button" at bounding box center [846, 35] width 3 height 1
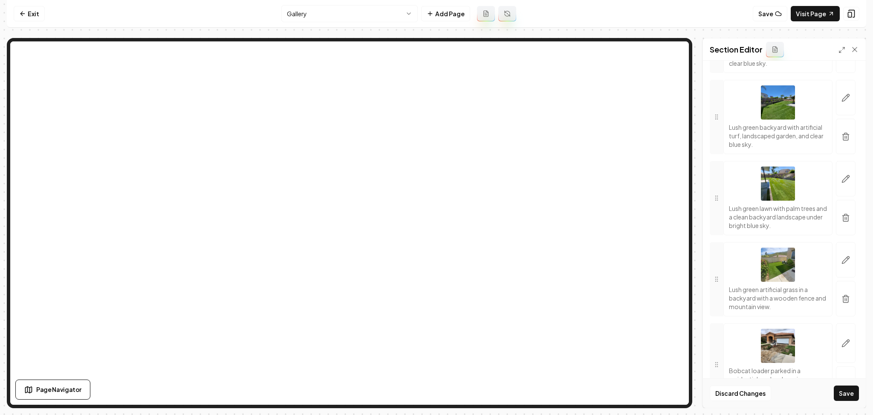
scroll to position [7399, 0]
click at [840, 73] on button "button" at bounding box center [846, 54] width 20 height 35
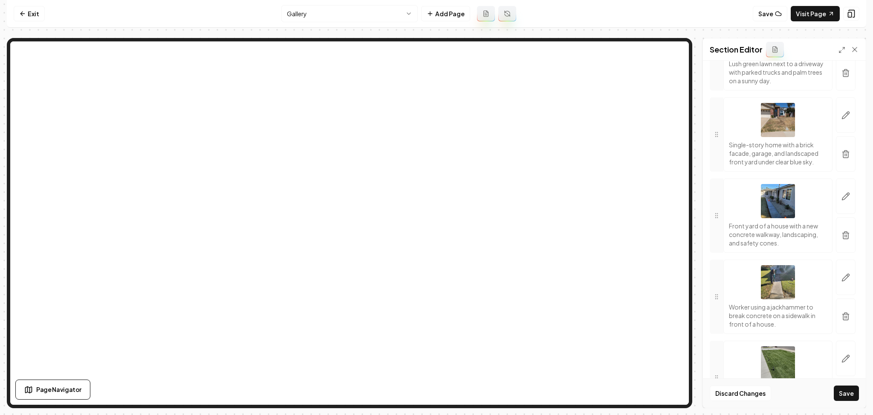
scroll to position [7740, 0]
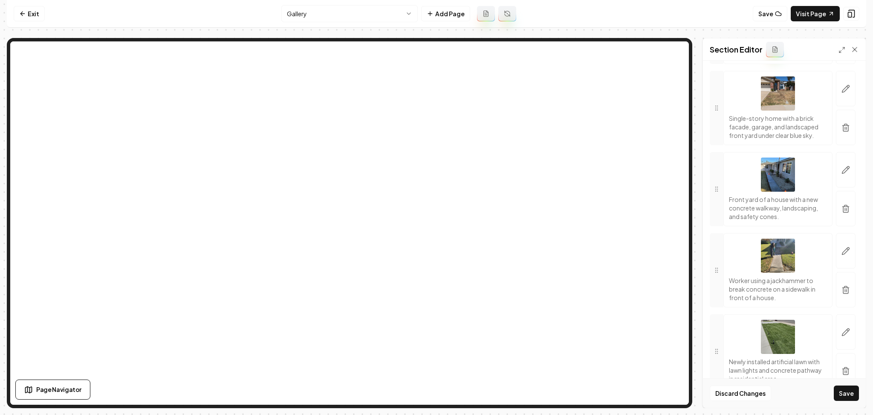
drag, startPoint x: 836, startPoint y: 276, endPoint x: 685, endPoint y: 184, distance: 176.4
click at [842, 51] on icon "button" at bounding box center [846, 46] width 9 height 9
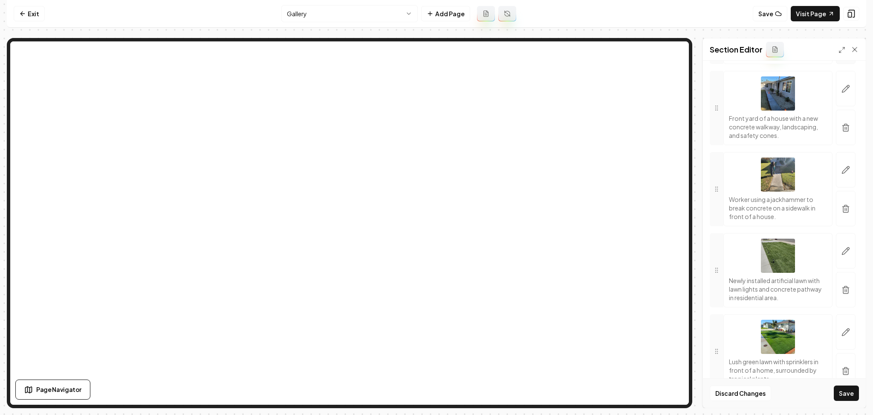
click at [836, 64] on button "button" at bounding box center [846, 46] width 20 height 35
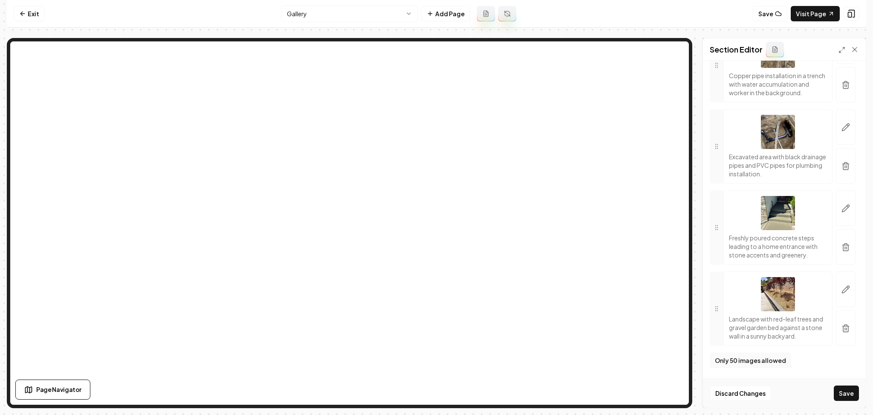
scroll to position [9909, 0]
click at [841, 393] on button "Save" at bounding box center [846, 392] width 25 height 15
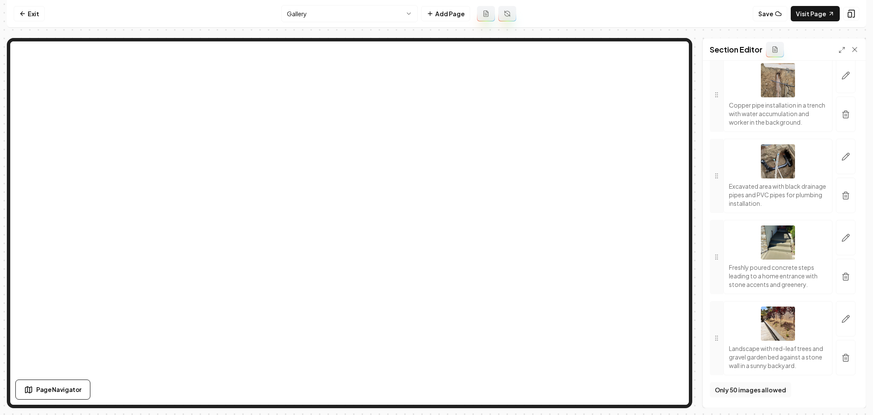
scroll to position [9880, 0]
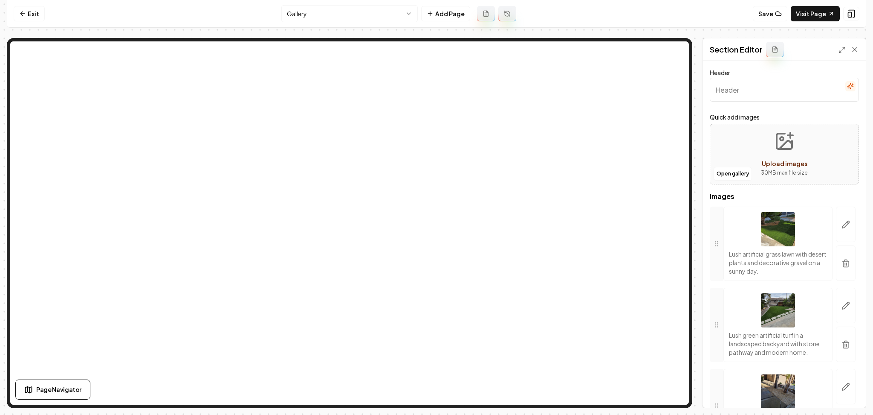
scroll to position [9880, 0]
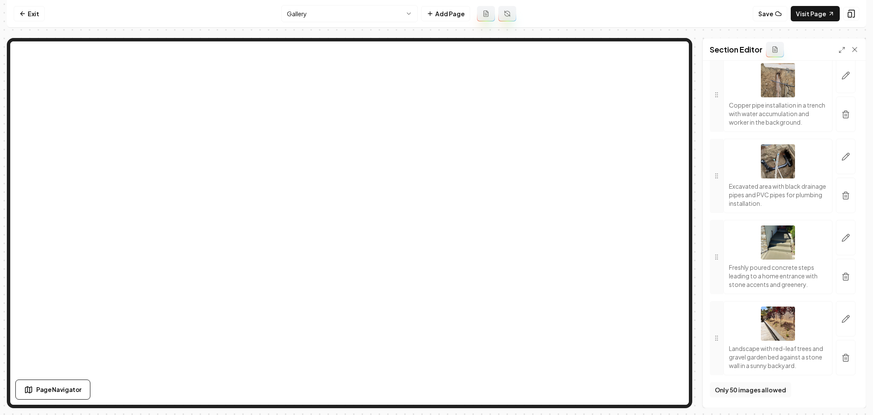
click at [842, 272] on icon "button" at bounding box center [846, 276] width 9 height 9
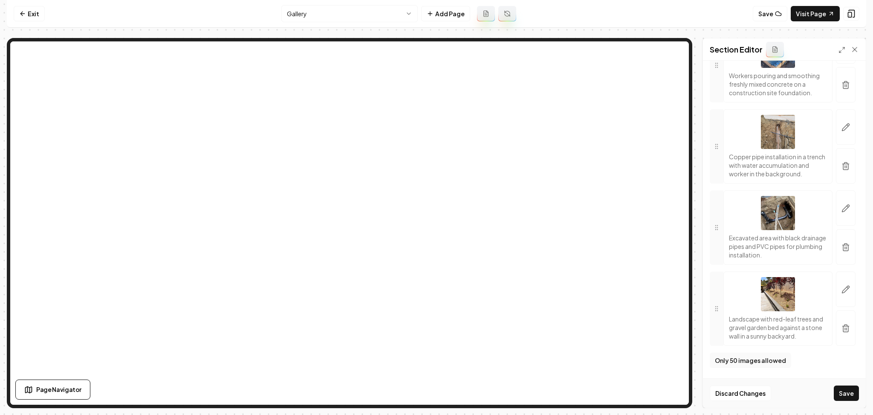
scroll to position [9820, 0]
click at [847, 393] on button "Save" at bounding box center [846, 392] width 25 height 15
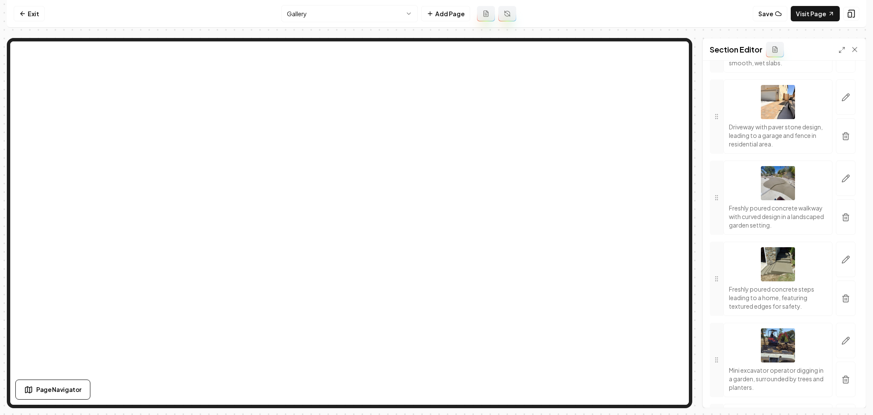
scroll to position [8710, 0]
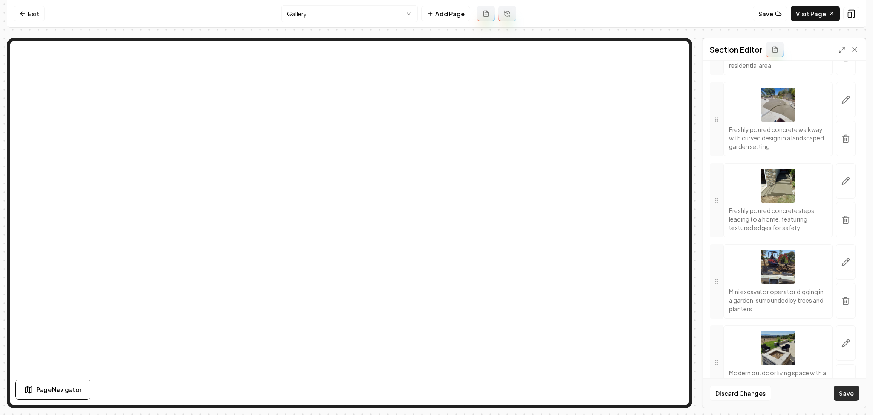
click at [838, 393] on button "Save" at bounding box center [846, 392] width 25 height 15
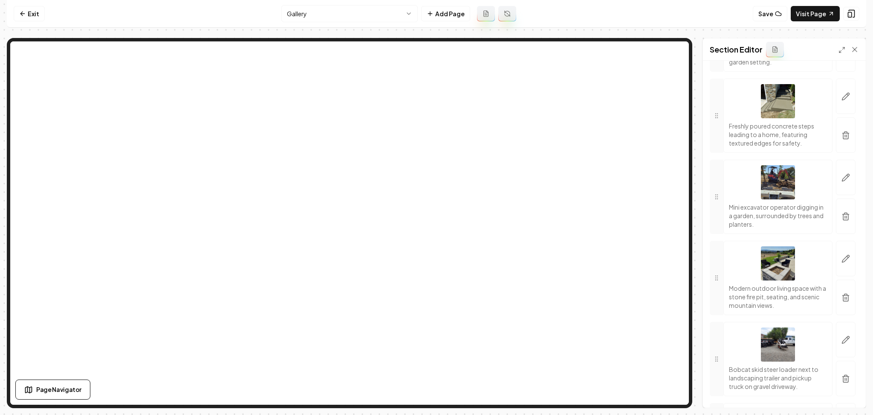
scroll to position [8824, 0]
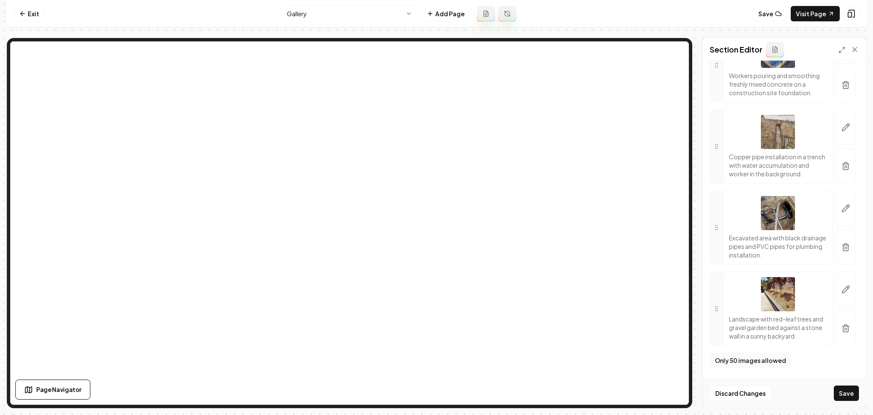
scroll to position [9657, 0]
click at [842, 328] on icon "button" at bounding box center [846, 328] width 9 height 9
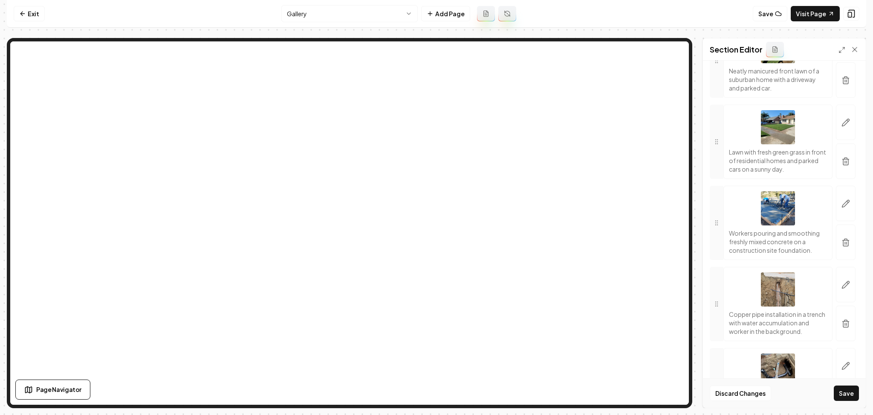
scroll to position [9227, 0]
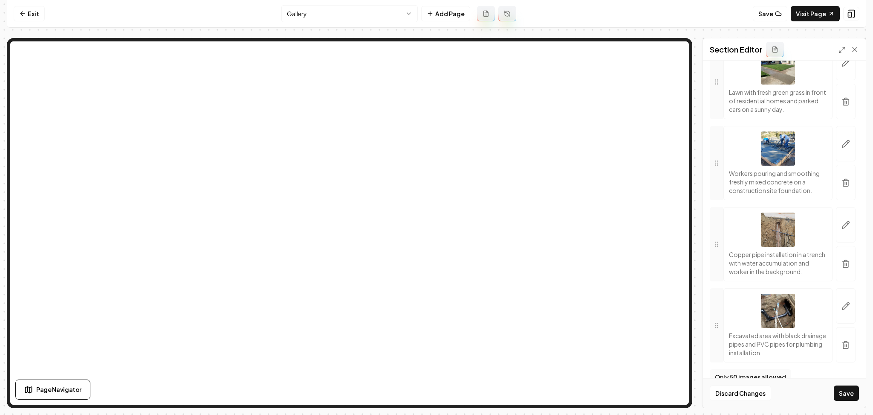
scroll to position [9202, 0]
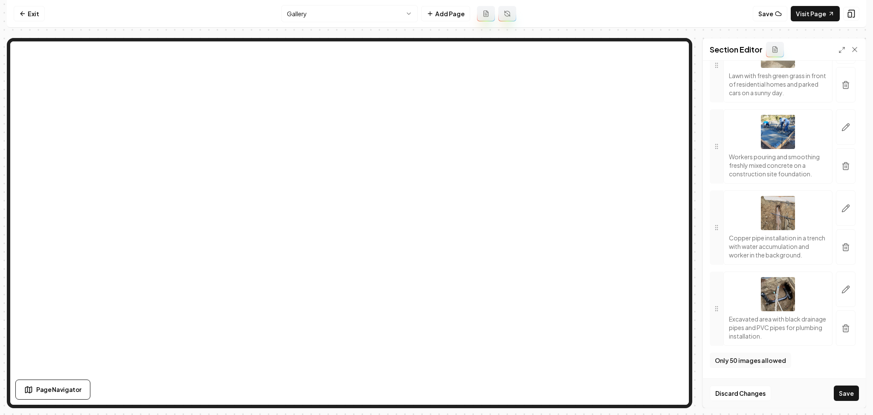
scroll to position [9406, 0]
click at [836, 334] on button "button" at bounding box center [846, 327] width 20 height 35
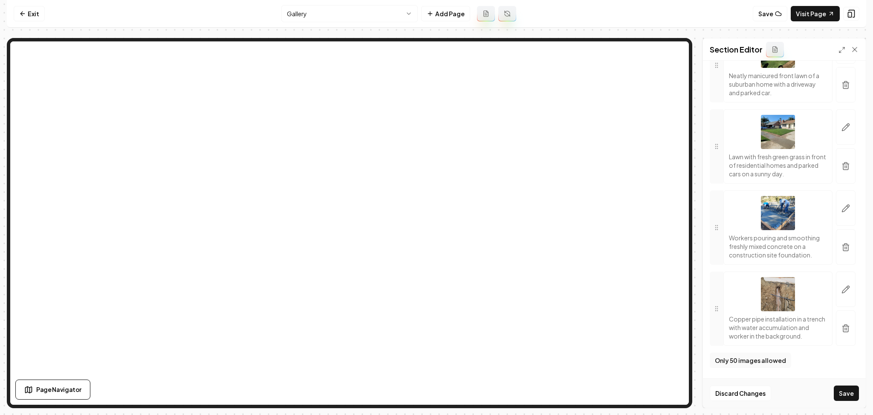
scroll to position [9325, 0]
drag, startPoint x: 830, startPoint y: 326, endPoint x: 688, endPoint y: 233, distance: 169.8
click at [836, 326] on button "button" at bounding box center [846, 327] width 20 height 35
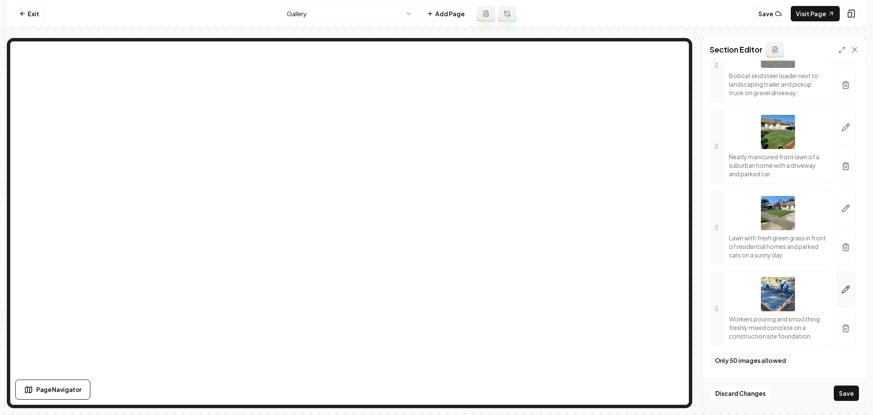
scroll to position [9243, 0]
click at [841, 245] on button "button" at bounding box center [846, 246] width 20 height 35
drag, startPoint x: 842, startPoint y: 238, endPoint x: 679, endPoint y: 184, distance: 172.4
click at [842, 238] on button "button" at bounding box center [846, 246] width 20 height 35
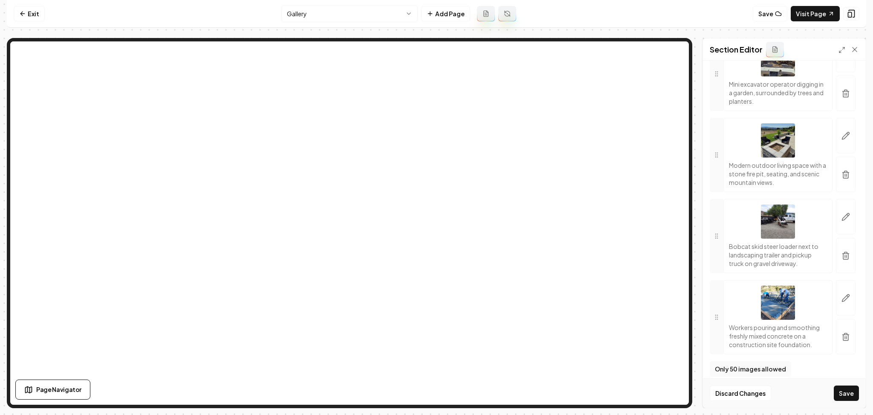
scroll to position [8797, 0]
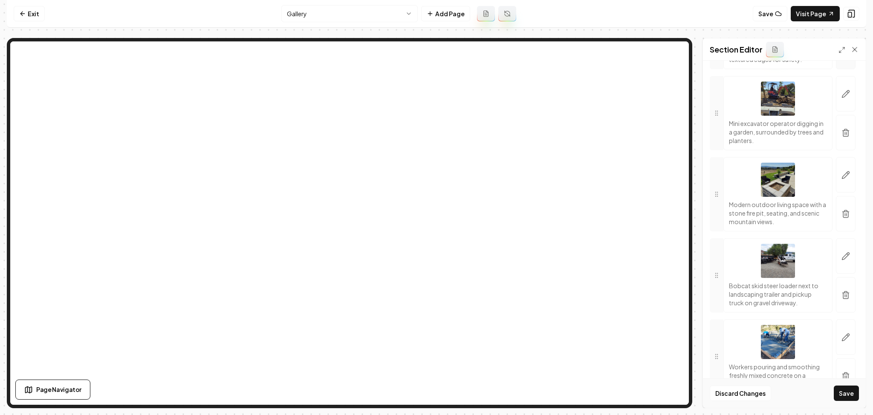
click at [840, 69] on button "button" at bounding box center [846, 51] width 20 height 35
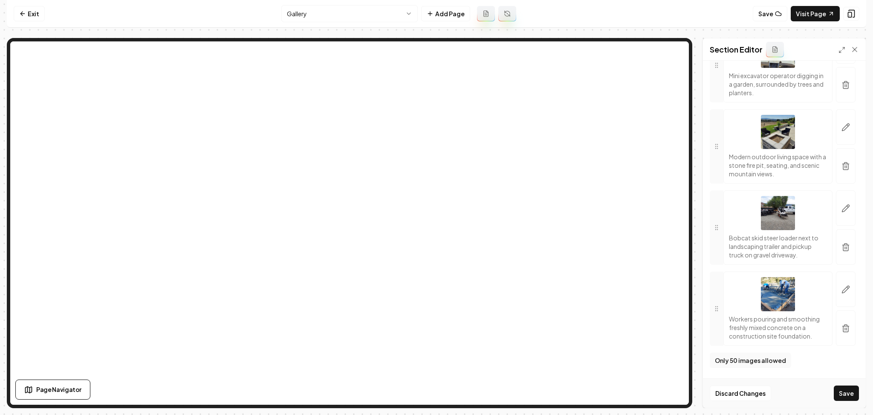
click at [852, 395] on button "Save" at bounding box center [846, 392] width 25 height 15
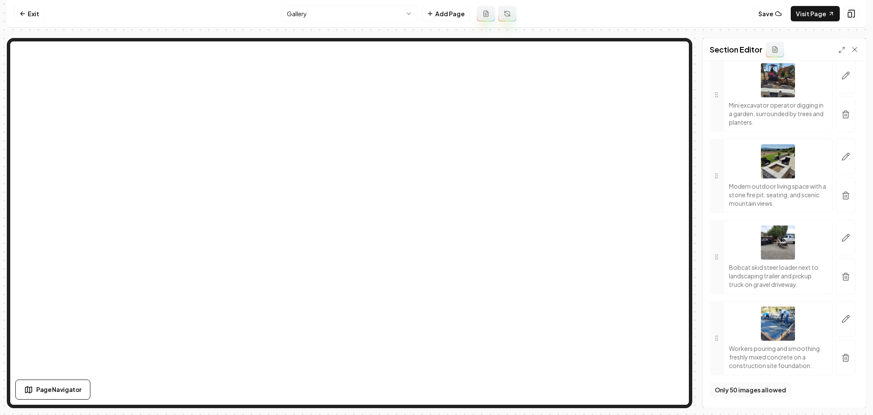
scroll to position [8971, 0]
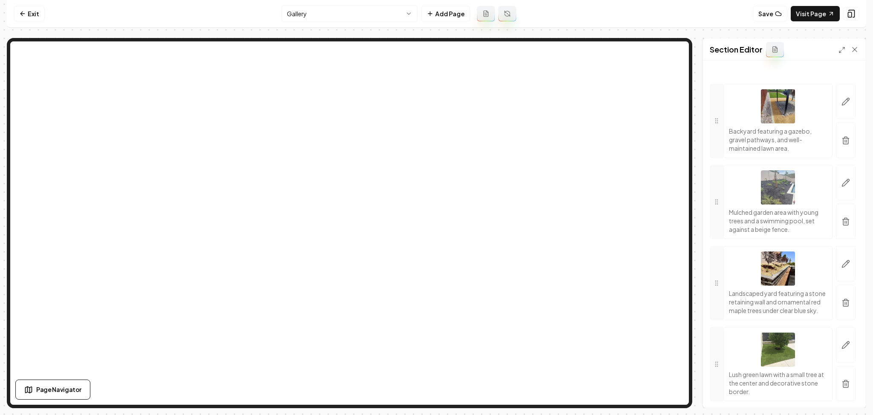
drag, startPoint x: 721, startPoint y: 168, endPoint x: 768, endPoint y: 154, distance: 48.9
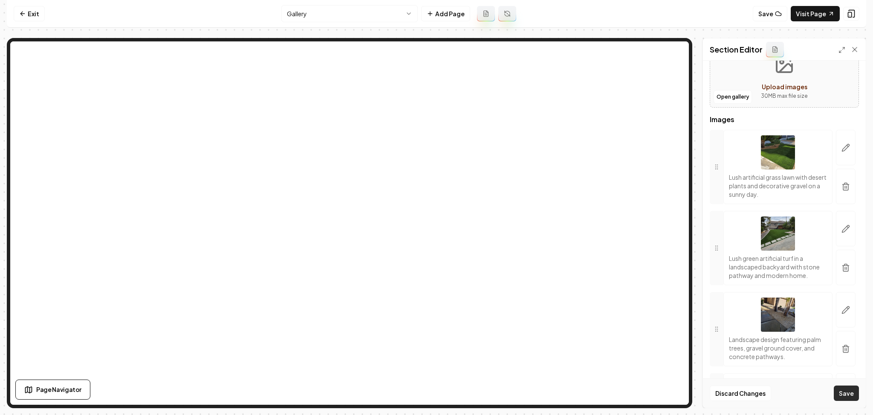
click at [848, 386] on button "Save" at bounding box center [846, 392] width 25 height 15
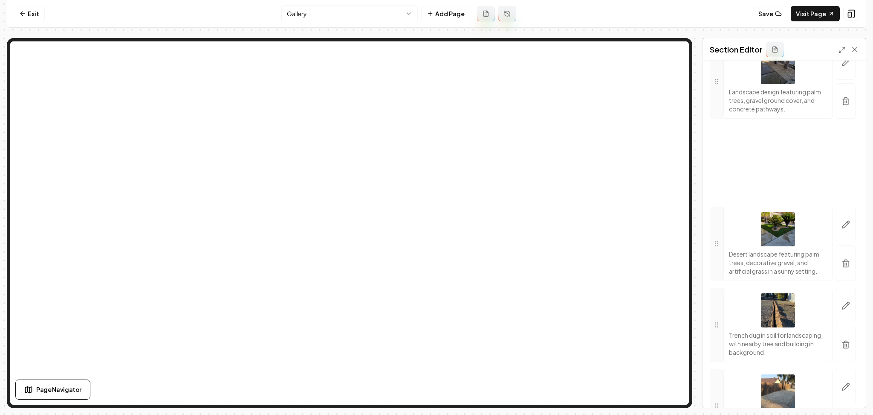
scroll to position [341, 0]
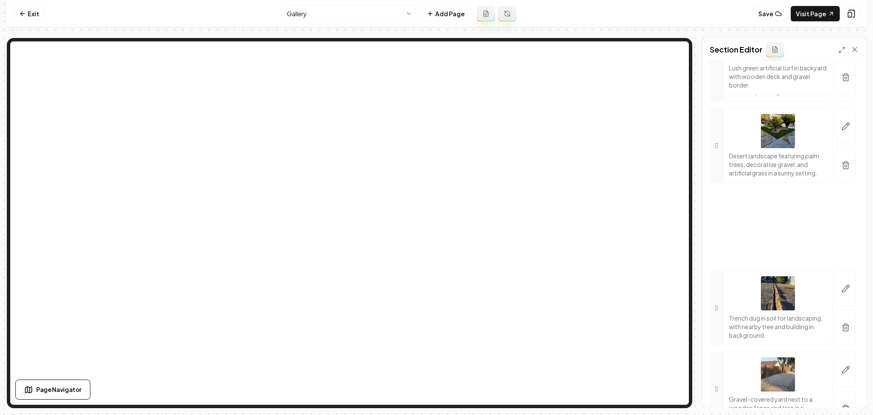
drag, startPoint x: 729, startPoint y: 177, endPoint x: 755, endPoint y: 263, distance: 90.0
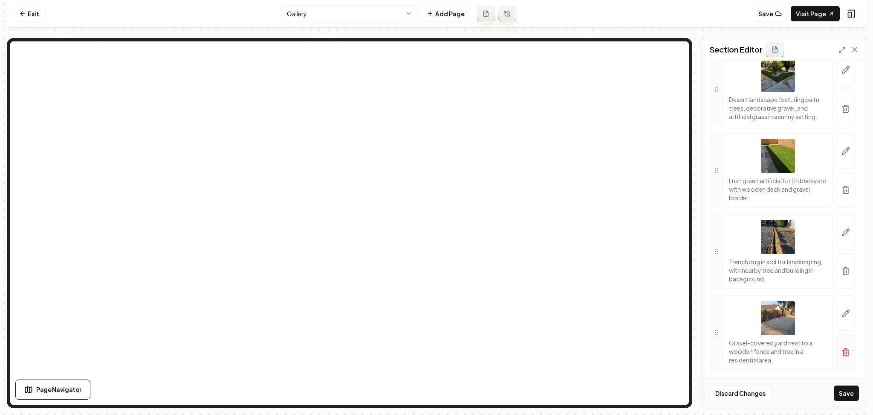
scroll to position [398, 0]
click at [853, 394] on button "Save" at bounding box center [846, 392] width 25 height 15
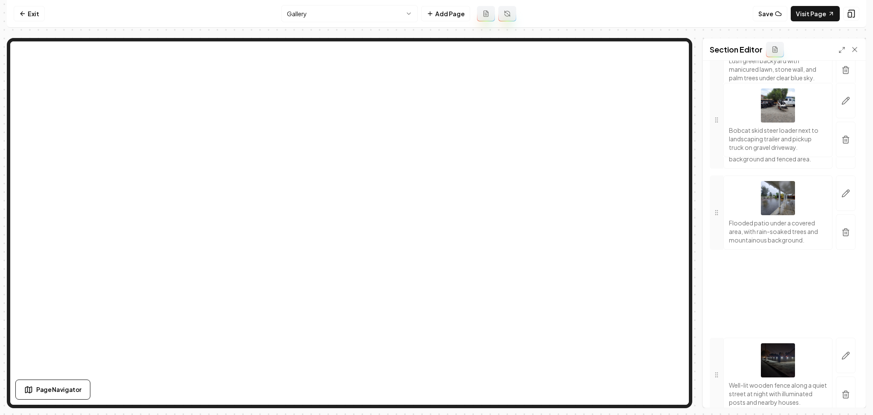
scroll to position [2493, 0]
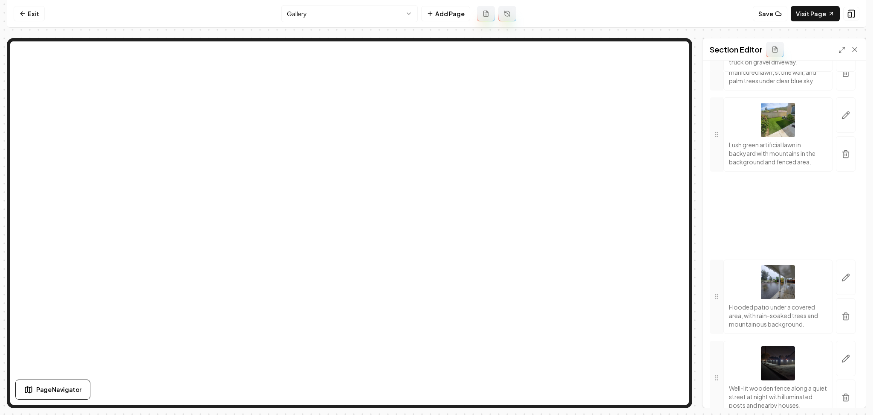
drag, startPoint x: 720, startPoint y: 227, endPoint x: 831, endPoint y: 260, distance: 115.7
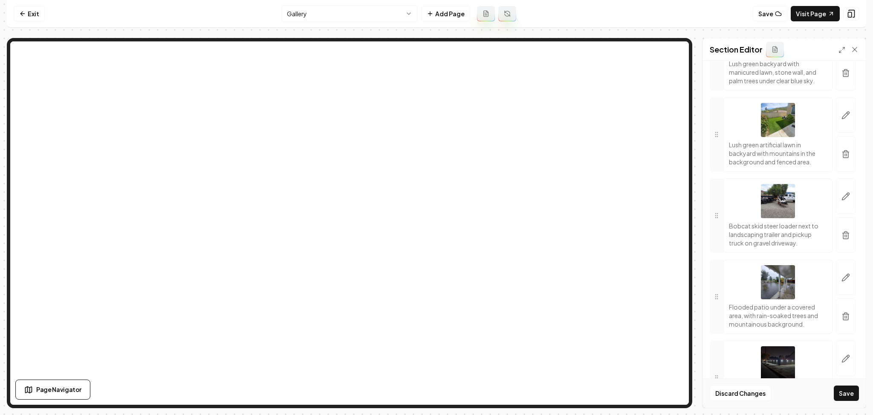
scroll to position [0, 0]
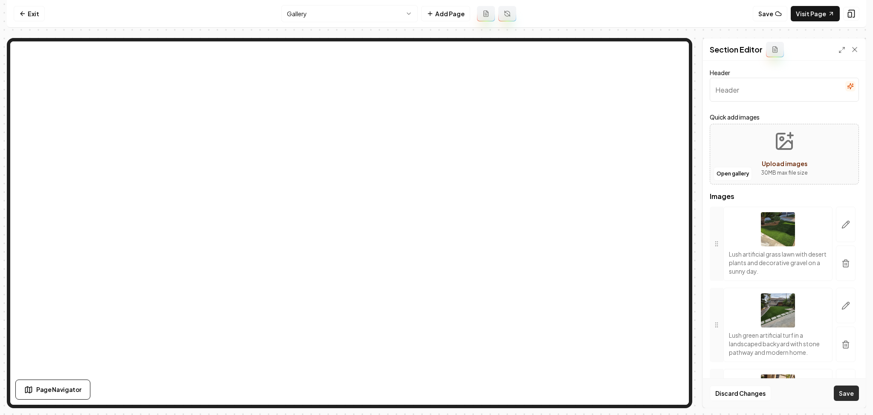
click at [847, 397] on button "Save" at bounding box center [846, 392] width 25 height 15
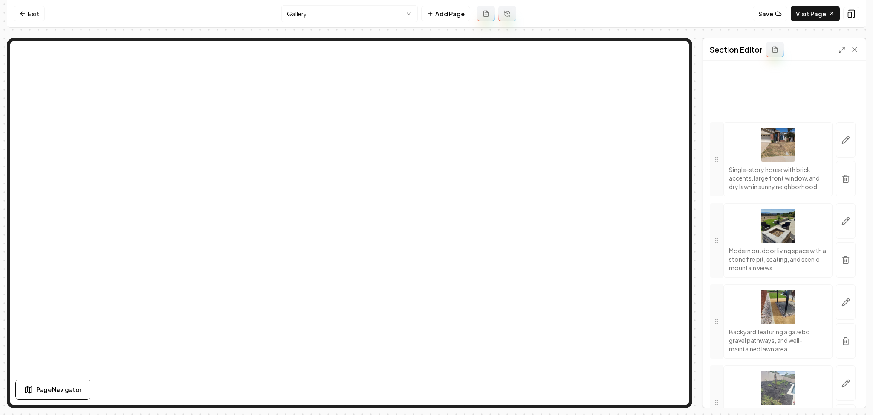
scroll to position [4042, 0]
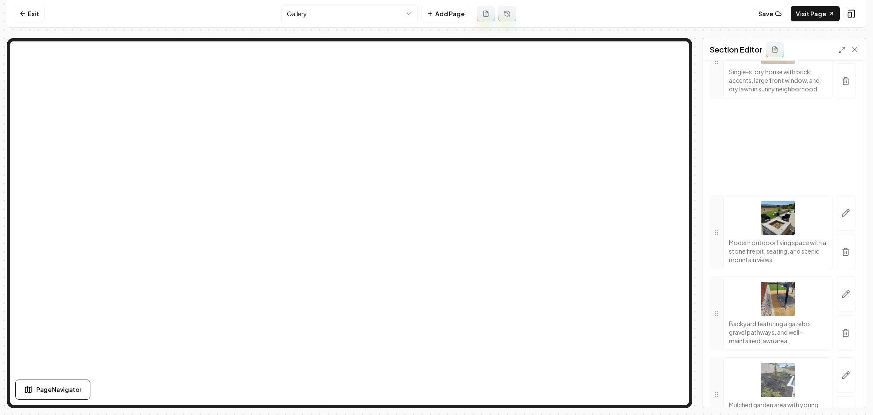
drag, startPoint x: 720, startPoint y: 267, endPoint x: 742, endPoint y: 229, distance: 44.9
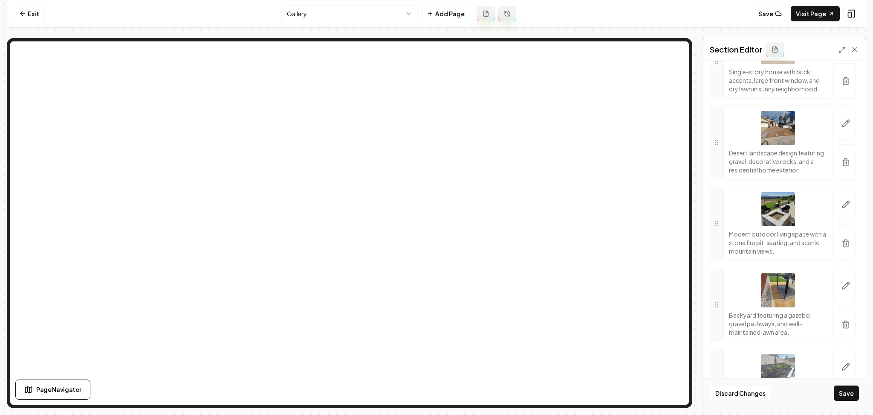
scroll to position [490, 0]
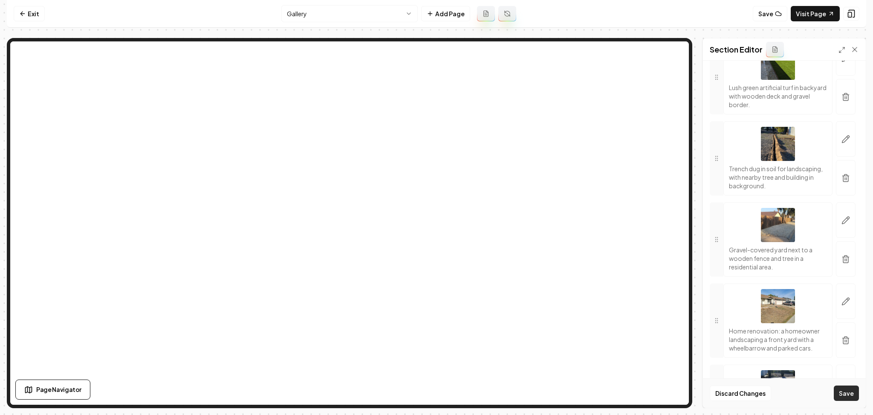
click at [849, 386] on button "Save" at bounding box center [846, 392] width 25 height 15
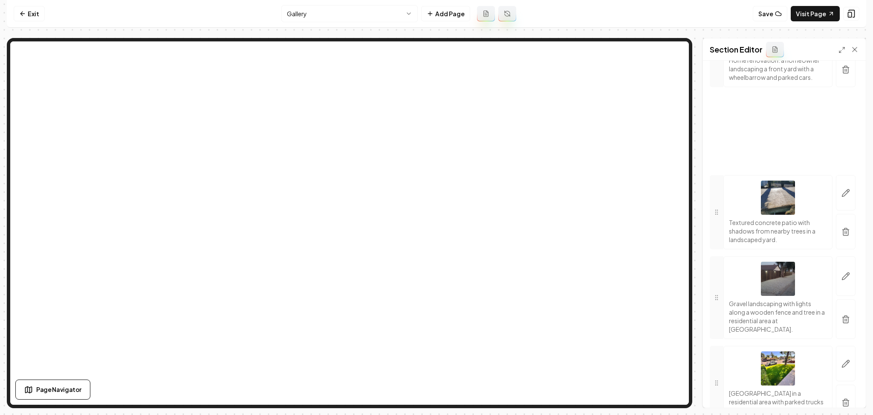
scroll to position [853, 0]
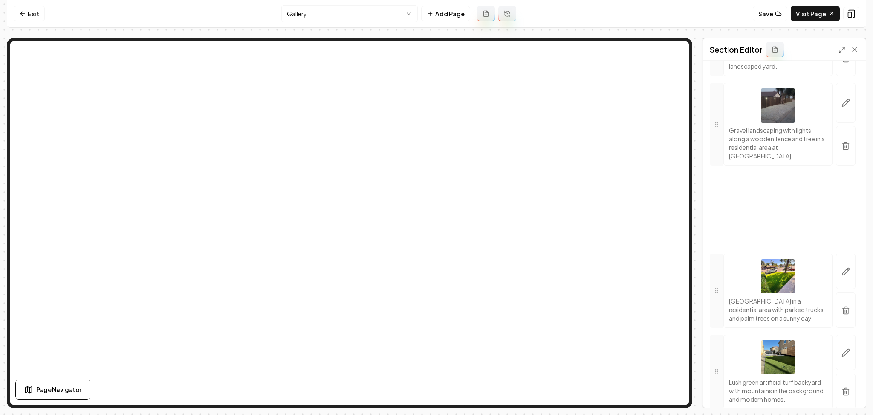
drag, startPoint x: 712, startPoint y: 164, endPoint x: 787, endPoint y: 244, distance: 109.5
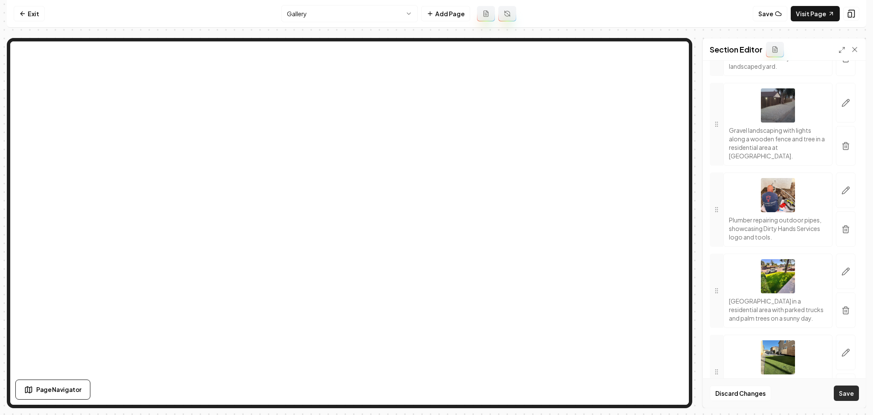
click at [844, 389] on button "Save" at bounding box center [846, 392] width 25 height 15
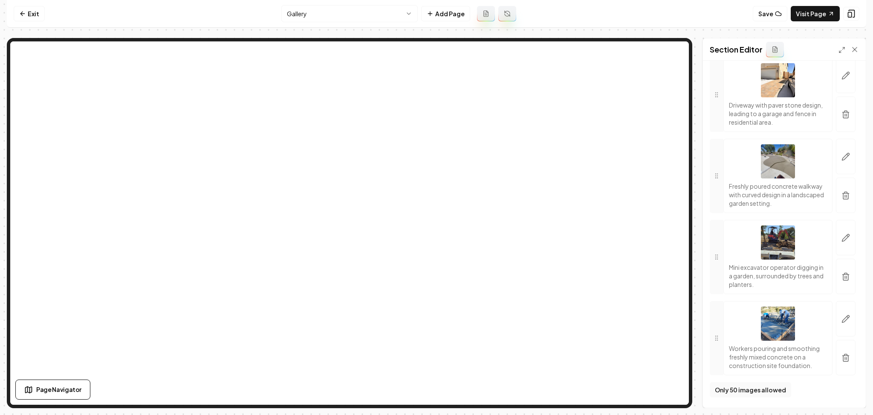
scroll to position [8914, 0]
click at [836, 294] on button "button" at bounding box center [846, 275] width 20 height 35
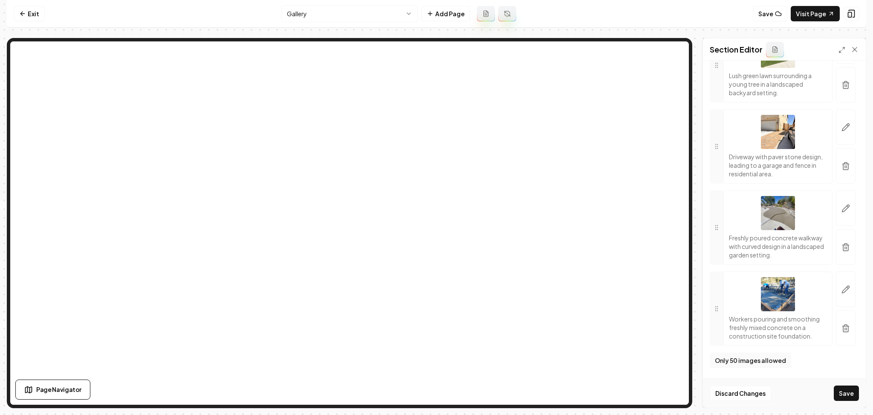
click at [850, 401] on div "Discard Changes Save" at bounding box center [784, 392] width 163 height 29
click at [847, 396] on button "Save" at bounding box center [846, 392] width 25 height 15
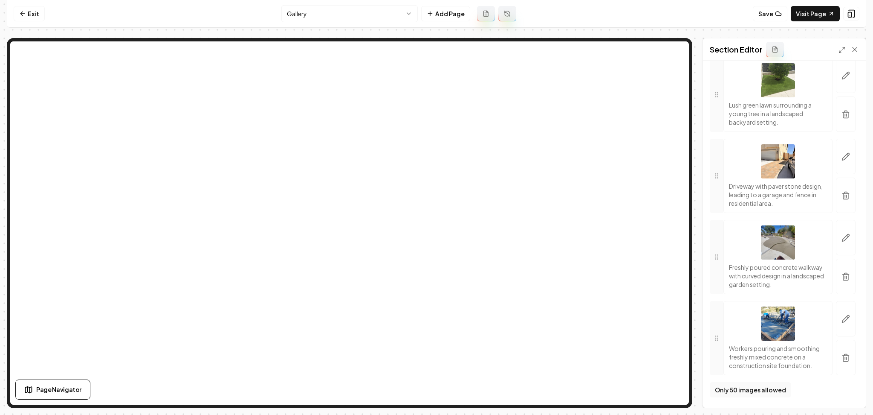
scroll to position [8719, 0]
click at [842, 200] on icon "button" at bounding box center [846, 195] width 9 height 9
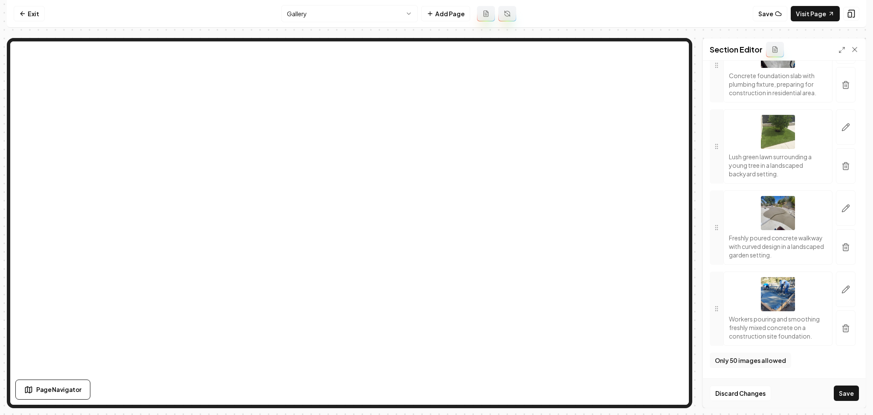
click at [852, 399] on button "Save" at bounding box center [846, 392] width 25 height 15
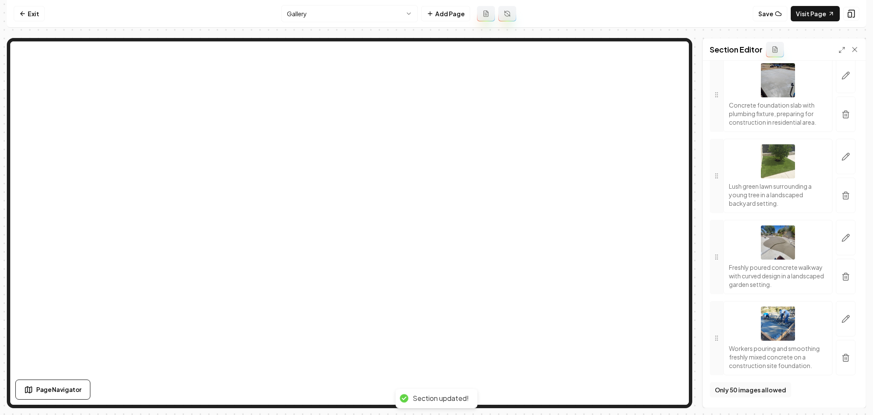
scroll to position [8662, 0]
click at [836, 51] on button "button" at bounding box center [846, 32] width 20 height 35
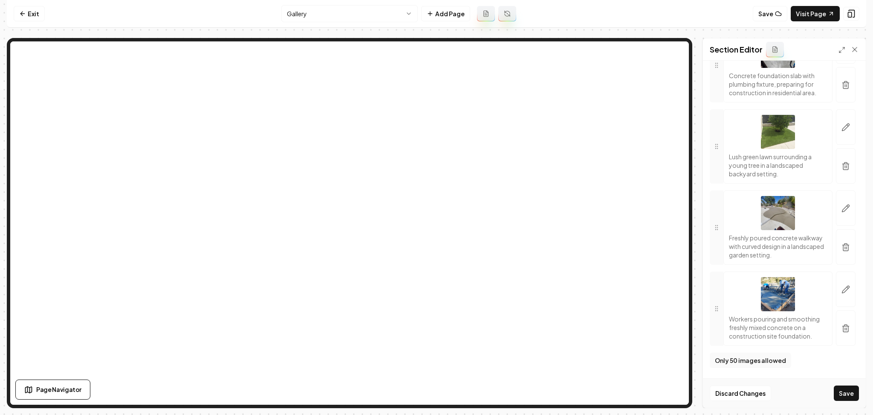
click at [839, 399] on button "Save" at bounding box center [846, 392] width 25 height 15
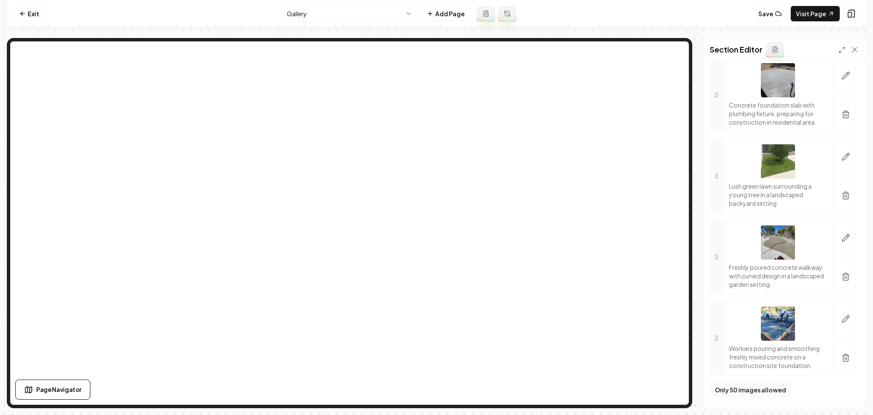
scroll to position [8727, 0]
click at [841, 194] on button "button" at bounding box center [846, 194] width 20 height 35
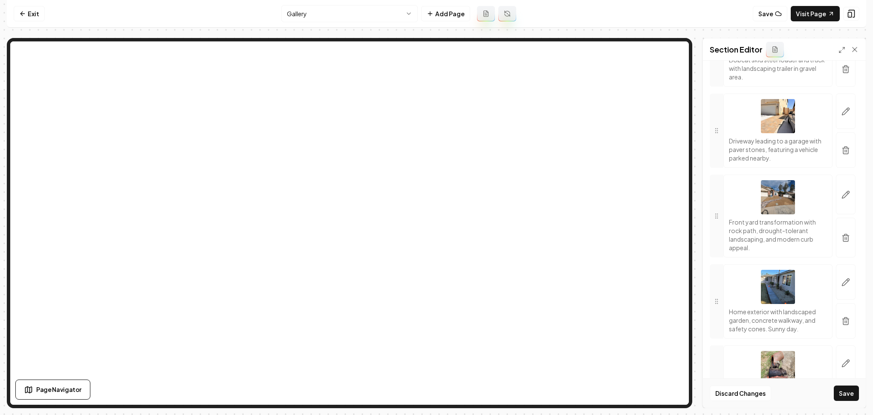
scroll to position [3644, 0]
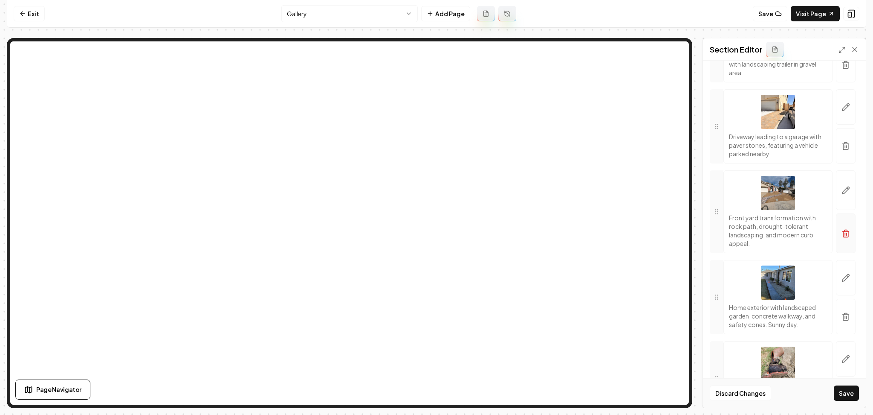
click at [836, 253] on button "button" at bounding box center [846, 233] width 20 height 40
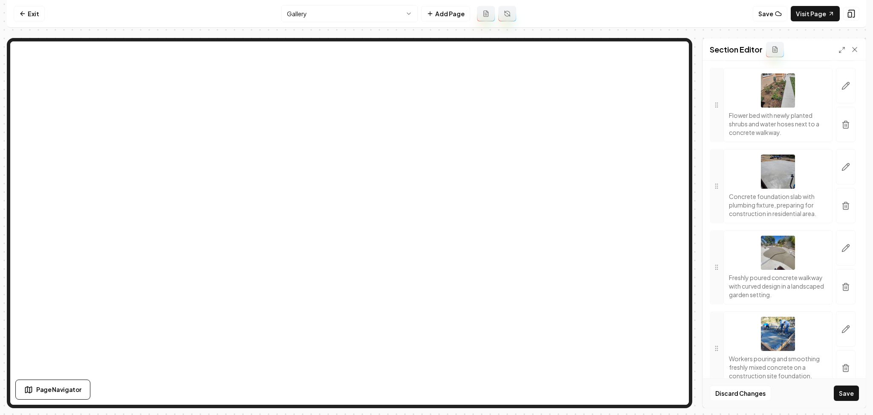
scroll to position [8245, 0]
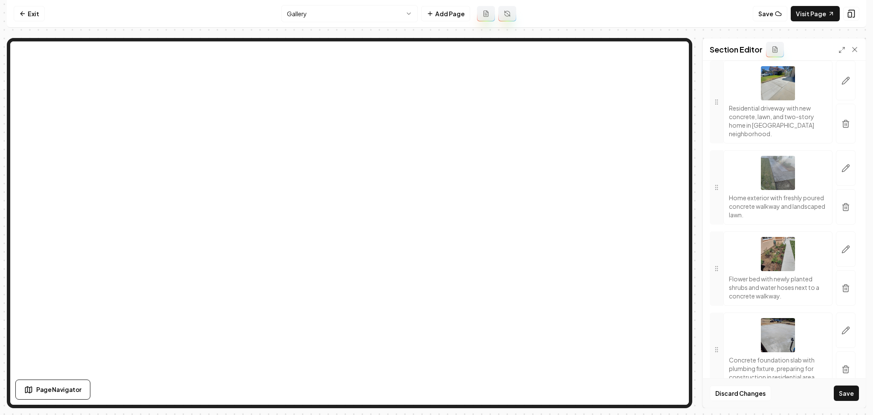
scroll to position [8050, 0]
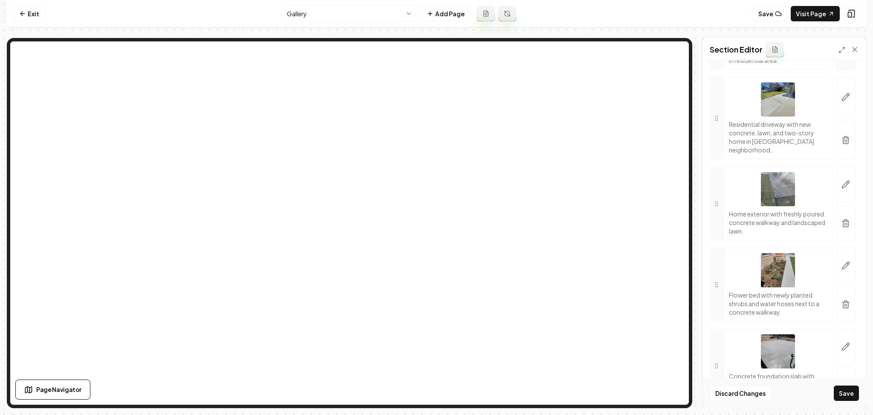
click at [838, 70] on button "button" at bounding box center [846, 52] width 20 height 35
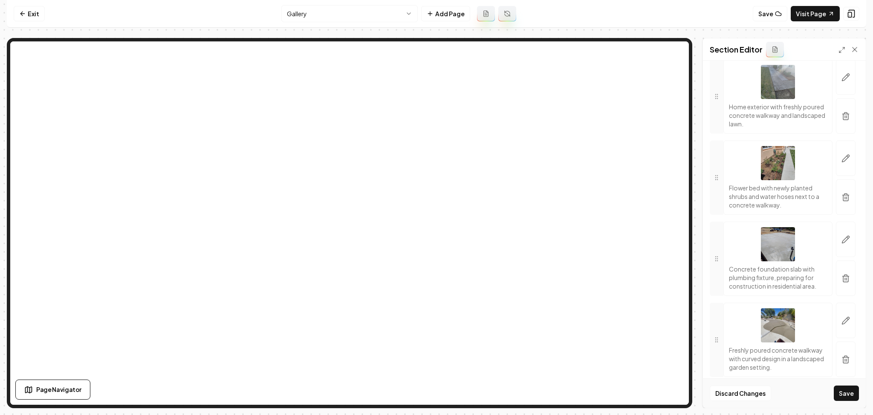
scroll to position [7993, 0]
click at [856, 396] on button "Save" at bounding box center [846, 392] width 25 height 15
click at [805, 16] on link "Visit Page" at bounding box center [815, 13] width 49 height 15
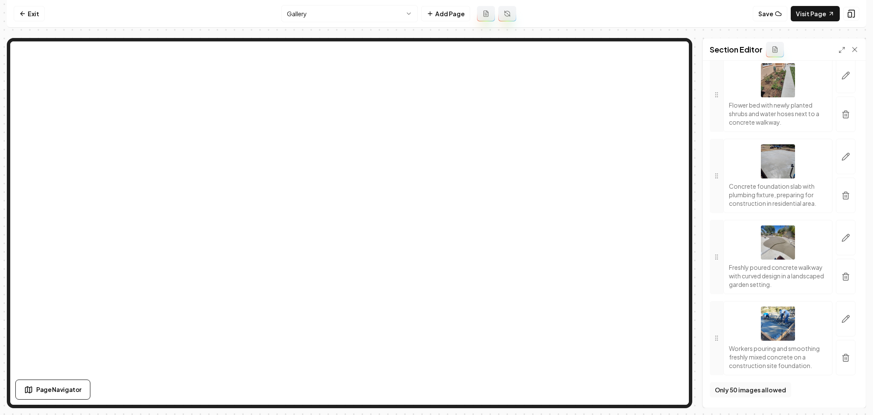
scroll to position [8313, 0]
click at [836, 179] on button "button" at bounding box center [846, 194] width 20 height 35
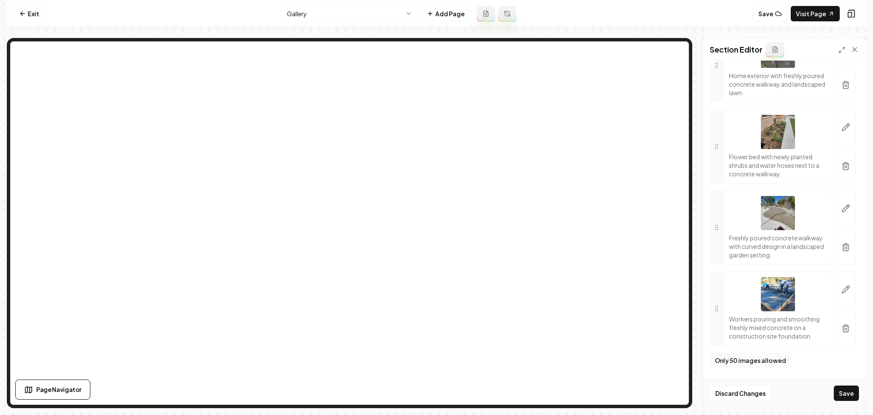
scroll to position [8262, 0]
click at [836, 164] on button "button" at bounding box center [846, 165] width 20 height 35
click at [844, 169] on icon "button" at bounding box center [846, 167] width 5 height 6
click at [842, 168] on icon "button" at bounding box center [846, 164] width 9 height 9
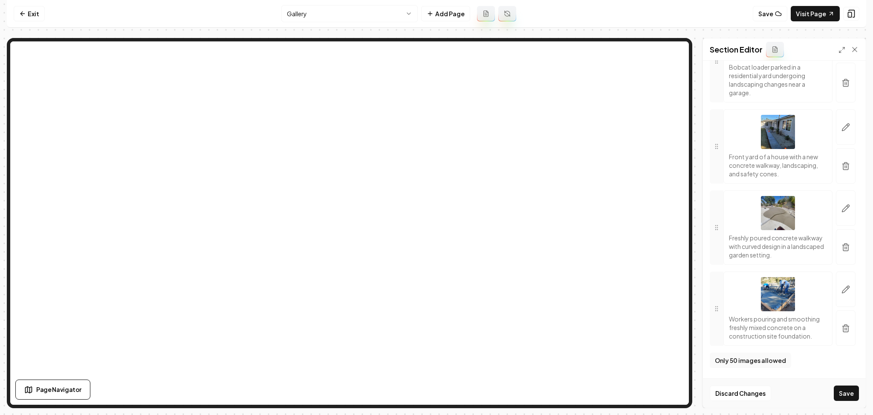
scroll to position [7734, 0]
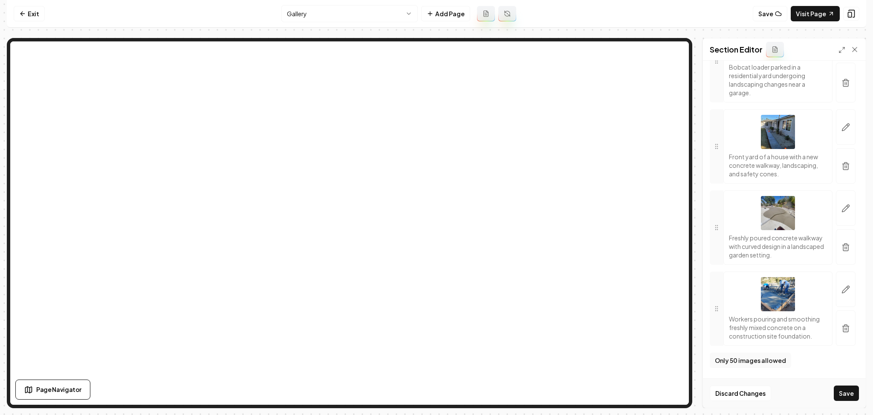
scroll to position [7677, 0]
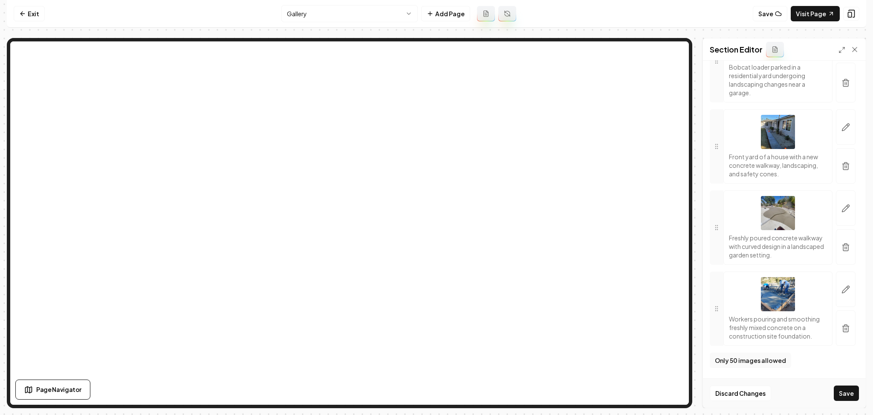
scroll to position [7620, 0]
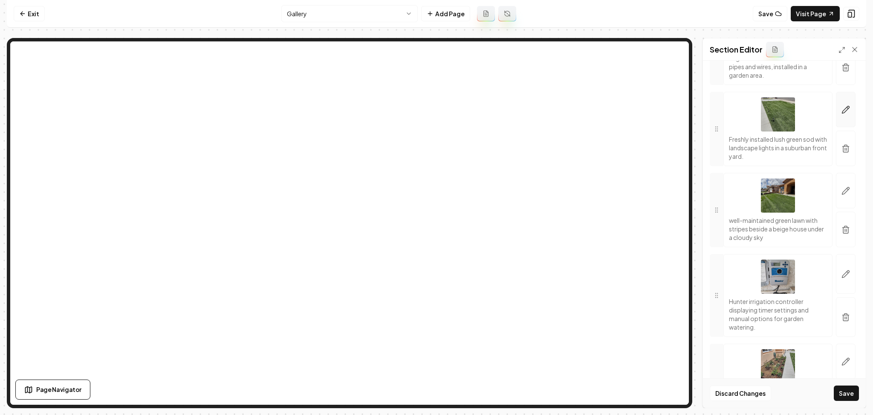
scroll to position [6256, 0]
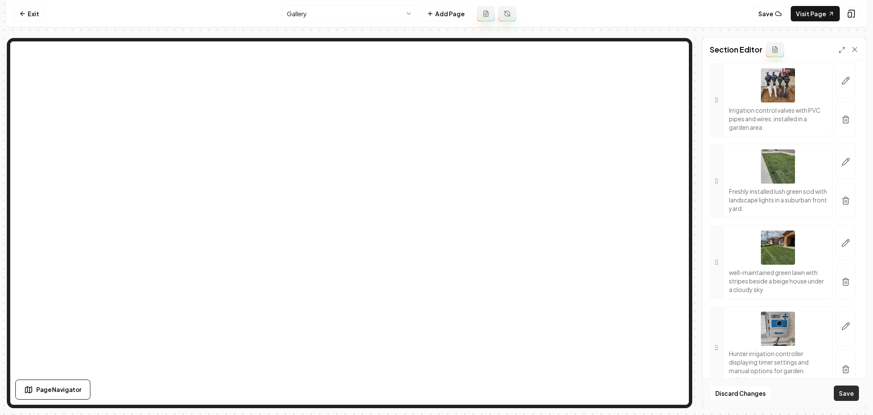
click at [856, 396] on button "Save" at bounding box center [846, 392] width 25 height 15
drag, startPoint x: 692, startPoint y: 184, endPoint x: 696, endPoint y: 176, distance: 9.4
click at [696, 176] on div "Section Editor Header Quick add images Open gallery Upload images 30 MB max fil…" at bounding box center [437, 223] width 860 height 370
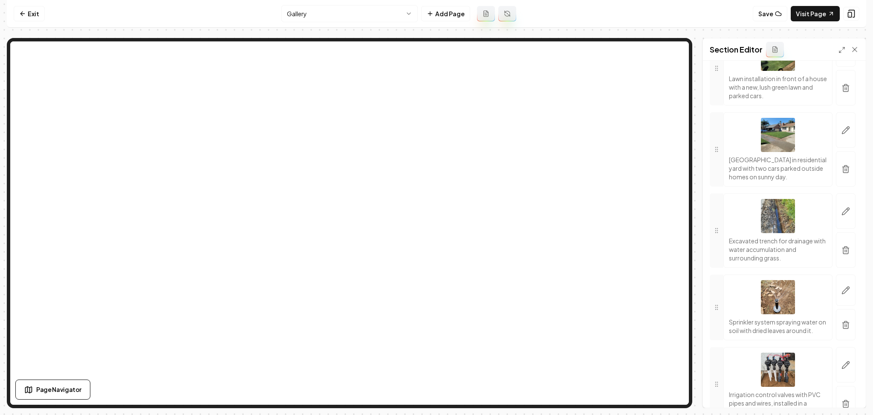
scroll to position [7737, 0]
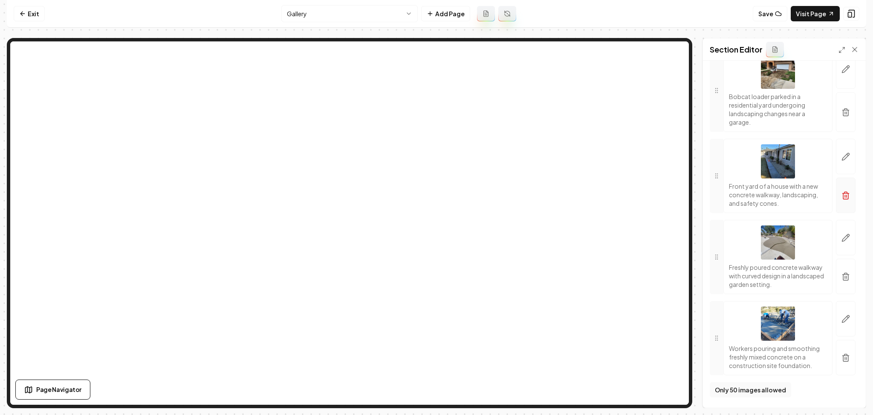
click at [844, 190] on button "button" at bounding box center [846, 194] width 20 height 35
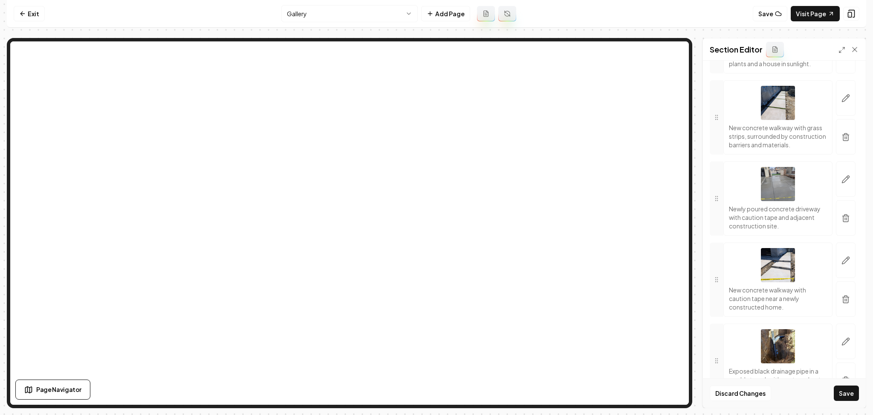
scroll to position [7060, 0]
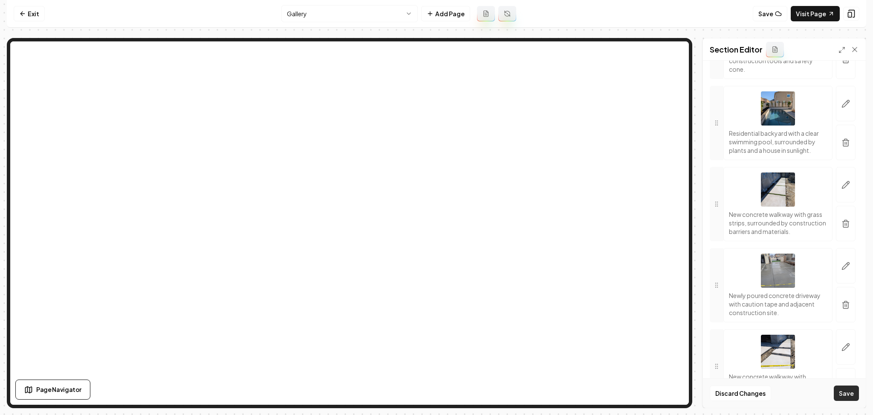
drag, startPoint x: 840, startPoint y: 399, endPoint x: 841, endPoint y: 392, distance: 7.4
click at [840, 398] on button "Save" at bounding box center [846, 392] width 25 height 15
click at [841, 392] on div "Discard Changes Save" at bounding box center [784, 392] width 163 height 29
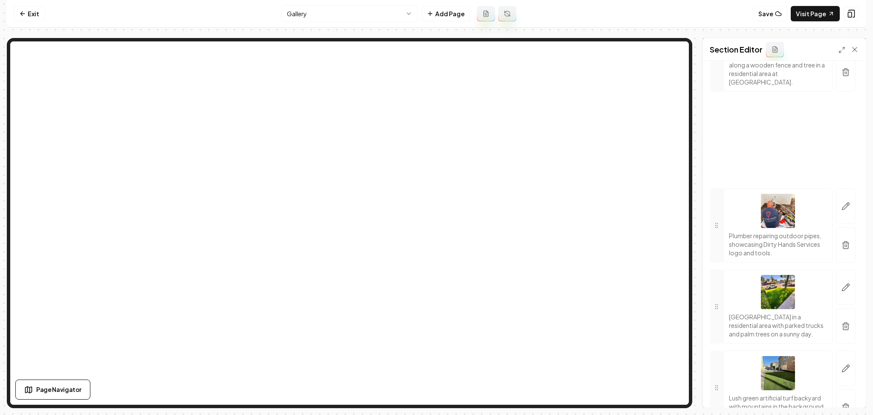
scroll to position [938, 0]
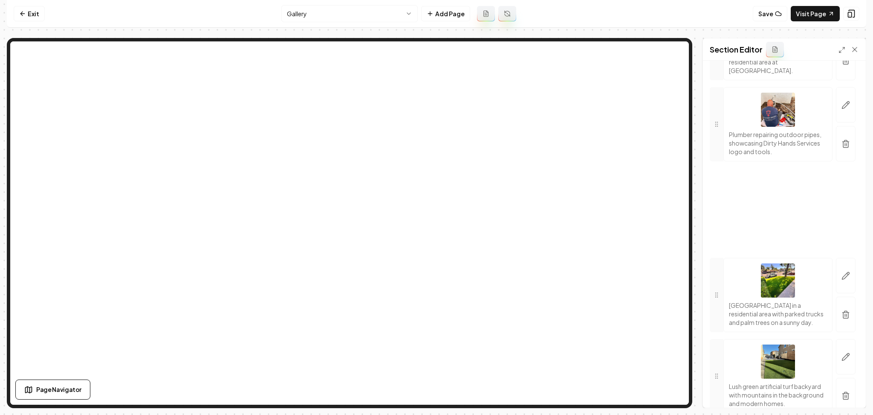
drag, startPoint x: 716, startPoint y: 201, endPoint x: 779, endPoint y: 218, distance: 65.6
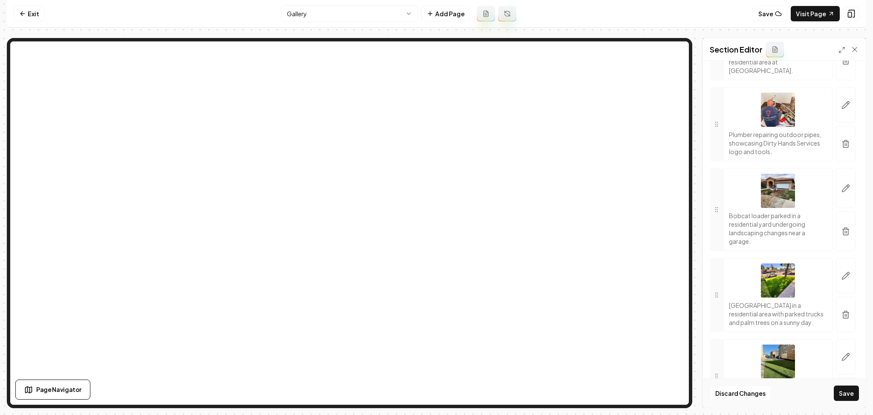
scroll to position [85, 0]
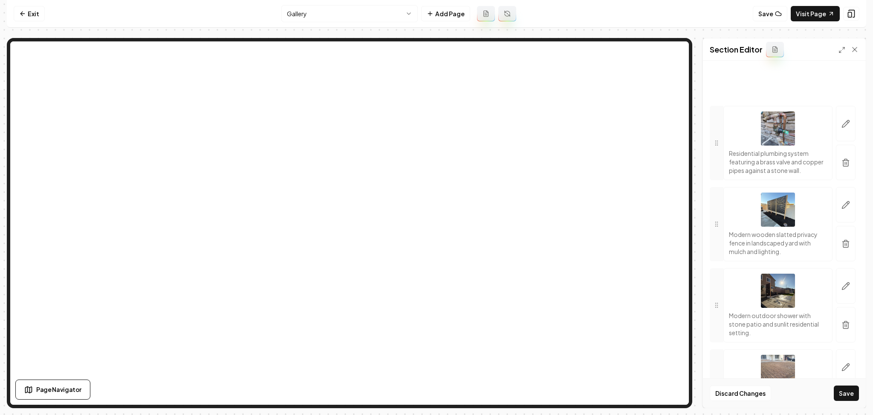
drag, startPoint x: 713, startPoint y: 249, endPoint x: 770, endPoint y: 238, distance: 58.2
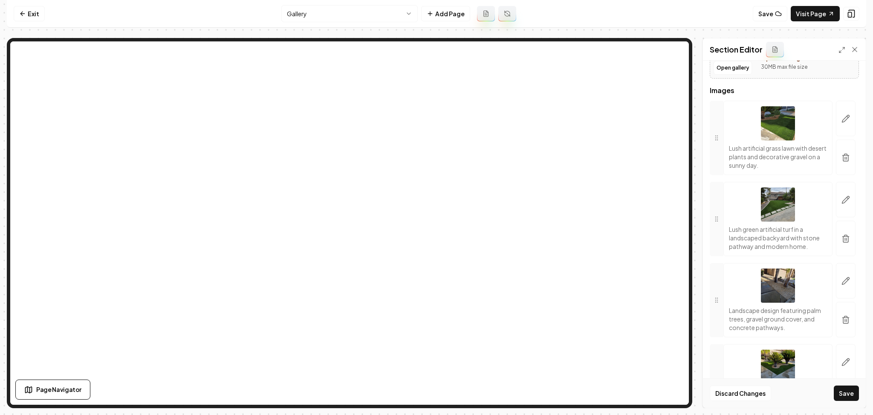
click at [844, 389] on button "Save" at bounding box center [846, 392] width 25 height 15
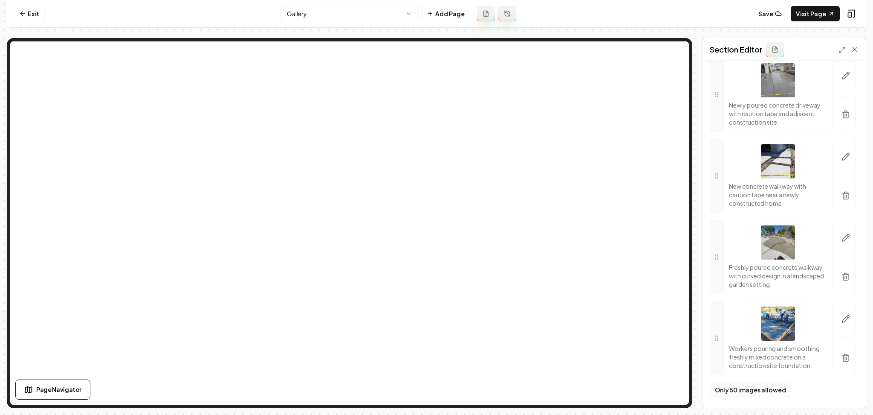
scroll to position [7582, 0]
drag, startPoint x: 722, startPoint y: 83, endPoint x: 735, endPoint y: 164, distance: 82.1
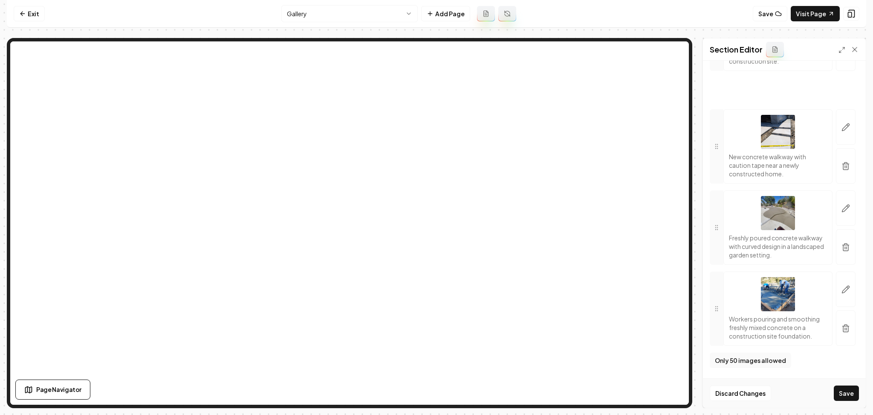
scroll to position [7686, 0]
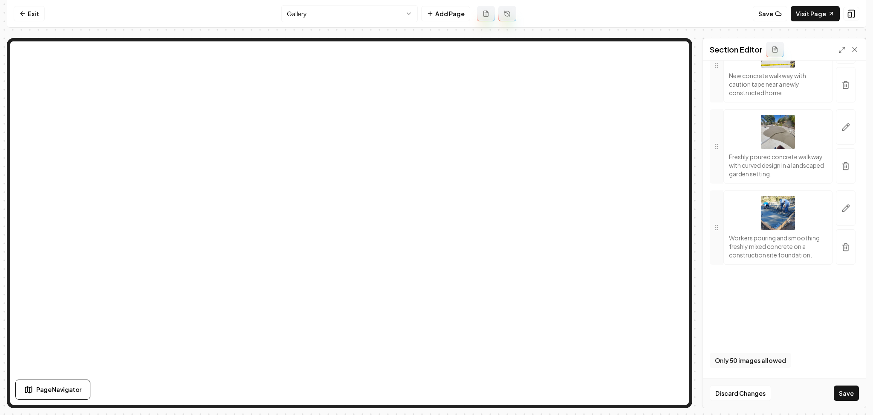
drag, startPoint x: 717, startPoint y: 228, endPoint x: 789, endPoint y: 351, distance: 142.6
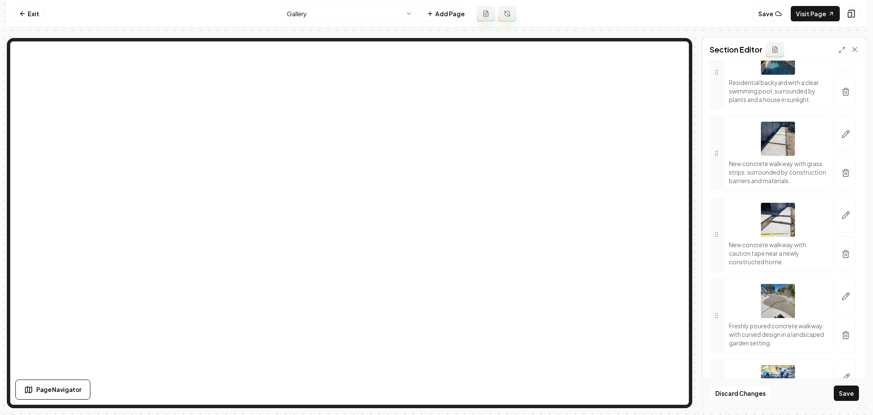
scroll to position [7287, 0]
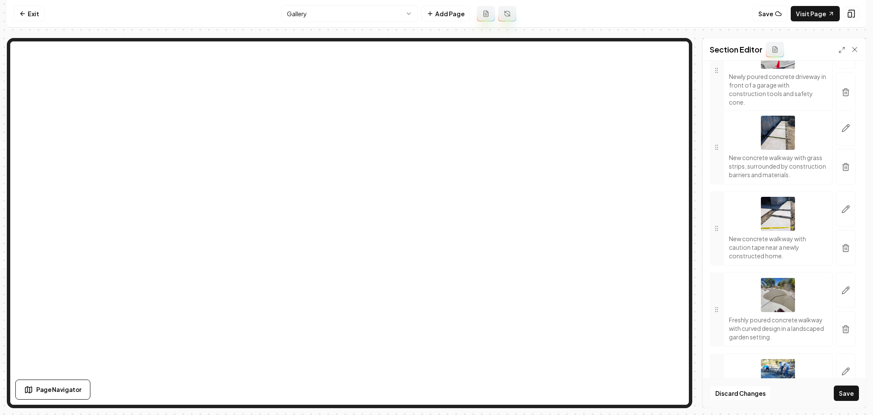
drag, startPoint x: 719, startPoint y: 267, endPoint x: 719, endPoint y: 183, distance: 84.0
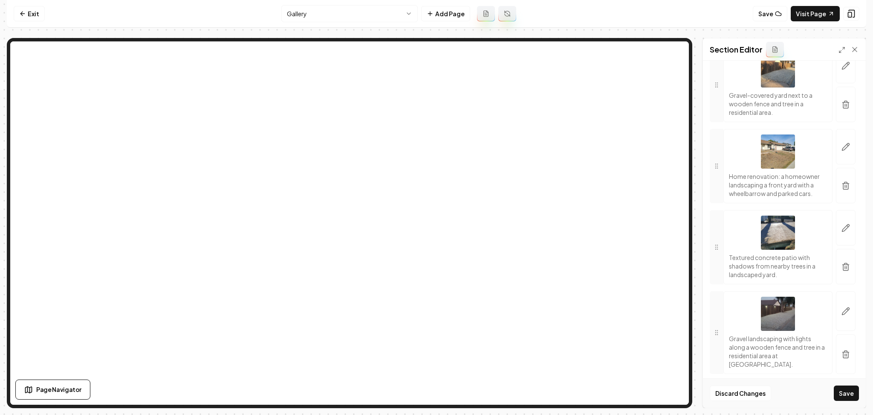
scroll to position [650, 0]
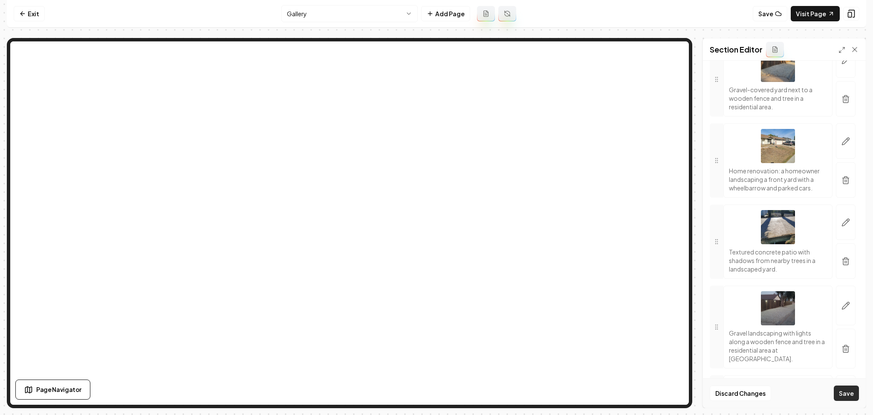
click at [842, 387] on button "Save" at bounding box center [846, 392] width 25 height 15
drag, startPoint x: 866, startPoint y: 108, endPoint x: 869, endPoint y: 83, distance: 24.9
click at [859, 71] on div "Section Editor Header Quick add images Open gallery Upload images 30 MB max fil…" at bounding box center [785, 223] width 164 height 370
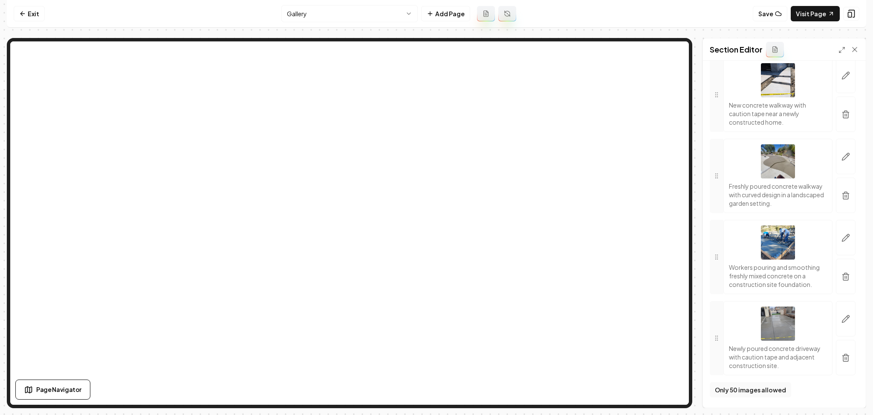
scroll to position [7656, 0]
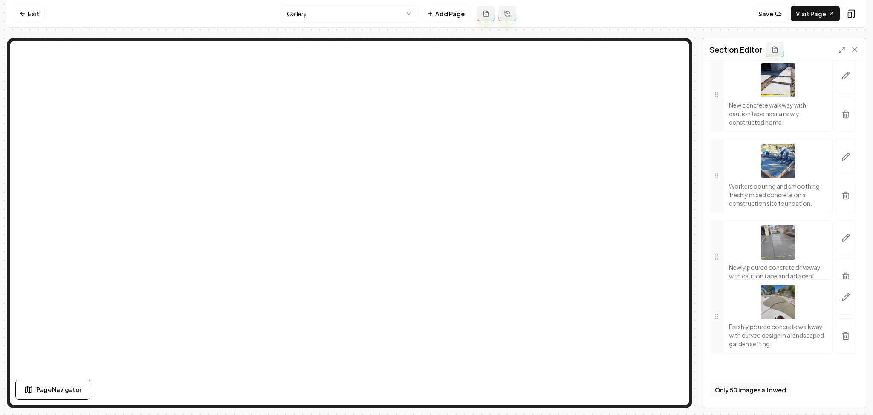
drag, startPoint x: 721, startPoint y: 164, endPoint x: 741, endPoint y: 320, distance: 156.9
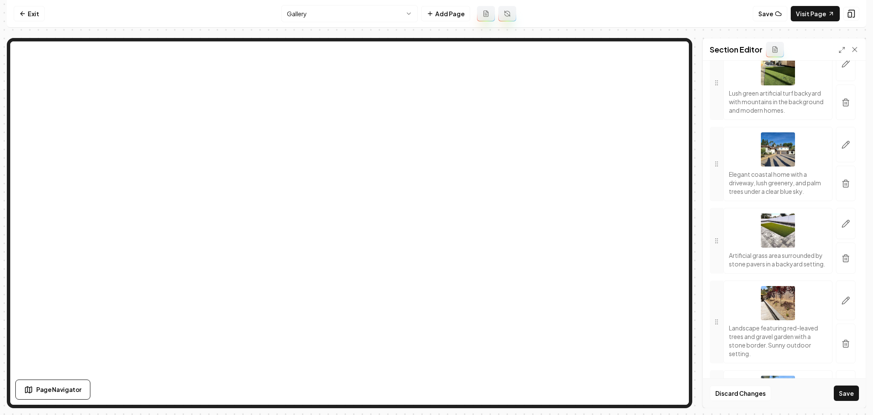
scroll to position [1251, 0]
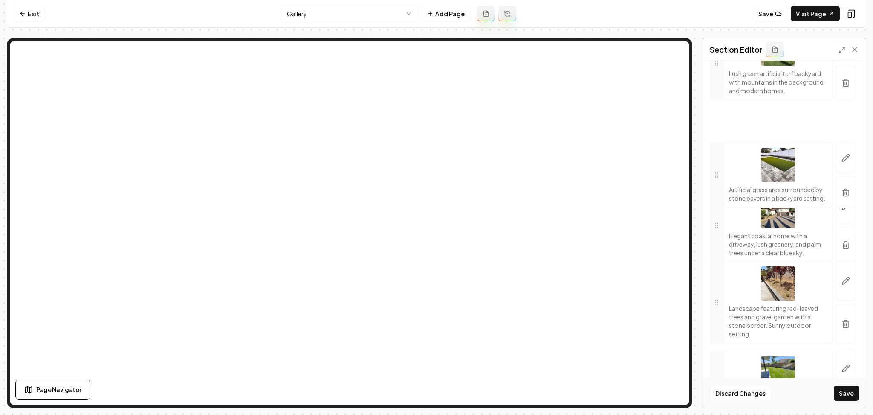
drag, startPoint x: 718, startPoint y: 259, endPoint x: 718, endPoint y: 200, distance: 59.3
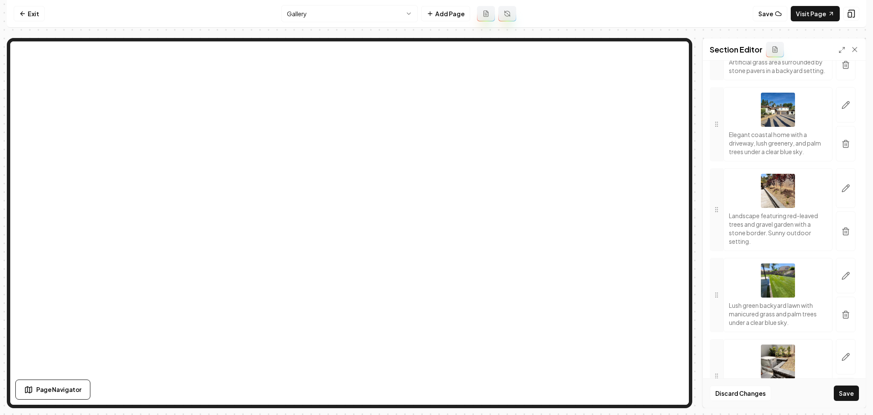
scroll to position [1365, 0]
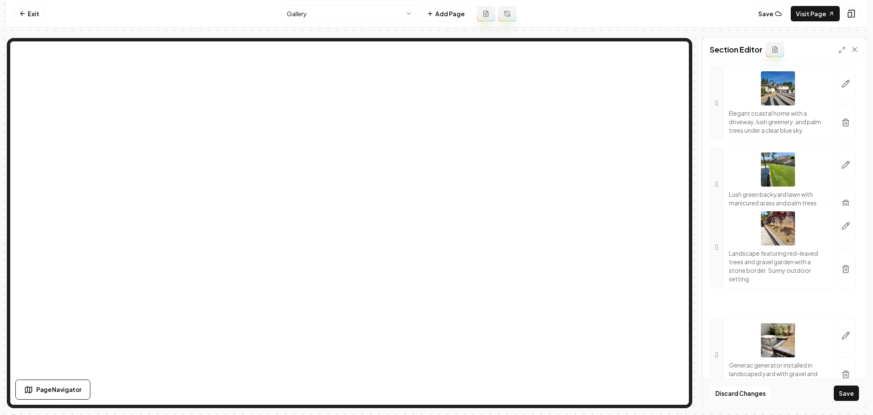
drag, startPoint x: 720, startPoint y: 211, endPoint x: 713, endPoint y: 265, distance: 54.7
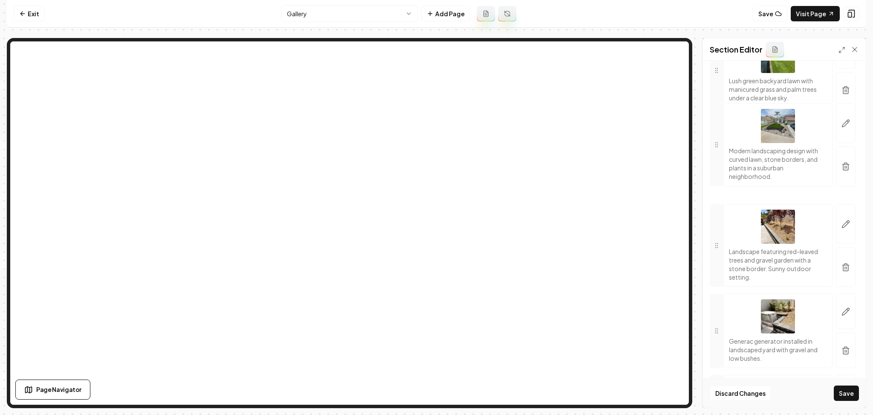
drag, startPoint x: 715, startPoint y: 251, endPoint x: 717, endPoint y: 185, distance: 65.7
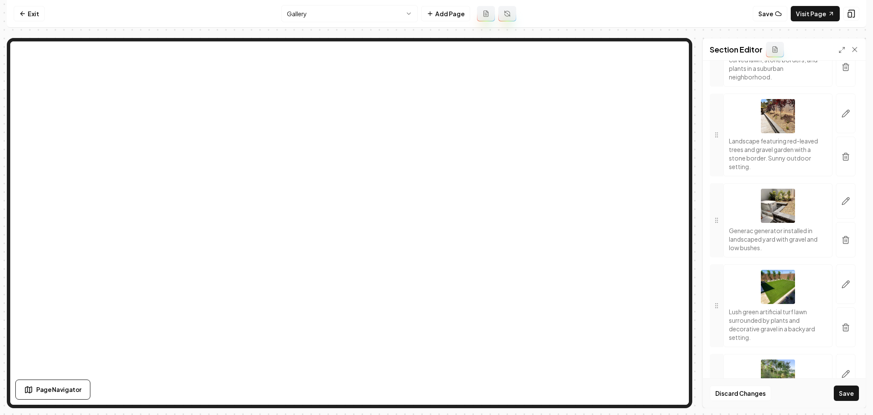
scroll to position [1649, 0]
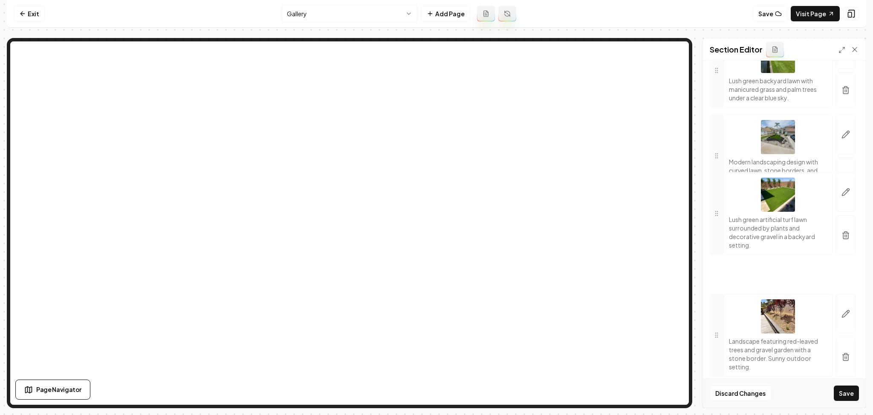
drag, startPoint x: 722, startPoint y: 279, endPoint x: 732, endPoint y: 247, distance: 33.6
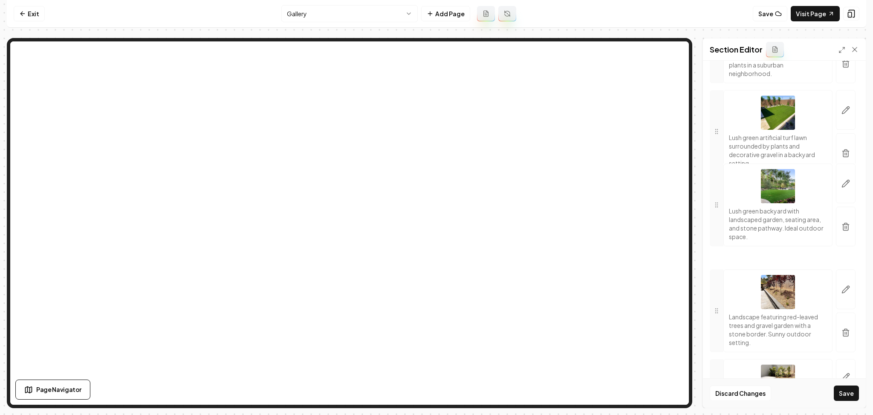
drag, startPoint x: 722, startPoint y: 270, endPoint x: 728, endPoint y: 254, distance: 17.8
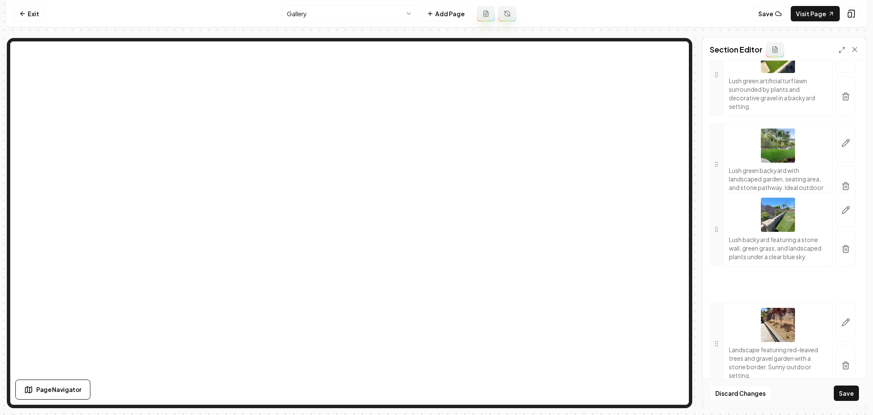
drag, startPoint x: 717, startPoint y: 268, endPoint x: 720, endPoint y: 256, distance: 12.3
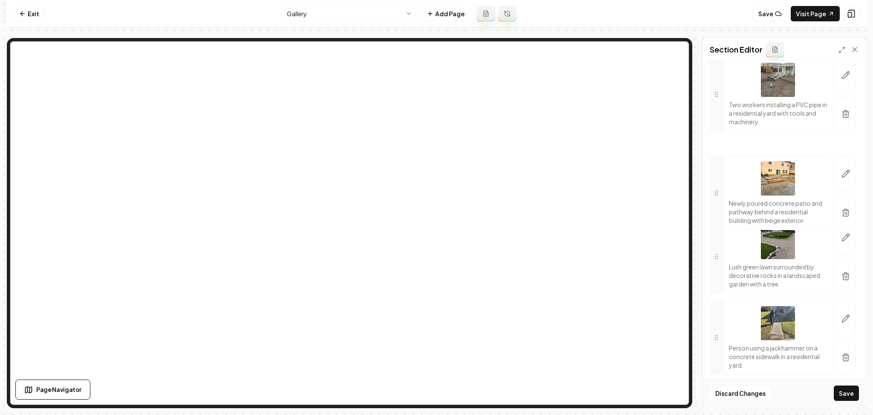
click at [713, 230] on div at bounding box center [717, 193] width 14 height 74
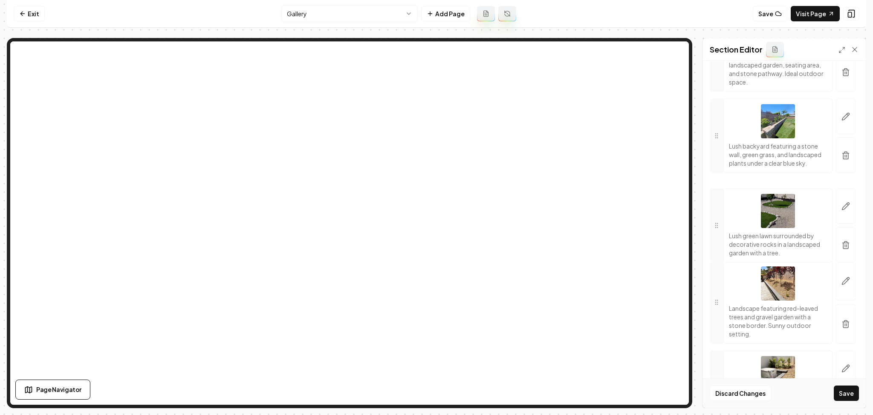
drag, startPoint x: 711, startPoint y: 292, endPoint x: 721, endPoint y: 261, distance: 32.6
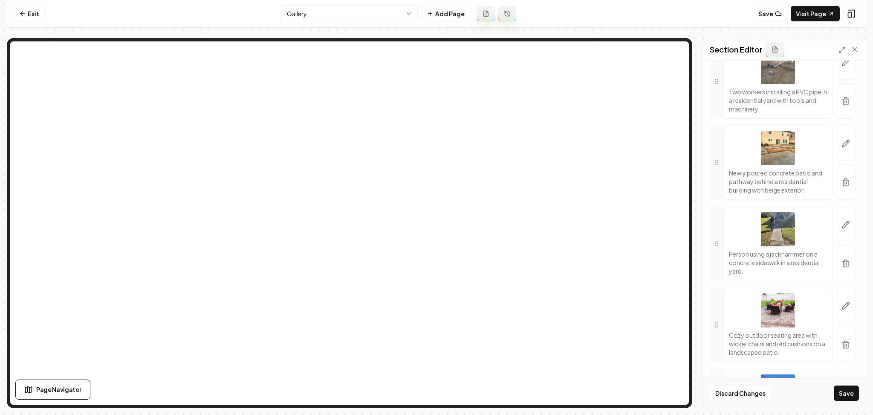
scroll to position [2331, 0]
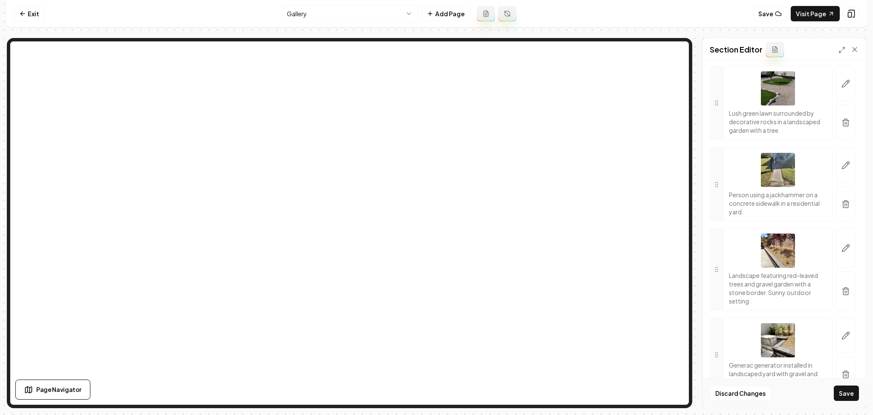
drag, startPoint x: 717, startPoint y: 274, endPoint x: 725, endPoint y: 234, distance: 40.3
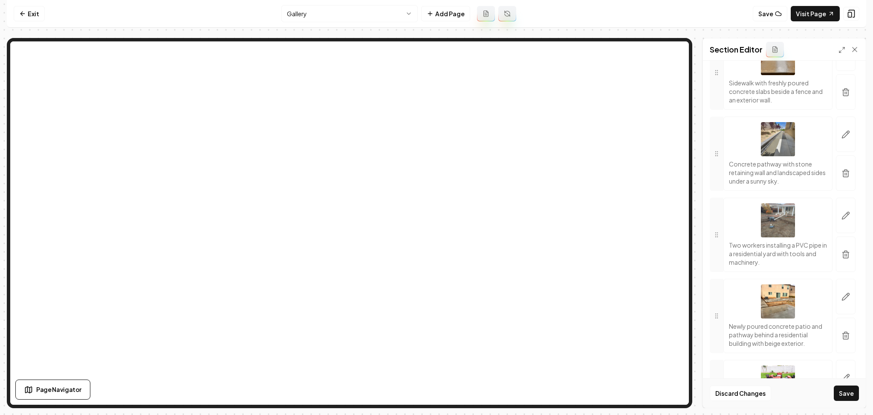
click at [726, 191] on div "Concrete pathway with stone retaining wall and landscaped sides under a sunny s…" at bounding box center [778, 153] width 109 height 74
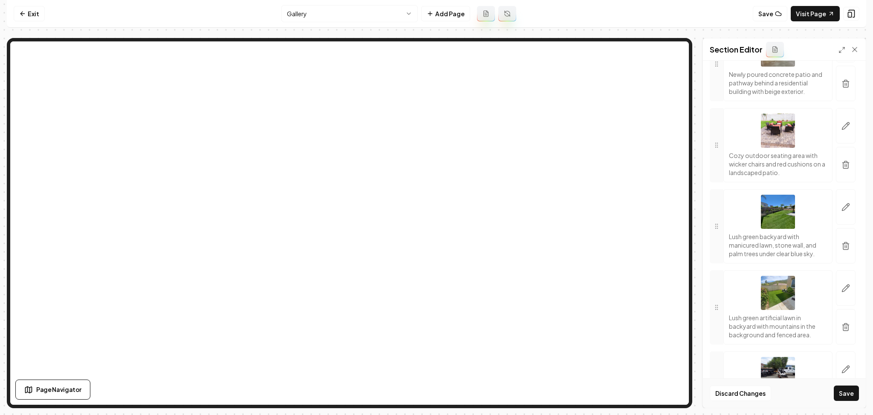
scroll to position [2502, 0]
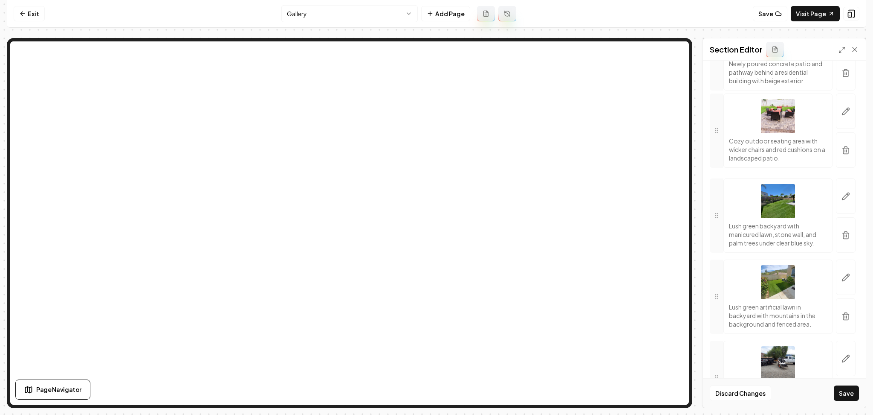
drag, startPoint x: 714, startPoint y: 205, endPoint x: 717, endPoint y: 200, distance: 5.7
click at [717, 168] on div at bounding box center [717, 130] width 14 height 74
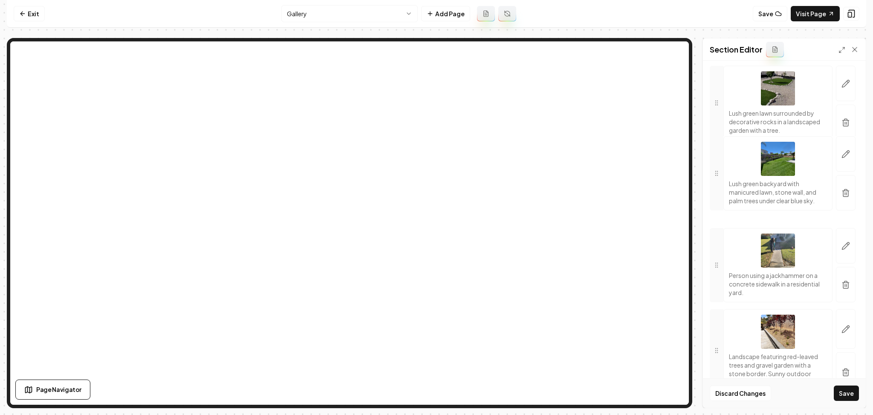
drag, startPoint x: 713, startPoint y: 259, endPoint x: 723, endPoint y: 209, distance: 51.0
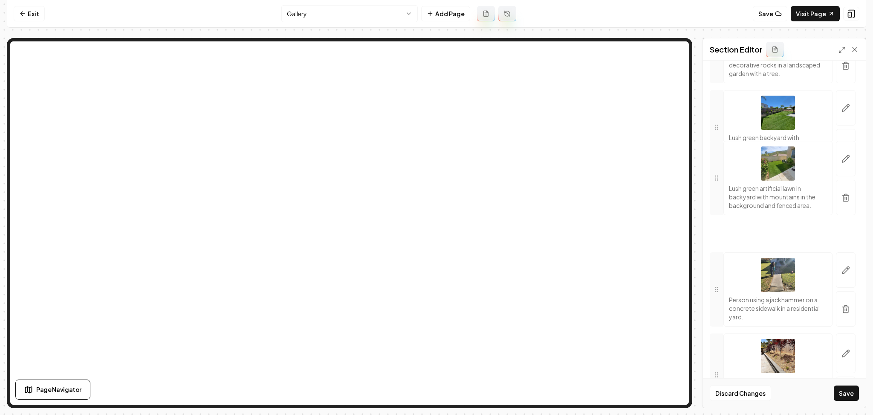
drag, startPoint x: 720, startPoint y: 236, endPoint x: 724, endPoint y: 231, distance: 6.4
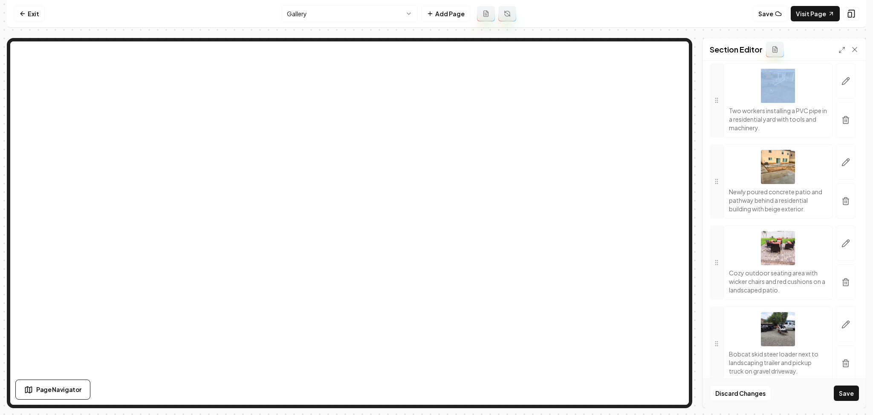
scroll to position [2559, 0]
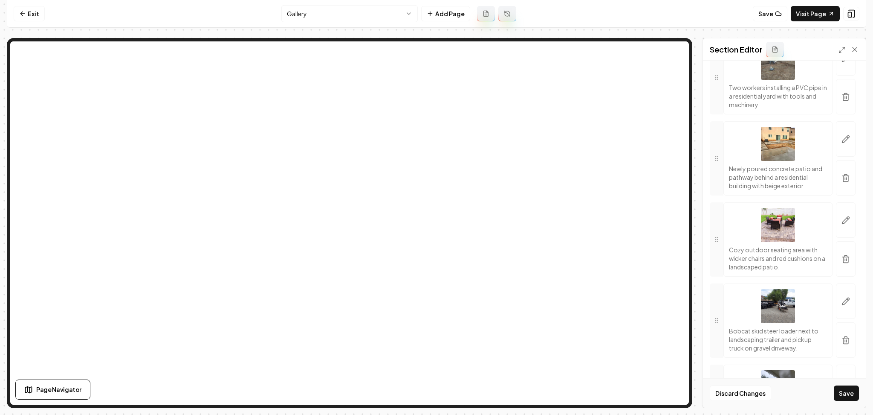
click at [708, 243] on div "Header Quick add images Open gallery Upload images 30 MB max file size Images L…" at bounding box center [784, 234] width 163 height 347
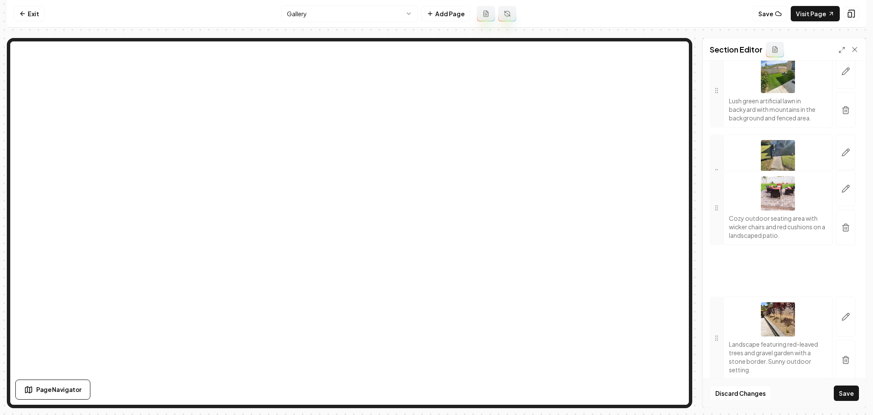
scroll to position [2047, 0]
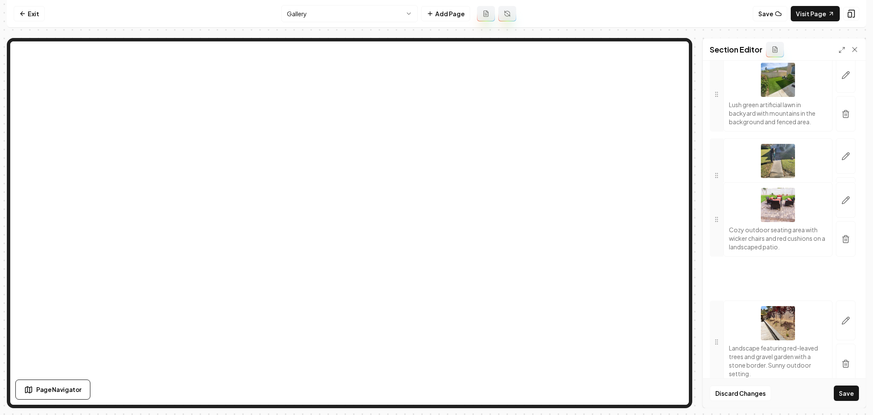
drag, startPoint x: 717, startPoint y: 269, endPoint x: 719, endPoint y: 258, distance: 10.5
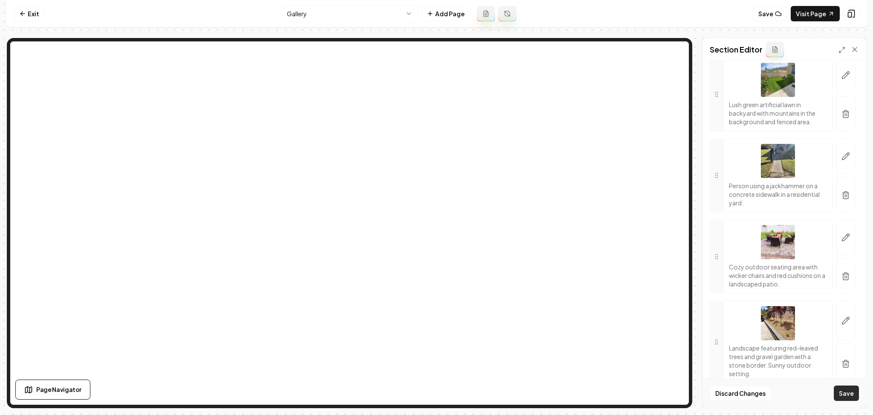
click at [836, 392] on button "Save" at bounding box center [846, 392] width 25 height 15
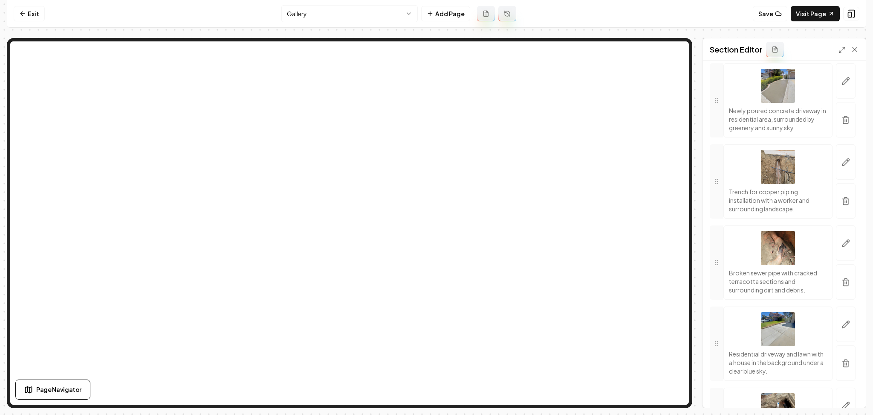
scroll to position [3241, 0]
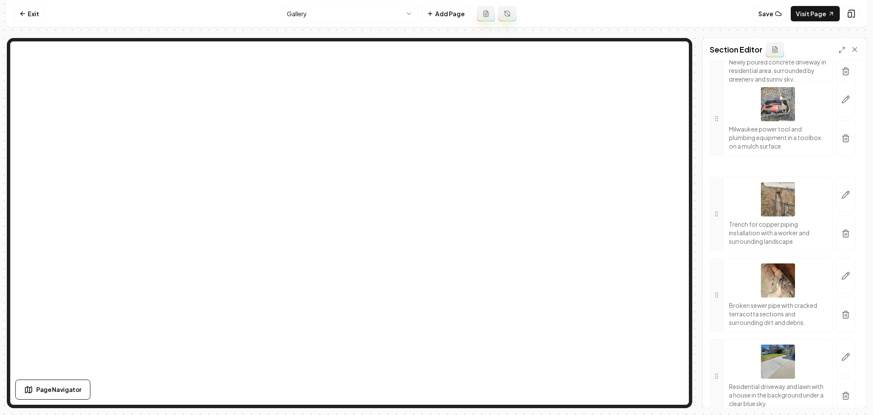
drag, startPoint x: 728, startPoint y: 154, endPoint x: 732, endPoint y: 200, distance: 45.8
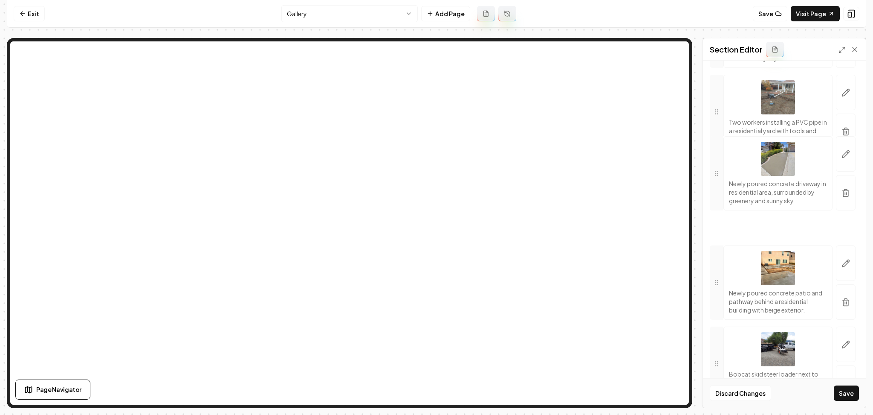
scroll to position [2559, 0]
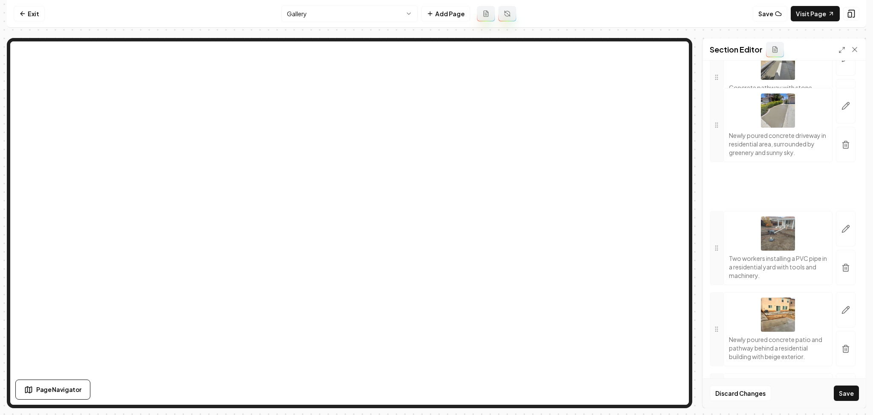
drag, startPoint x: 718, startPoint y: 273, endPoint x: 722, endPoint y: 185, distance: 87.9
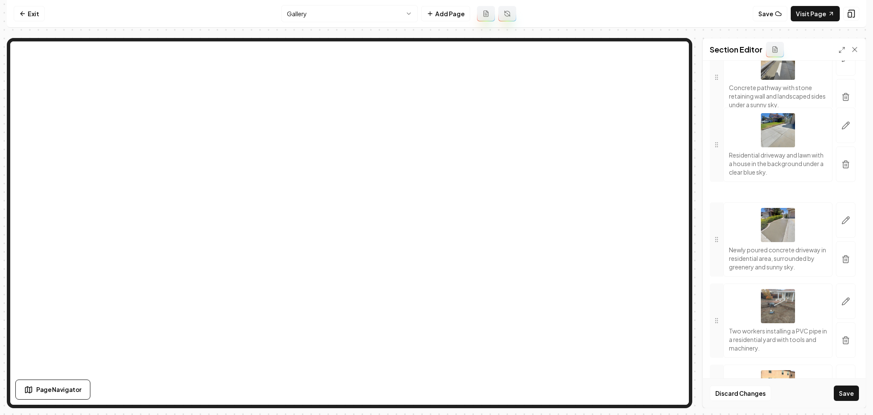
drag, startPoint x: 714, startPoint y: 226, endPoint x: 718, endPoint y: 222, distance: 5.5
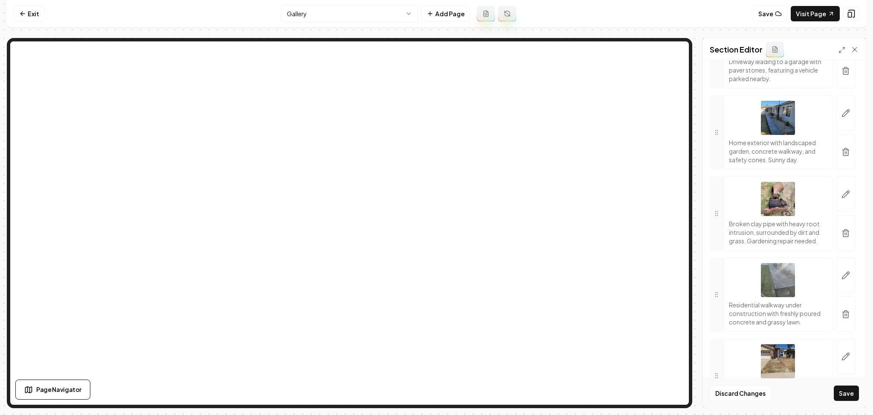
scroll to position [3810, 0]
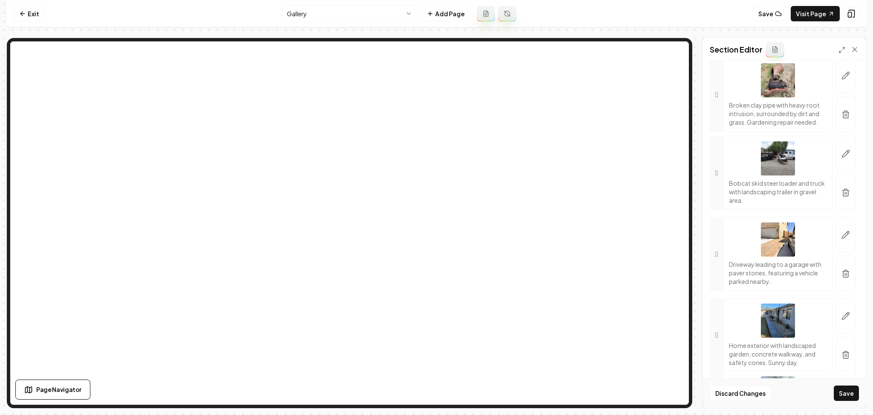
drag, startPoint x: 720, startPoint y: 203, endPoint x: 724, endPoint y: 198, distance: 6.2
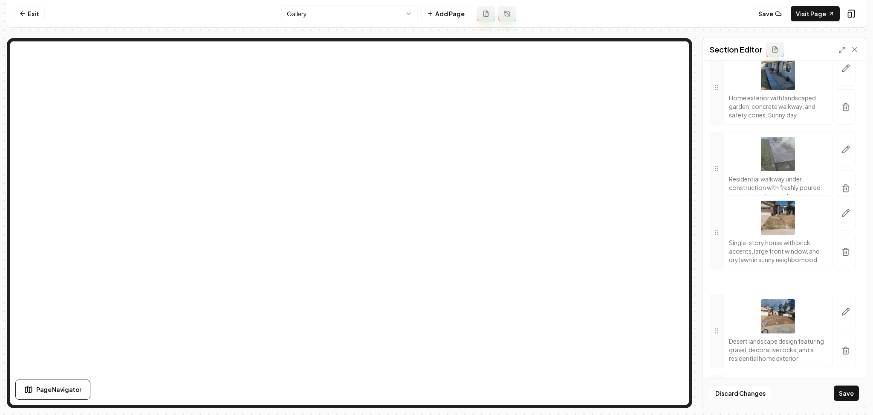
scroll to position [3867, 0]
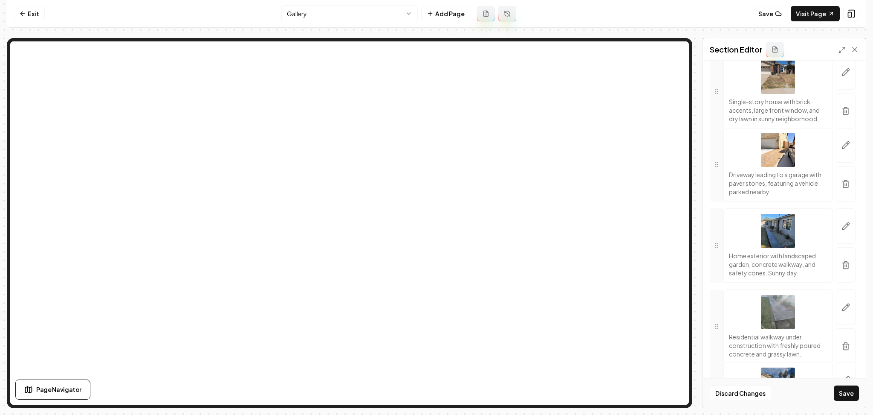
drag, startPoint x: 717, startPoint y: 251, endPoint x: 716, endPoint y: 194, distance: 56.3
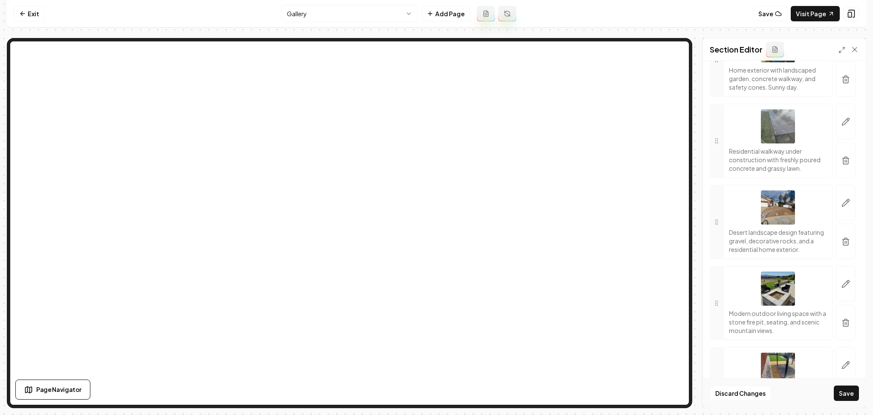
scroll to position [4047, 0]
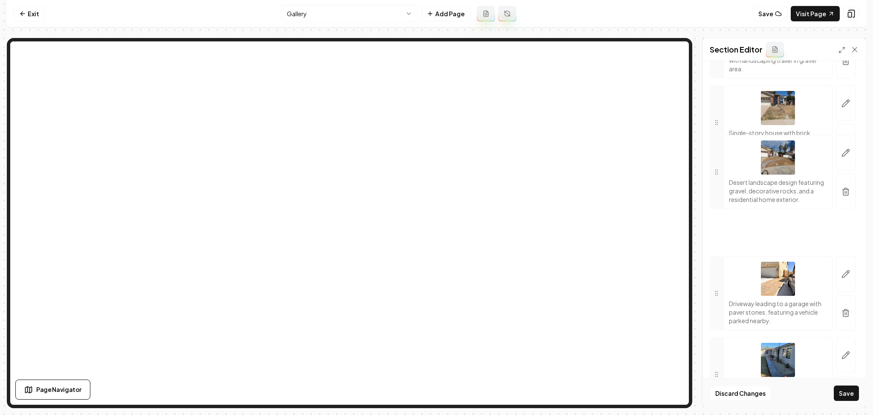
drag, startPoint x: 725, startPoint y: 293, endPoint x: 732, endPoint y: 248, distance: 45.3
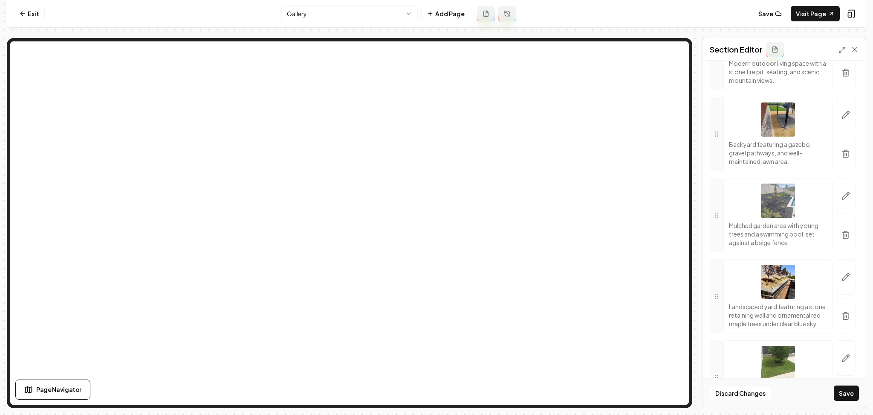
scroll to position [4298, 0]
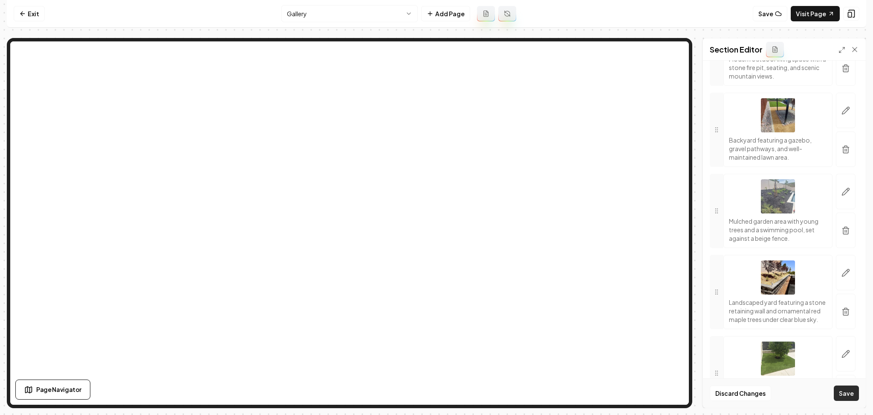
click at [845, 389] on button "Save" at bounding box center [846, 392] width 25 height 15
click at [342, 14] on html "Computer Required This feature is only available on a computer. Please switch t…" at bounding box center [436, 207] width 873 height 415
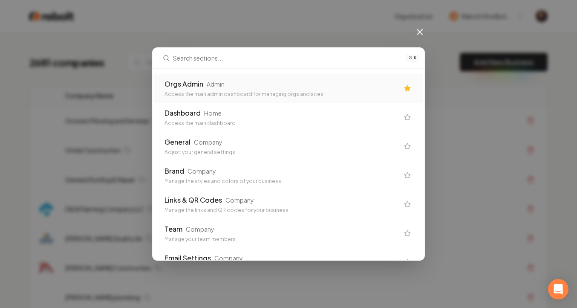
click at [312, 83] on div "Orgs Admin Admin" at bounding box center [282, 84] width 235 height 10
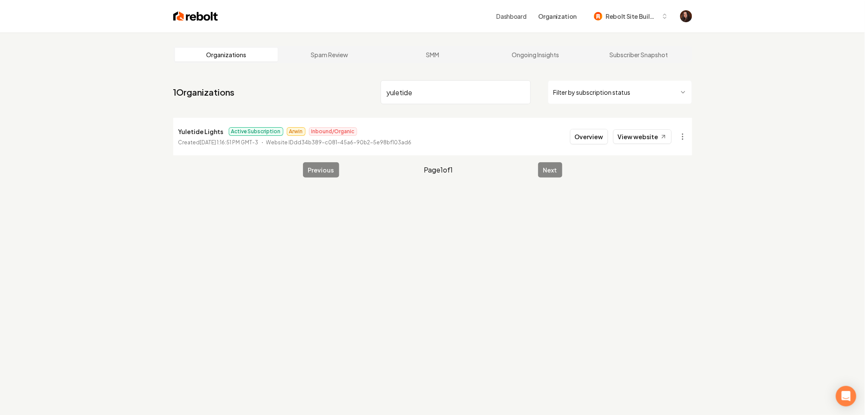
type input "yuletide"
click at [577, 144] on div "Overview View website" at bounding box center [621, 136] width 102 height 15
click at [577, 135] on link "View website" at bounding box center [642, 136] width 58 height 15
click at [577, 142] on button "Overview" at bounding box center [589, 136] width 38 height 15
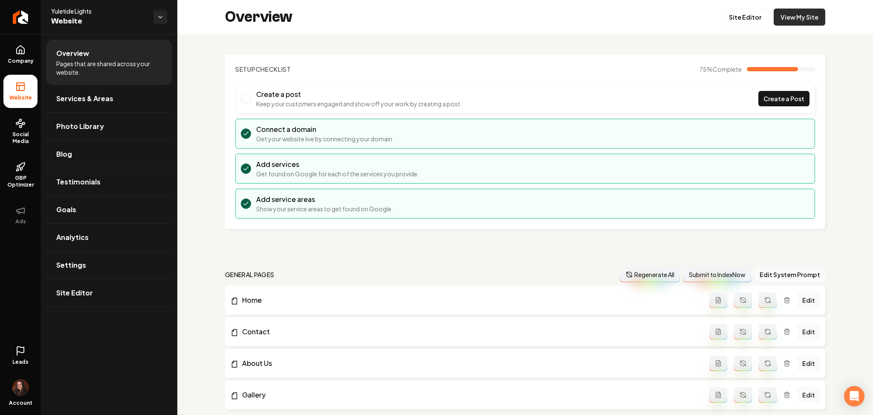
click at [577, 19] on link "View My Site" at bounding box center [800, 17] width 52 height 17
click at [15, 19] on icon "Return to dashboard" at bounding box center [21, 17] width 14 height 14
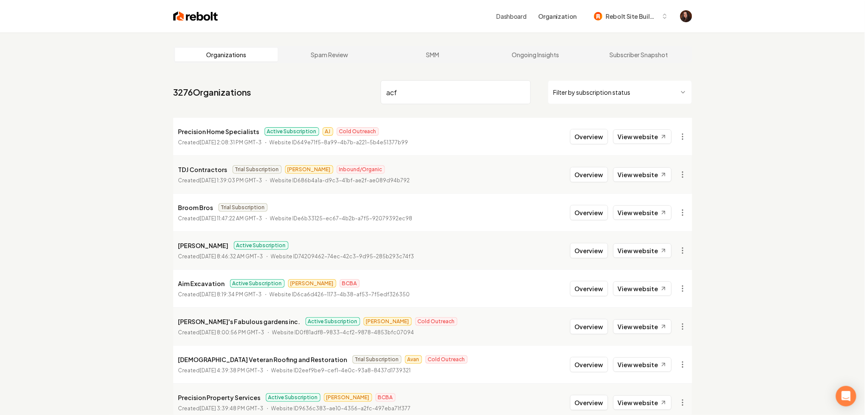
type input "acf"
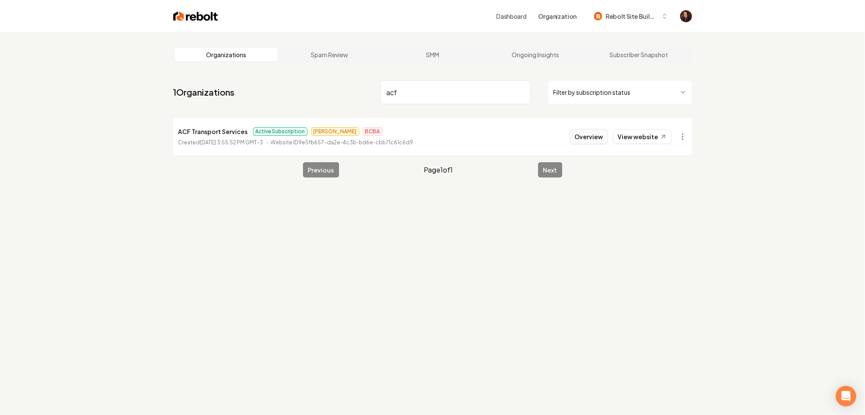
click at [577, 136] on button "Overview" at bounding box center [589, 136] width 38 height 15
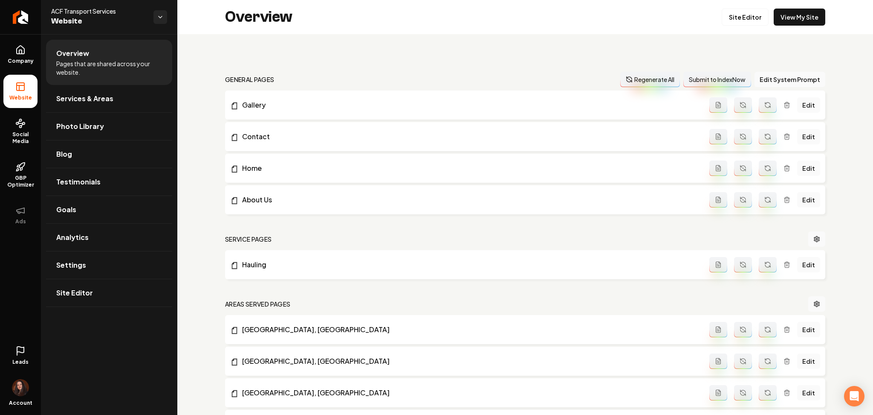
click at [577, 28] on div "Overview Site Editor View My Site" at bounding box center [525, 17] width 696 height 34
click at [577, 16] on link "View My Site" at bounding box center [800, 17] width 52 height 17
click at [153, 290] on link "Site Editor" at bounding box center [109, 292] width 126 height 27
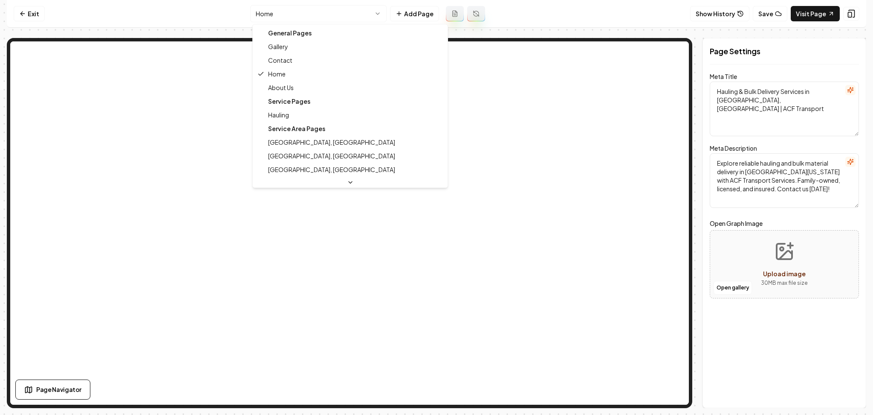
click at [298, 16] on html "Computer Required This feature is only available on a computer. Please switch t…" at bounding box center [436, 207] width 873 height 415
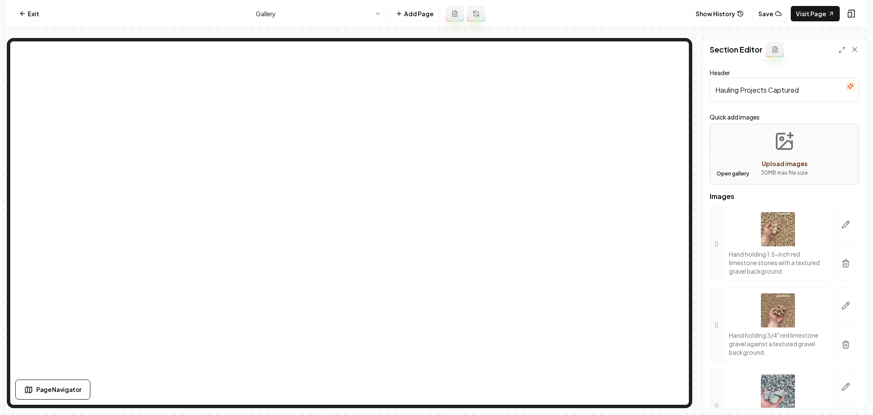
click at [577, 174] on button "Open gallery" at bounding box center [733, 174] width 38 height 14
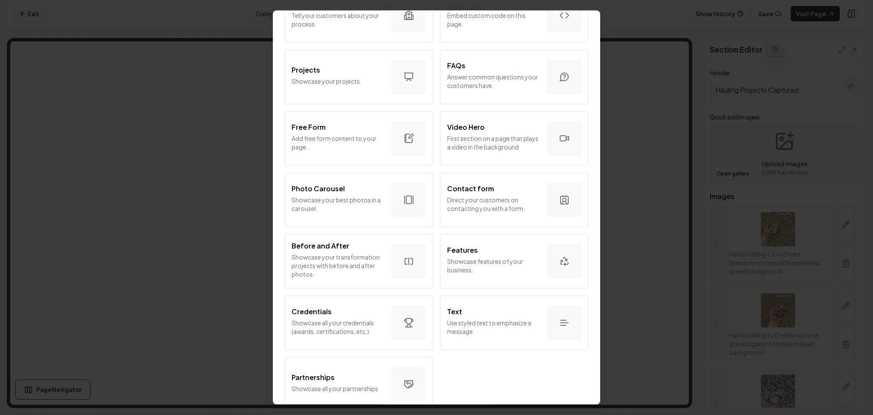
scroll to position [398, 0]
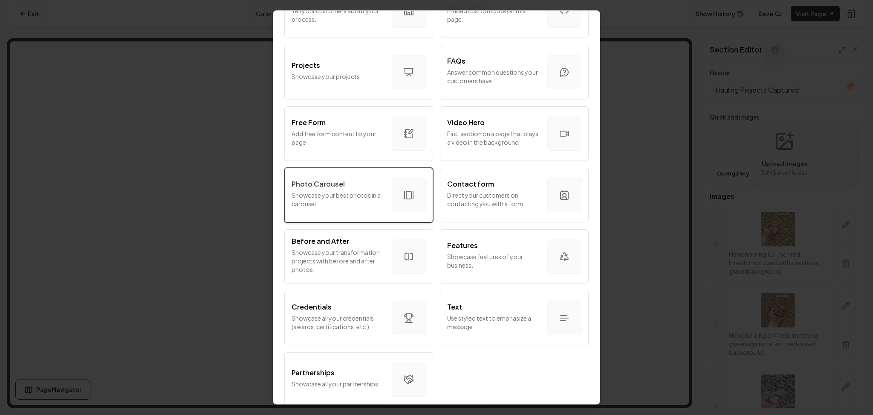
click at [356, 209] on div "Photo Carousel Showcase your best photos in a carousel." at bounding box center [338, 195] width 93 height 32
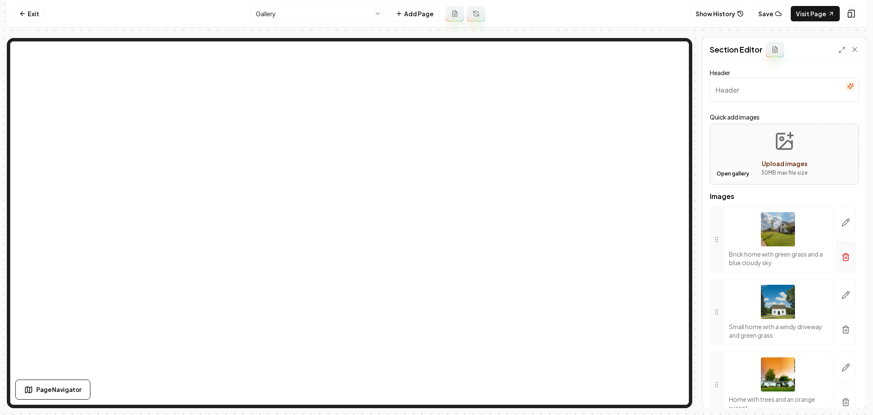
click at [577, 262] on button "button" at bounding box center [846, 256] width 20 height 31
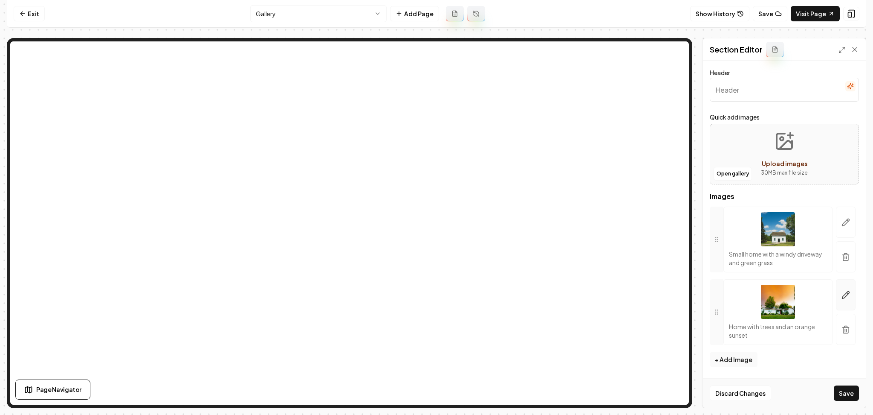
click at [577, 254] on button "button" at bounding box center [846, 256] width 20 height 31
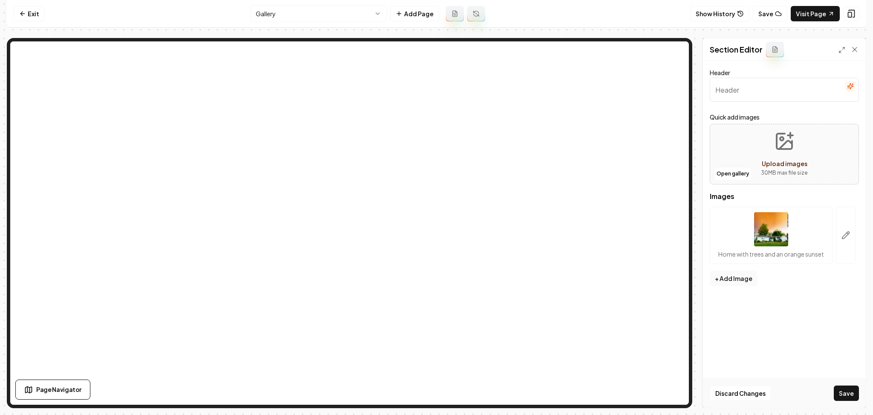
click at [577, 149] on div "Open gallery Upload images 30 MB max file size" at bounding box center [784, 154] width 149 height 61
click at [577, 165] on span "Upload images" at bounding box center [785, 164] width 46 height 8
click at [577, 147] on div "Open gallery Upload images 30 MB max file size" at bounding box center [784, 154] width 149 height 61
type input "**********"
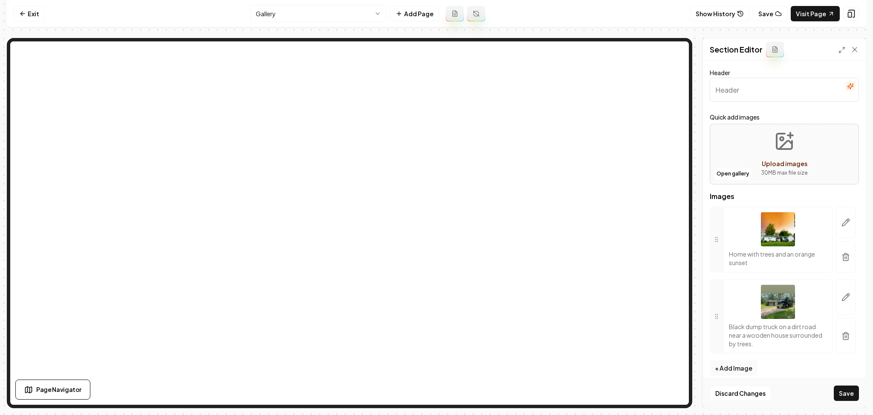
drag, startPoint x: 849, startPoint y: 386, endPoint x: 837, endPoint y: 240, distance: 147.2
click at [577, 240] on form "Header Quick add images Open gallery Upload images 30 MB max file size Images H…" at bounding box center [784, 235] width 149 height 337
click at [577, 248] on button "button" at bounding box center [846, 256] width 20 height 31
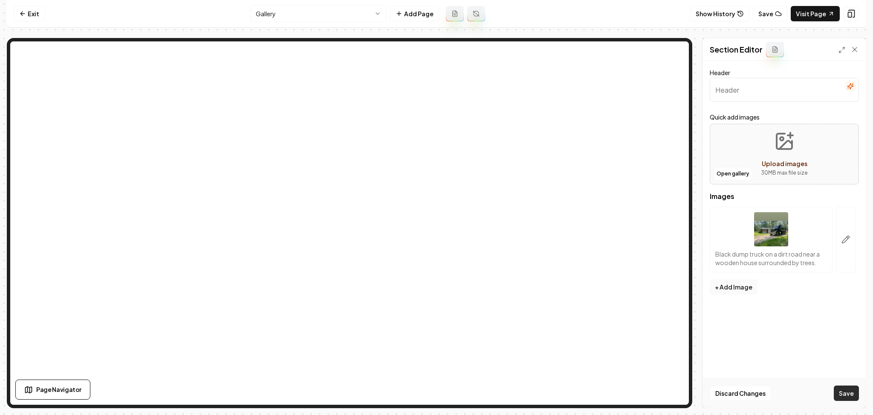
click at [577, 308] on button "Save" at bounding box center [846, 392] width 25 height 15
click at [577, 252] on button "button" at bounding box center [846, 239] width 20 height 66
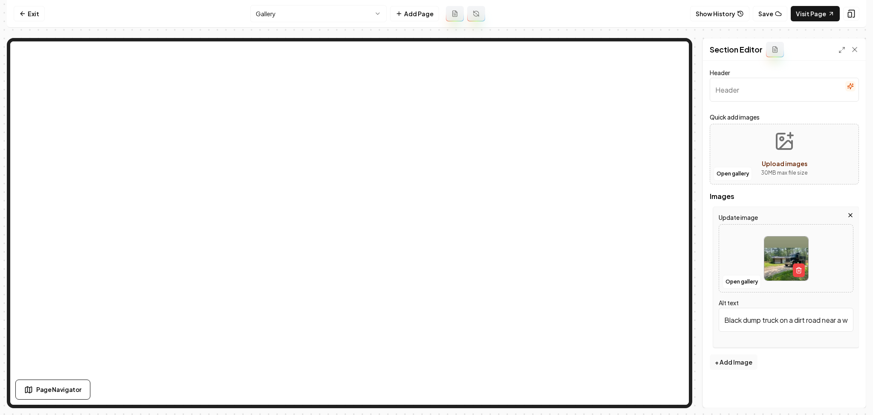
click at [577, 218] on label "Update image" at bounding box center [786, 217] width 135 height 10
click at [577, 217] on icon "button" at bounding box center [850, 214] width 3 height 3
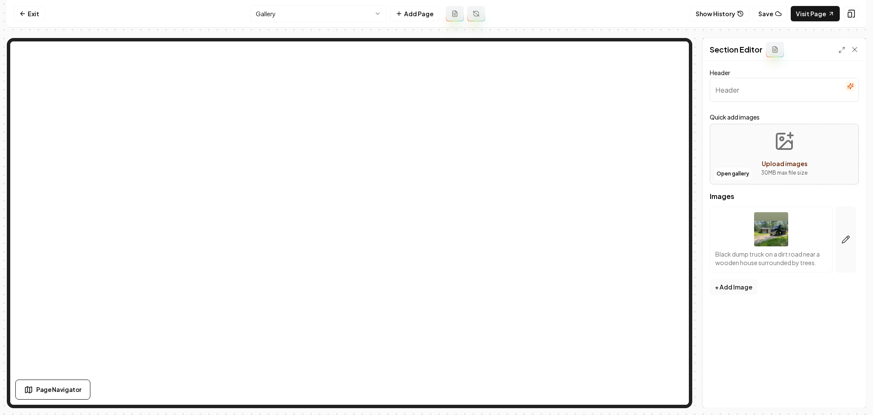
click at [577, 251] on button "button" at bounding box center [846, 239] width 20 height 66
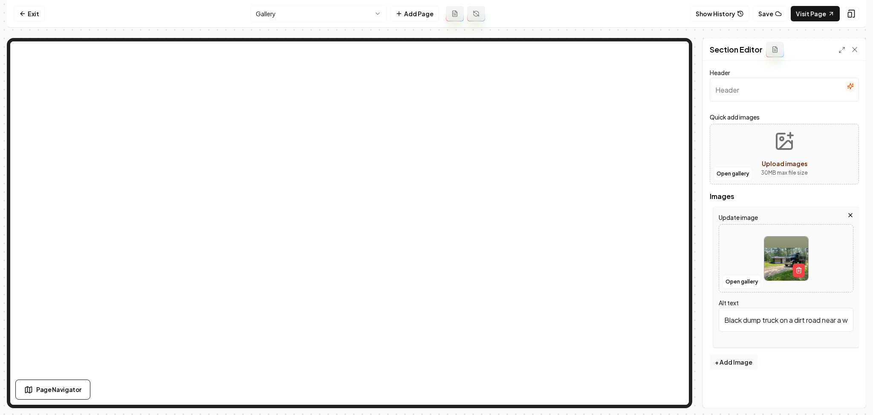
click at [577, 216] on icon "button" at bounding box center [850, 215] width 7 height 7
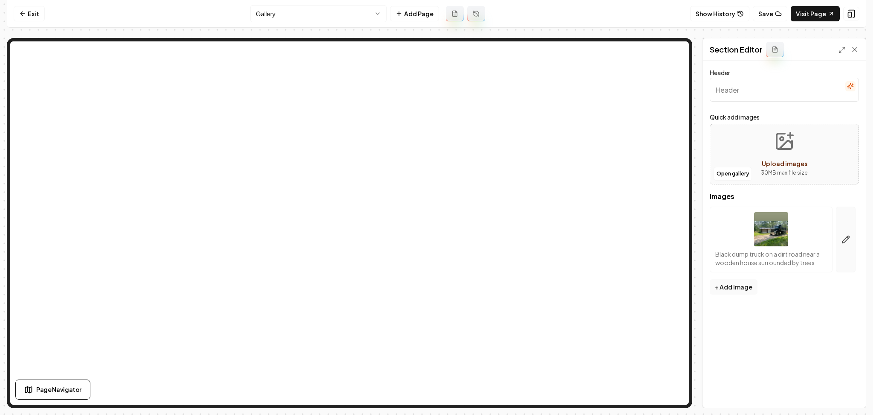
click at [577, 235] on button "button" at bounding box center [846, 239] width 20 height 66
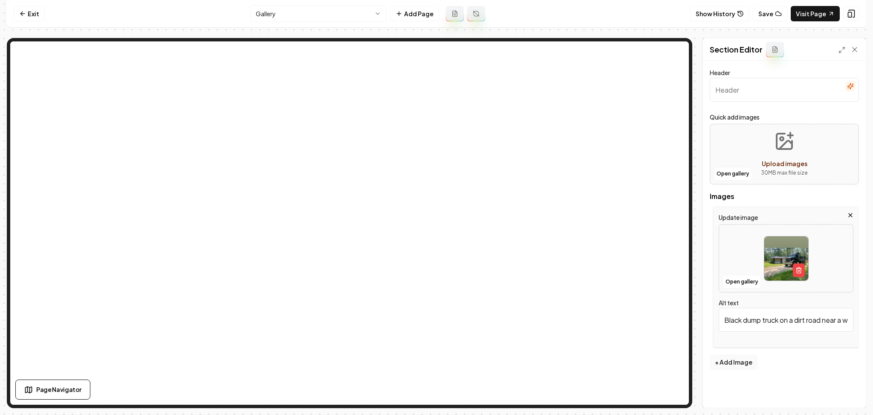
click at [577, 164] on span "Upload images" at bounding box center [785, 164] width 46 height 8
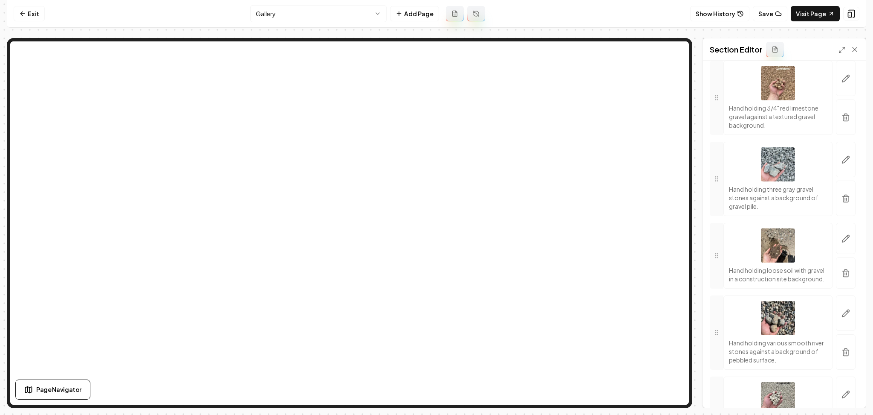
scroll to position [227, 0]
click at [299, 18] on html "Computer Required This feature is only available on a computer. Please switch t…" at bounding box center [436, 207] width 873 height 415
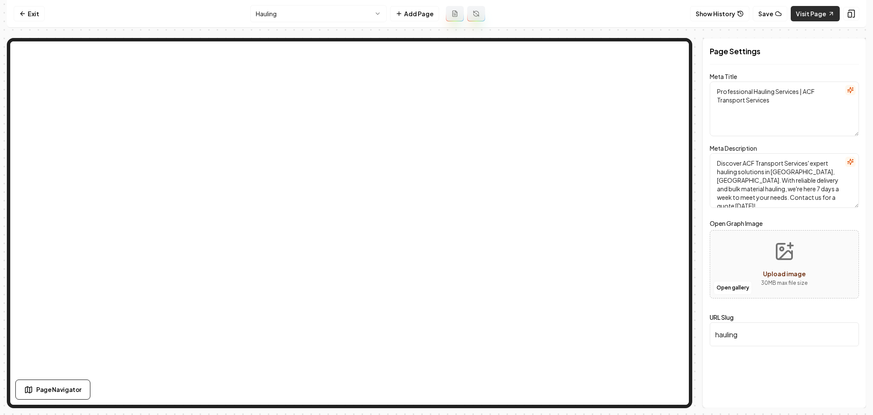
click at [577, 12] on link "Visit Page" at bounding box center [815, 13] width 49 height 15
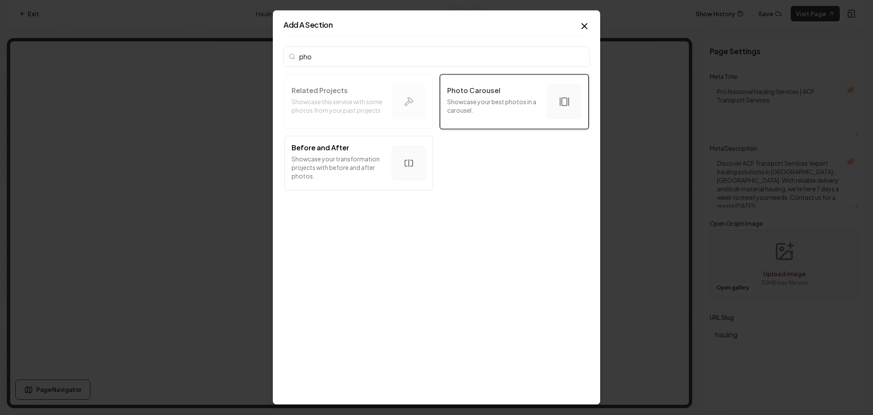
type input "pho"
click at [496, 99] on p "Showcase your best photos in a carousel." at bounding box center [493, 105] width 93 height 17
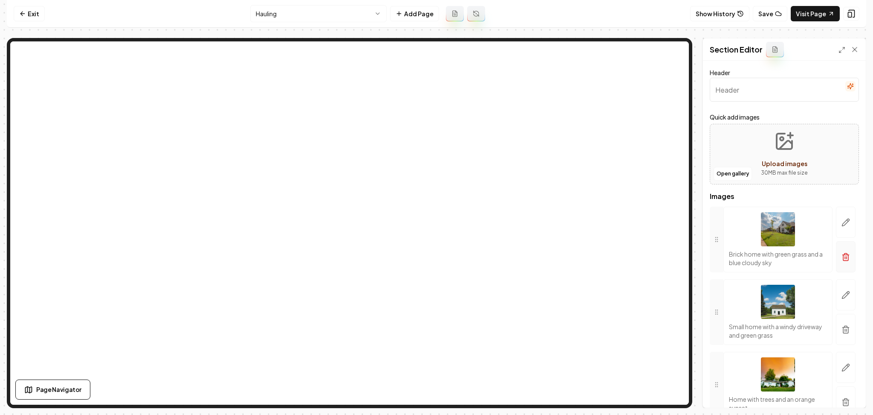
click at [577, 256] on button "button" at bounding box center [846, 256] width 20 height 31
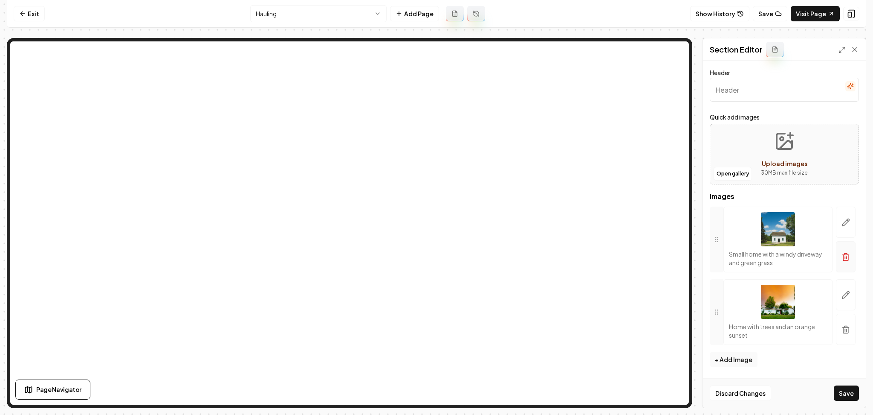
click at [577, 254] on icon "button" at bounding box center [846, 256] width 9 height 9
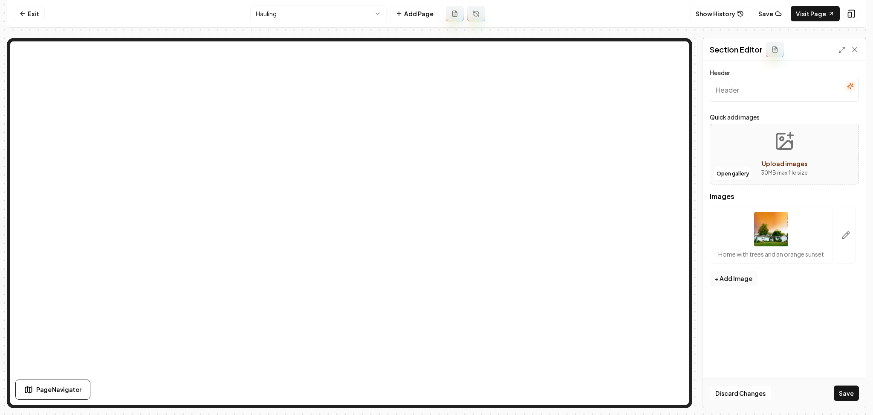
click at [577, 160] on div "Open gallery Upload images 30 MB max file size" at bounding box center [784, 154] width 149 height 61
type input "**********"
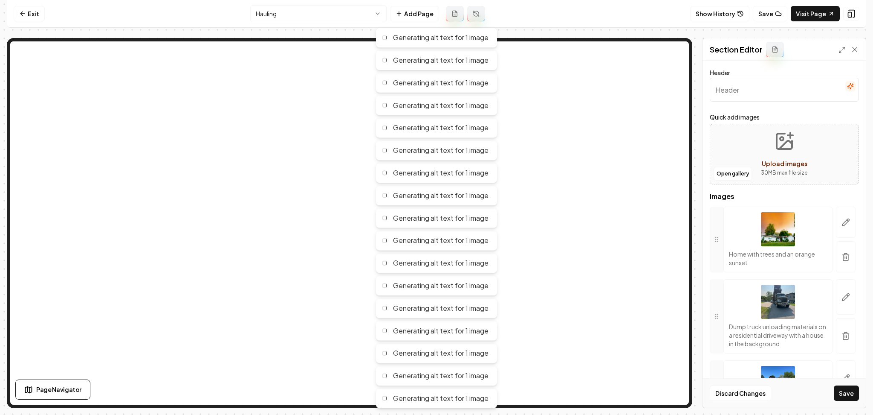
click at [577, 91] on button "button" at bounding box center [851, 86] width 10 height 10
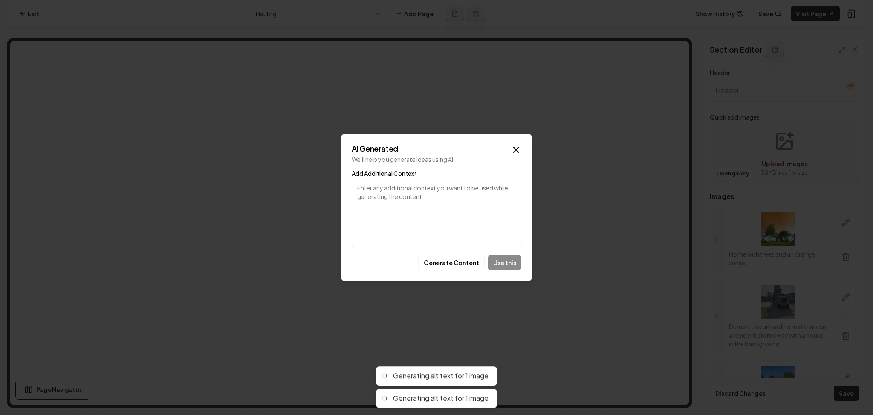
click at [454, 261] on button "Generate Content" at bounding box center [451, 262] width 67 height 15
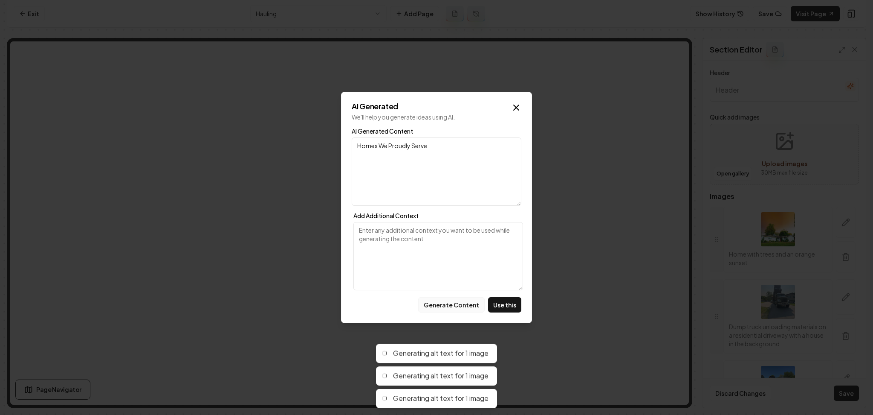
click at [436, 298] on button "Generate Content" at bounding box center [451, 304] width 67 height 15
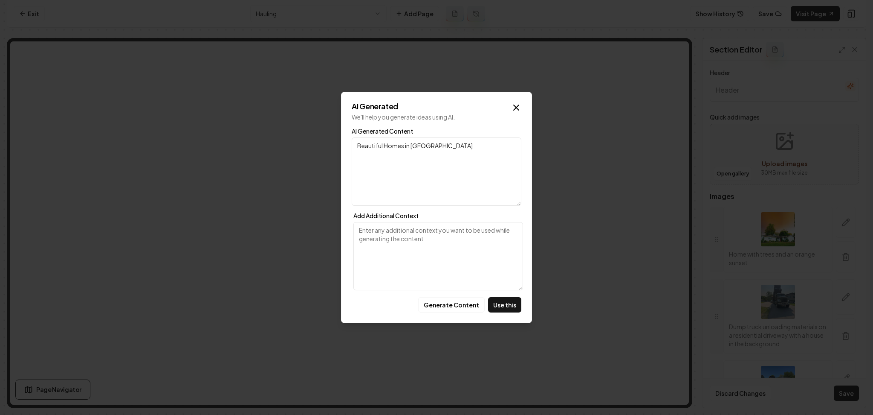
drag, startPoint x: 467, startPoint y: 149, endPoint x: 284, endPoint y: 148, distance: 183.4
click at [297, 148] on body "Computer Required This feature is only available on a computer. Please switch t…" at bounding box center [436, 207] width 873 height 415
type textarea "Hauling in Action"
click at [495, 299] on button "Use this" at bounding box center [504, 304] width 33 height 15
type input "Hauling in Action"
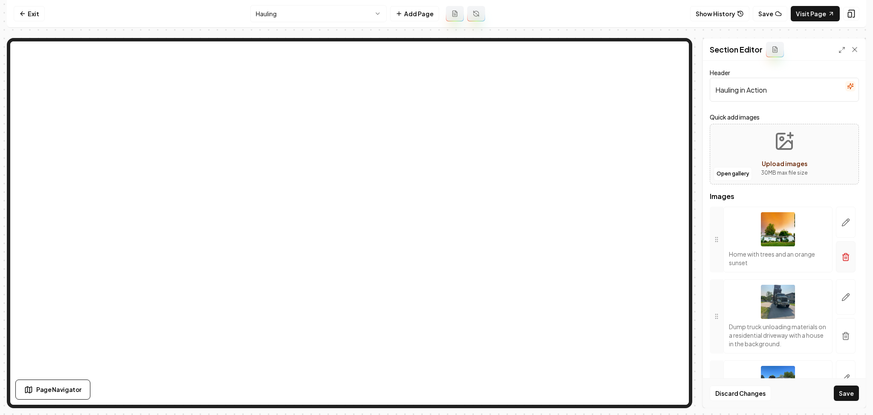
click at [577, 258] on icon "button" at bounding box center [846, 256] width 9 height 9
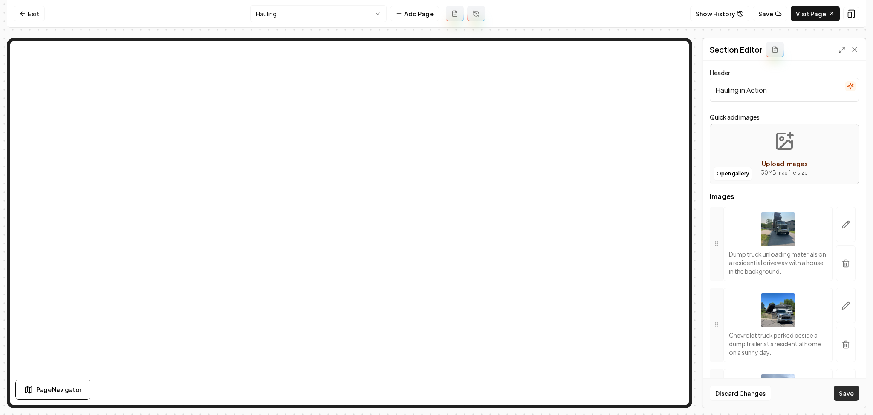
click at [577, 308] on button "Save" at bounding box center [846, 392] width 25 height 15
click at [577, 14] on link "Visit Page" at bounding box center [815, 13] width 49 height 15
click at [290, 10] on html "Computer Required This feature is only available on a computer. Please switch t…" at bounding box center [436, 207] width 873 height 415
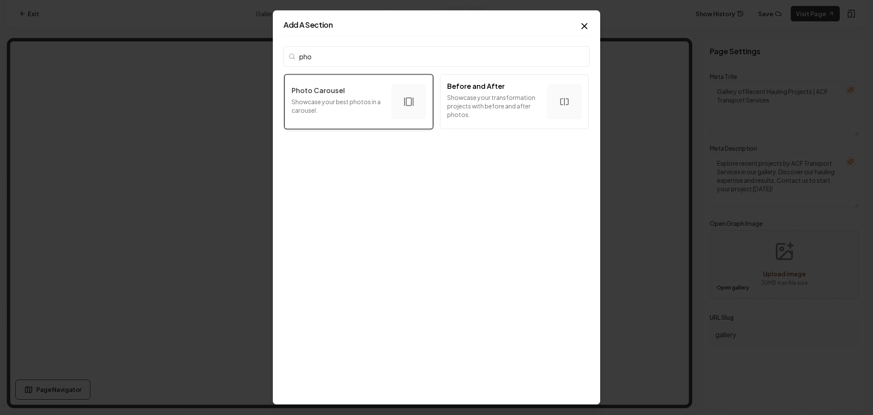
type input "pho"
click at [347, 102] on p "Showcase your best photos in a carousel." at bounding box center [338, 105] width 93 height 17
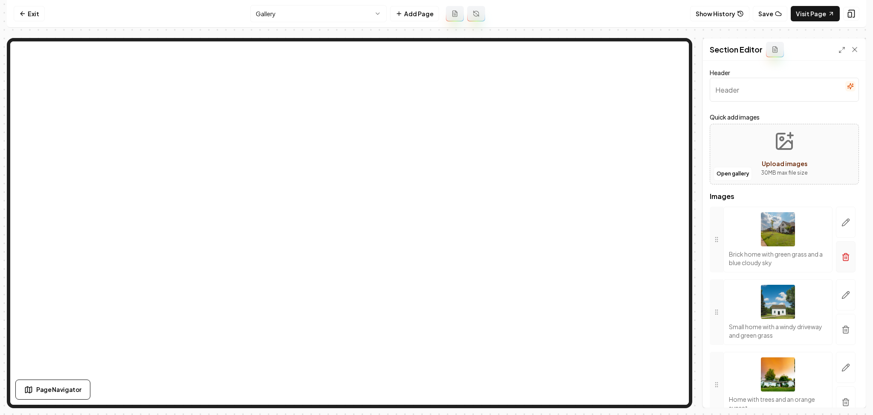
click at [577, 263] on button "button" at bounding box center [846, 256] width 20 height 31
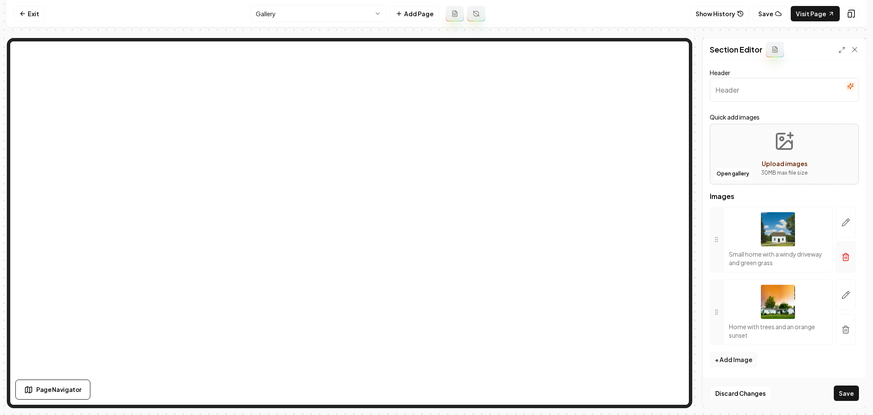
click at [577, 254] on icon "button" at bounding box center [846, 253] width 3 height 1
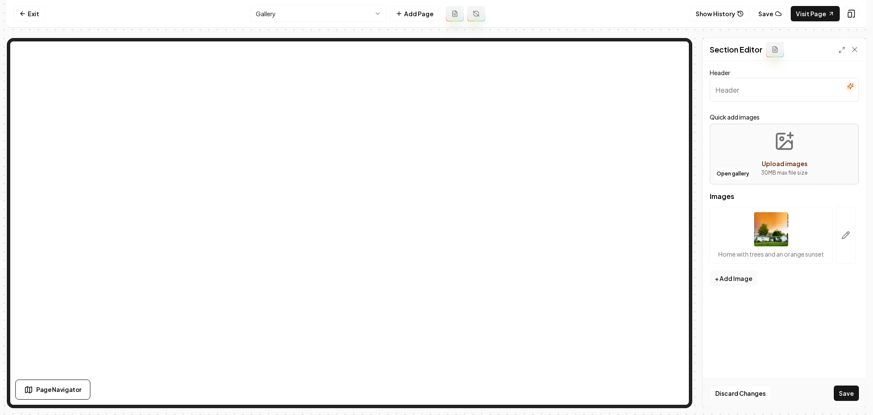
click at [577, 164] on div "Open gallery Upload images 30 MB max file size" at bounding box center [784, 154] width 149 height 61
type input "**********"
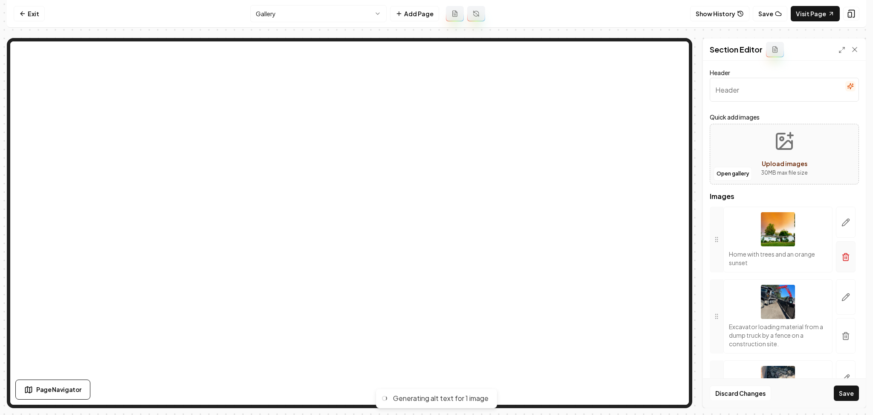
click at [577, 256] on icon "button" at bounding box center [846, 258] width 5 height 6
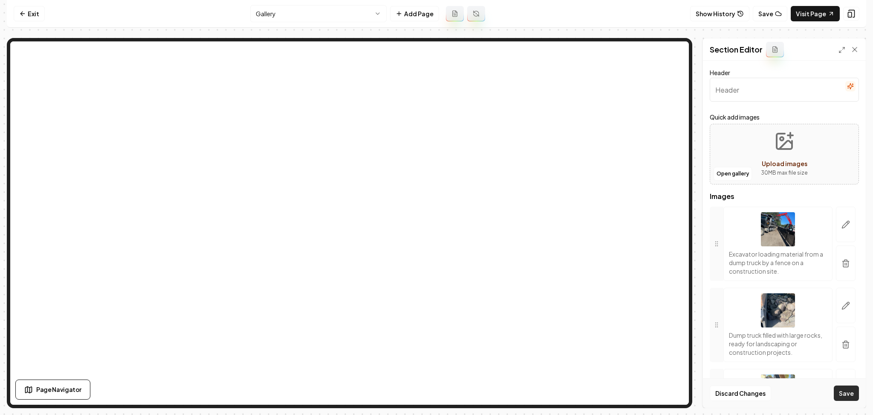
click at [577, 308] on button "Save" at bounding box center [846, 392] width 25 height 15
click at [577, 168] on button "Open gallery" at bounding box center [733, 174] width 38 height 14
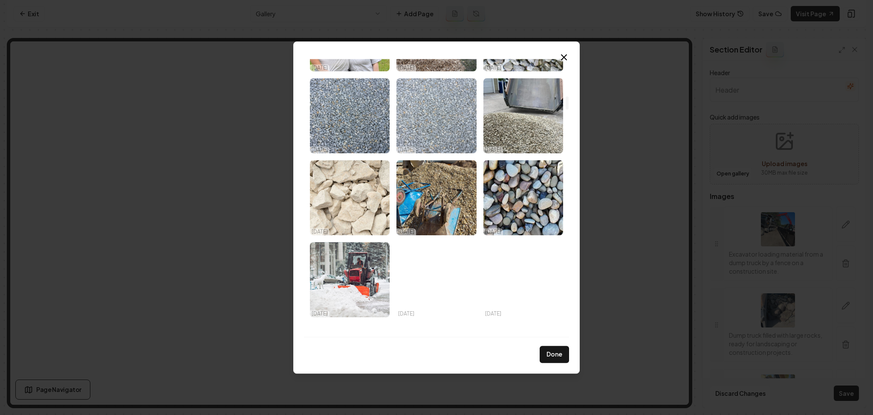
scroll to position [770, 0]
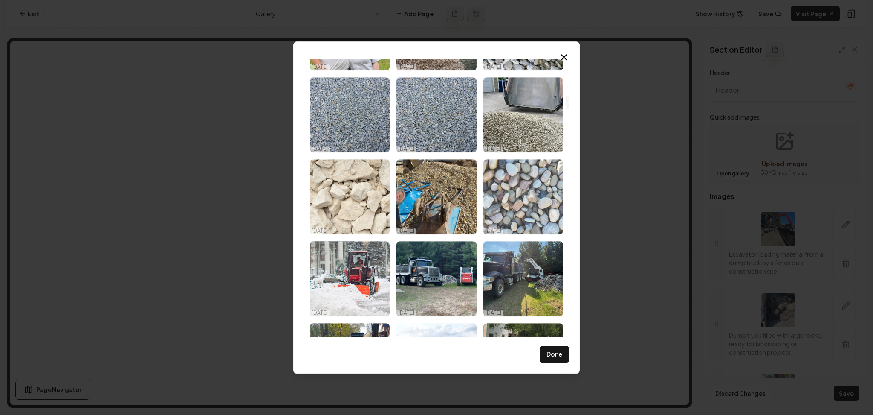
click at [488, 215] on img "Select image image_68dd77e25c7cd75eb8c989bd.png" at bounding box center [524, 196] width 80 height 75
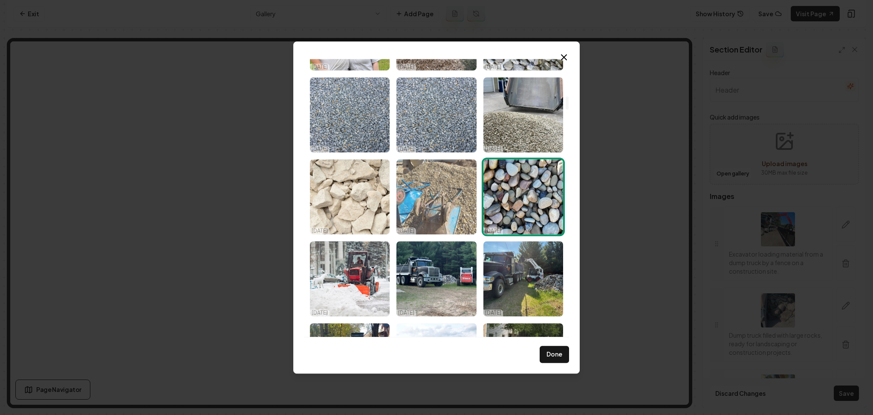
click at [454, 210] on img "Select image image_68dd77fc5c7cd75eb8c9f48c.jpg" at bounding box center [437, 196] width 80 height 75
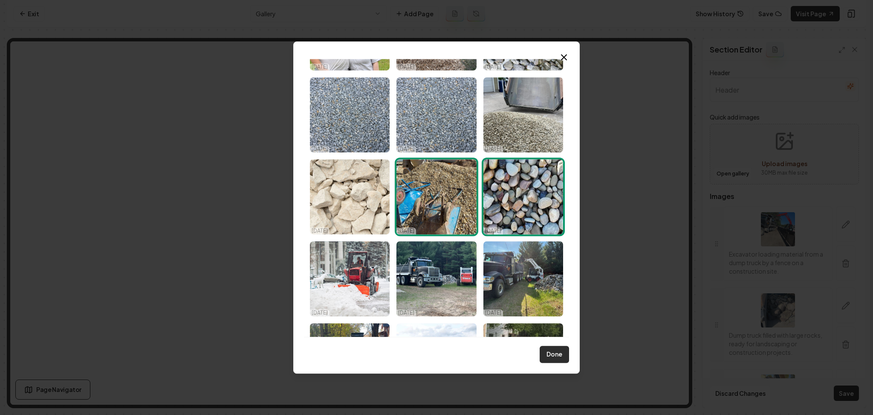
click at [556, 308] on button "Done" at bounding box center [554, 353] width 29 height 17
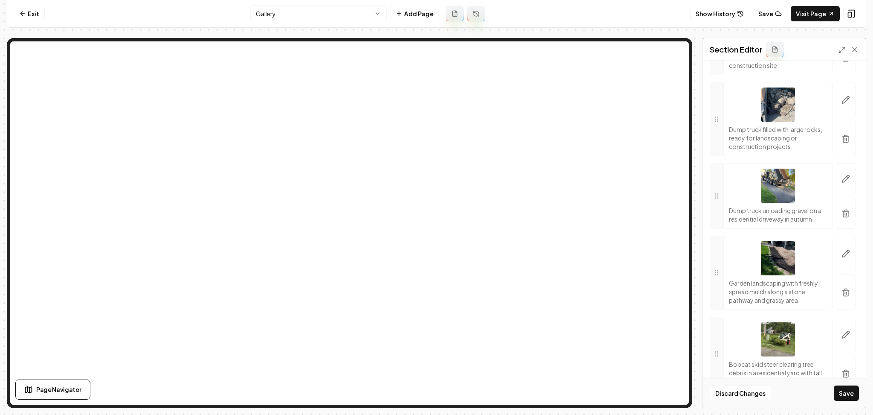
scroll to position [0, 0]
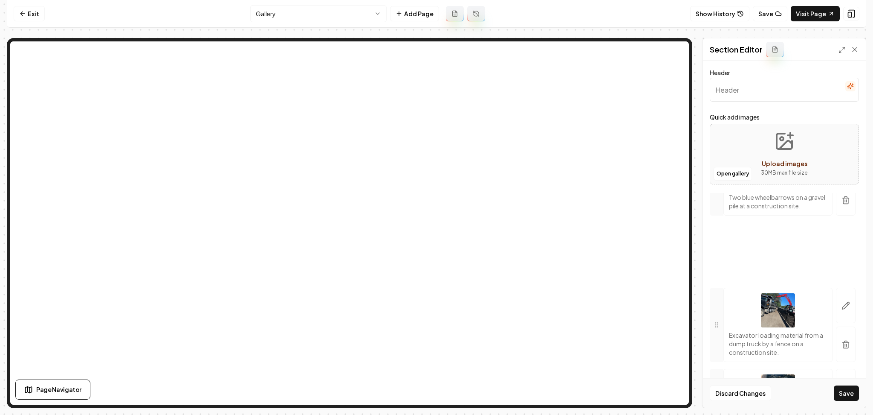
drag, startPoint x: 711, startPoint y: 320, endPoint x: 751, endPoint y: 252, distance: 79.0
drag, startPoint x: 720, startPoint y: 319, endPoint x: 780, endPoint y: 239, distance: 99.9
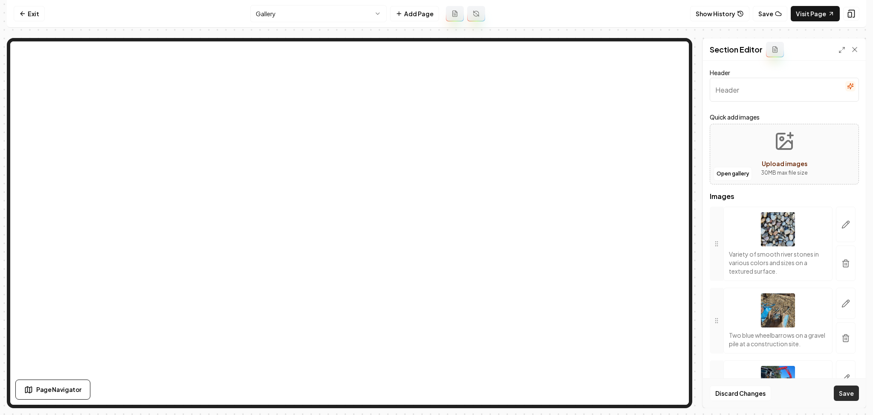
click at [577, 308] on button "Save" at bounding box center [846, 392] width 25 height 15
click at [577, 47] on icon at bounding box center [855, 49] width 9 height 9
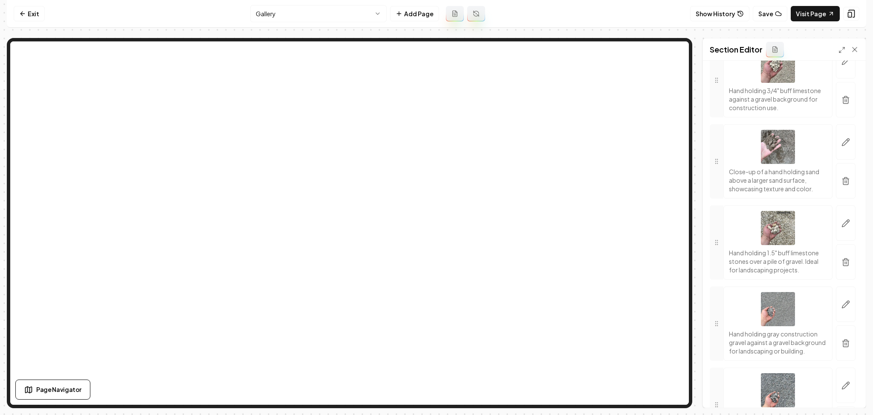
scroll to position [3981, 0]
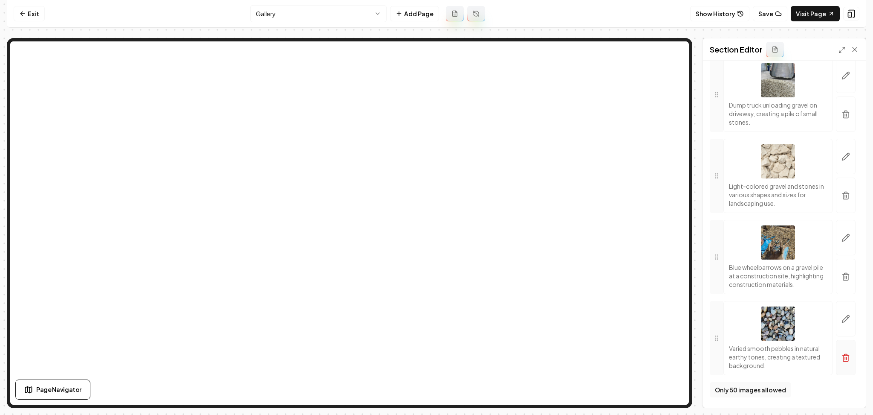
click at [577, 308] on button "button" at bounding box center [846, 356] width 20 height 35
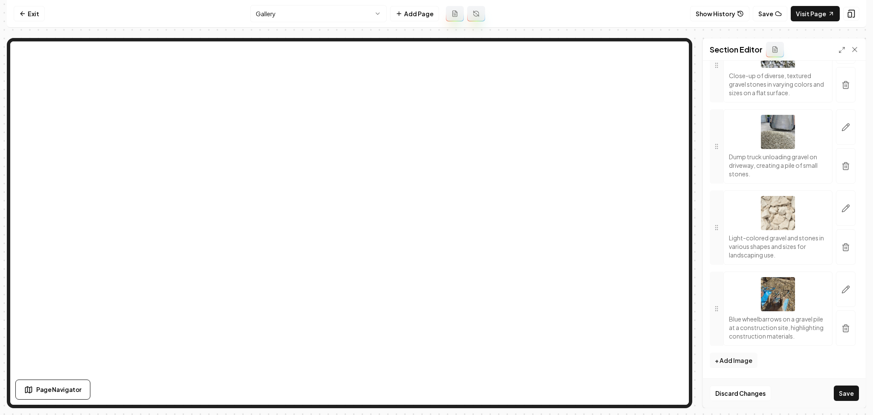
scroll to position [3930, 0]
click at [577, 308] on icon "button" at bounding box center [846, 328] width 9 height 9
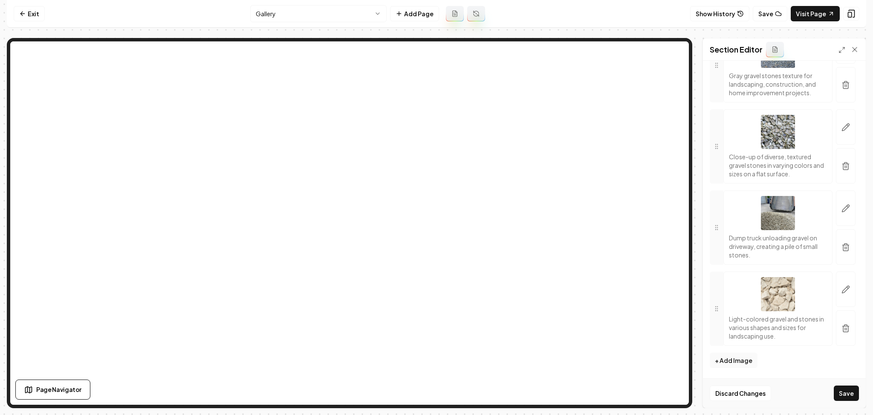
scroll to position [3840, 0]
click at [577, 308] on button "Save" at bounding box center [846, 392] width 25 height 15
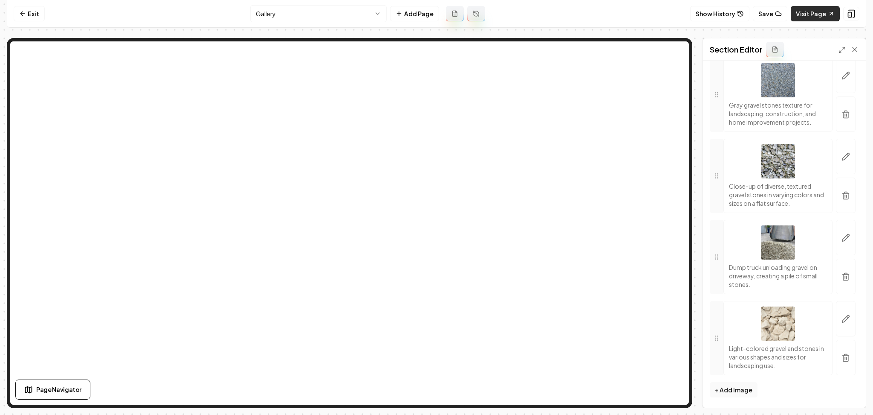
click at [577, 17] on link "Visit Page" at bounding box center [815, 13] width 49 height 15
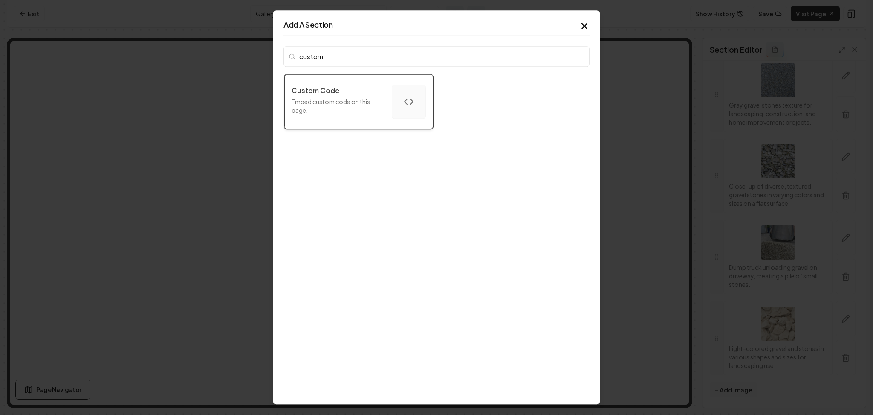
type input "custom"
click at [320, 120] on button "Custom Code Embed custom code on this page." at bounding box center [358, 101] width 149 height 55
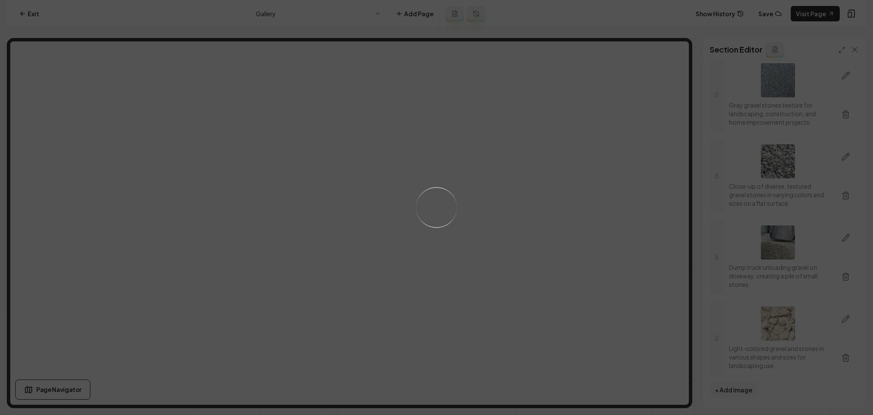
scroll to position [0, 0]
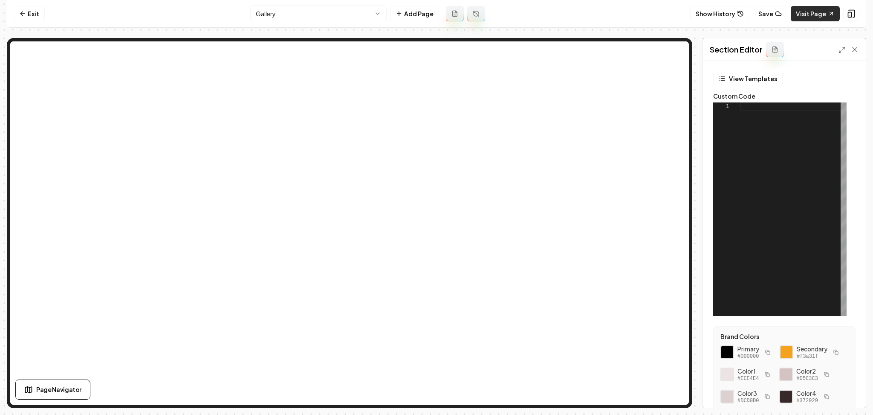
click at [577, 12] on link "Visit Page" at bounding box center [815, 13] width 49 height 15
click at [577, 139] on div at bounding box center [794, 208] width 106 height 213
type textarea "*"
click at [577, 123] on div "< style > grab-photo-carousel-variant-2 </ style >" at bounding box center [801, 208] width 121 height 213
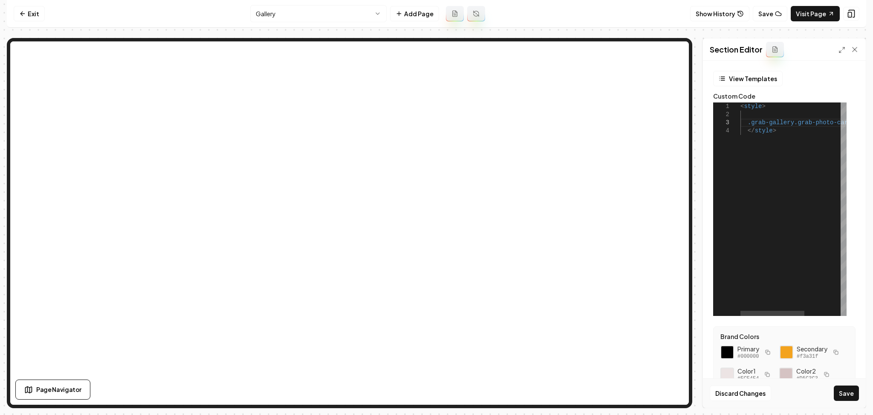
scroll to position [17, 52]
click at [577, 123] on div "< style > .grab-gallery .grab-photo-carousel-variant-2 </ style >" at bounding box center [762, 208] width 170 height 213
click at [577, 136] on div "< style > .grab-gallery .grab-photo-carousel-variant-2 { } </ style >" at bounding box center [771, 208] width 176 height 213
drag, startPoint x: 786, startPoint y: 139, endPoint x: 752, endPoint y: 137, distance: 33.8
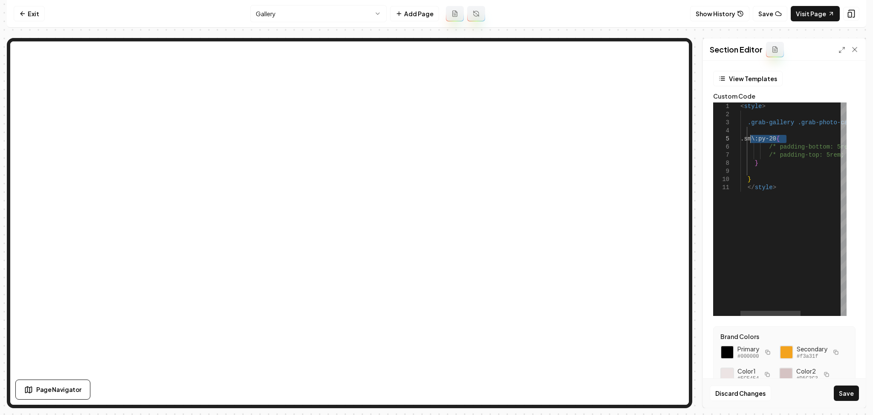
click at [577, 137] on div "< style > .grab-gallery .grab-photo-carousel-variant-2 { .sm\:py-20 { /* paddin…" at bounding box center [829, 208] width 176 height 213
click at [577, 124] on div "< style > .grab-gallery .grab-photo-carousel-variant-2 { { /* padding-bottom: 5…" at bounding box center [761, 208] width 176 height 213
click at [577, 124] on div "< style > .grab-gallery .grab-photo-carousel-variant-2 . .sm\:py-20 { { /* padd…" at bounding box center [770, 208] width 216 height 213
click at [577, 147] on div "< style > .grab-gallery .grab-photo-carousel-variant-2 .sm\:py-20 { { /* paddin…" at bounding box center [822, 208] width 209 height 213
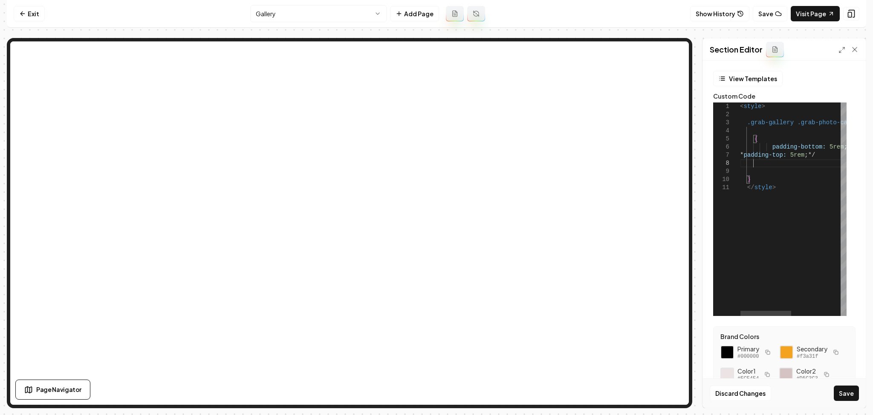
click at [577, 157] on div "< style > .grab-gallery .grab-photo-carousel-variant-2 .sm\:py-20 { { padding-b…" at bounding box center [844, 208] width 209 height 213
click at [577, 137] on div "< style > .grab-gallery .grab-photo-carousel-variant-2 .sm\:py-20 { { padding-b…" at bounding box center [844, 208] width 209 height 213
click at [577, 157] on div "< style > .grab-gallery .grab-photo-carousel-variant-2 .sm\:py-20 { padding-bot…" at bounding box center [829, 208] width 209 height 213
click at [577, 308] on button "Save" at bounding box center [846, 392] width 25 height 15
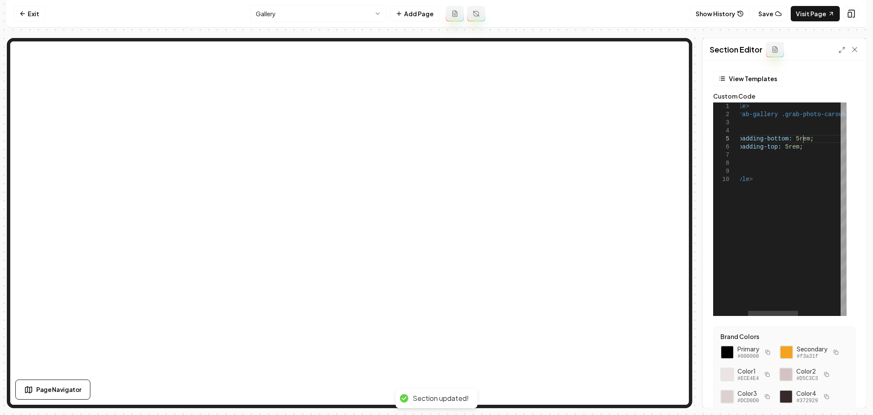
click at [577, 138] on div "< style > .grab-gallery .grab-photo-carousel-variant-2 .sm\:py-20 { padding-bot…" at bounding box center [831, 208] width 212 height 213
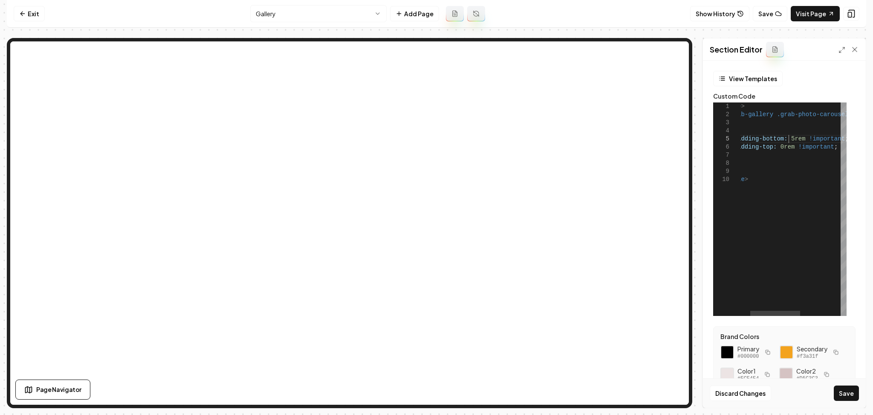
scroll to position [39, 68]
click at [577, 308] on button "Save" at bounding box center [846, 392] width 25 height 15
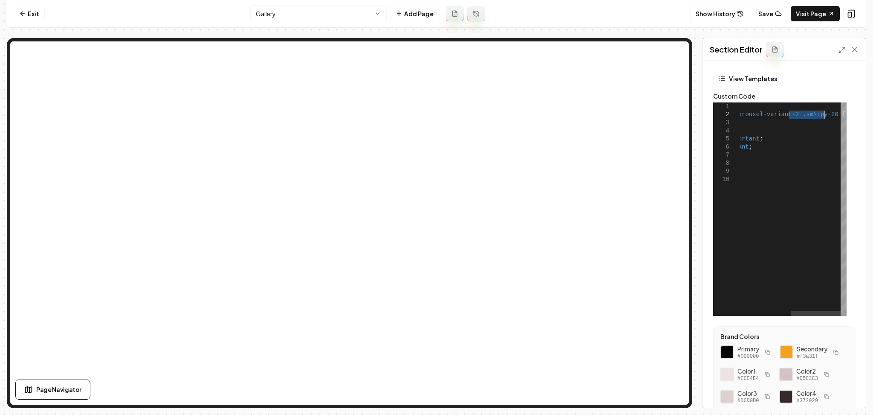
drag, startPoint x: 789, startPoint y: 116, endPoint x: 824, endPoint y: 115, distance: 34.1
click at [577, 115] on div "< style > .grab-gallery .grab-photo-carousel-variant-2 .sm\:py-20 { padding-bot…" at bounding box center [741, 208] width 212 height 213
click at [577, 308] on button "Save" at bounding box center [846, 392] width 25 height 15
click at [577, 145] on div "< style > .grab-gallery .grab-photo-carousel-variant-2 { padding-bottom: 0rem !…" at bounding box center [799, 208] width 176 height 213
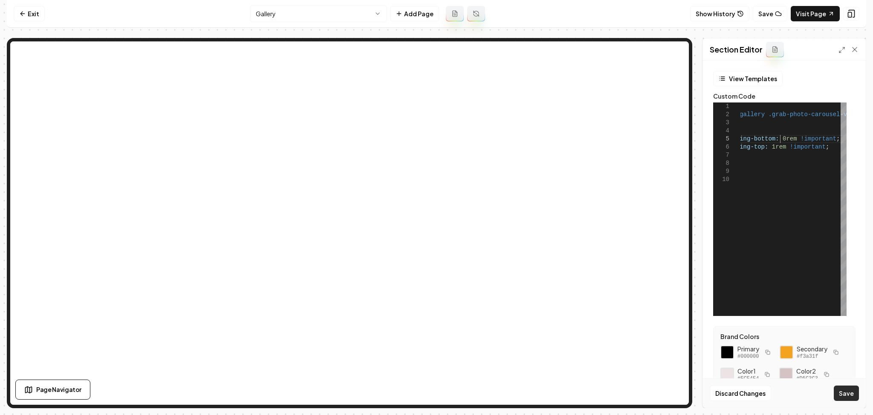
click at [577, 308] on button "Save" at bounding box center [846, 392] width 25 height 15
click at [577, 15] on icon at bounding box center [831, 13] width 7 height 7
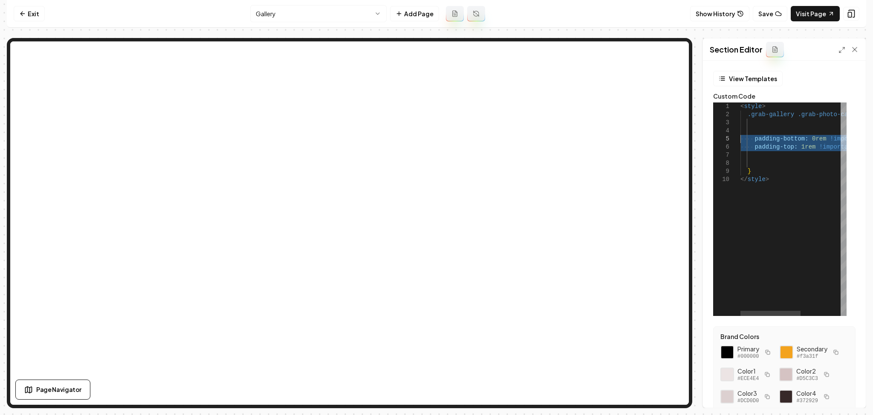
drag, startPoint x: 756, startPoint y: 157, endPoint x: 750, endPoint y: 165, distance: 9.7
click at [577, 140] on div "< style > .grab-gallery .grab-photo-carousel-variant-2 { padding-bottom: 0rem !…" at bounding box center [829, 208] width 176 height 213
drag, startPoint x: 759, startPoint y: 170, endPoint x: 739, endPoint y: 121, distance: 53.0
click at [577, 118] on div "< style > .grab-gallery .grab-photo-carousel-variant-2 { padding-bottom: 0rem !…" at bounding box center [829, 208] width 176 height 213
click at [577, 170] on div "< style > .grab-gallery .grab-photo-carousel-variant-2 { padding-bottom: 0rem !…" at bounding box center [829, 208] width 176 height 213
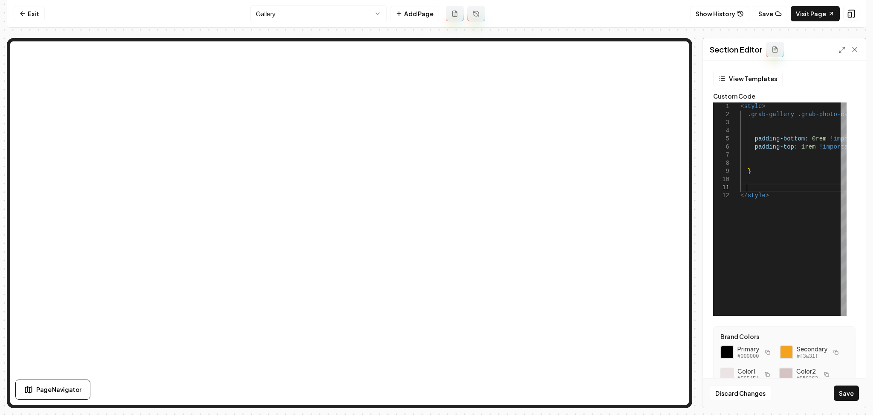
scroll to position [7, 6]
drag, startPoint x: 821, startPoint y: 212, endPoint x: 705, endPoint y: 206, distance: 116.2
click at [577, 206] on div "< style > .grab-gallery .grab-photo-carousel-variant-2 { padding-bottom: 0rem !…" at bounding box center [832, 208] width 183 height 213
click at [577, 222] on div "< style > .grab-gallery .grab-photo-carousel-variant-2 { padding-bottom: 0rem !…" at bounding box center [832, 208] width 183 height 213
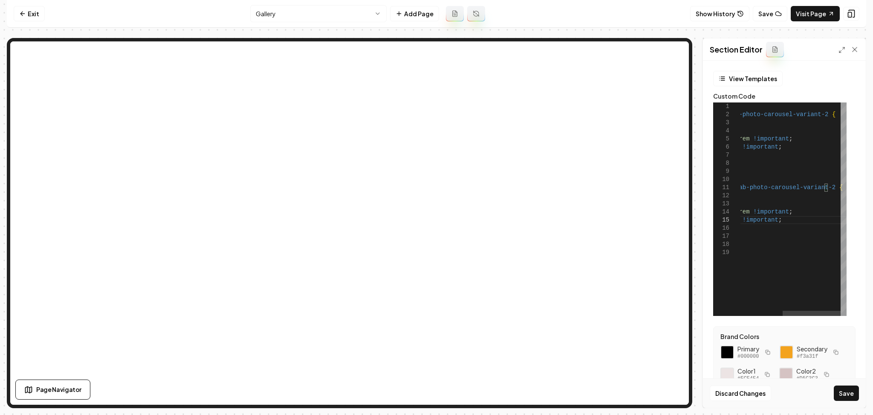
click at [577, 190] on div "< style > .grab-gallery .grab-photo-carousel-variant-2 { padding-bottom: 0rem !…" at bounding box center [755, 208] width 183 height 213
click at [577, 308] on button "Save" at bounding box center [846, 392] width 25 height 15
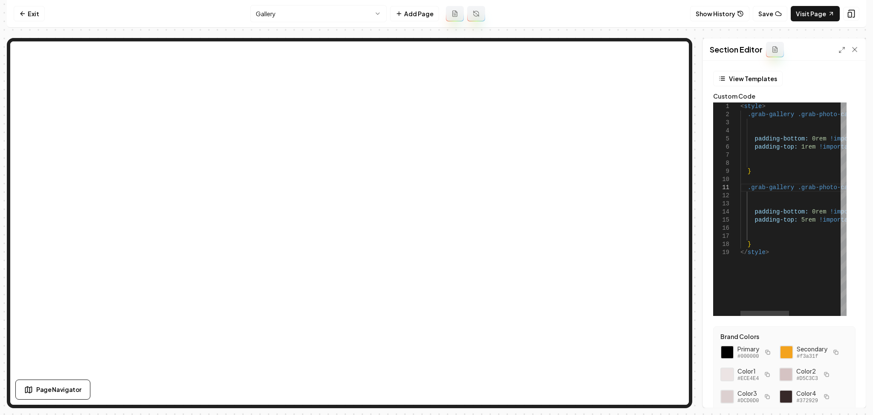
scroll to position [7, 25]
click at [577, 235] on div "< style > .grab-gallery .grab-photo-carousel-variant-2 { padding-bottom: 0rem !…" at bounding box center [850, 208] width 219 height 213
drag, startPoint x: 767, startPoint y: 246, endPoint x: 747, endPoint y: 189, distance: 60.6
click at [577, 189] on div "< style > .grab-gallery .grab-photo-carousel-variant-2 { padding-bottom: 0rem !…" at bounding box center [850, 208] width 219 height 213
click at [577, 202] on div "< style > .grab-gallery .grab-photo-carousel-variant-2 { padding-bottom: 0rem !…" at bounding box center [850, 208] width 219 height 213
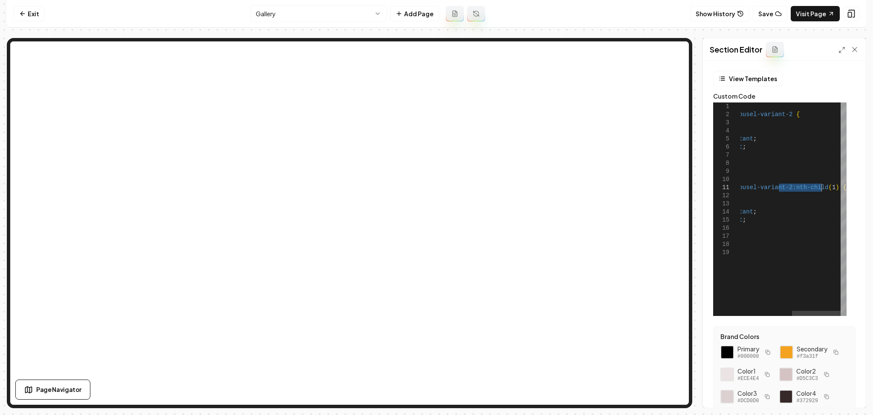
drag, startPoint x: 780, startPoint y: 188, endPoint x: 822, endPoint y: 185, distance: 42.3
click at [577, 185] on div "< style > .grab-gallery .grab-photo-carousel-variant-2 { padding-bottom: 0rem !…" at bounding box center [737, 208] width 219 height 213
click at [577, 113] on div "< style > .grab-gallery .grab-photo-carousel-variant-2 { padding-bottom: 0rem !…" at bounding box center [737, 208] width 219 height 213
click at [577, 115] on div "< style > .grab-gallery .grab-photo-carousel-variant-2:nth-child ( 1 ) { paddin…" at bounding box center [737, 208] width 219 height 213
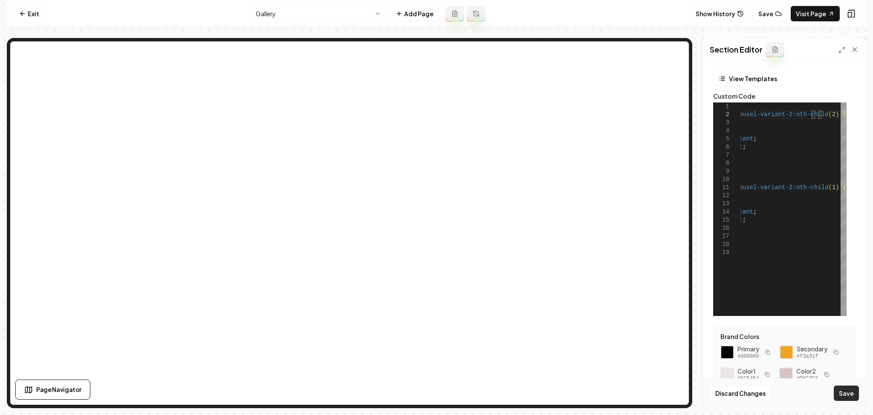
click at [577, 308] on button "Save" at bounding box center [846, 392] width 25 height 15
click at [577, 115] on div "< style > .grab-gallery .grab-photo-carousel-variant-2:nth-child ( 2 ) { paddin…" at bounding box center [737, 208] width 219 height 213
click at [577, 188] on div "< style > .grab-gallery .grab-photo-carousel-variant-2:nth-child ( 3 ) { paddin…" at bounding box center [737, 208] width 219 height 213
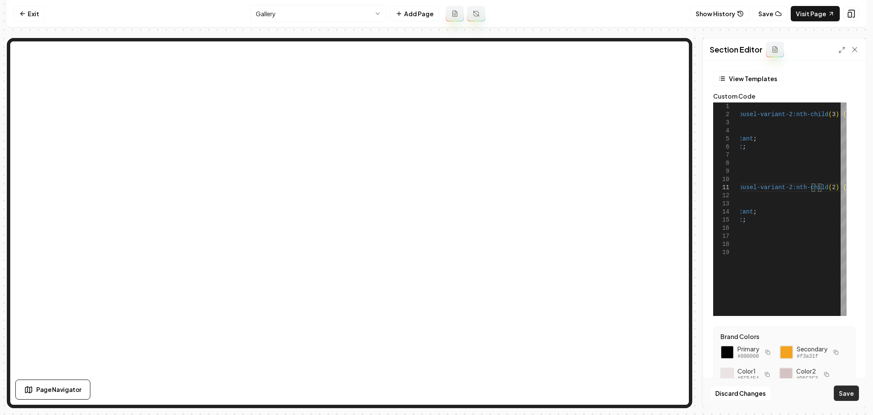
type textarea "**********"
click at [577, 308] on button "Save" at bounding box center [846, 392] width 25 height 15
click at [24, 14] on icon at bounding box center [22, 13] width 7 height 7
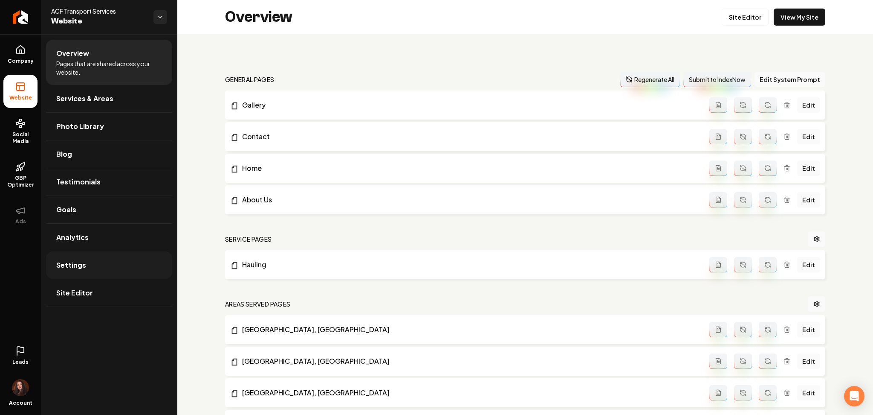
click at [90, 265] on link "Settings" at bounding box center [109, 264] width 126 height 27
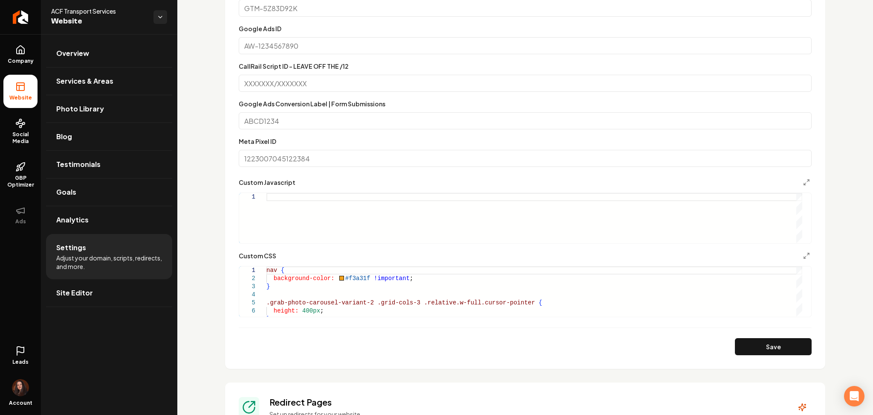
scroll to position [658, 0]
click at [277, 273] on div "nav { background-color: #f3a31f !important ; } .grab-photo-carousel-variant-2 .…" at bounding box center [535, 313] width 536 height 97
click at [577, 308] on button "Save" at bounding box center [773, 345] width 77 height 17
drag, startPoint x: 319, startPoint y: 269, endPoint x: 278, endPoint y: 267, distance: 41.0
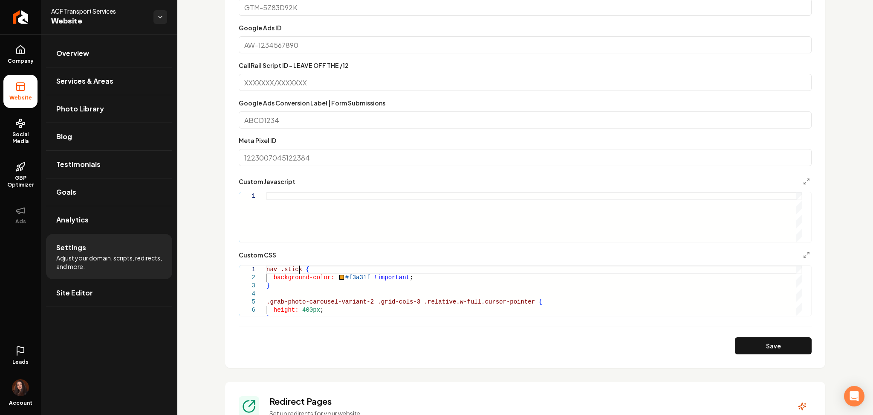
scroll to position [0, 36]
click at [577, 308] on button "Save" at bounding box center [773, 345] width 77 height 17
drag, startPoint x: 303, startPoint y: 270, endPoint x: 283, endPoint y: 270, distance: 20.1
click at [283, 270] on div "nav .sticky { background-color: #f3a31f !important ; } .grab-photo-carousel-var…" at bounding box center [535, 313] width 536 height 97
click at [577, 308] on button "Save" at bounding box center [773, 345] width 77 height 17
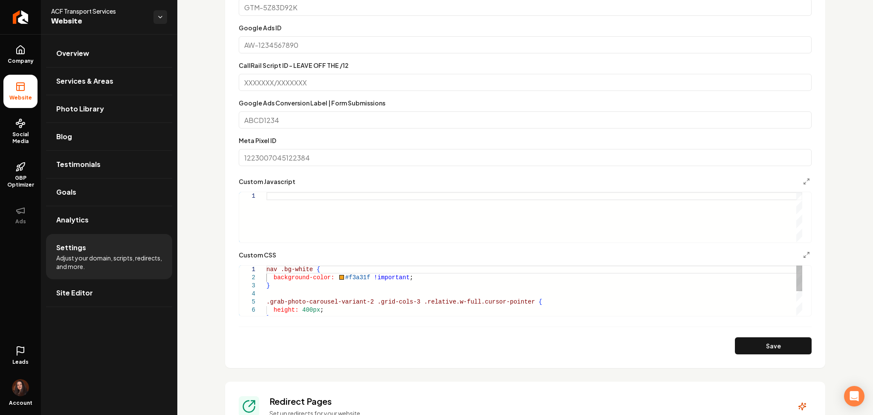
click at [278, 270] on div "nav .bg-white { background-color: #f3a31f !important ; } .grab-photo-carousel-v…" at bounding box center [535, 313] width 536 height 97
type textarea "**********"
click at [577, 308] on button "Save" at bounding box center [773, 345] width 77 height 17
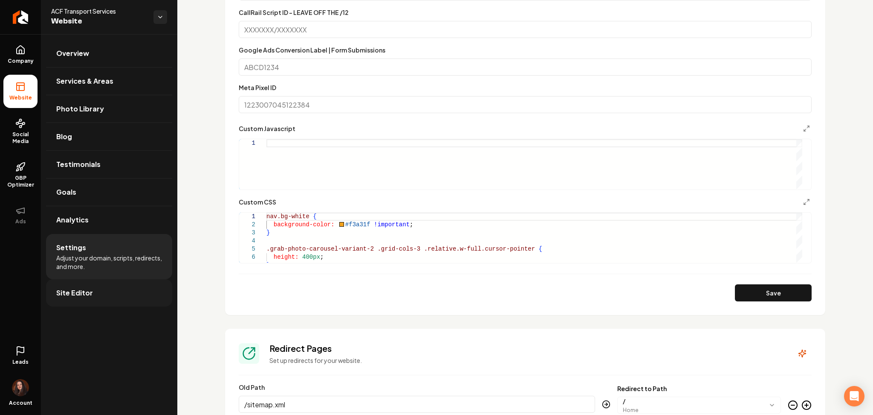
scroll to position [714, 0]
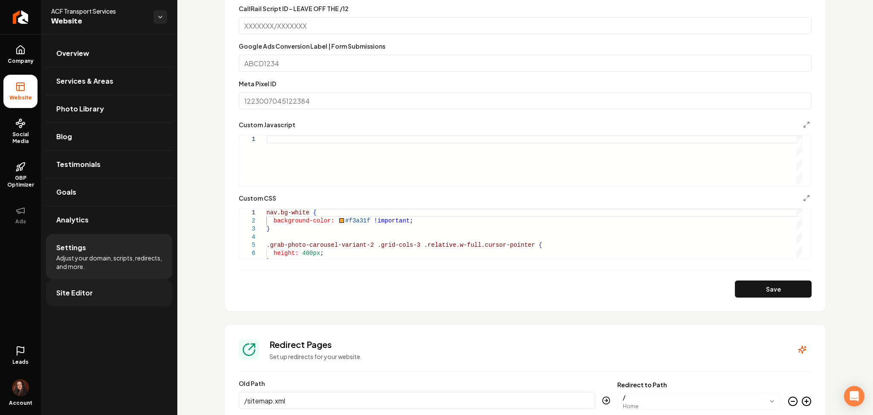
click at [118, 286] on link "Site Editor" at bounding box center [109, 292] width 126 height 27
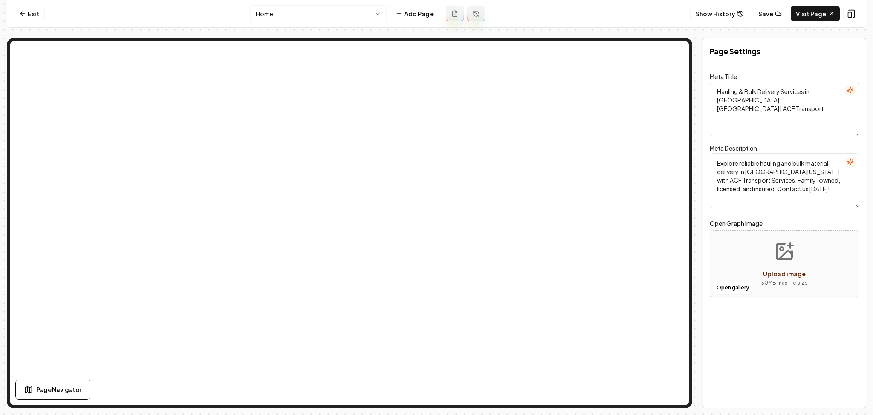
click at [325, 12] on html "Computer Required This feature is only available on a computer. Please switch t…" at bounding box center [436, 207] width 873 height 415
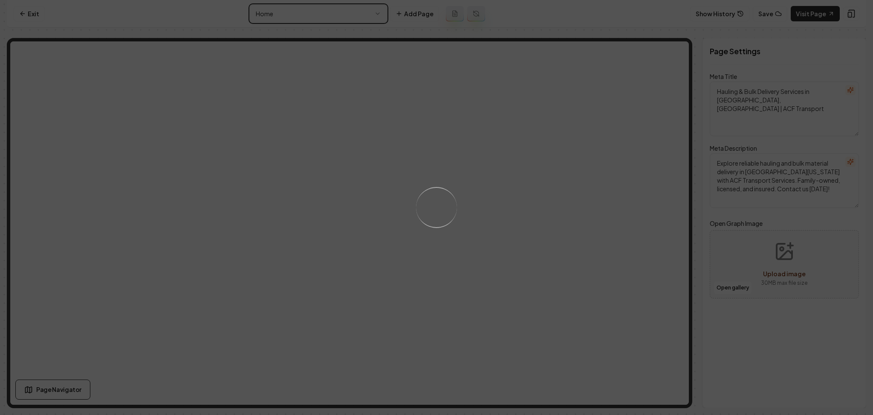
type textarea "Gallery of Recent Hauling Projects | ACF Transport Services"
type textarea "Explore recent projects by ACF Transport Services in our gallery. Discover our …"
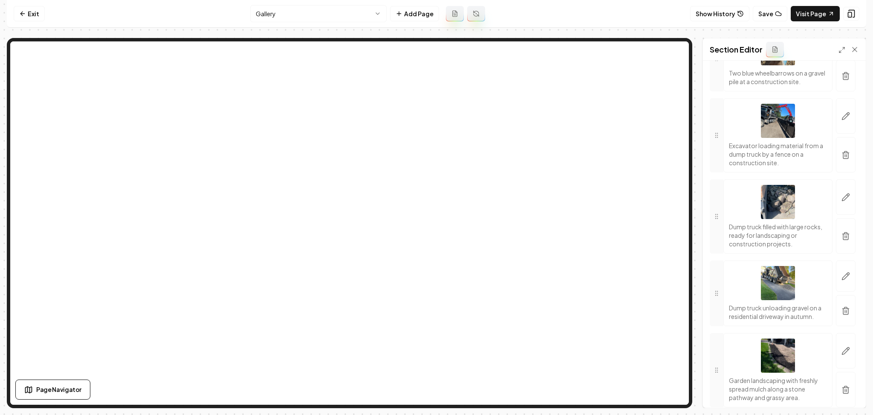
scroll to position [2551, 0]
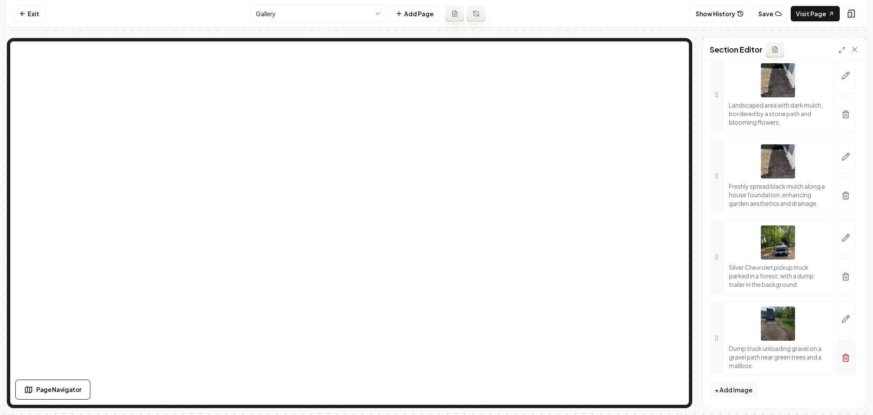
click at [577, 308] on button "button" at bounding box center [846, 356] width 20 height 35
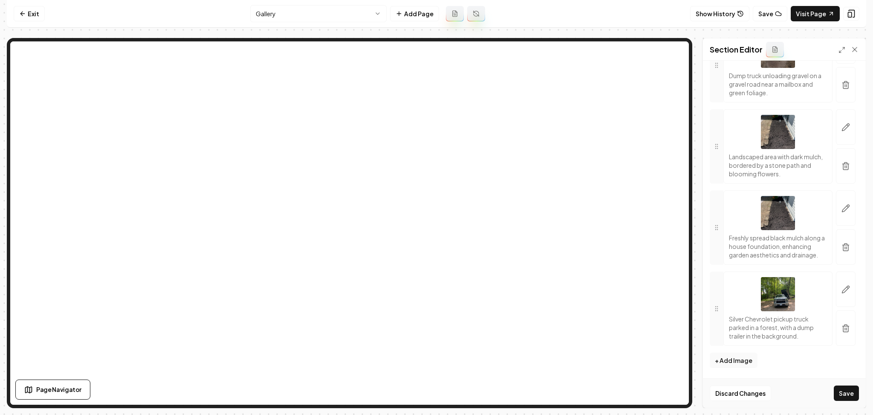
scroll to position [2500, 0]
click at [577, 308] on icon "button" at bounding box center [846, 329] width 5 height 6
click at [577, 308] on icon "button" at bounding box center [846, 328] width 9 height 9
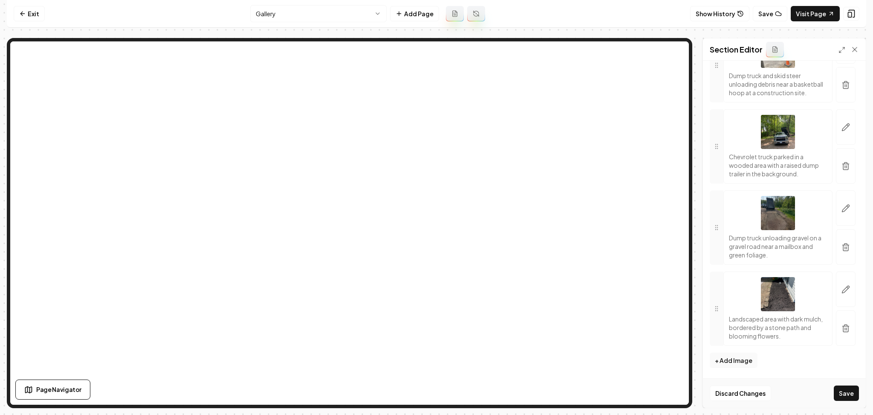
scroll to position [2330, 0]
click at [577, 308] on button "Save" at bounding box center [846, 392] width 25 height 15
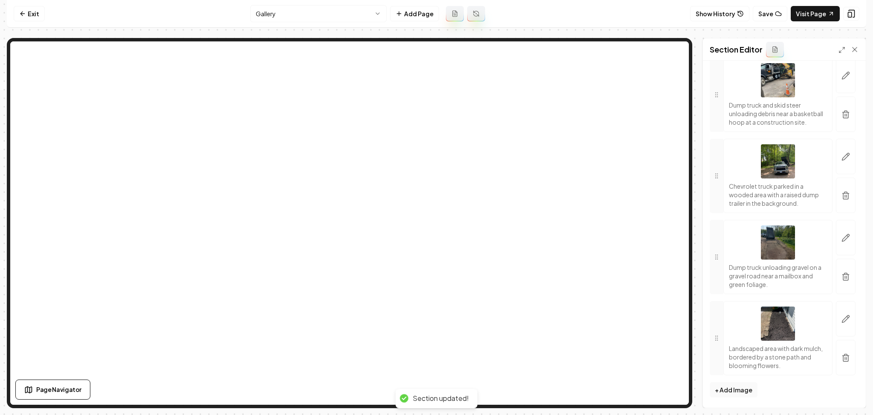
scroll to position [2300, 0]
click at [577, 15] on button "Save" at bounding box center [770, 13] width 35 height 15
